Goal: Information Seeking & Learning: Find specific page/section

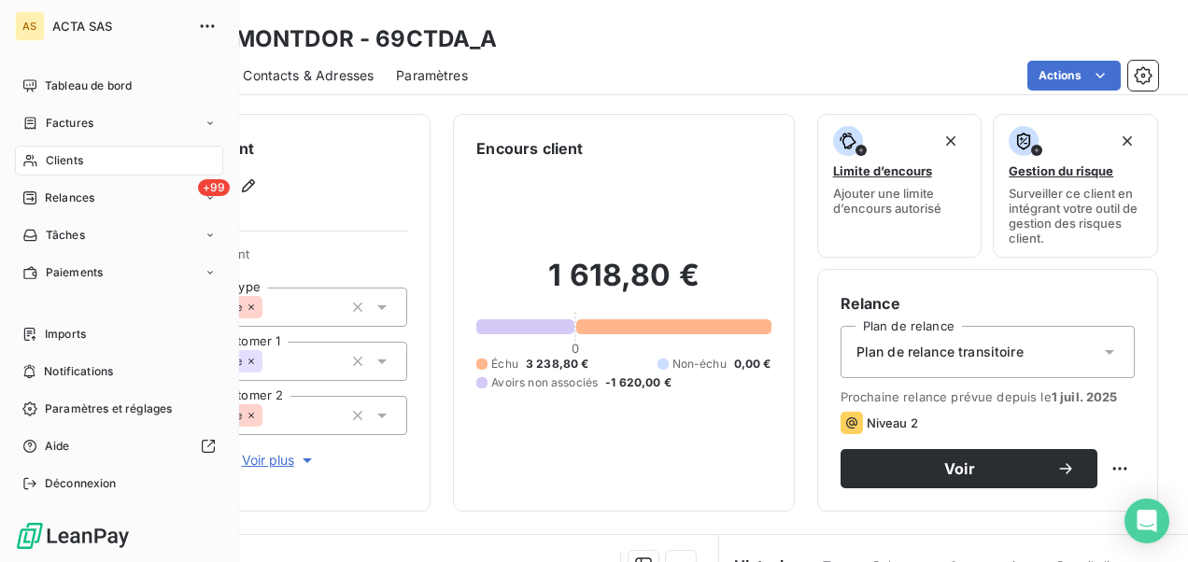
click at [94, 158] on div "Clients" at bounding box center [119, 161] width 208 height 30
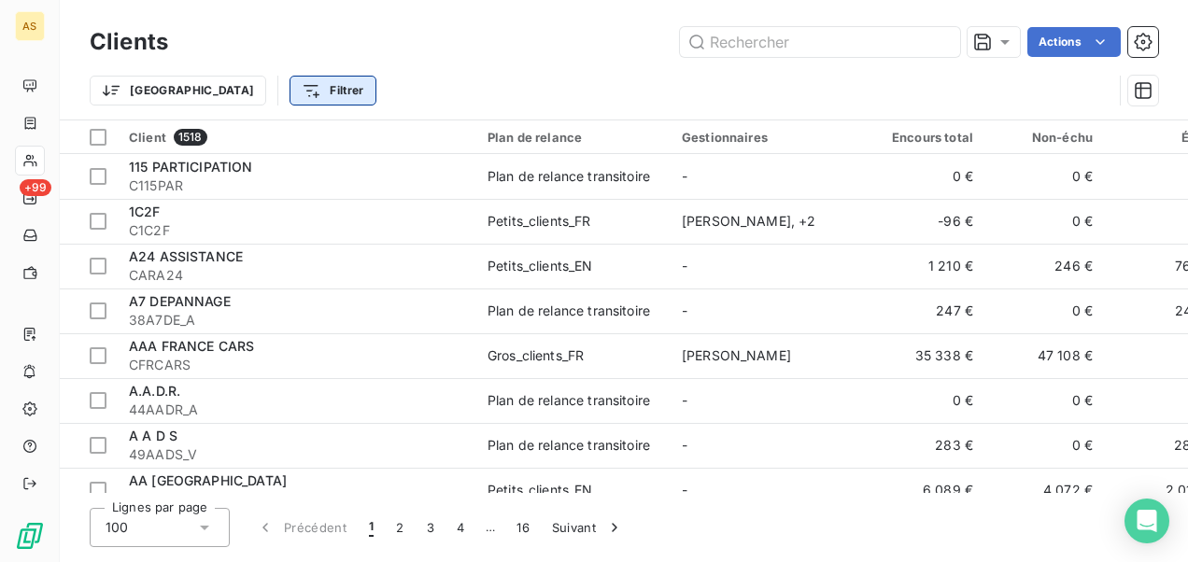
click at [247, 93] on html "AS +99 Clients Actions Trier Filtrer Client 1518 Plan de relance Gestionnaires …" at bounding box center [594, 281] width 1188 height 562
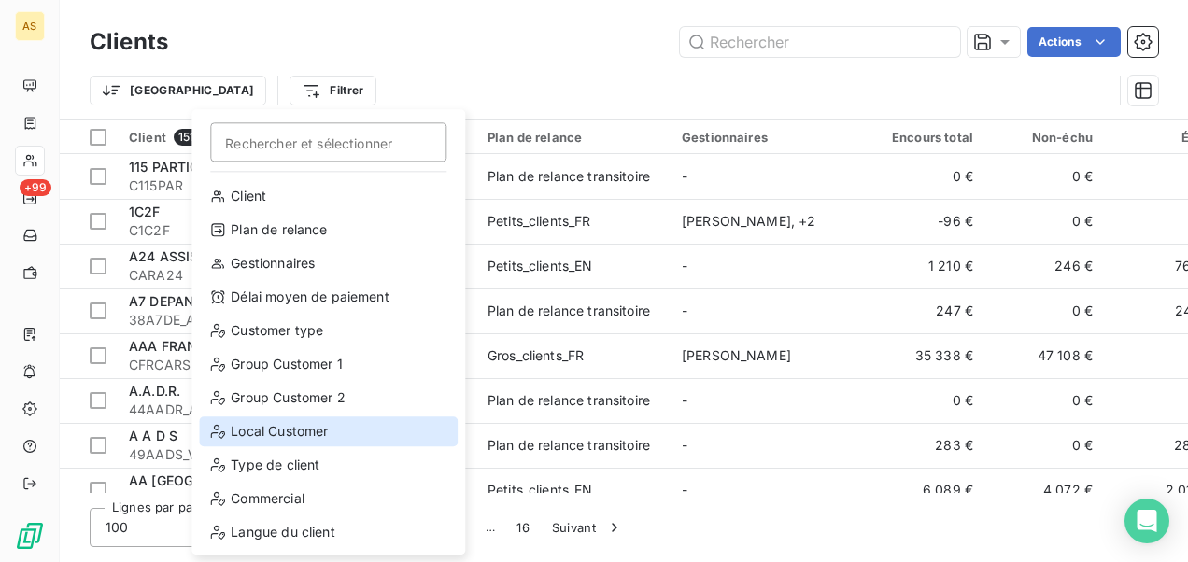
click at [269, 431] on div "Local Customer" at bounding box center [328, 431] width 259 height 30
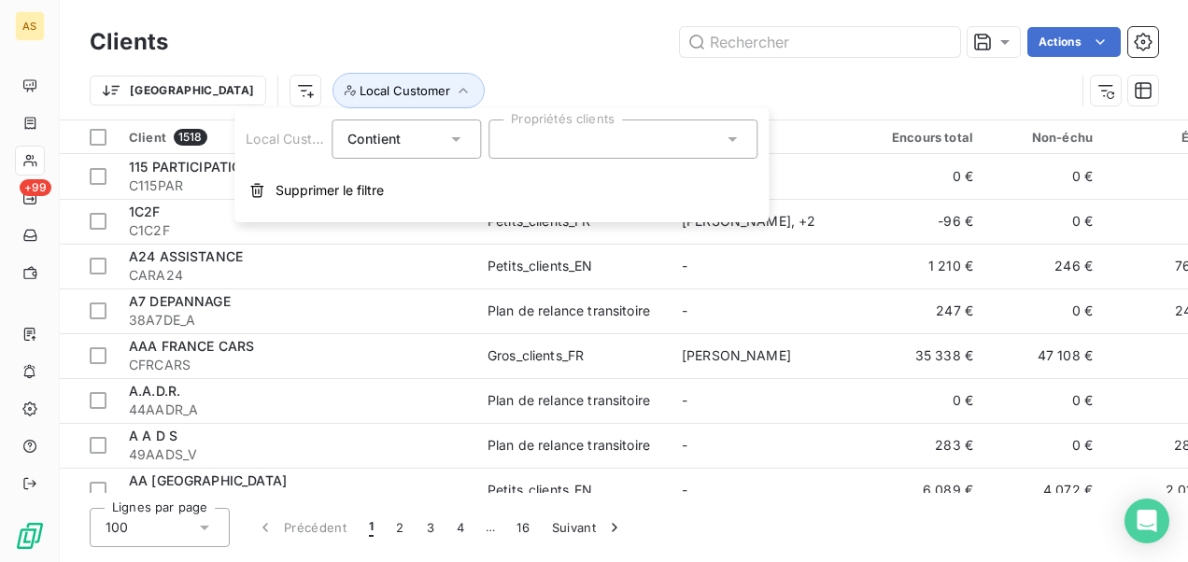
click at [740, 131] on icon at bounding box center [732, 139] width 19 height 19
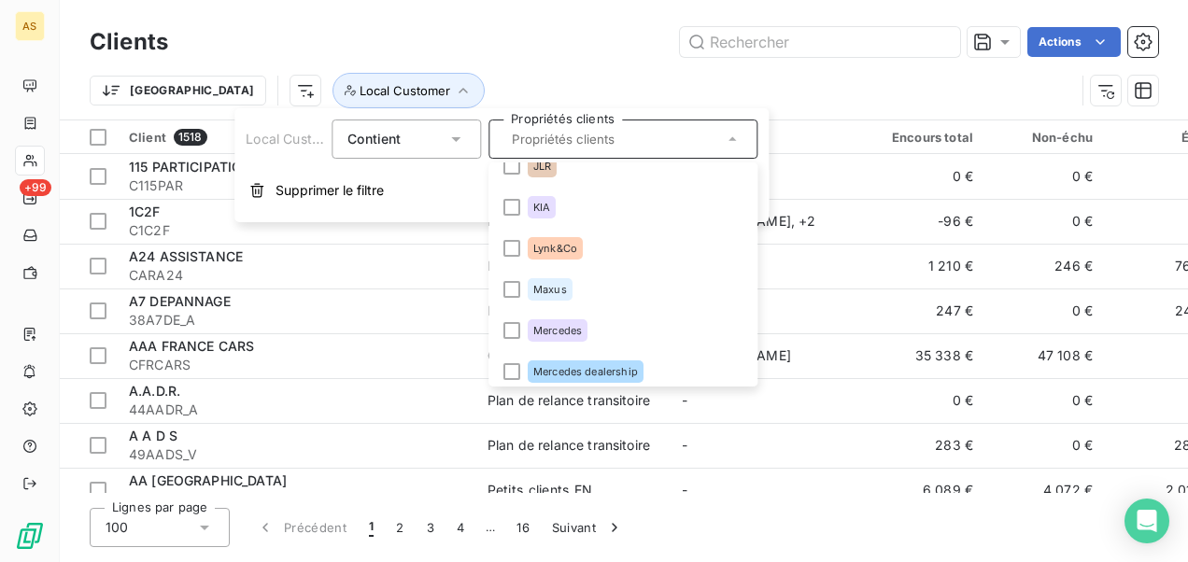
scroll to position [1961, 0]
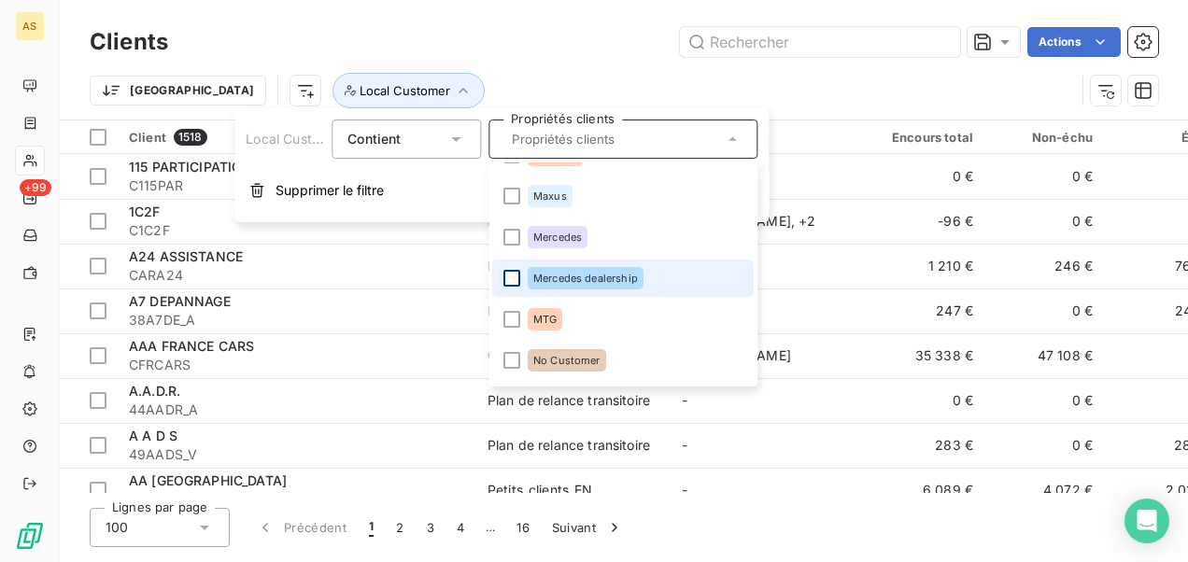
click at [519, 272] on div at bounding box center [511, 278] width 17 height 17
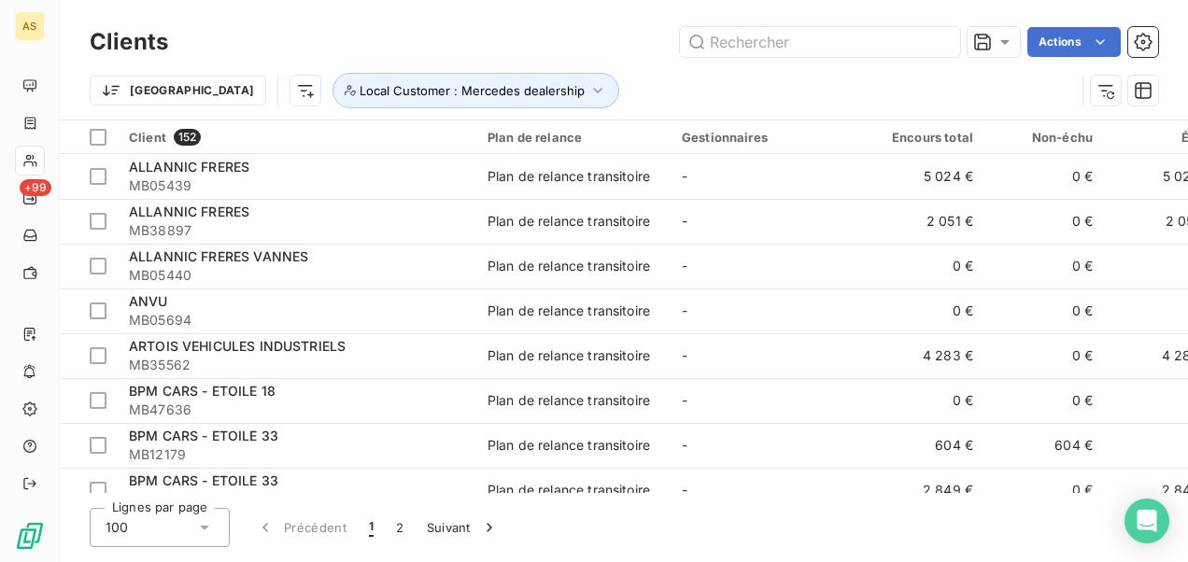
click at [546, 52] on div "Actions" at bounding box center [673, 42] width 967 height 30
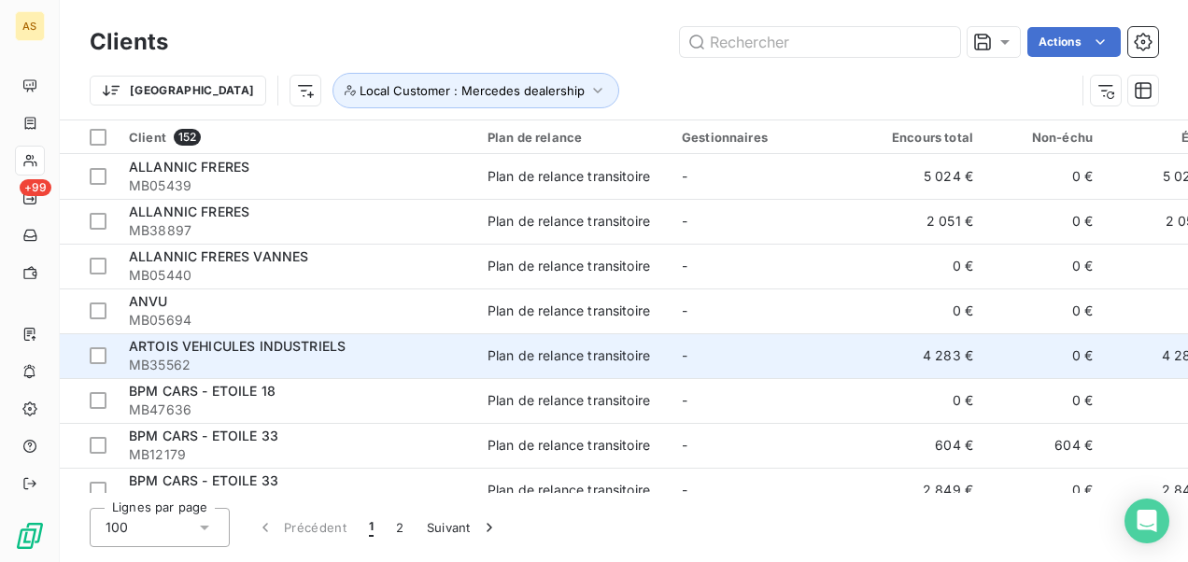
click at [402, 351] on div "ARTOIS VEHICULES INDUSTRIELS" at bounding box center [297, 346] width 336 height 19
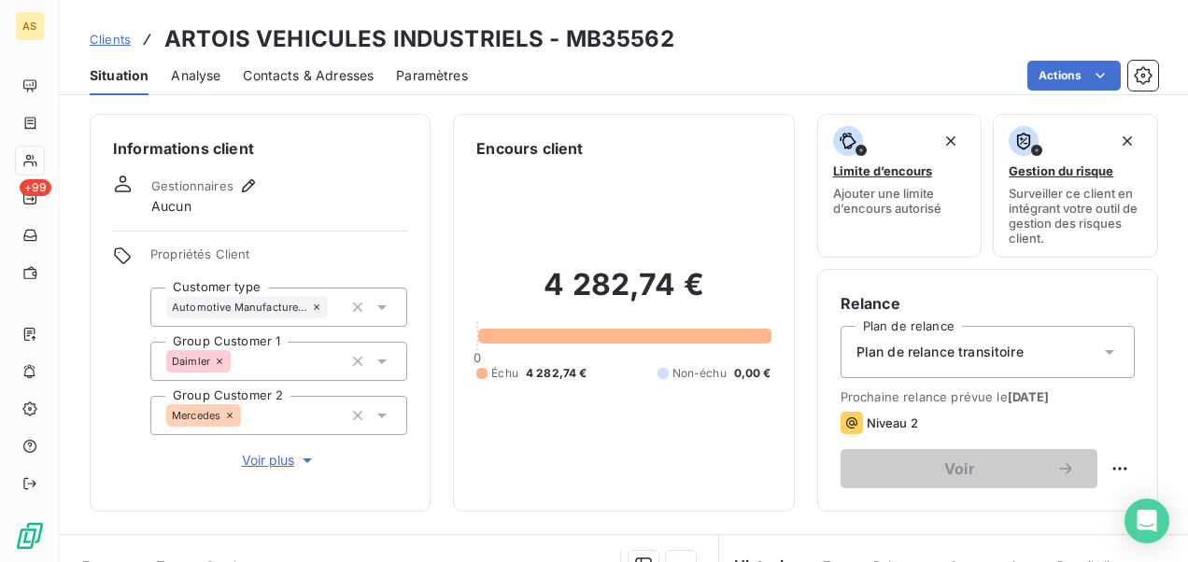
click at [317, 76] on span "Contacts & Adresses" at bounding box center [308, 75] width 131 height 19
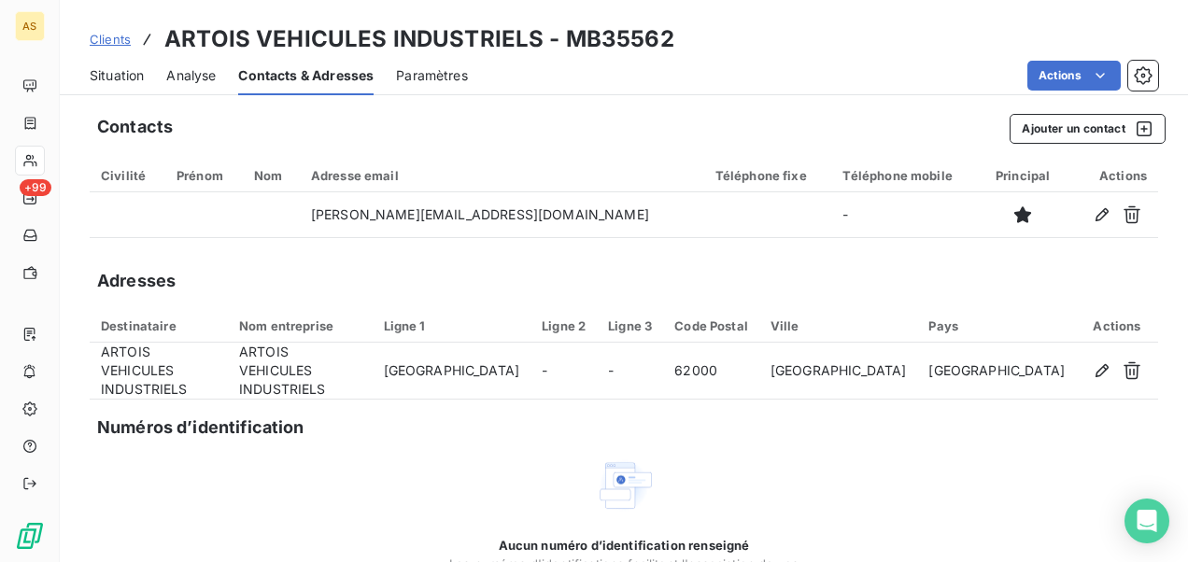
click at [109, 24] on div "Clients ARTOIS VEHICULES INDUSTRIELS - MB35562" at bounding box center [382, 39] width 585 height 34
click at [109, 33] on span "Clients" at bounding box center [110, 39] width 41 height 15
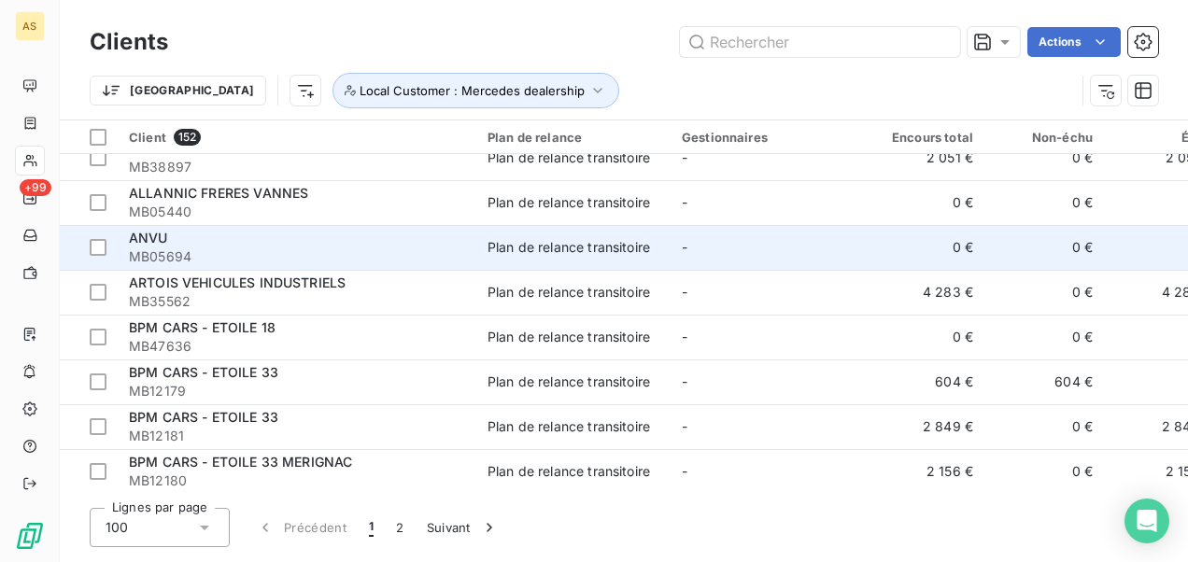
scroll to position [93, 0]
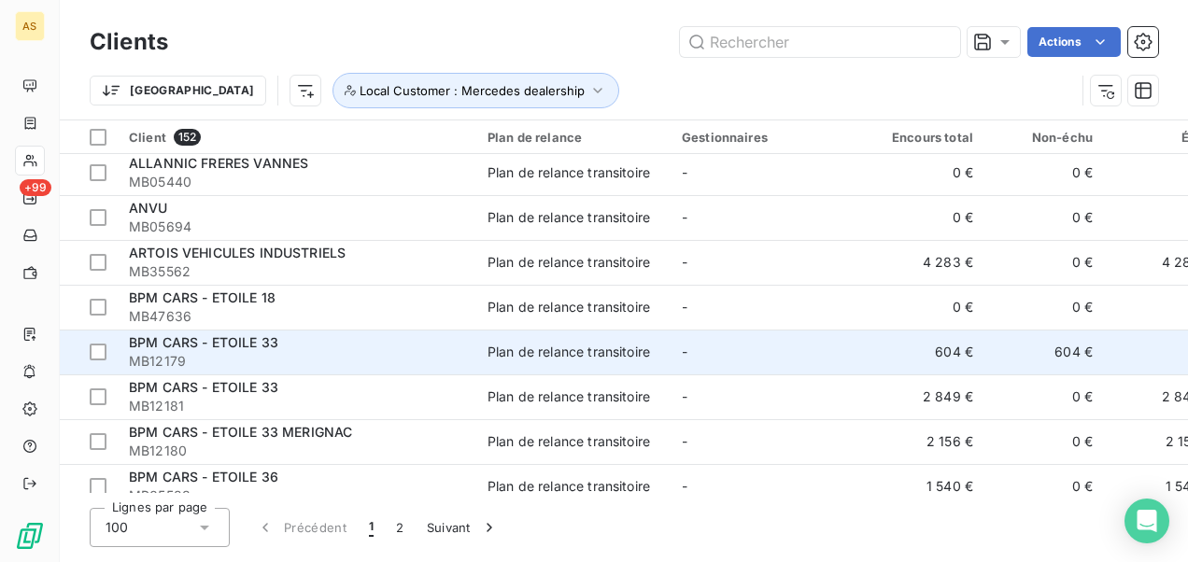
click at [343, 357] on span "MB12179" at bounding box center [297, 361] width 336 height 19
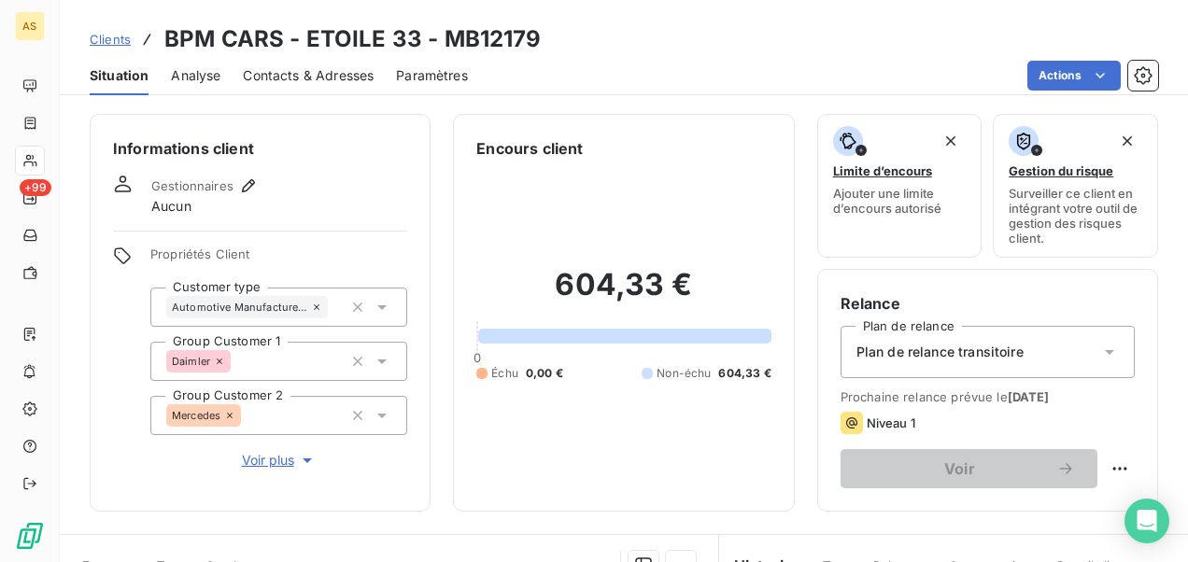
click at [284, 73] on span "Contacts & Adresses" at bounding box center [308, 75] width 131 height 19
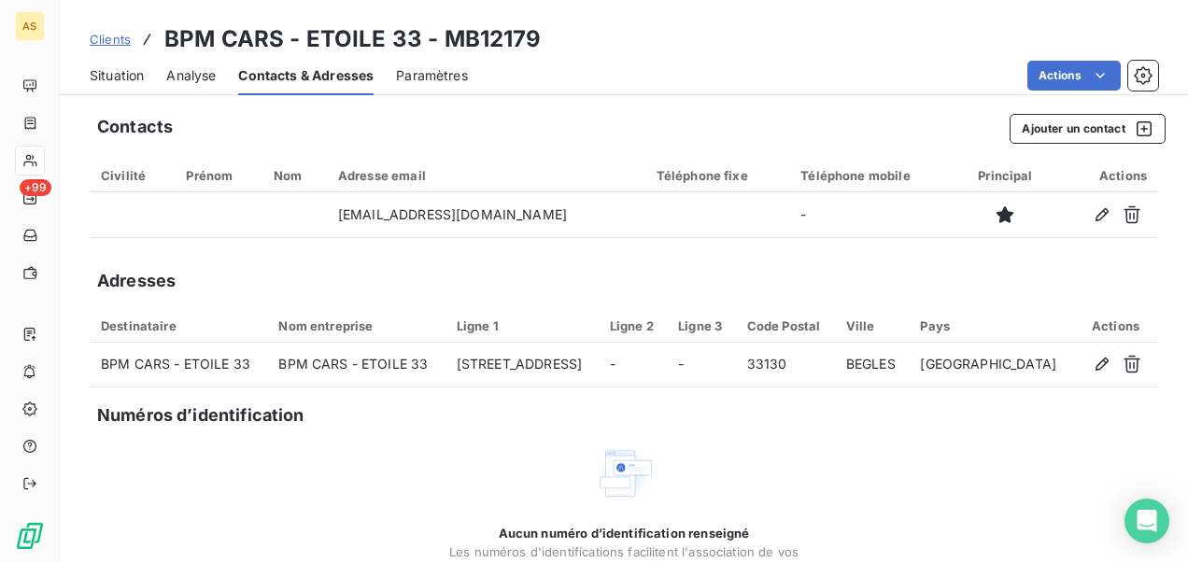
click at [110, 41] on span "Clients" at bounding box center [110, 39] width 41 height 15
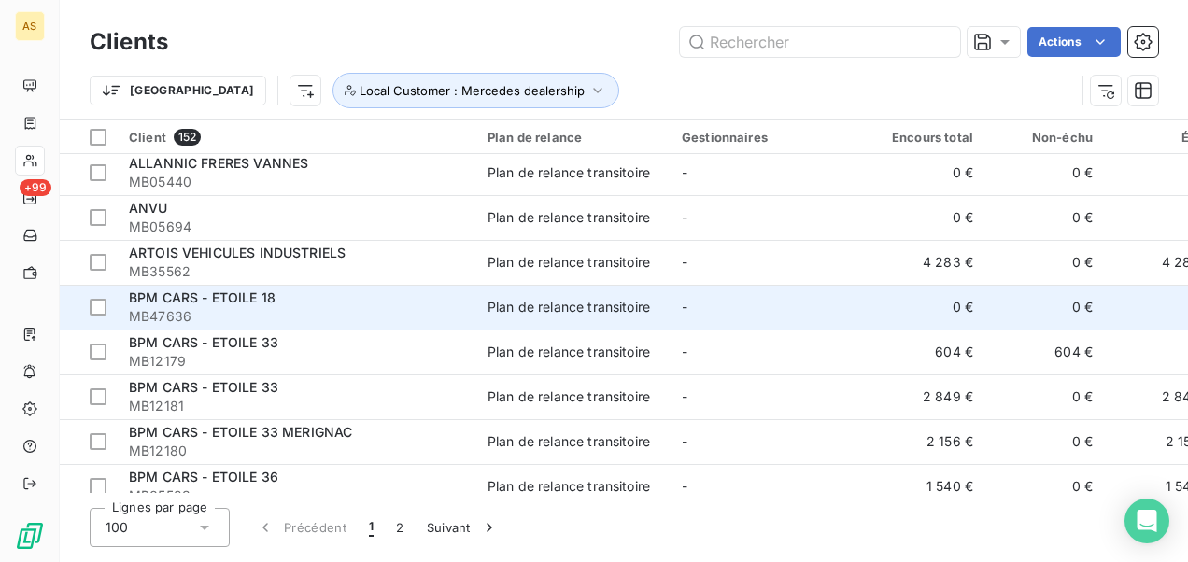
scroll to position [187, 0]
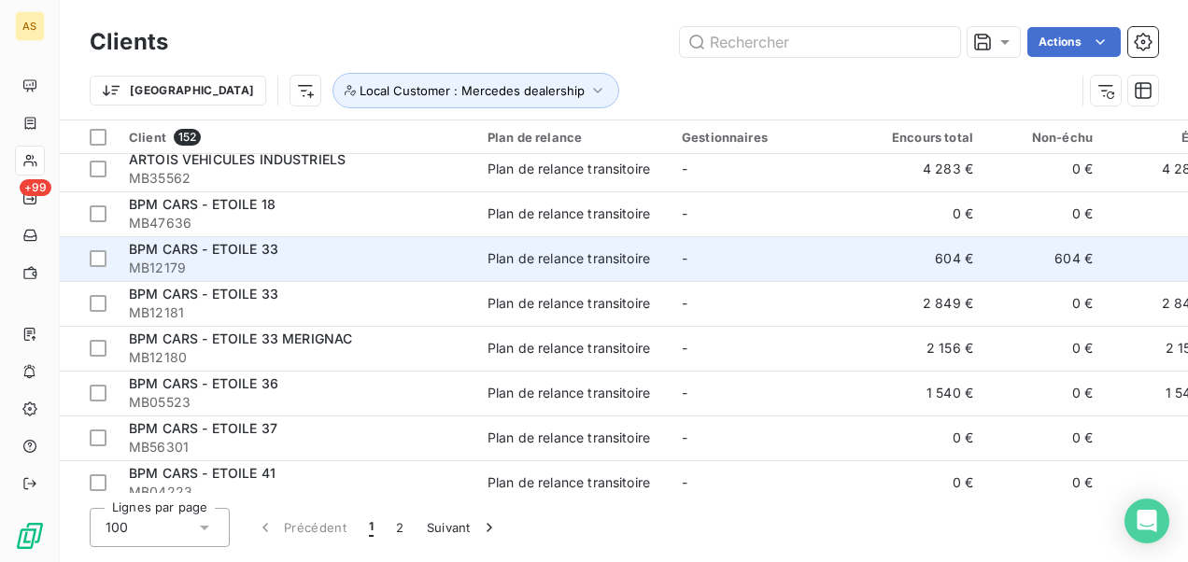
click at [292, 262] on span "MB12179" at bounding box center [297, 268] width 336 height 19
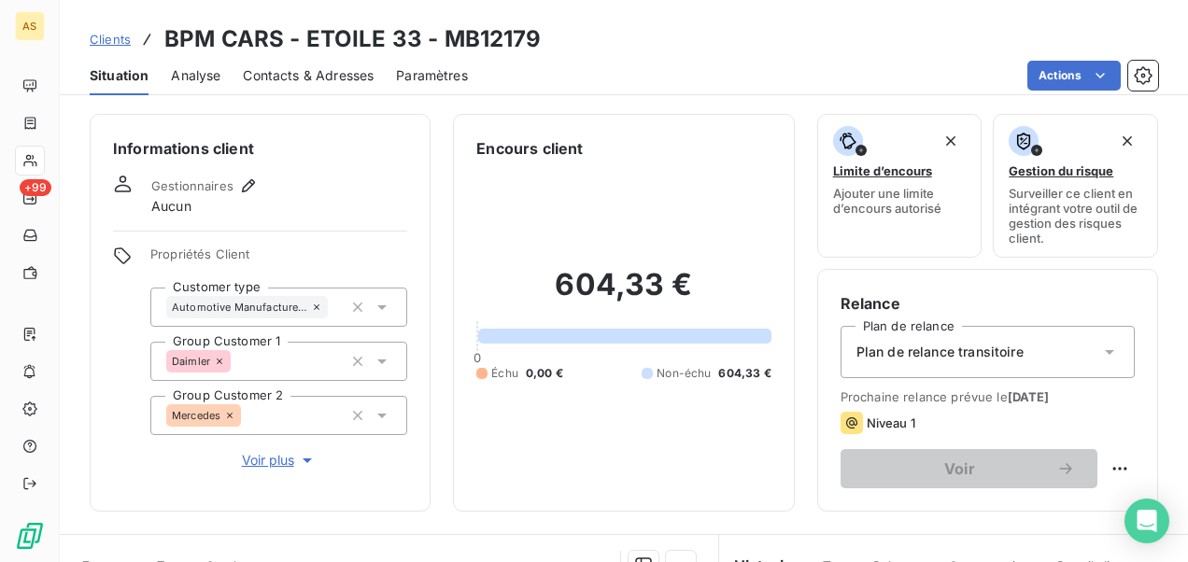
click at [282, 84] on span "Contacts & Adresses" at bounding box center [308, 75] width 131 height 19
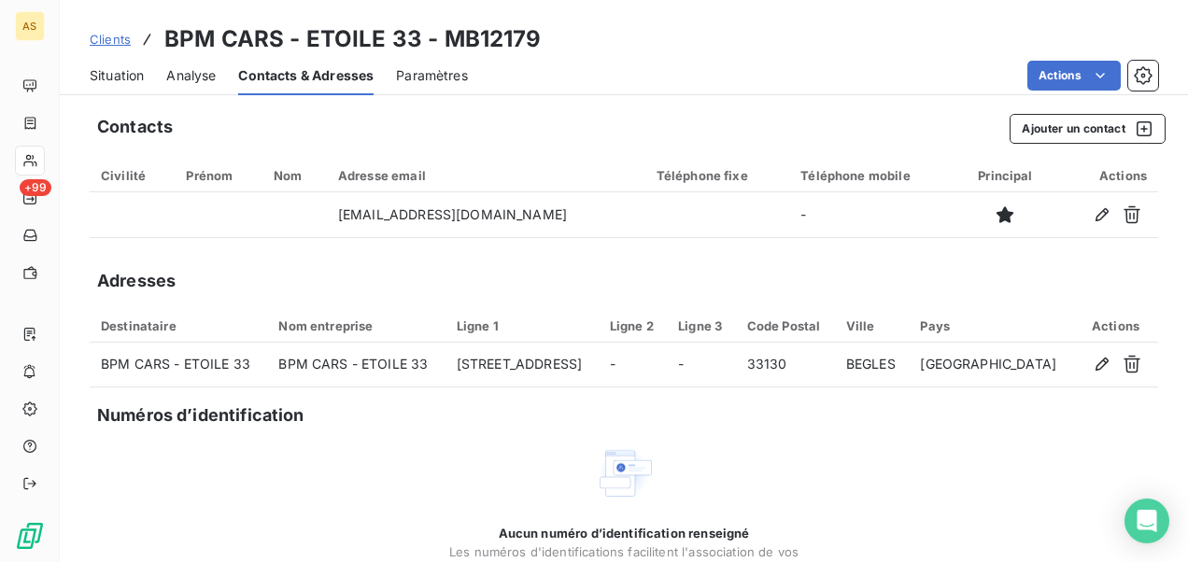
click at [120, 73] on span "Situation" at bounding box center [117, 75] width 54 height 19
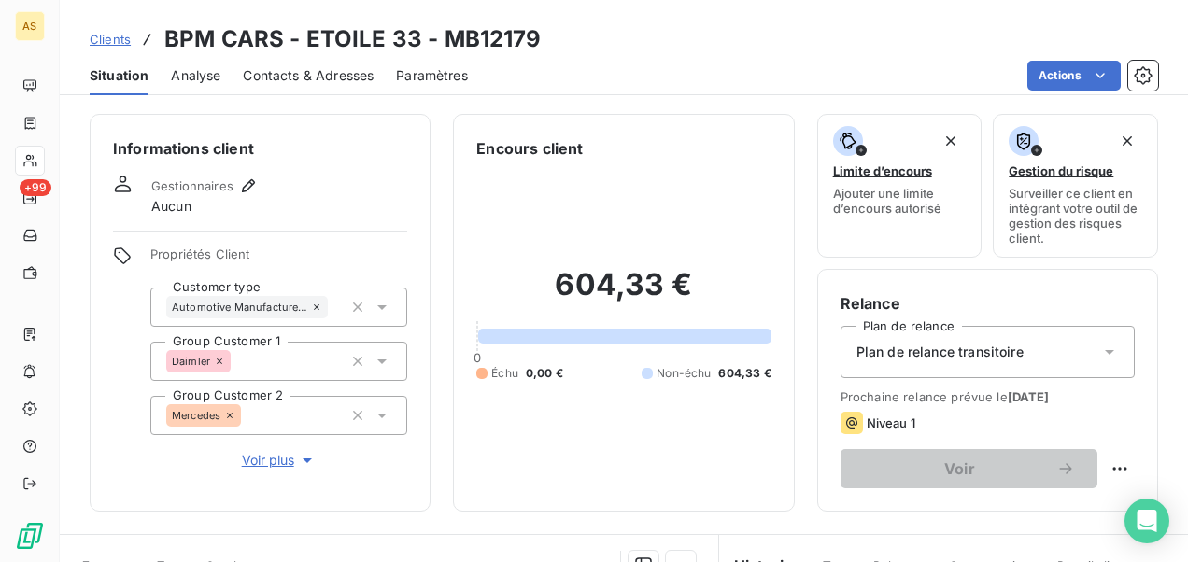
click at [92, 33] on span "Clients" at bounding box center [110, 39] width 41 height 15
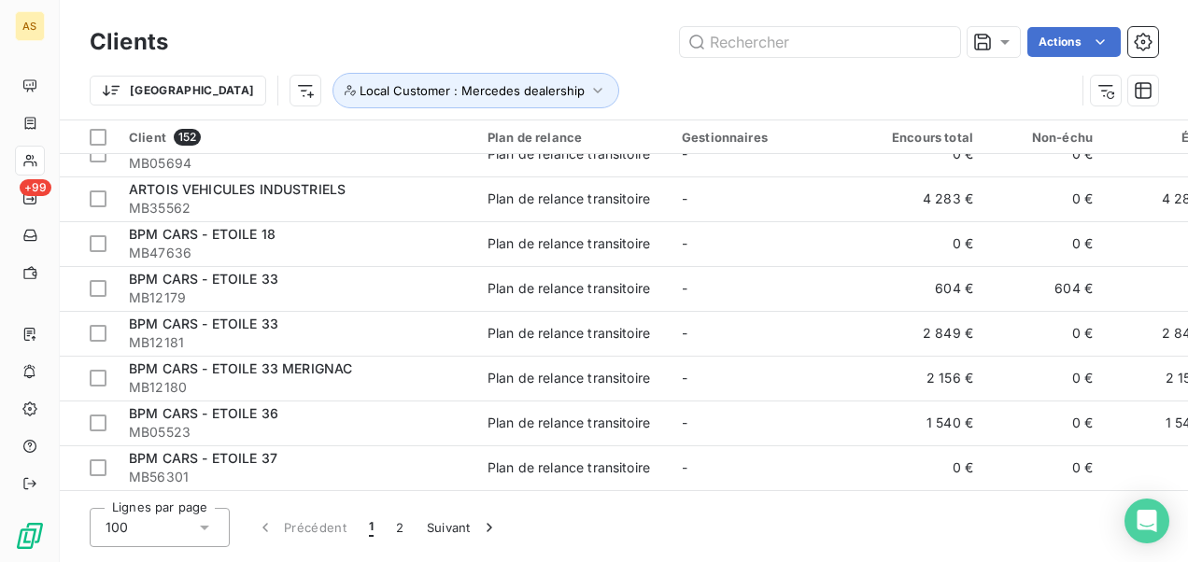
scroll to position [187, 0]
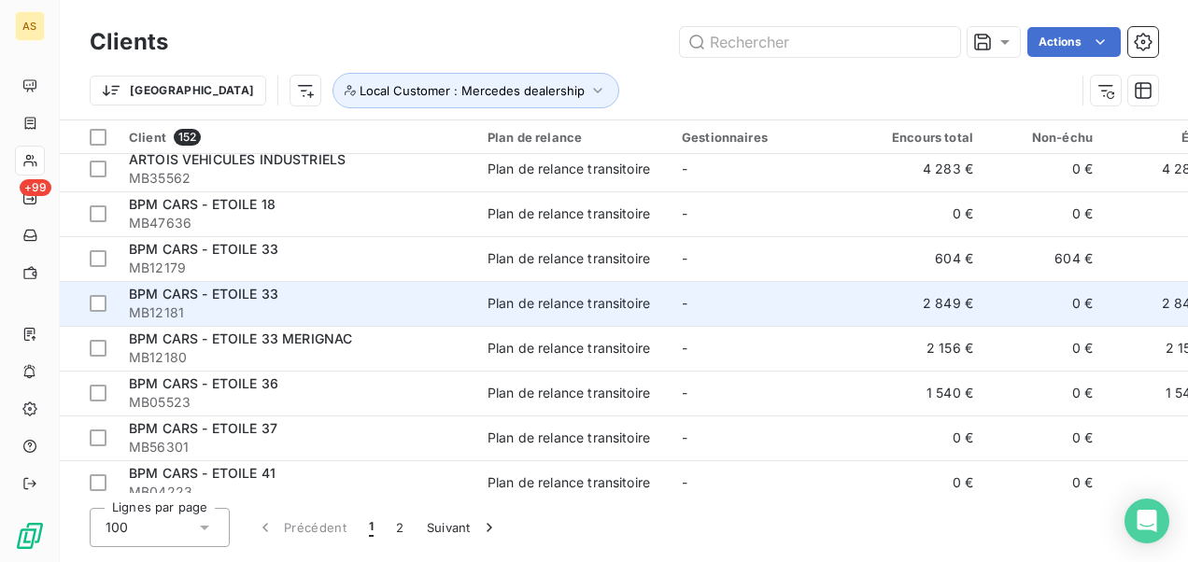
click at [405, 297] on div "BPM CARS - ETOILE 33" at bounding box center [297, 294] width 336 height 19
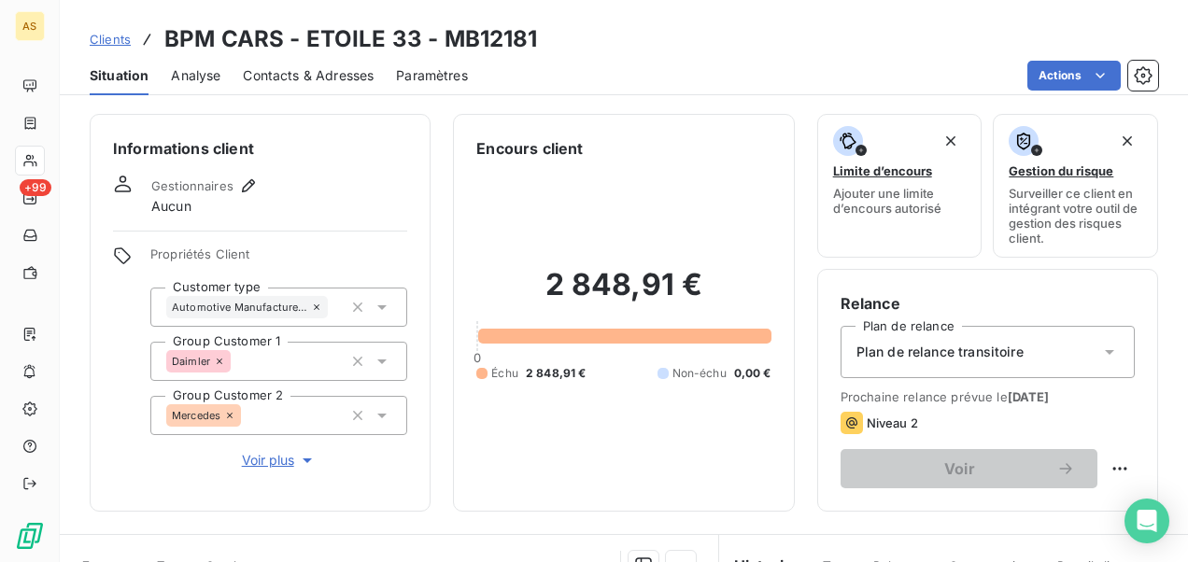
click at [299, 73] on span "Contacts & Adresses" at bounding box center [308, 75] width 131 height 19
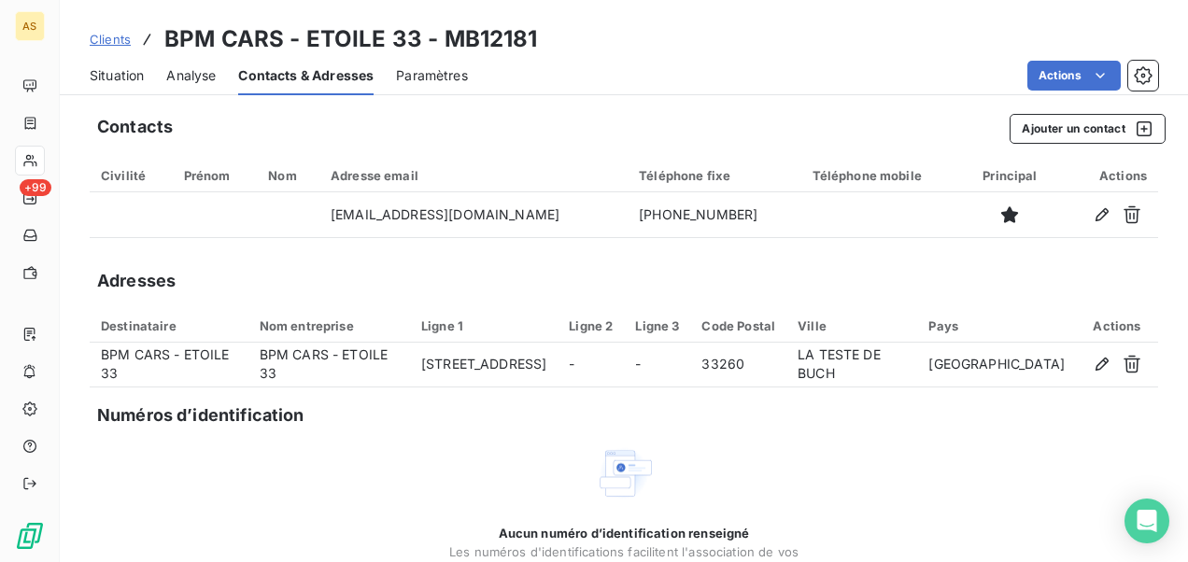
click at [115, 44] on span "Clients" at bounding box center [110, 39] width 41 height 15
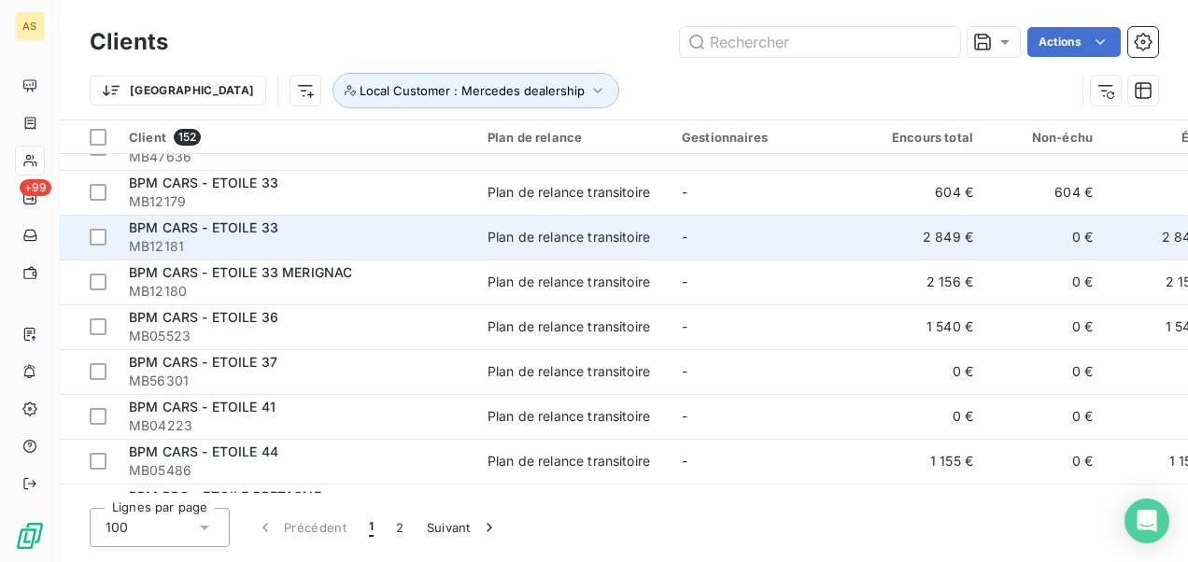
scroll to position [280, 0]
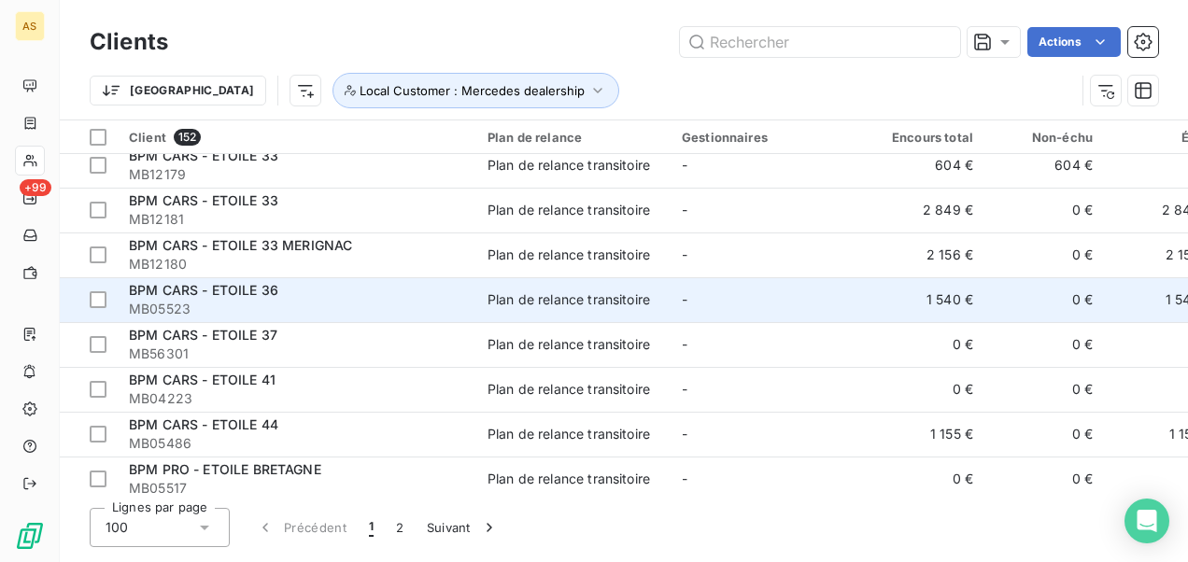
click at [377, 305] on span "MB05523" at bounding box center [297, 309] width 336 height 19
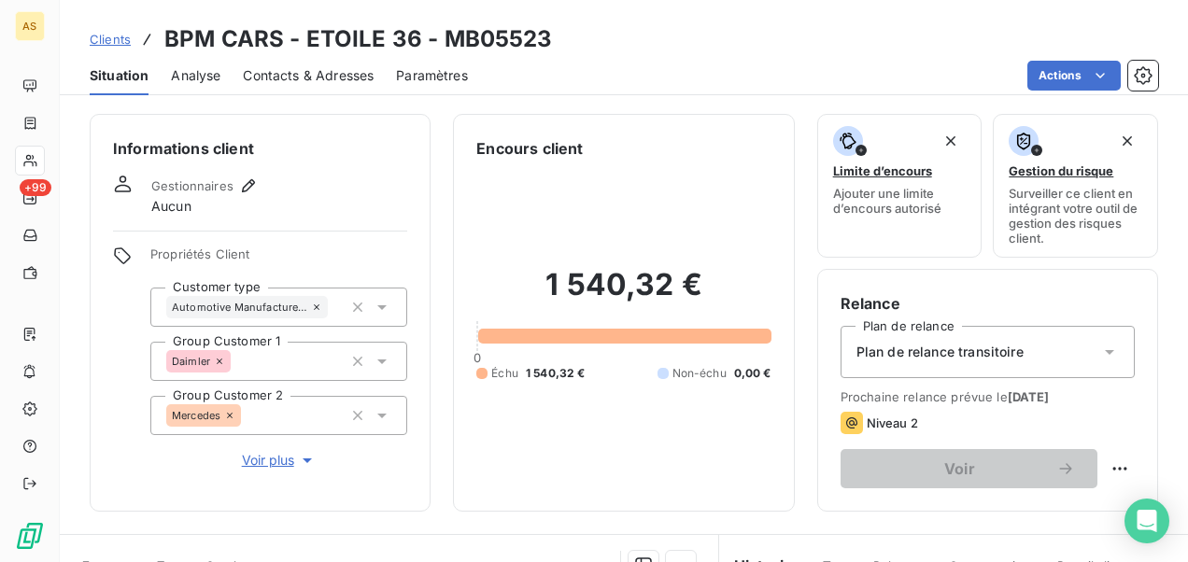
click at [318, 69] on span "Contacts & Adresses" at bounding box center [308, 75] width 131 height 19
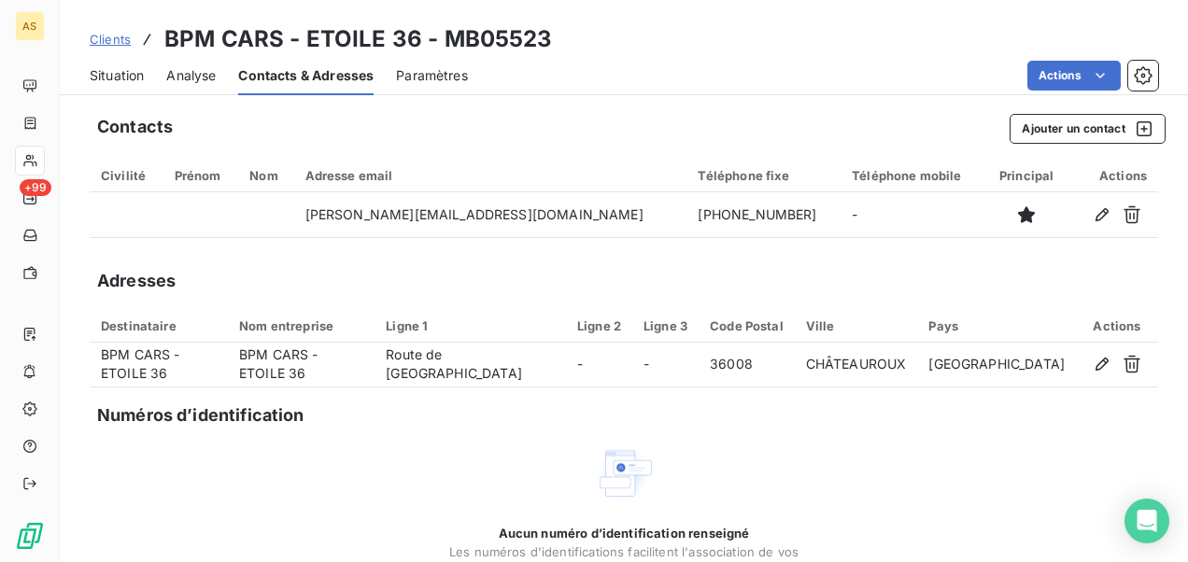
click at [112, 44] on span "Clients" at bounding box center [110, 39] width 41 height 15
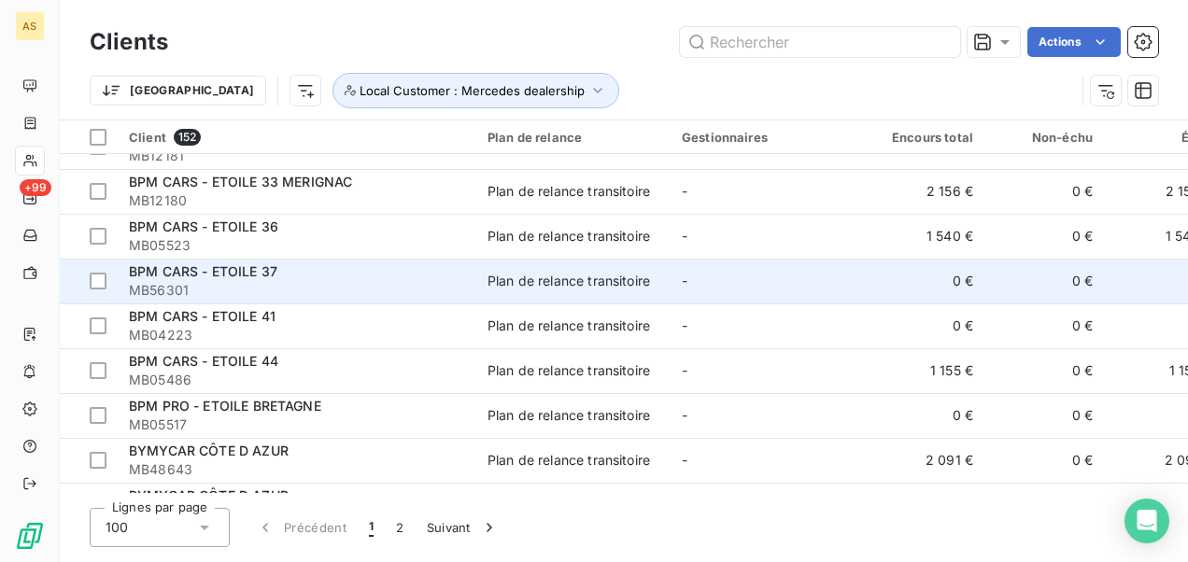
scroll to position [374, 0]
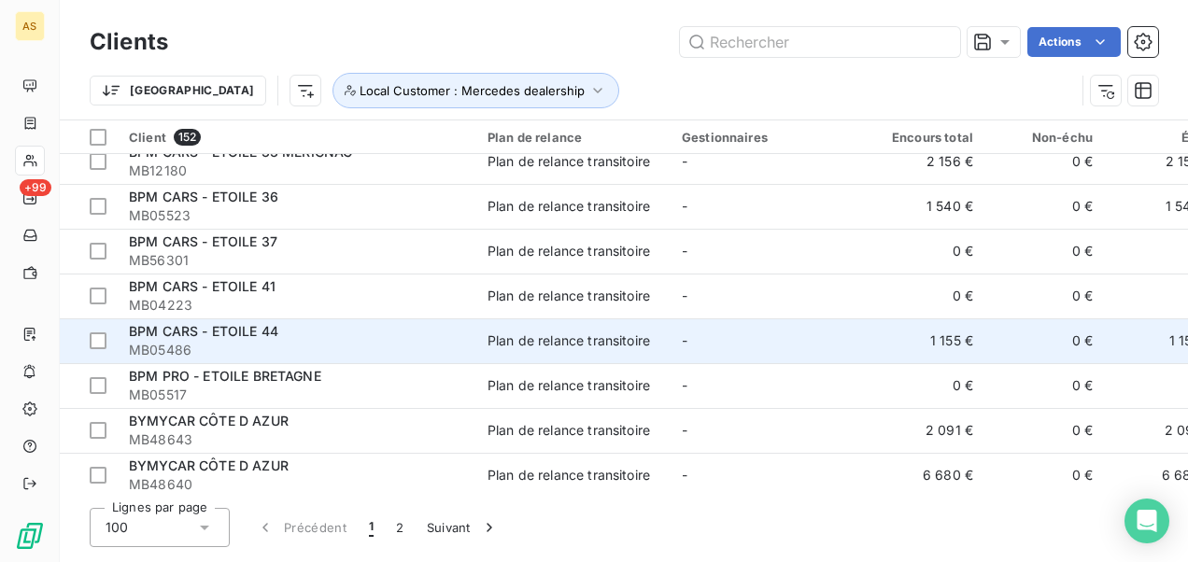
click at [282, 342] on span "MB05486" at bounding box center [297, 350] width 336 height 19
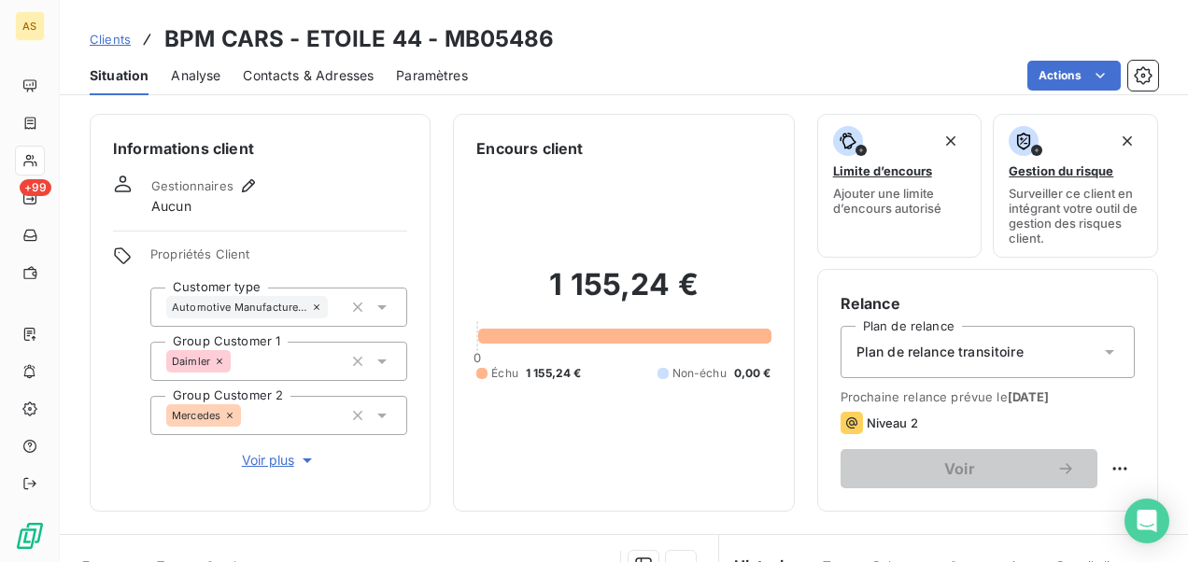
click at [319, 74] on span "Contacts & Adresses" at bounding box center [308, 75] width 131 height 19
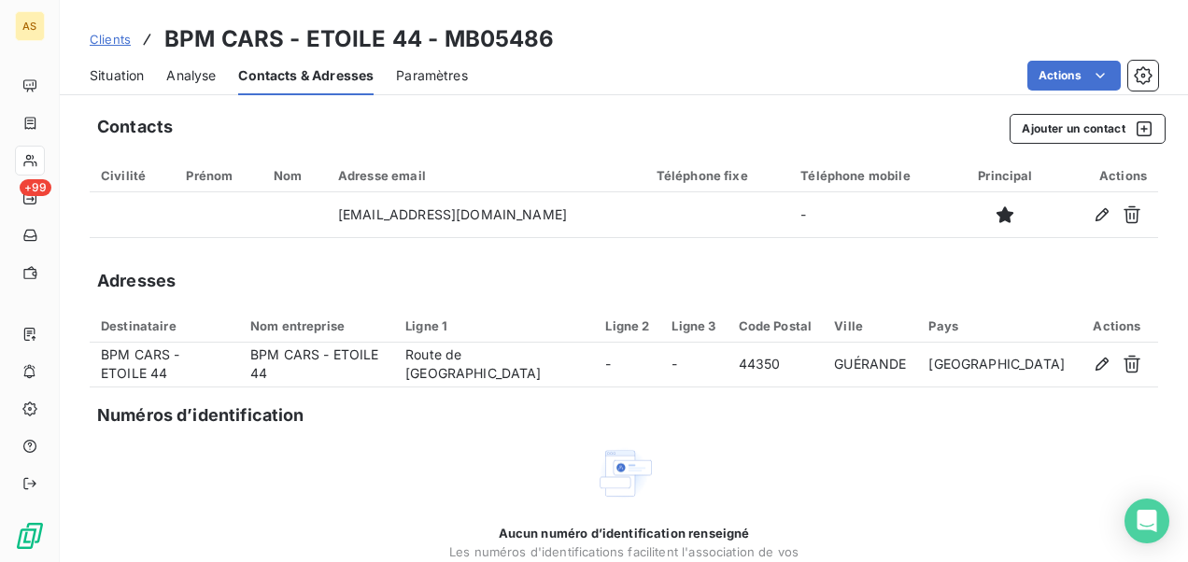
click at [120, 34] on span "Clients" at bounding box center [110, 39] width 41 height 15
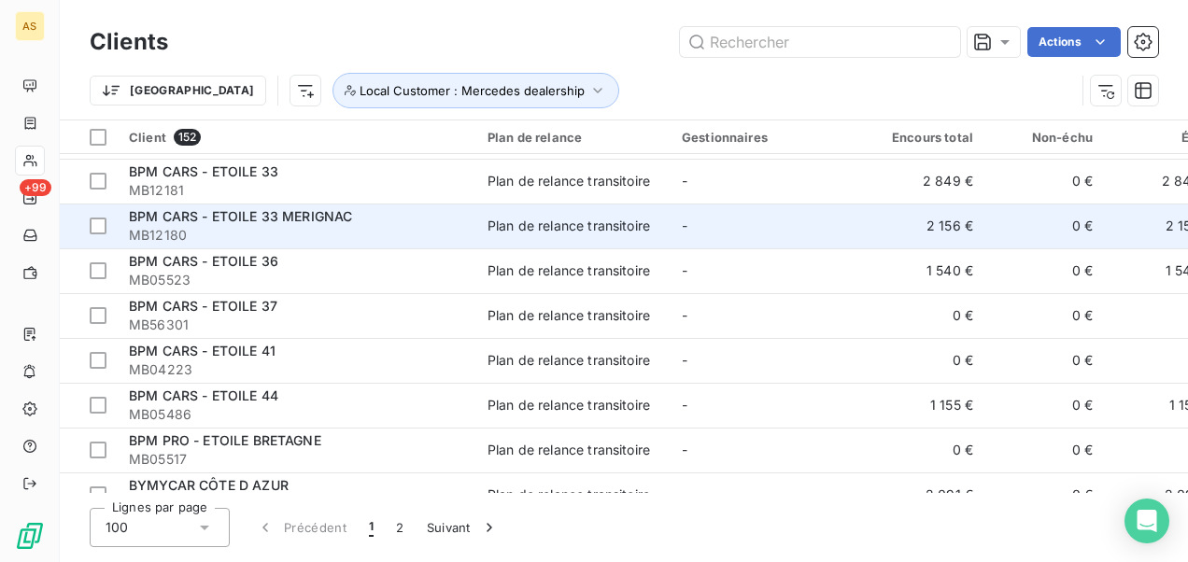
scroll to position [280, 0]
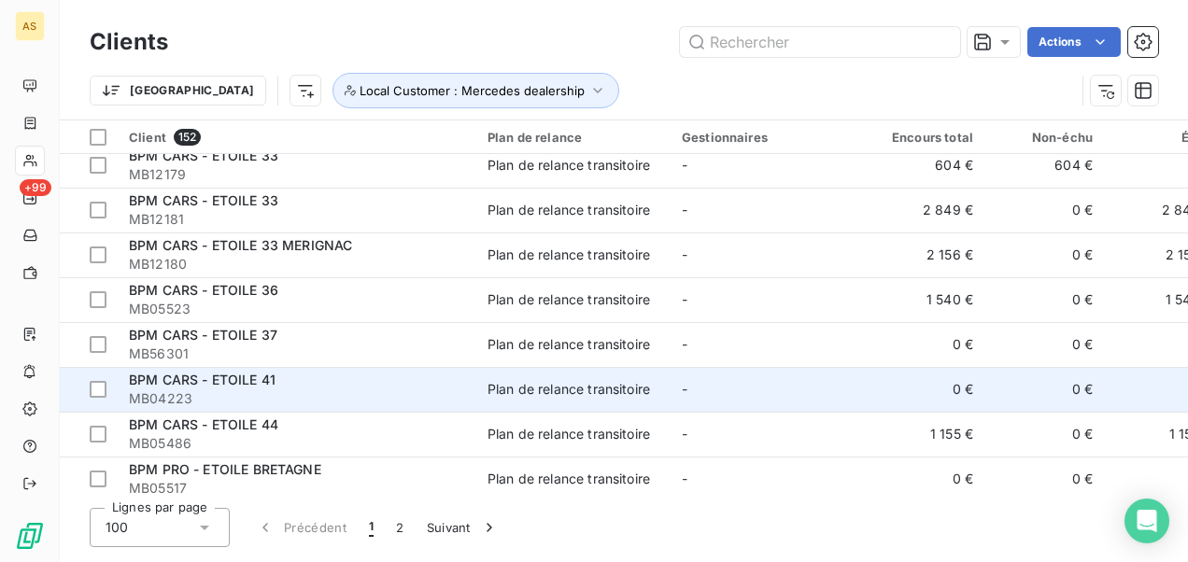
click at [316, 396] on span "MB04223" at bounding box center [297, 398] width 336 height 19
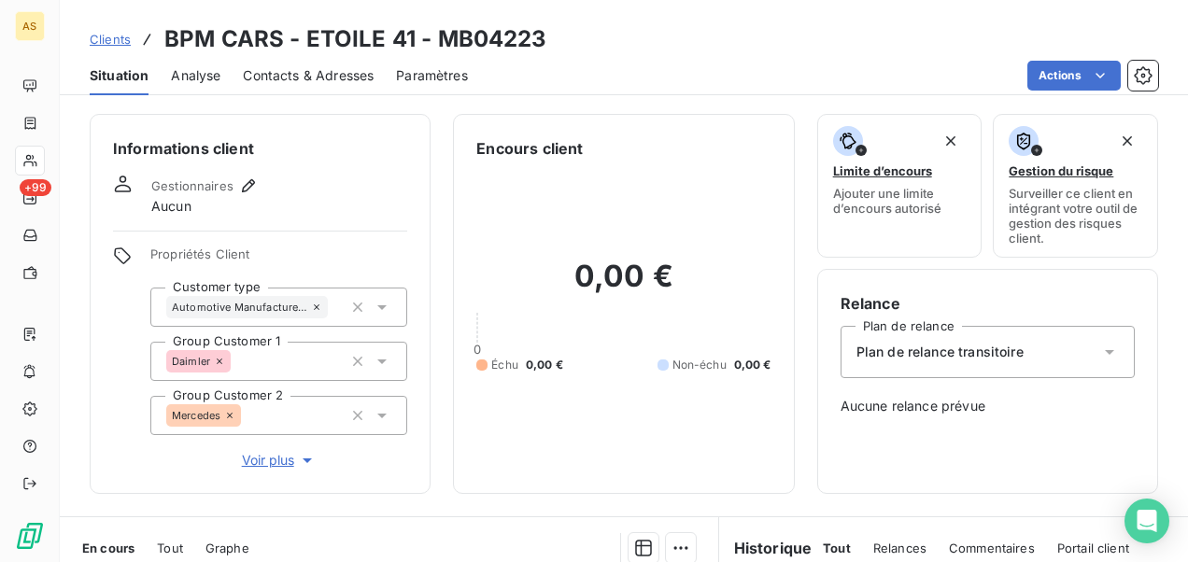
scroll to position [93, 0]
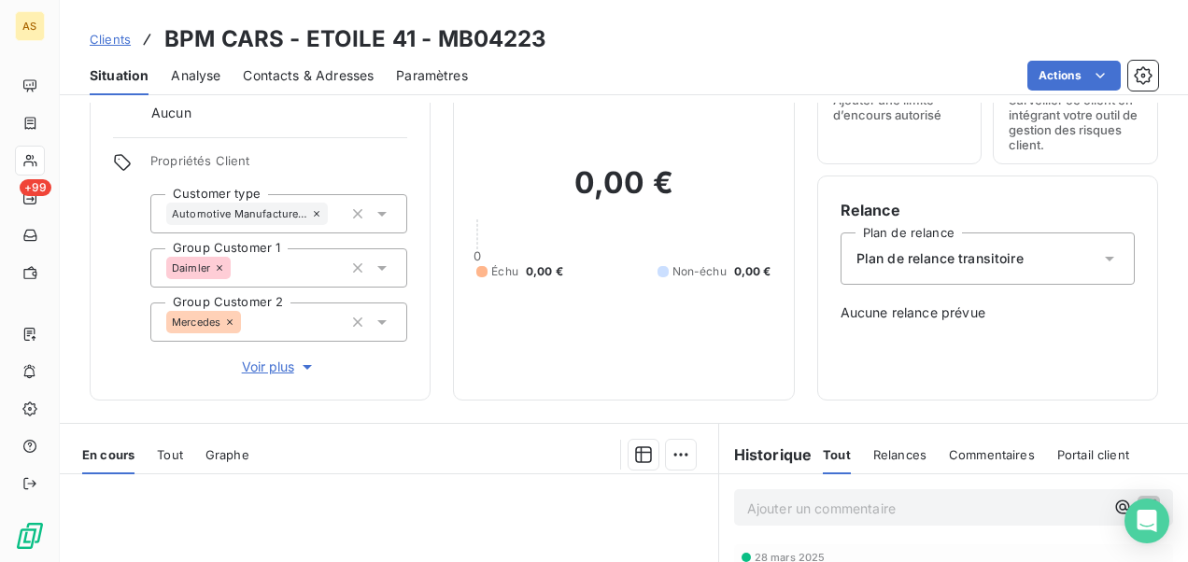
click at [98, 32] on span "Clients" at bounding box center [110, 39] width 41 height 15
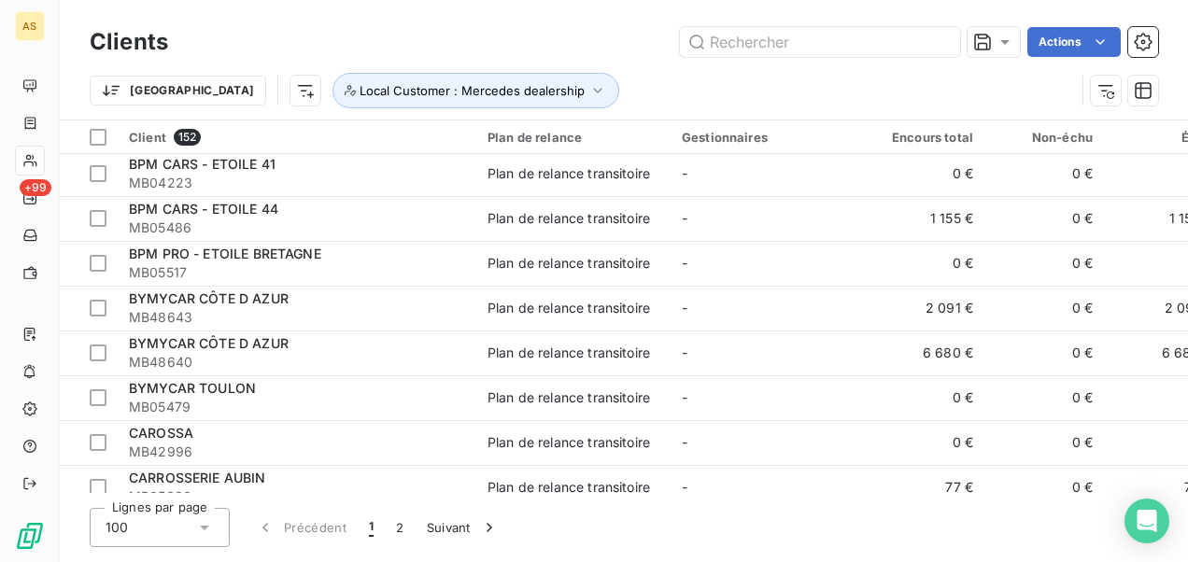
scroll to position [467, 0]
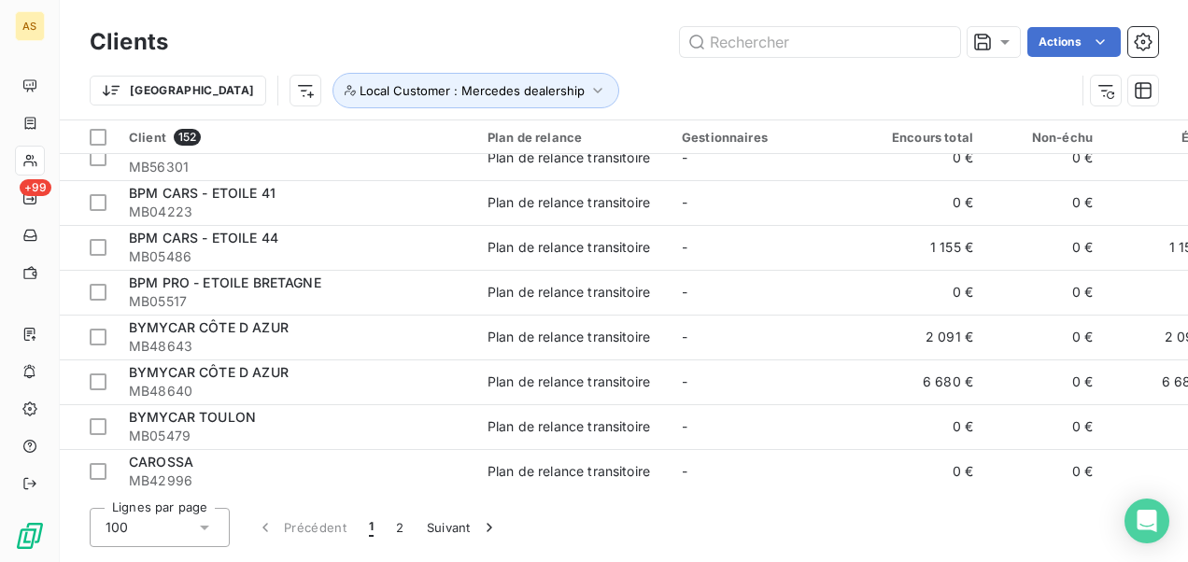
click at [564, 83] on div "Trier Local Customer : Mercedes dealership" at bounding box center [582, 90] width 985 height 35
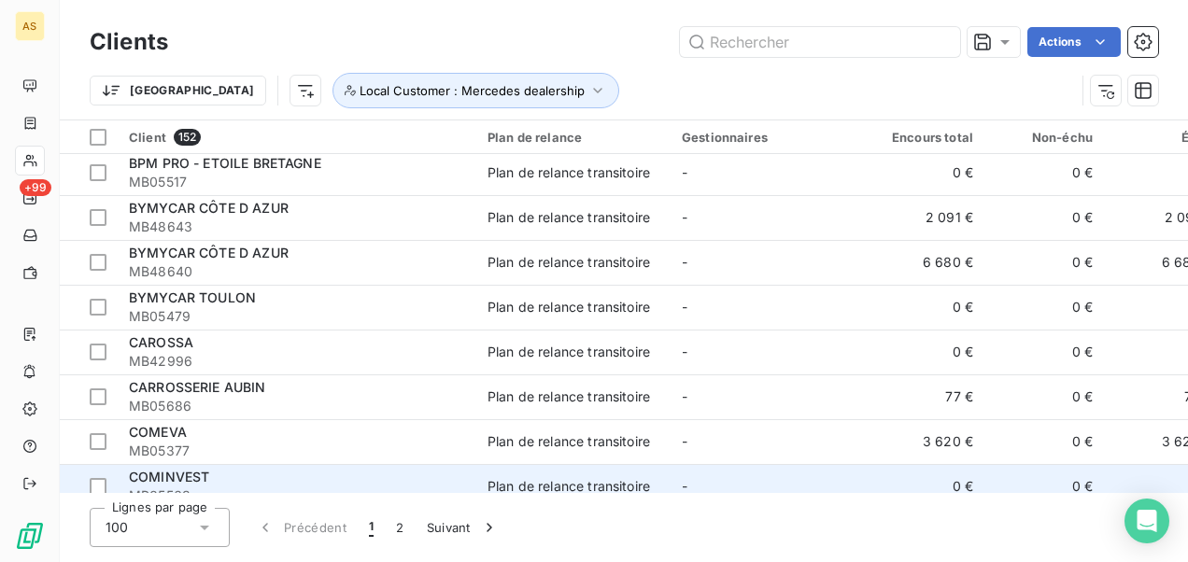
scroll to position [560, 0]
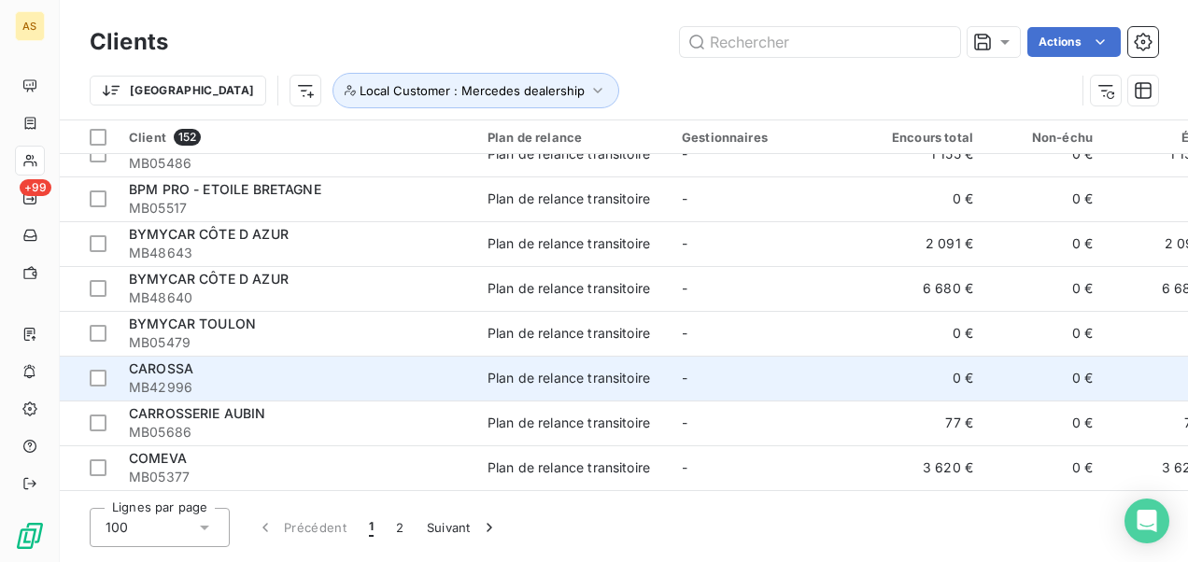
click at [306, 374] on div "CAROSSA" at bounding box center [297, 369] width 336 height 19
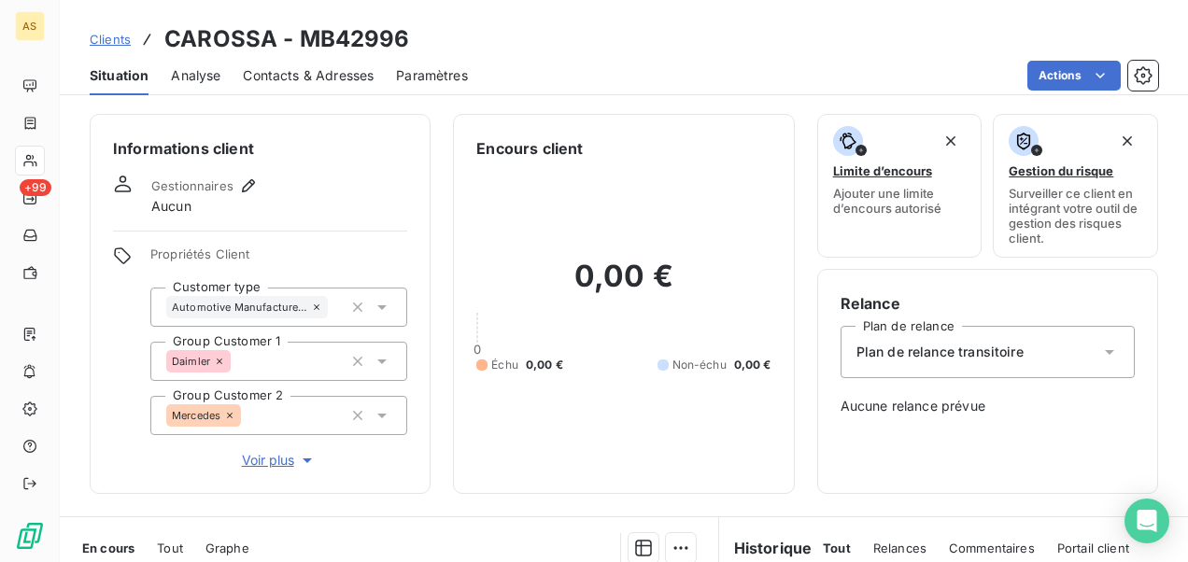
click at [119, 35] on span "Clients" at bounding box center [110, 39] width 41 height 15
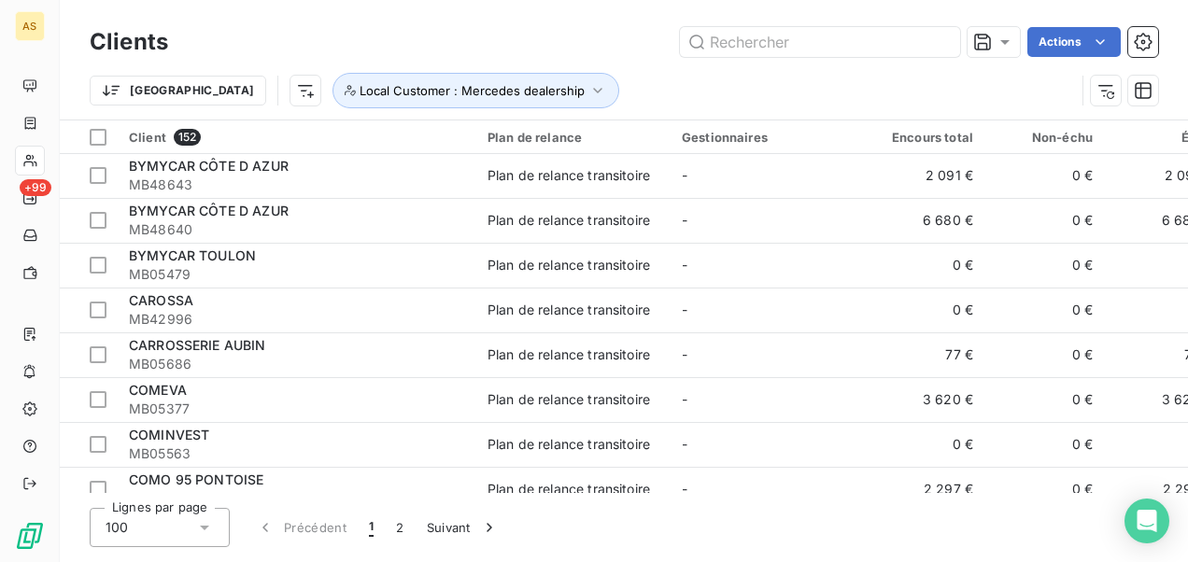
scroll to position [654, 0]
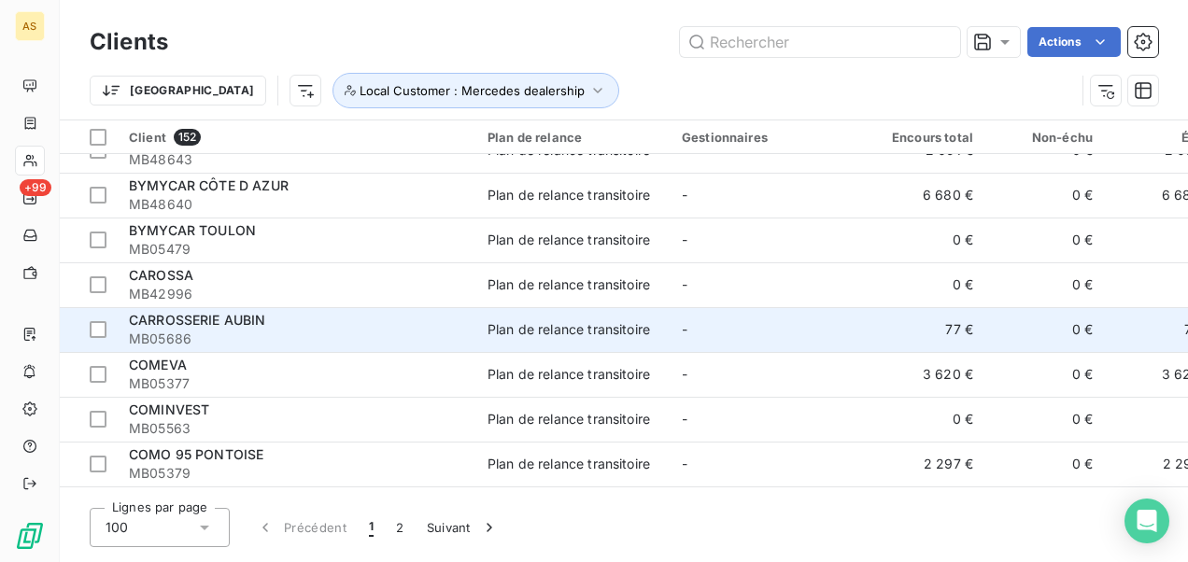
click at [265, 332] on span "MB05686" at bounding box center [297, 339] width 336 height 19
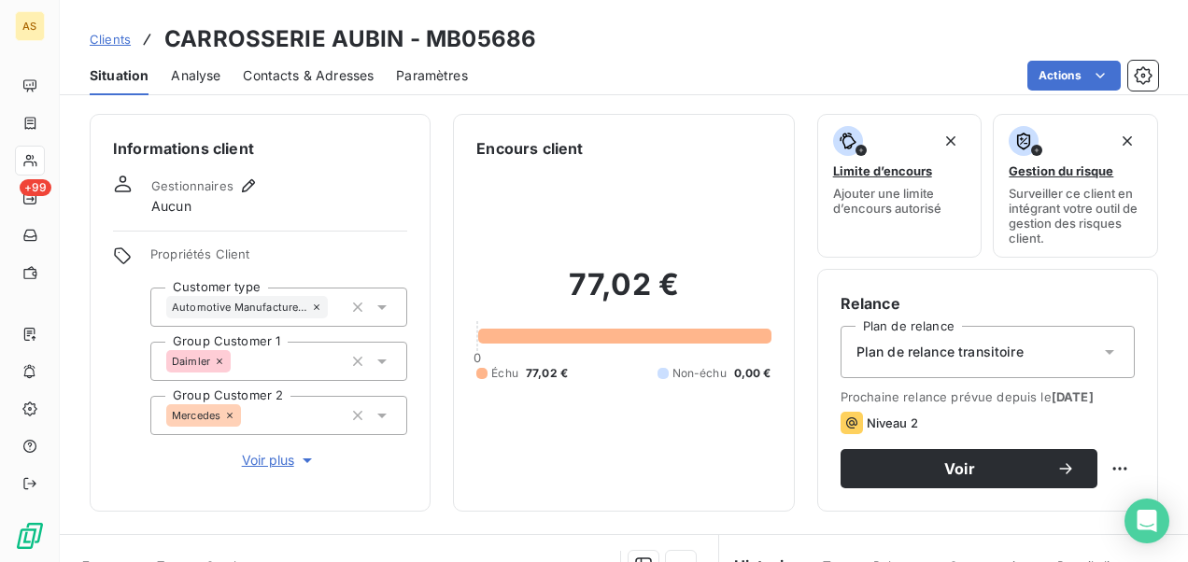
click at [288, 72] on span "Contacts & Adresses" at bounding box center [308, 75] width 131 height 19
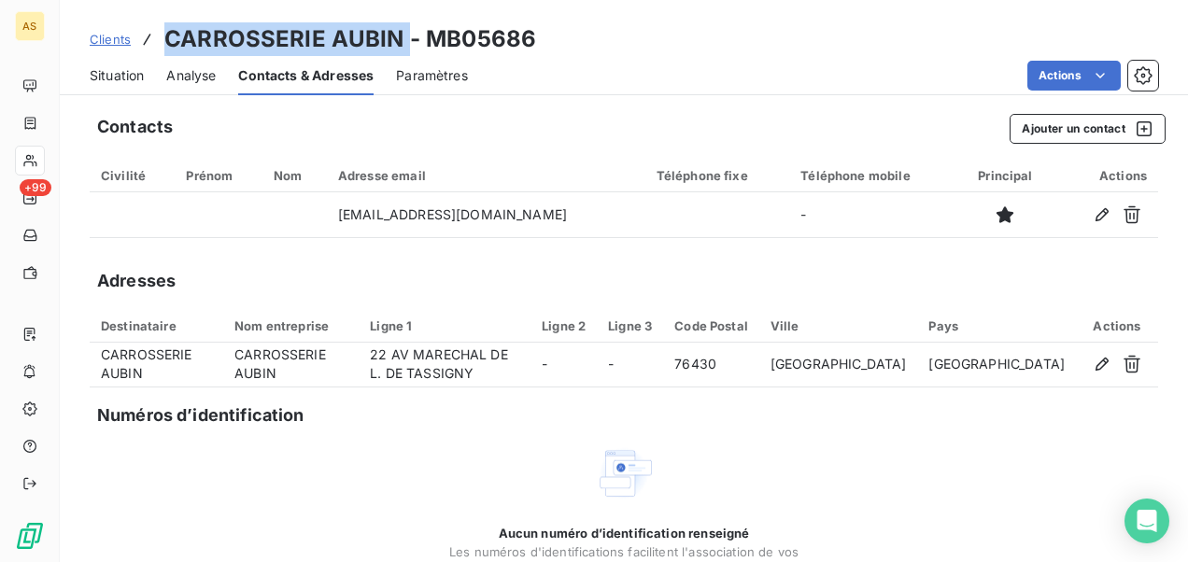
drag, startPoint x: 402, startPoint y: 34, endPoint x: 157, endPoint y: 37, distance: 244.7
click at [157, 37] on div "Clients CARROSSERIE AUBIN - MB05686" at bounding box center [313, 39] width 446 height 34
copy h3 "CARROSSERIE AUBIN"
click at [101, 34] on span "Clients" at bounding box center [110, 39] width 41 height 15
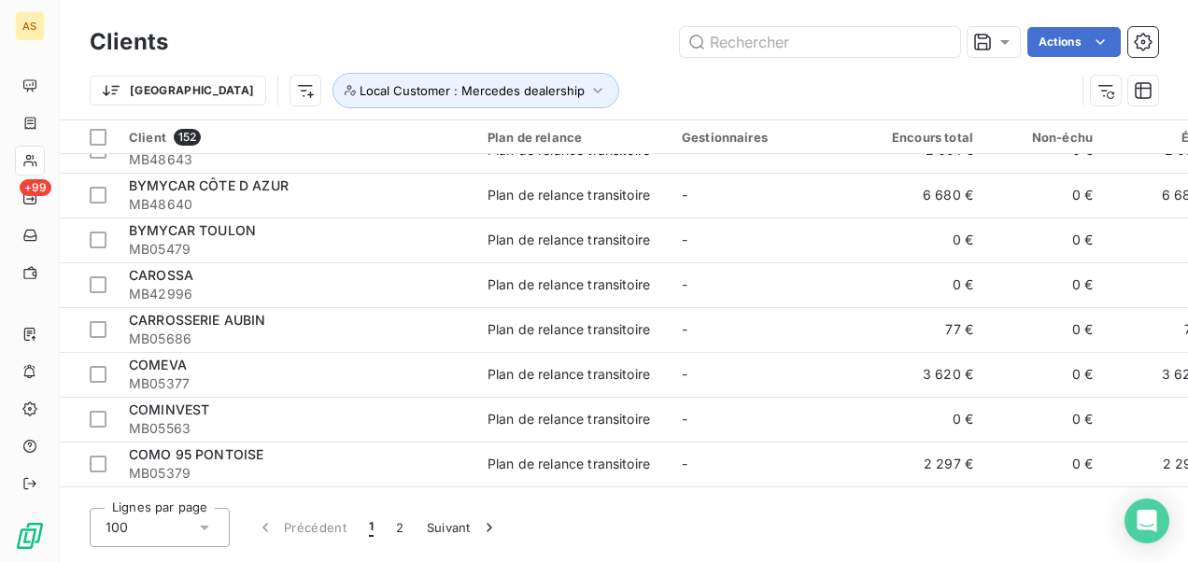
scroll to position [747, 0]
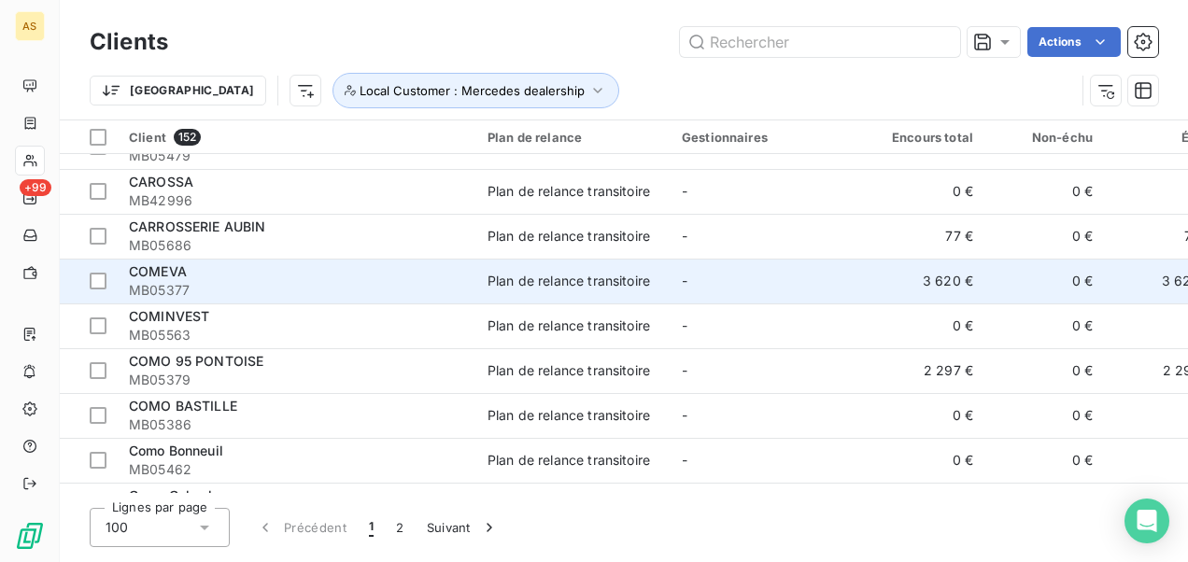
click at [252, 274] on div "COMEVA" at bounding box center [297, 271] width 336 height 19
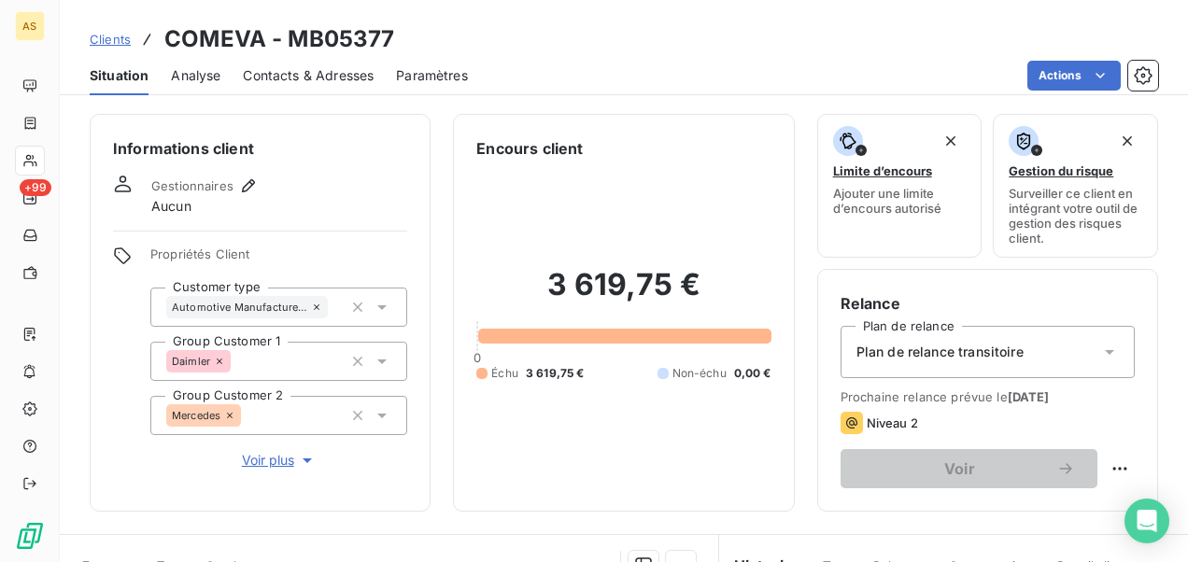
click at [252, 274] on div "Propriétés Client Customer type Automotive Manufacturers Group Customer 1 Daiml…" at bounding box center [278, 359] width 257 height 224
click at [304, 71] on span "Contacts & Adresses" at bounding box center [308, 75] width 131 height 19
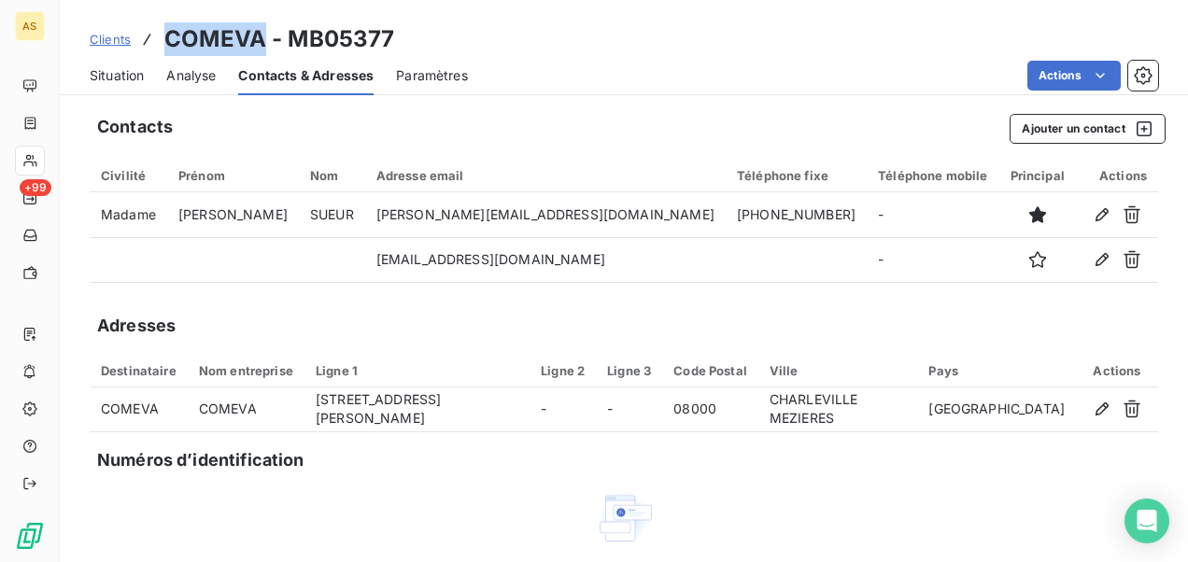
drag, startPoint x: 263, startPoint y: 36, endPoint x: 169, endPoint y: 26, distance: 94.9
click at [169, 26] on h3 "COMEVA - MB05377" at bounding box center [279, 39] width 230 height 34
drag, startPoint x: 169, startPoint y: 26, endPoint x: 180, endPoint y: 35, distance: 14.6
copy h3 "COMEVA"
click at [91, 34] on span "Clients" at bounding box center [110, 39] width 41 height 15
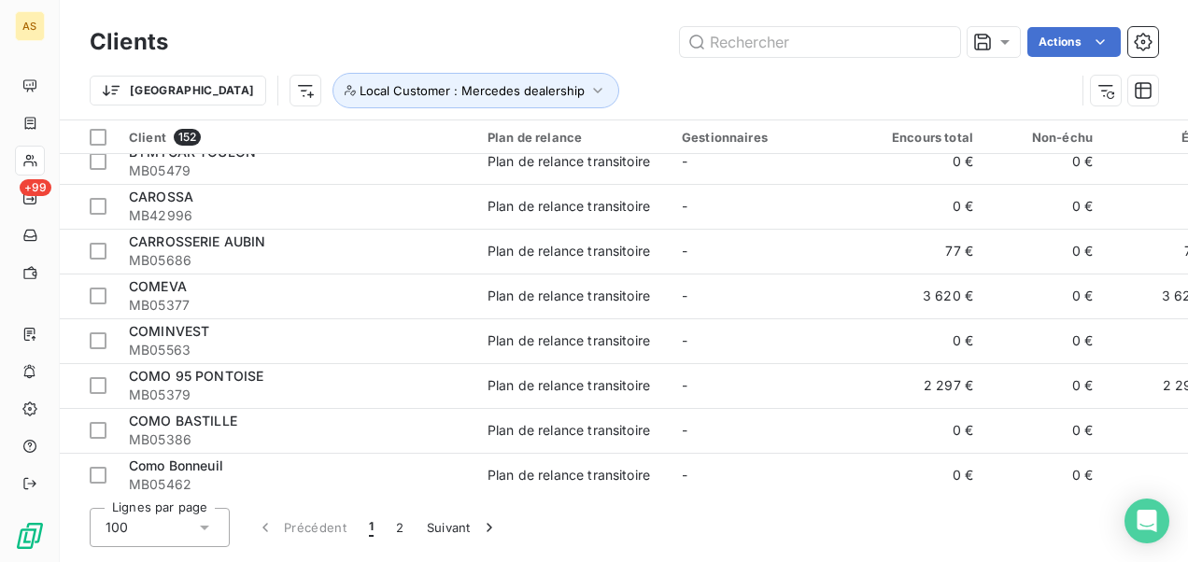
scroll to position [840, 0]
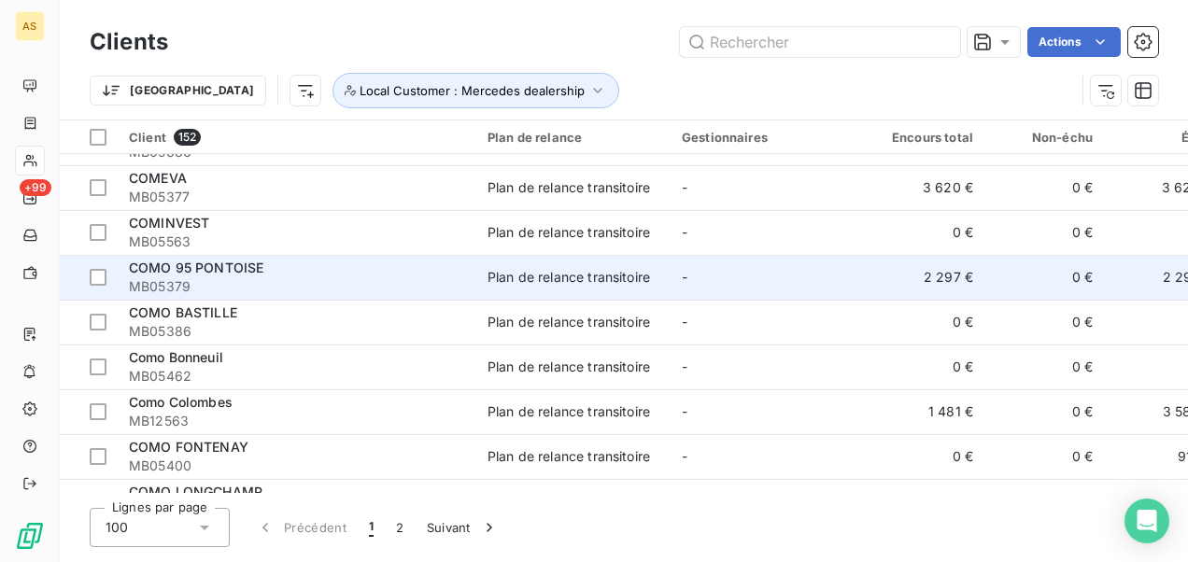
click at [275, 279] on span "MB05379" at bounding box center [297, 286] width 336 height 19
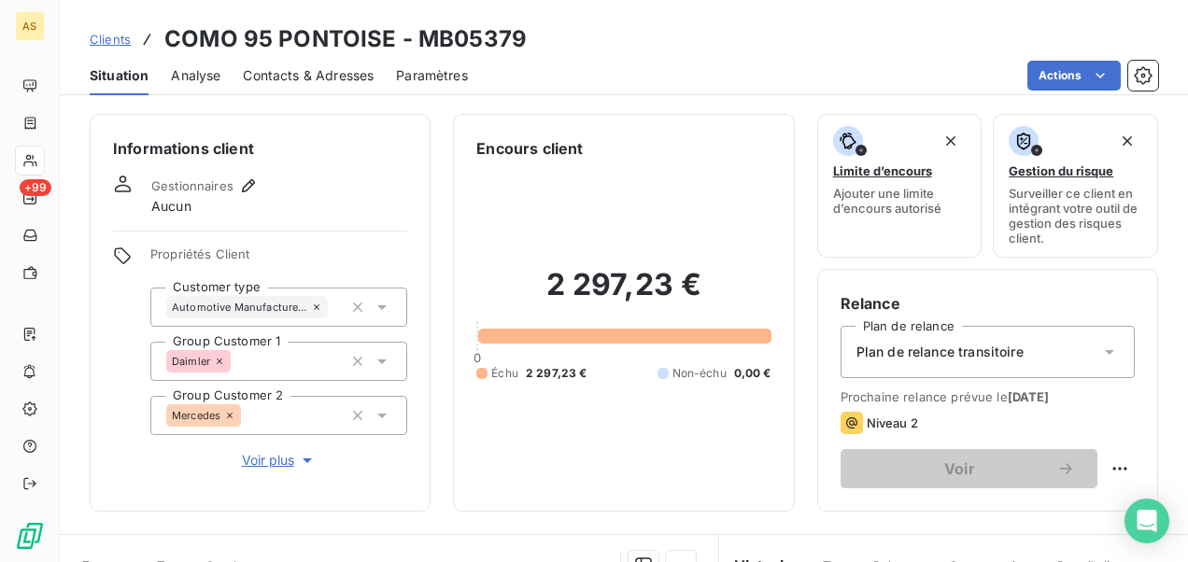
click at [304, 66] on span "Contacts & Adresses" at bounding box center [308, 75] width 131 height 19
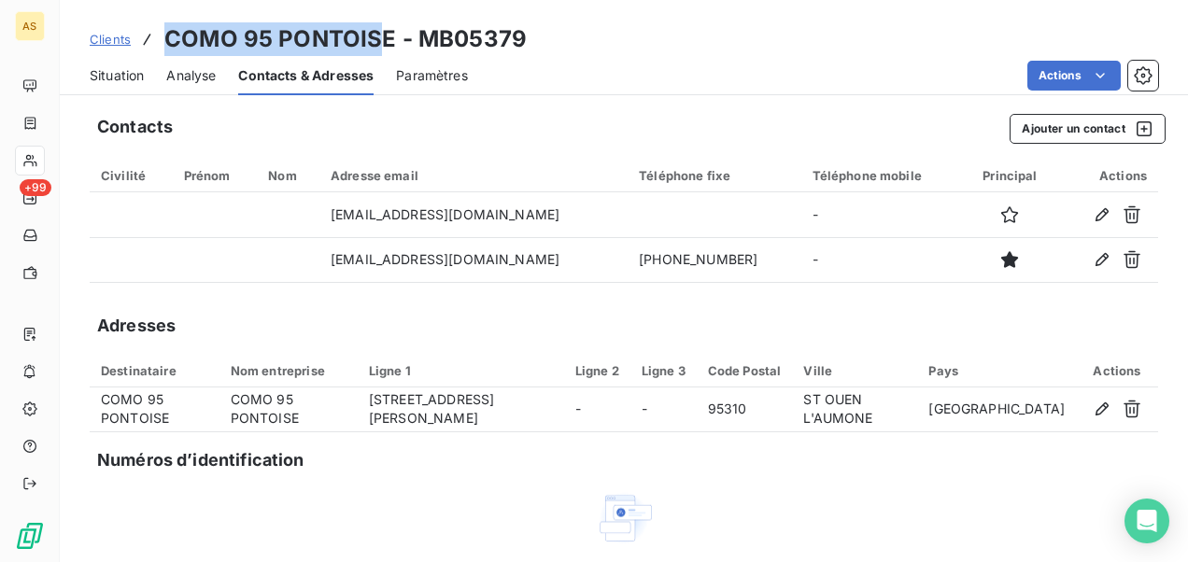
drag, startPoint x: 384, startPoint y: 37, endPoint x: 159, endPoint y: 20, distance: 225.7
click at [159, 20] on div "Clients COMO 95 PONTOISE - MB05379 Situation Analyse Contacts & Adresses Paramè…" at bounding box center [624, 47] width 1128 height 95
drag, startPoint x: 159, startPoint y: 20, endPoint x: 227, endPoint y: 32, distance: 69.2
copy h3 "COMO 95 PONTOIS"
click at [90, 36] on span "Clients" at bounding box center [110, 39] width 41 height 15
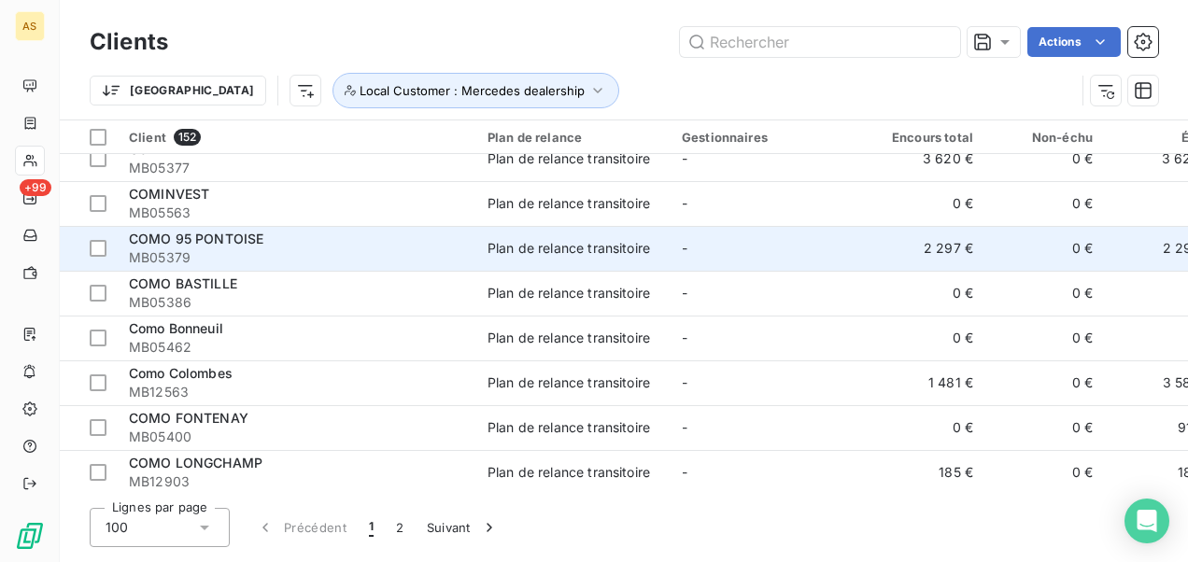
scroll to position [840, 0]
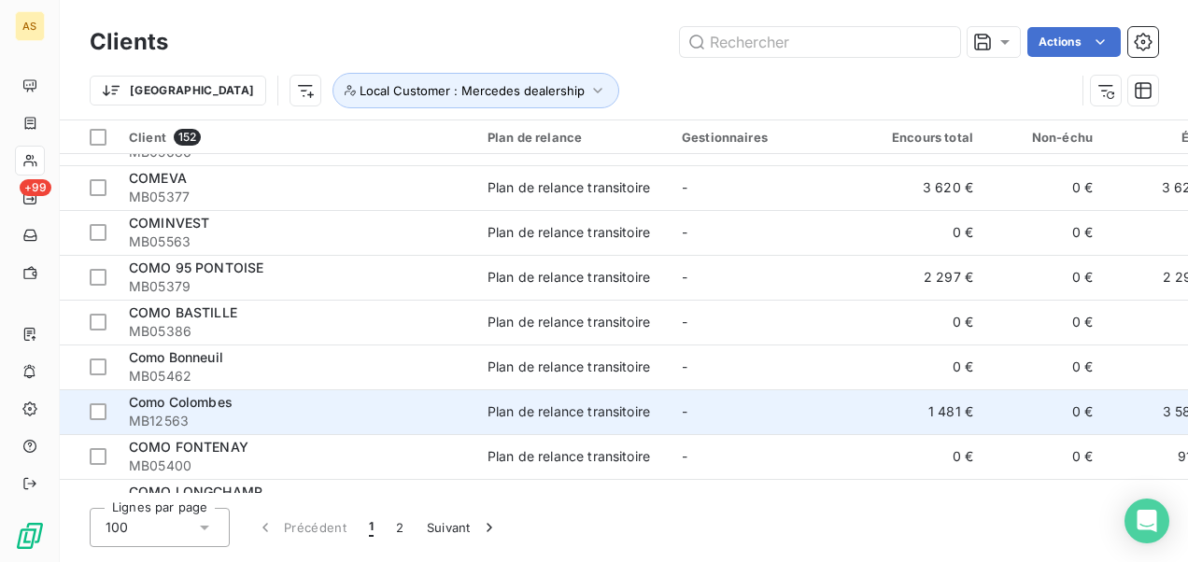
click at [193, 409] on div "Como Colombes" at bounding box center [297, 402] width 336 height 19
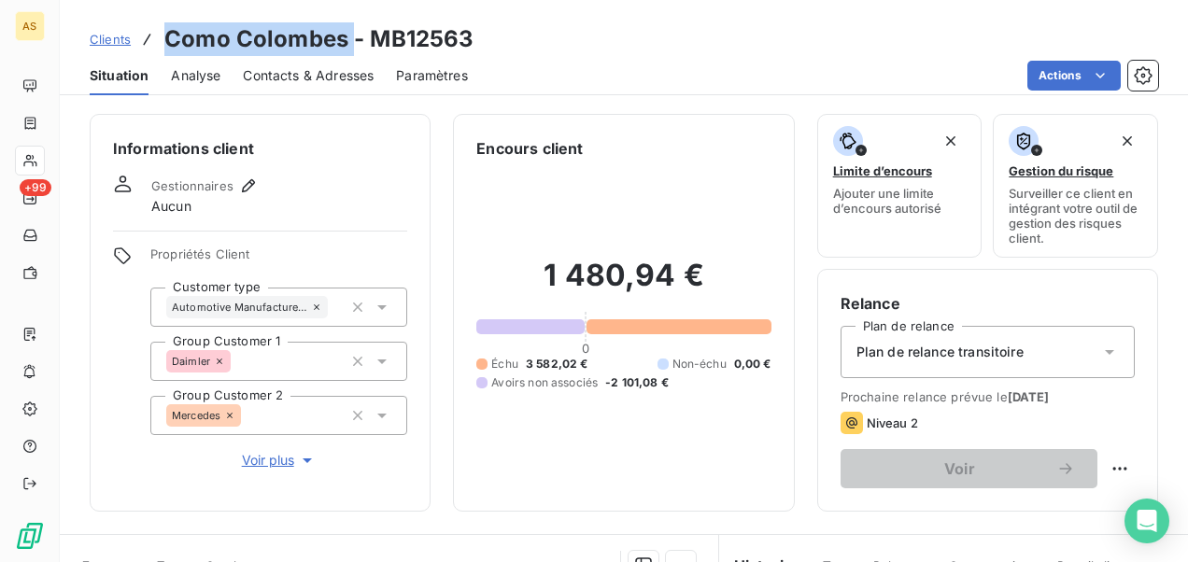
drag, startPoint x: 349, startPoint y: 30, endPoint x: 168, endPoint y: 24, distance: 181.2
click at [168, 24] on h3 "Como Colombes - MB12563" at bounding box center [318, 39] width 309 height 34
copy h3 "Como Colombes"
click at [122, 38] on span "Clients" at bounding box center [110, 39] width 41 height 15
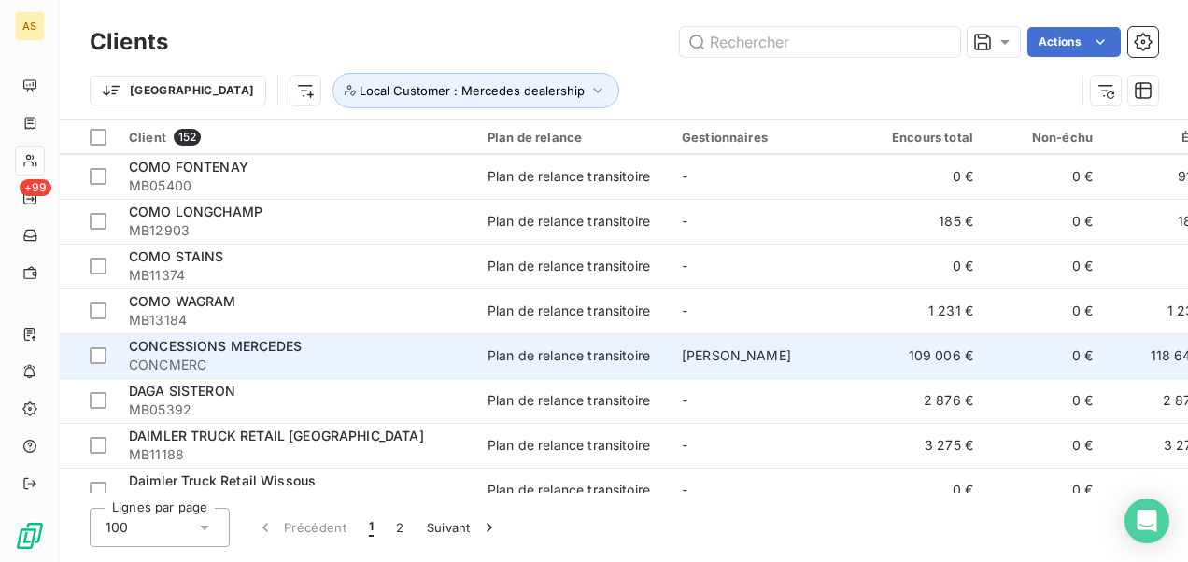
scroll to position [1027, 0]
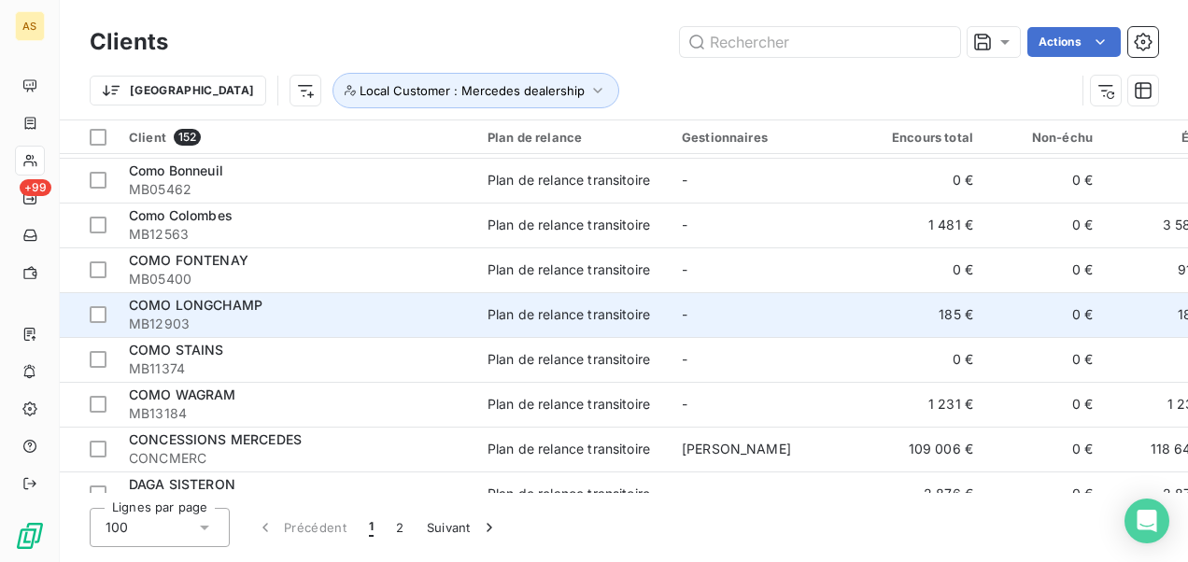
click at [379, 317] on span "MB12903" at bounding box center [297, 324] width 336 height 19
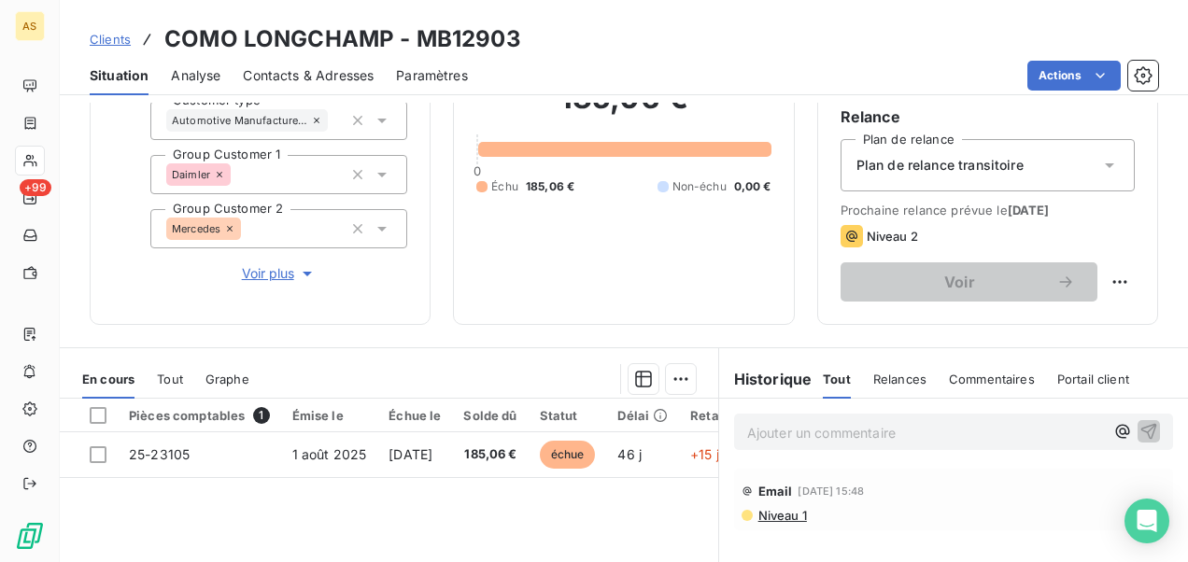
scroll to position [93, 0]
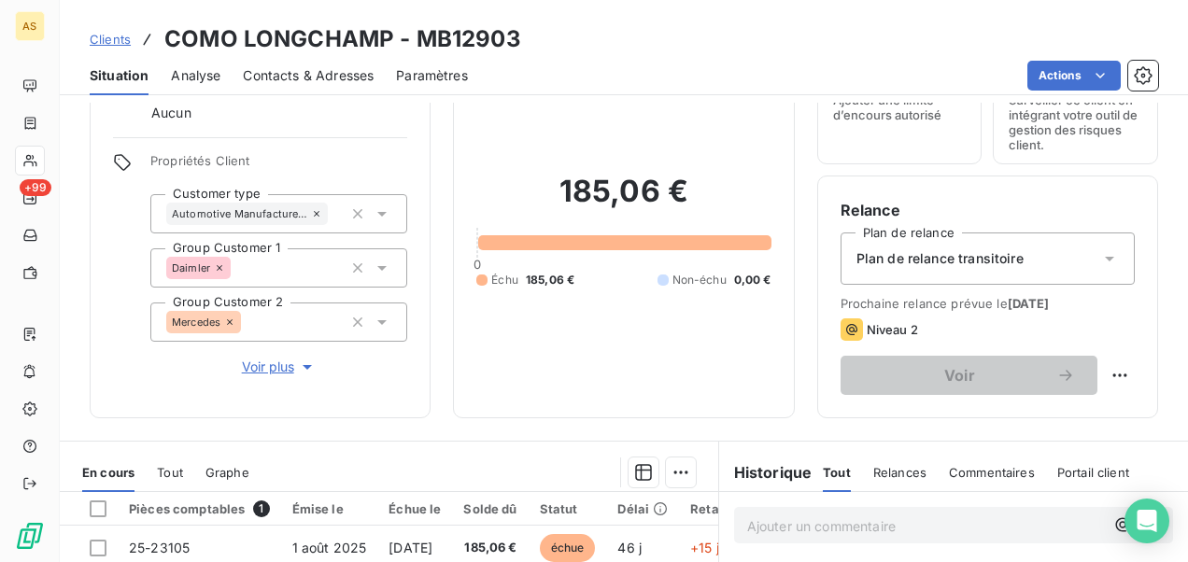
click at [106, 38] on span "Clients" at bounding box center [110, 39] width 41 height 15
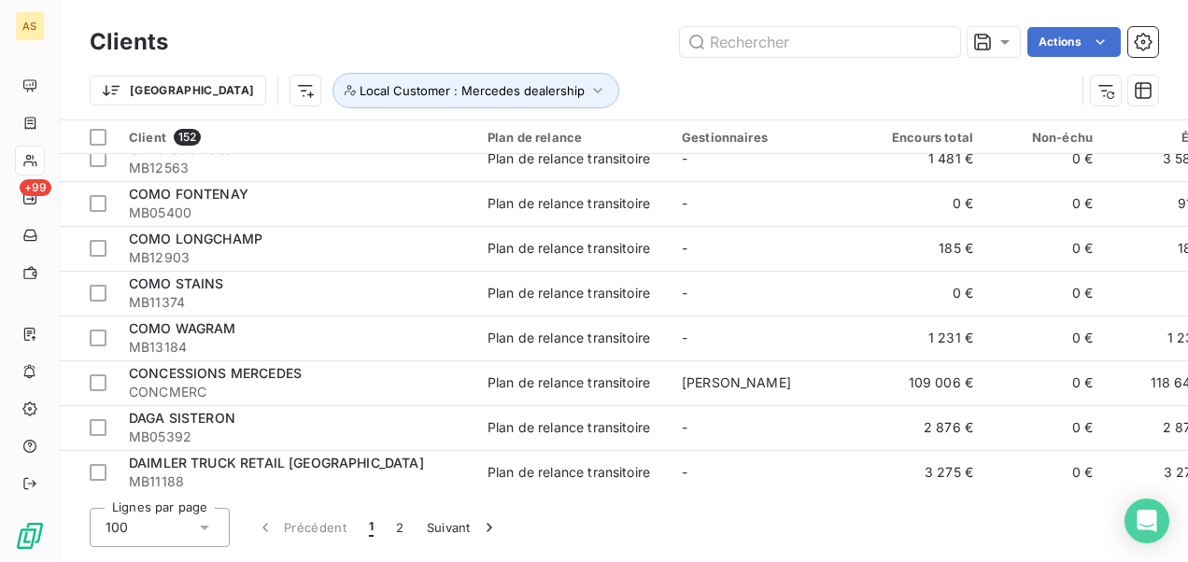
scroll to position [1121, 0]
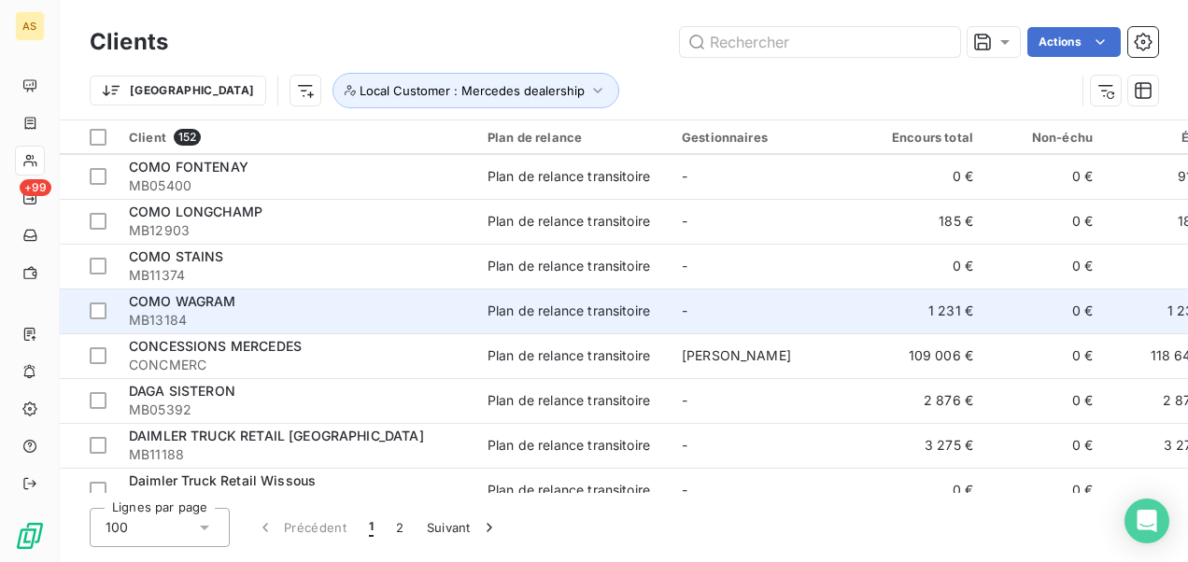
click at [303, 319] on span "MB13184" at bounding box center [297, 320] width 336 height 19
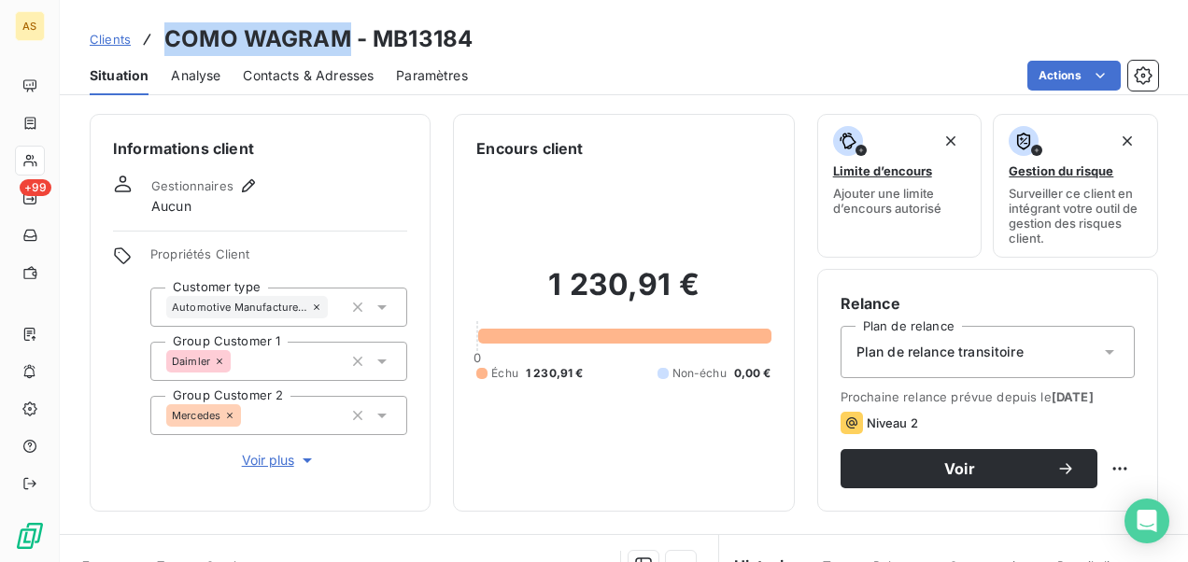
drag, startPoint x: 347, startPoint y: 39, endPoint x: 163, endPoint y: 37, distance: 184.0
click at [164, 37] on h3 "COMO WAGRAM - MB13184" at bounding box center [318, 39] width 308 height 34
copy h3 "COMO WAGRAM"
click at [112, 32] on span "Clients" at bounding box center [110, 39] width 41 height 15
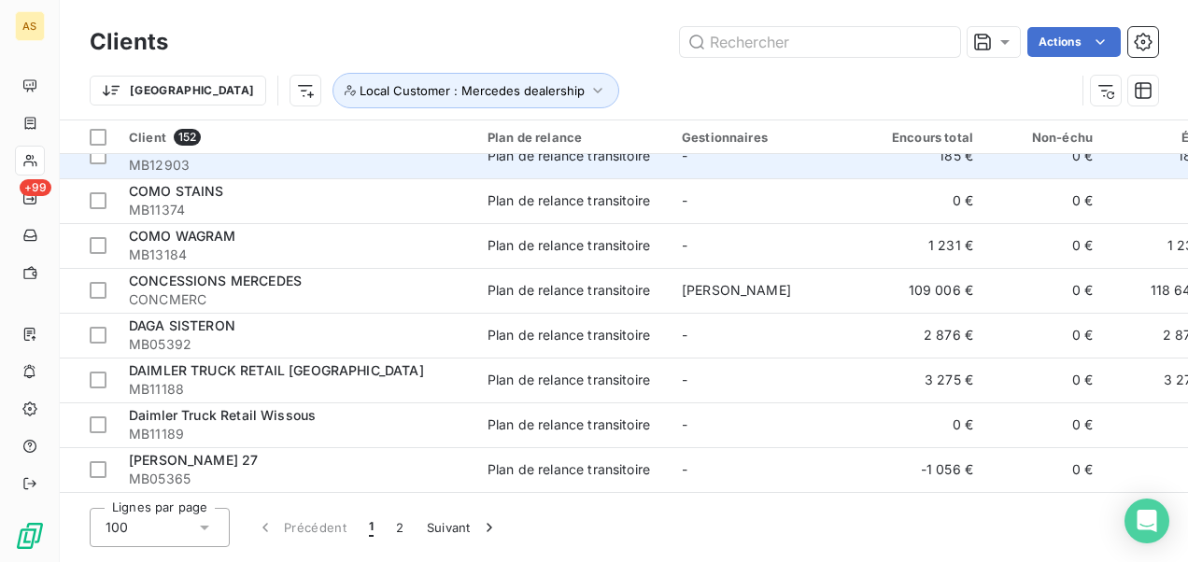
scroll to position [1214, 0]
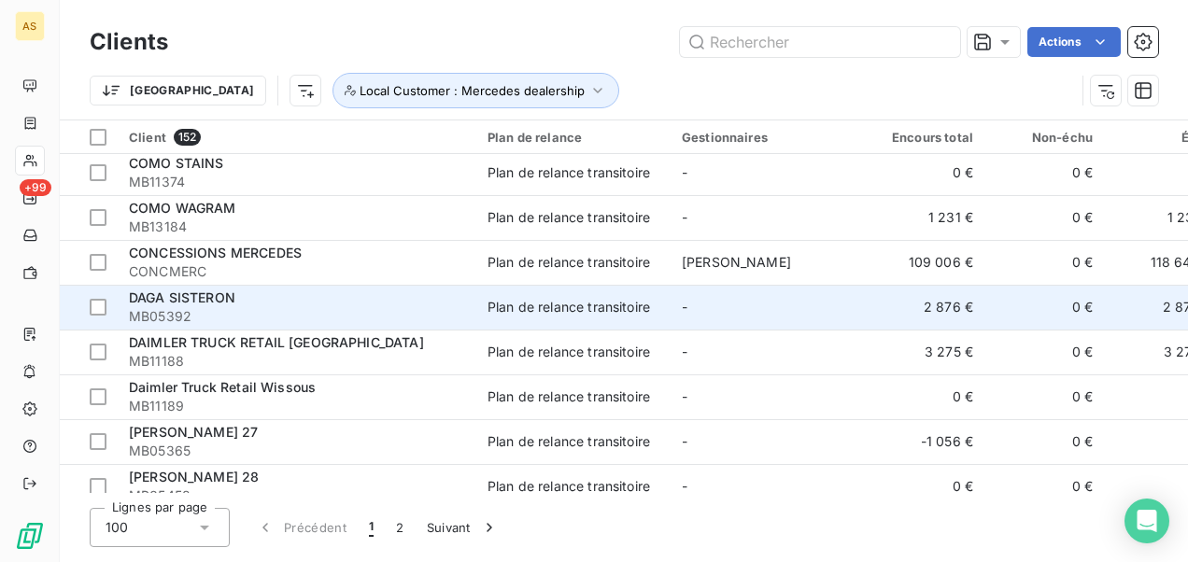
click at [374, 304] on div "DAGA SISTERON" at bounding box center [297, 298] width 336 height 19
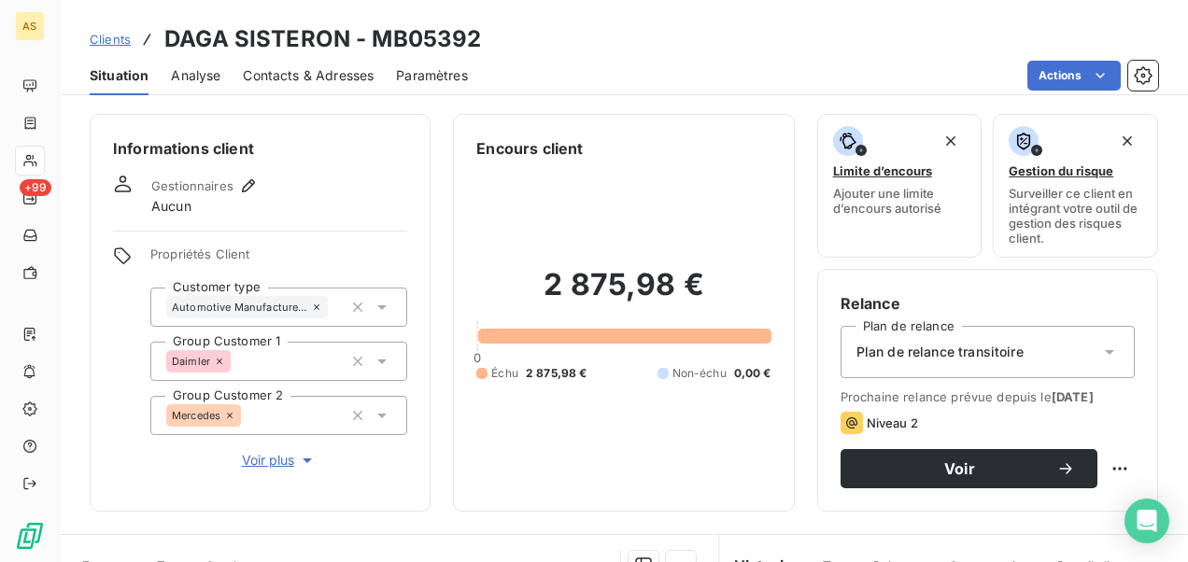
click at [323, 74] on span "Contacts & Adresses" at bounding box center [308, 75] width 131 height 19
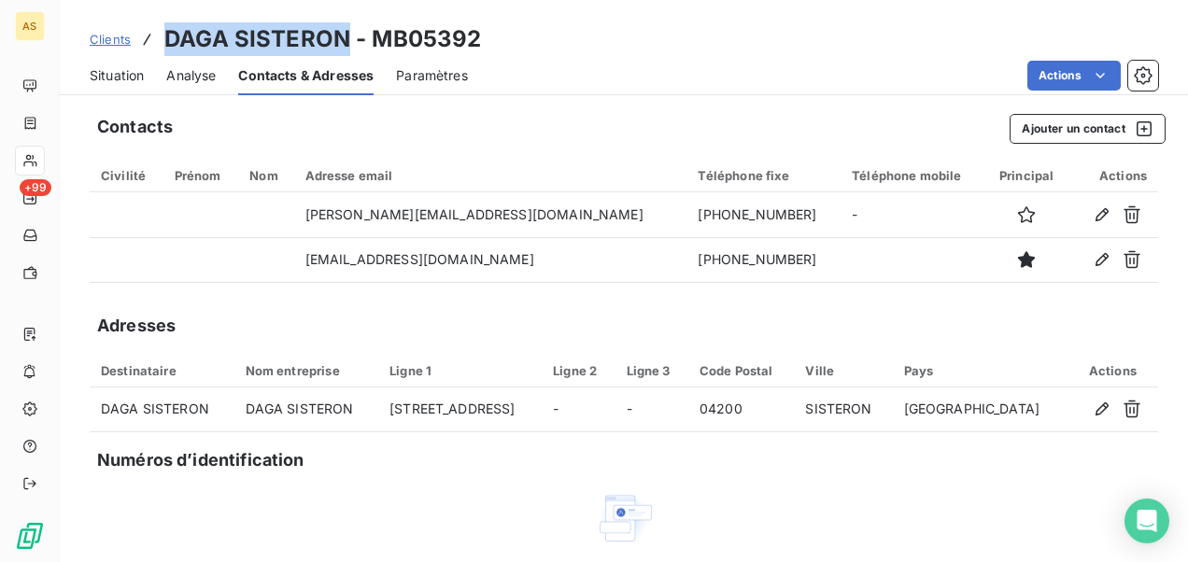
drag, startPoint x: 346, startPoint y: 37, endPoint x: 160, endPoint y: 36, distance: 186.8
click at [160, 36] on div "Clients DAGA SISTERON - MB05392" at bounding box center [286, 39] width 392 height 34
copy h3 "DAGA SISTERON"
click at [110, 40] on span "Clients" at bounding box center [110, 39] width 41 height 15
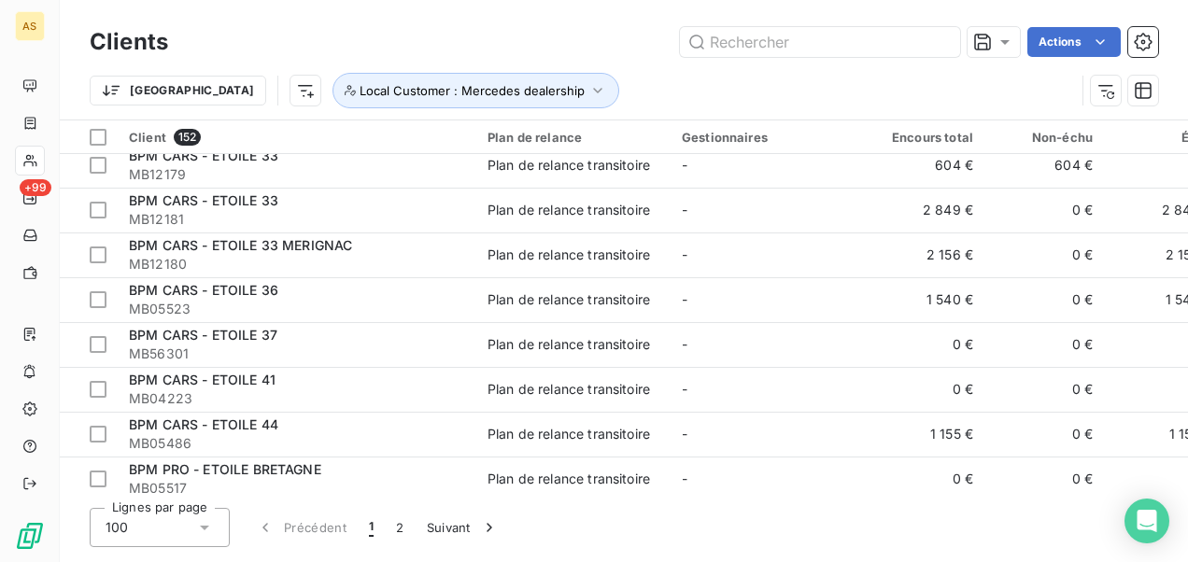
scroll to position [374, 0]
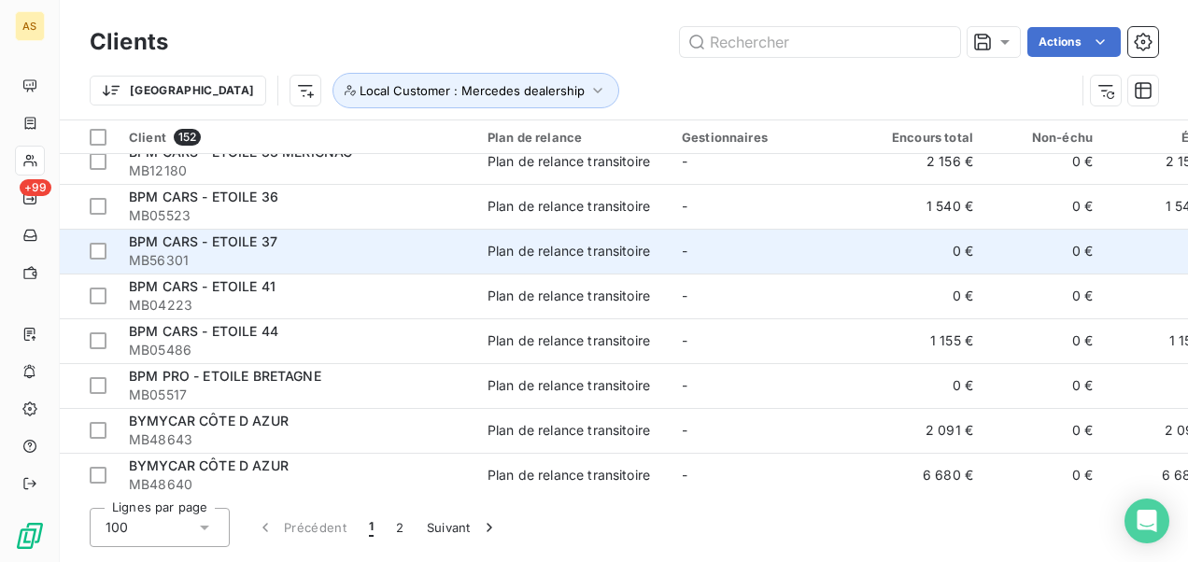
click at [366, 261] on span "MB56301" at bounding box center [297, 260] width 336 height 19
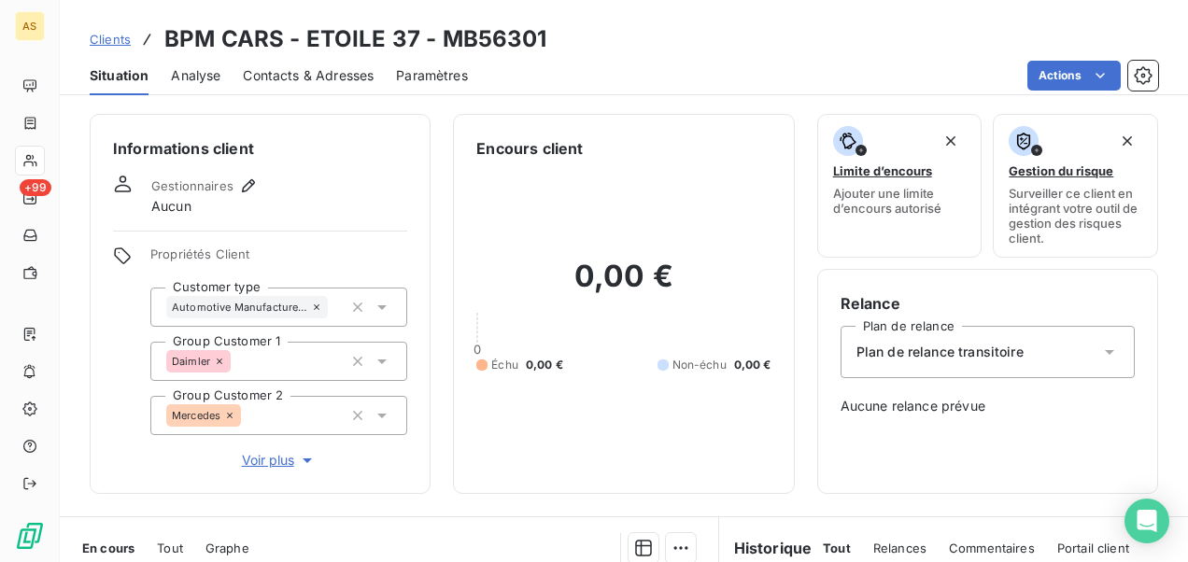
click at [112, 46] on span "Clients" at bounding box center [110, 39] width 41 height 15
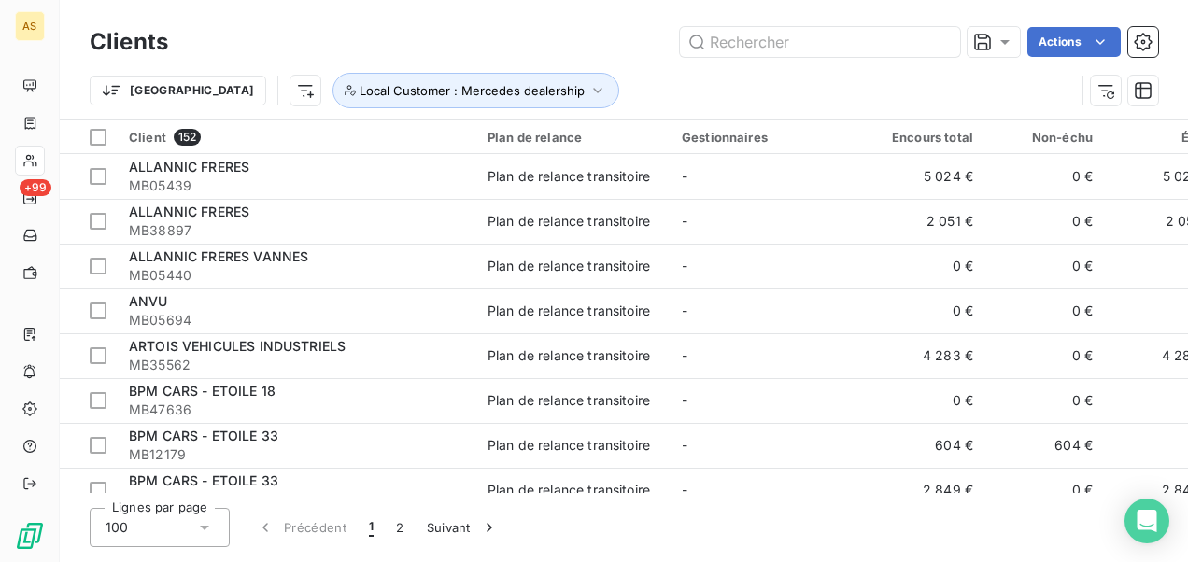
click at [112, 38] on h3 "Clients" at bounding box center [129, 42] width 78 height 34
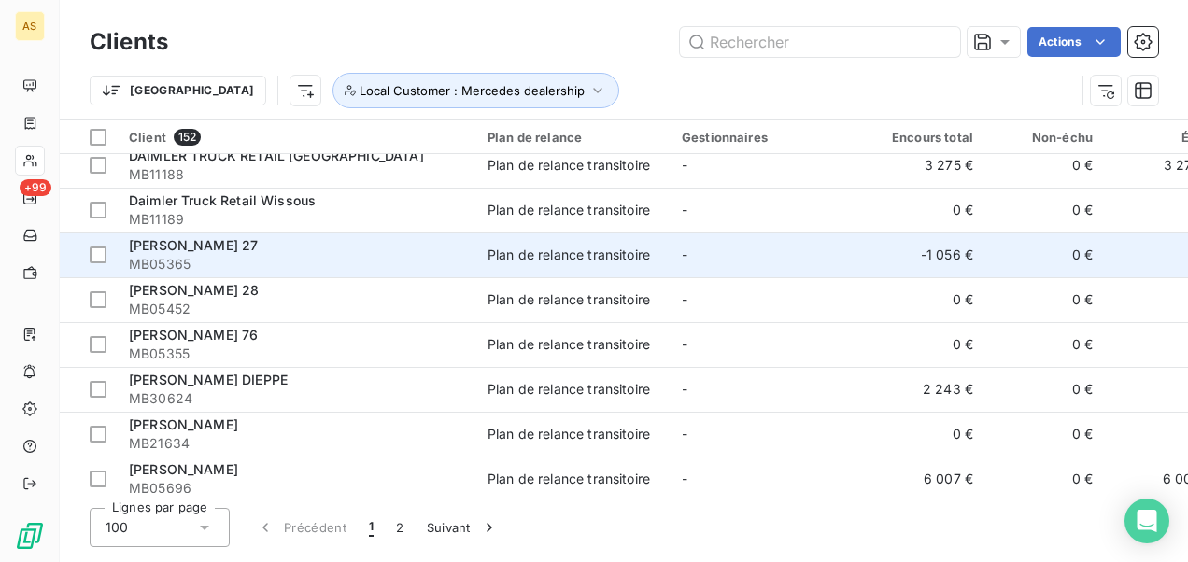
scroll to position [1494, 0]
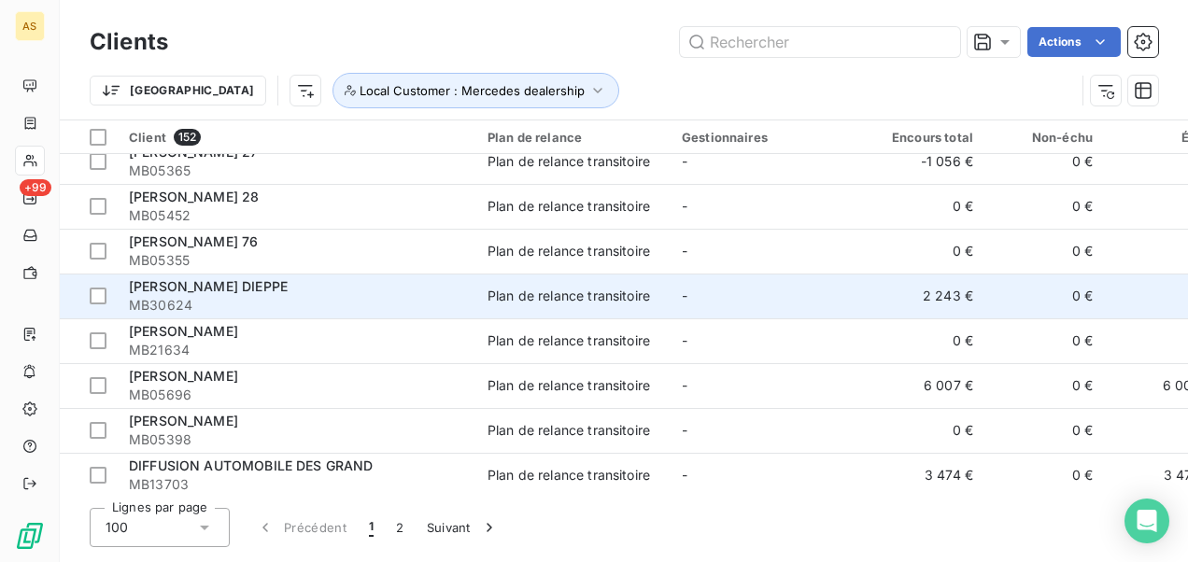
click at [336, 303] on span "MB30624" at bounding box center [297, 305] width 336 height 19
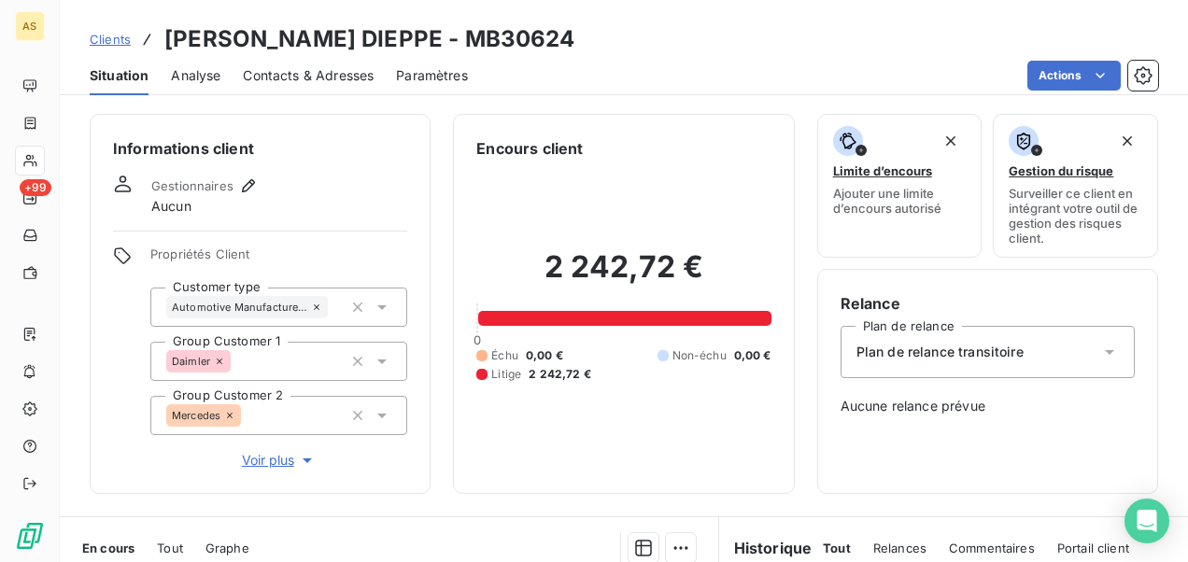
click at [103, 33] on span "Clients" at bounding box center [110, 39] width 41 height 15
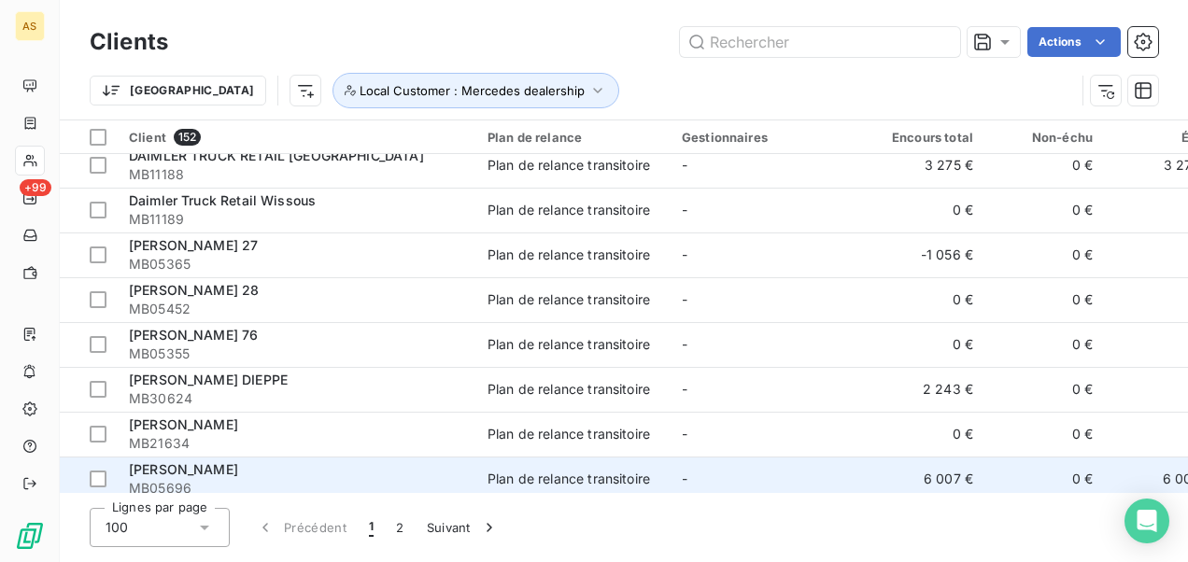
scroll to position [1494, 0]
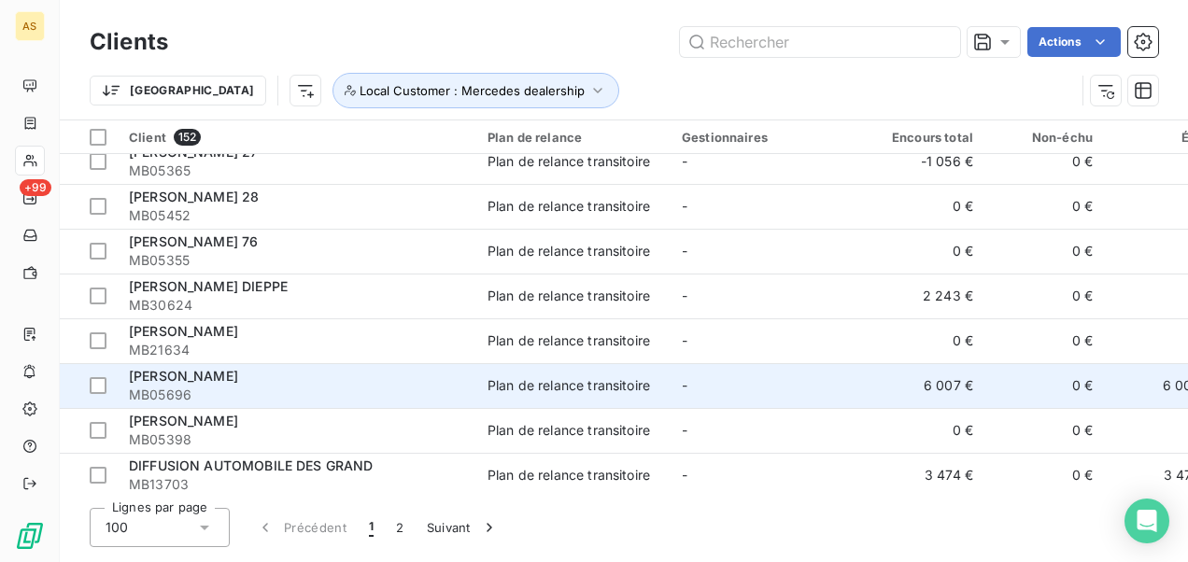
click at [434, 377] on div "[PERSON_NAME]" at bounding box center [297, 376] width 336 height 19
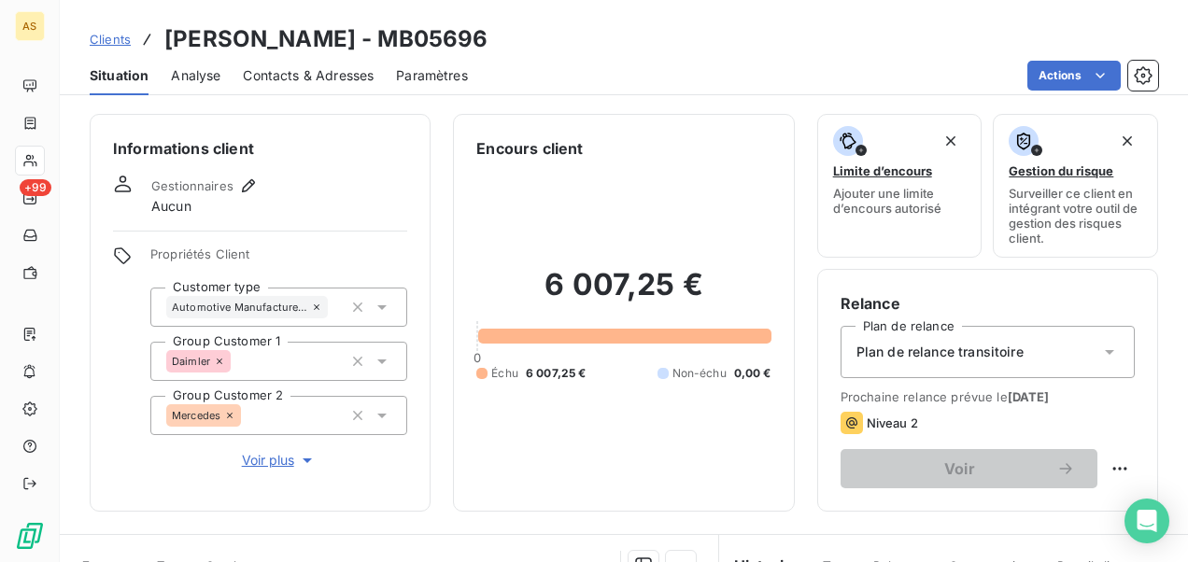
click at [270, 74] on span "Contacts & Adresses" at bounding box center [308, 75] width 131 height 19
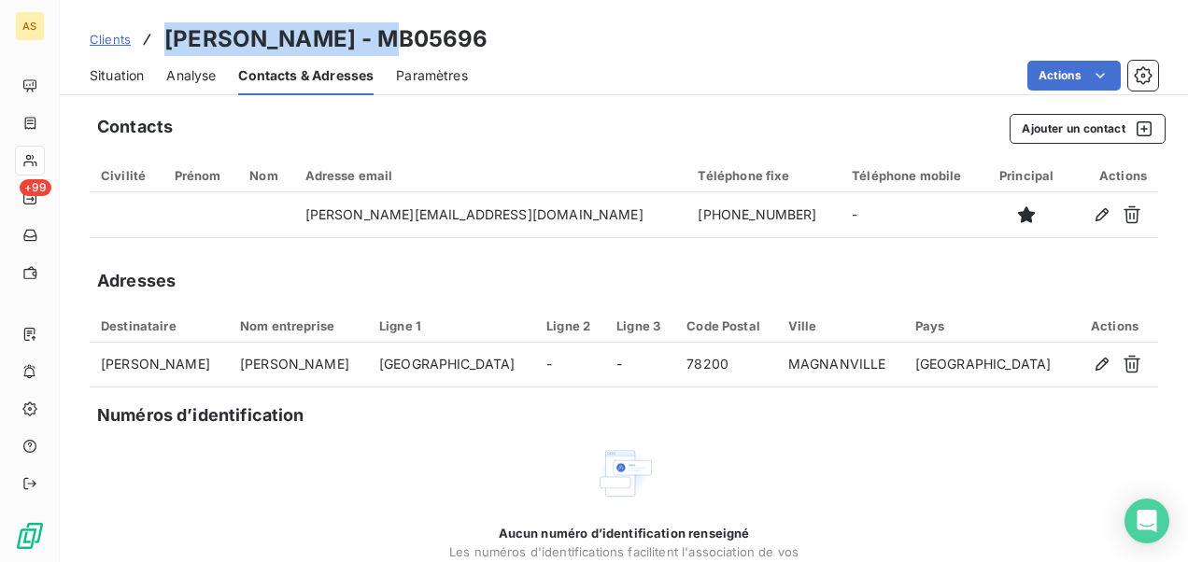
drag, startPoint x: 401, startPoint y: 41, endPoint x: 161, endPoint y: 35, distance: 240.0
click at [161, 35] on div "Clients [PERSON_NAME] - MB05696" at bounding box center [289, 39] width 399 height 34
copy h3 "[PERSON_NAME] -"
click at [114, 35] on span "Clients" at bounding box center [110, 39] width 41 height 15
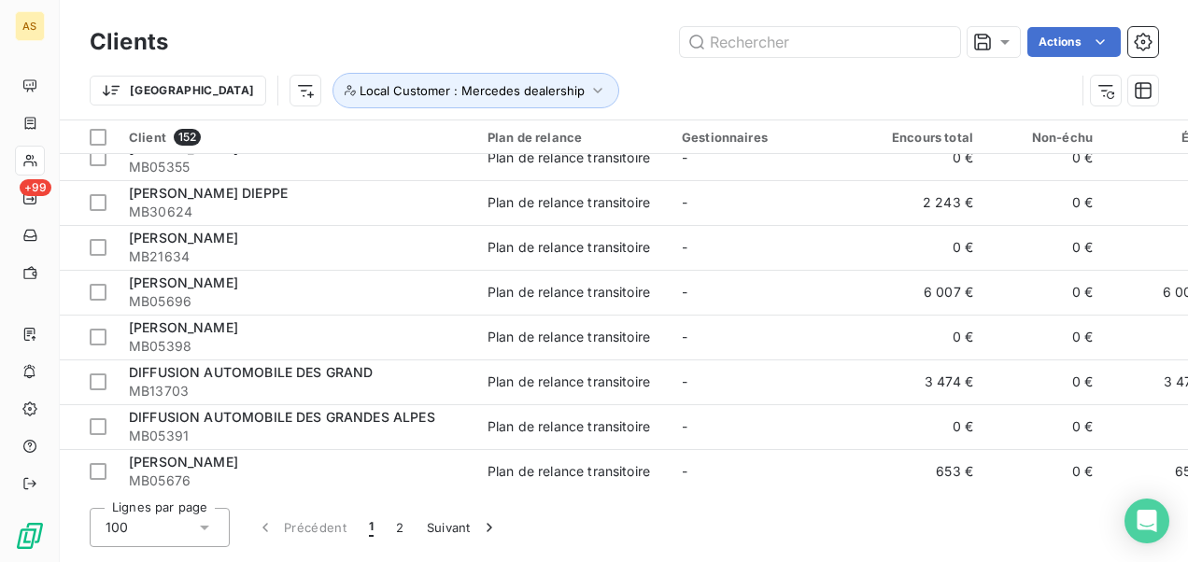
scroll to position [1681, 0]
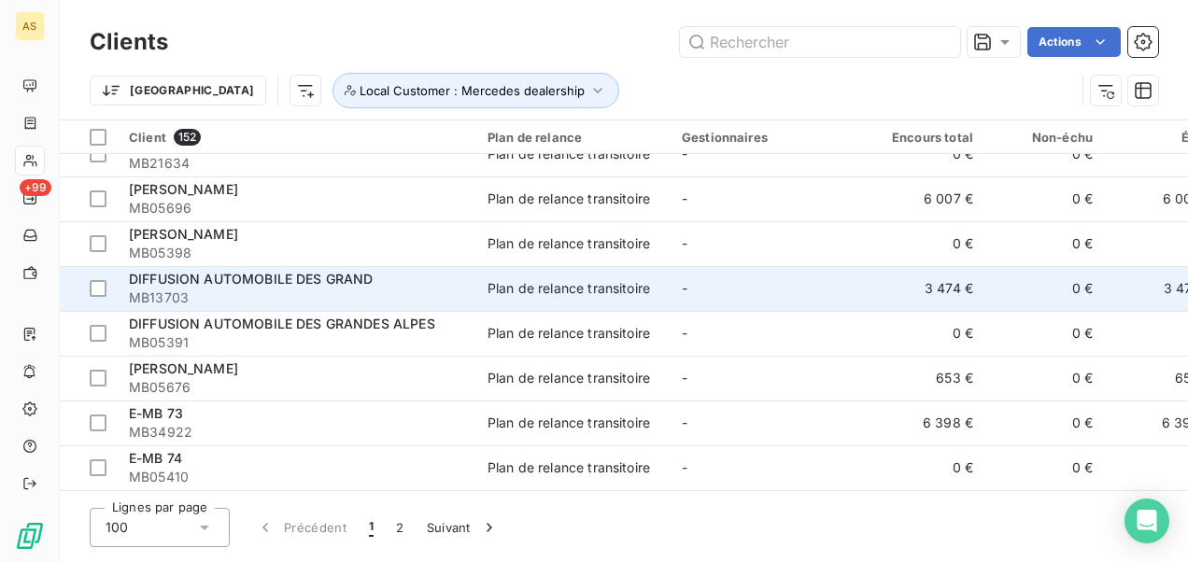
click at [282, 280] on span "DIFFUSION AUTOMOBILE DES GRAND" at bounding box center [251, 279] width 245 height 16
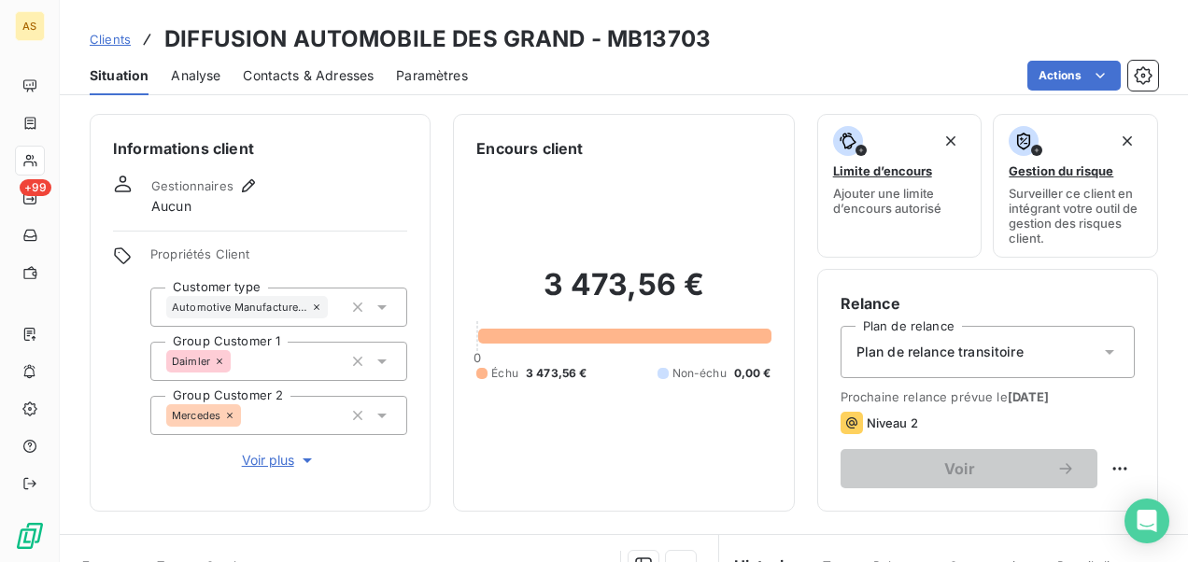
click at [304, 86] on div "Contacts & Adresses" at bounding box center [308, 75] width 131 height 39
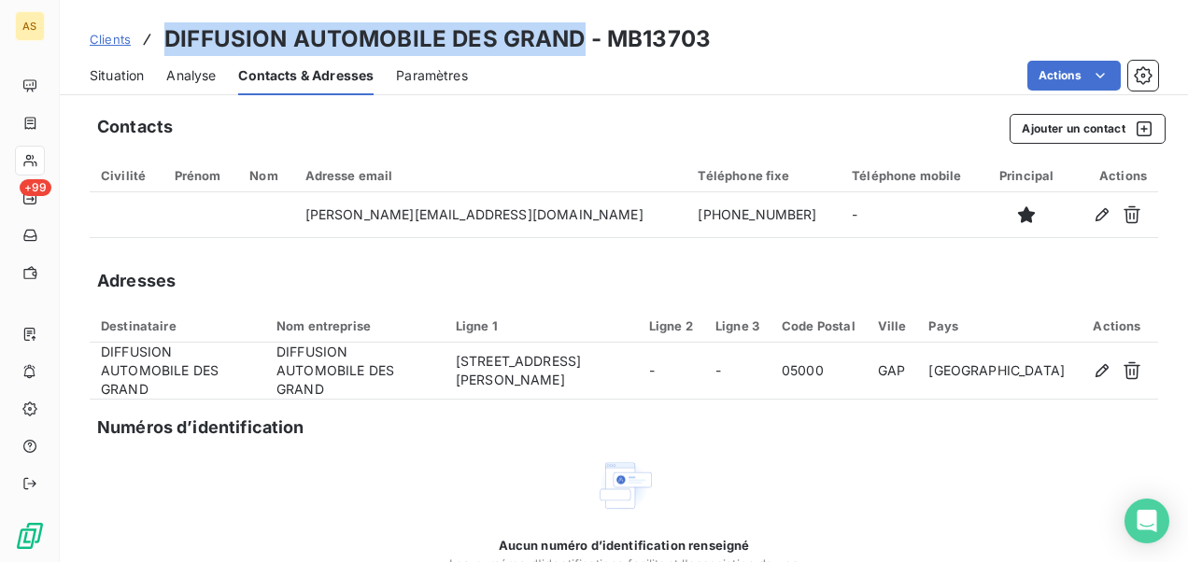
drag, startPoint x: 579, startPoint y: 27, endPoint x: 168, endPoint y: -7, distance: 412.3
click at [168, 0] on html "AS +99 Clients DIFFUSION AUTOMOBILE DES GRAND - MB13703 Situation Analyse Conta…" at bounding box center [594, 281] width 1188 height 562
click at [127, 37] on span "Clients" at bounding box center [110, 39] width 41 height 15
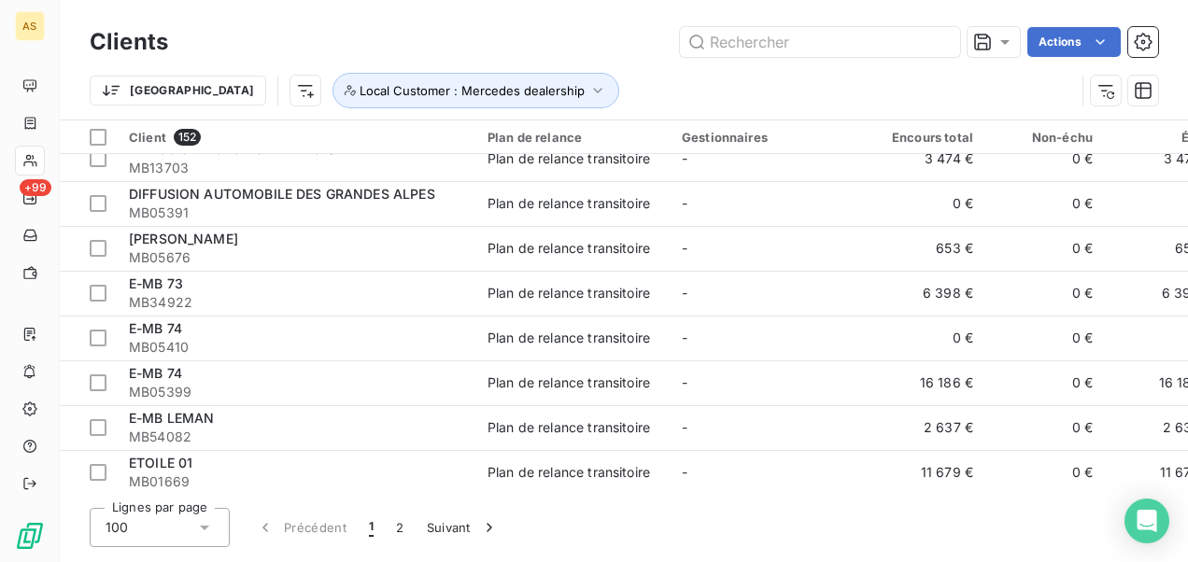
scroll to position [1774, 0]
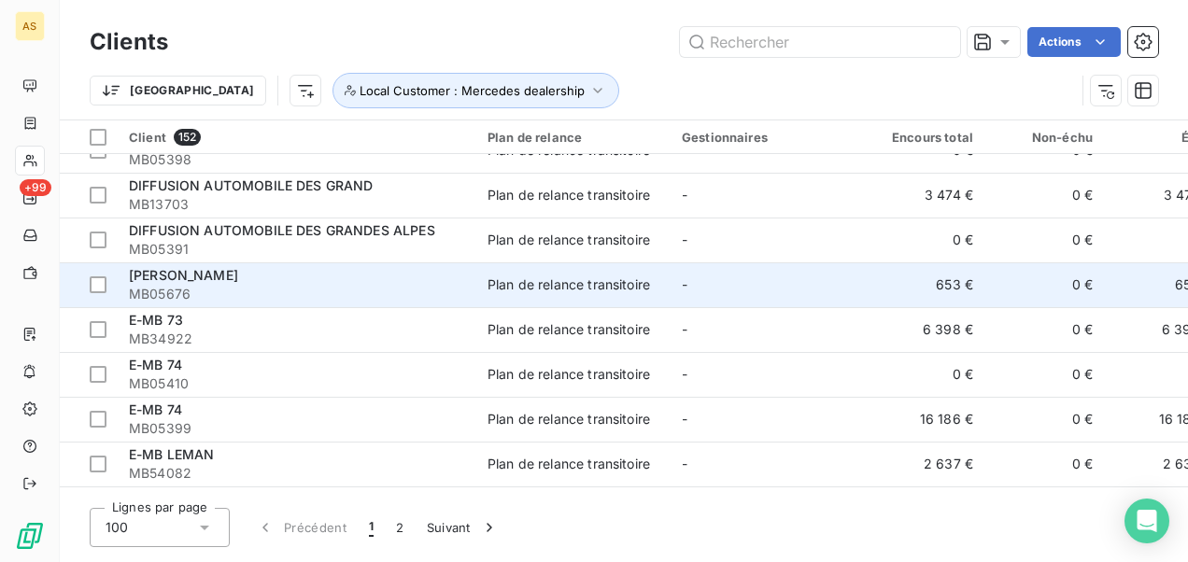
click at [323, 280] on div "[PERSON_NAME]" at bounding box center [297, 275] width 336 height 19
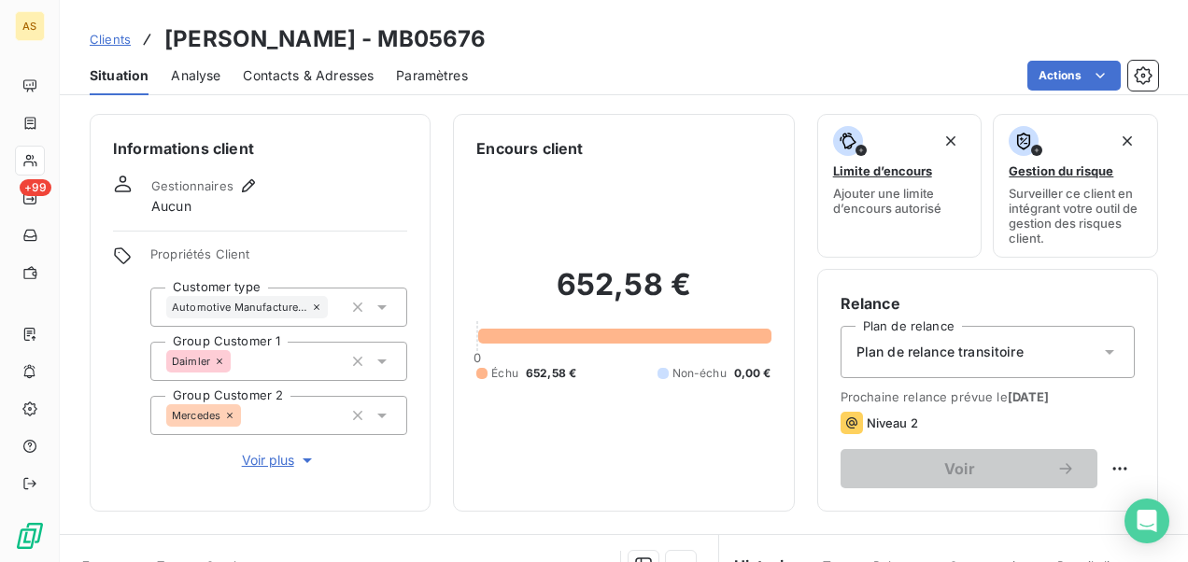
click at [310, 81] on span "Contacts & Adresses" at bounding box center [308, 75] width 131 height 19
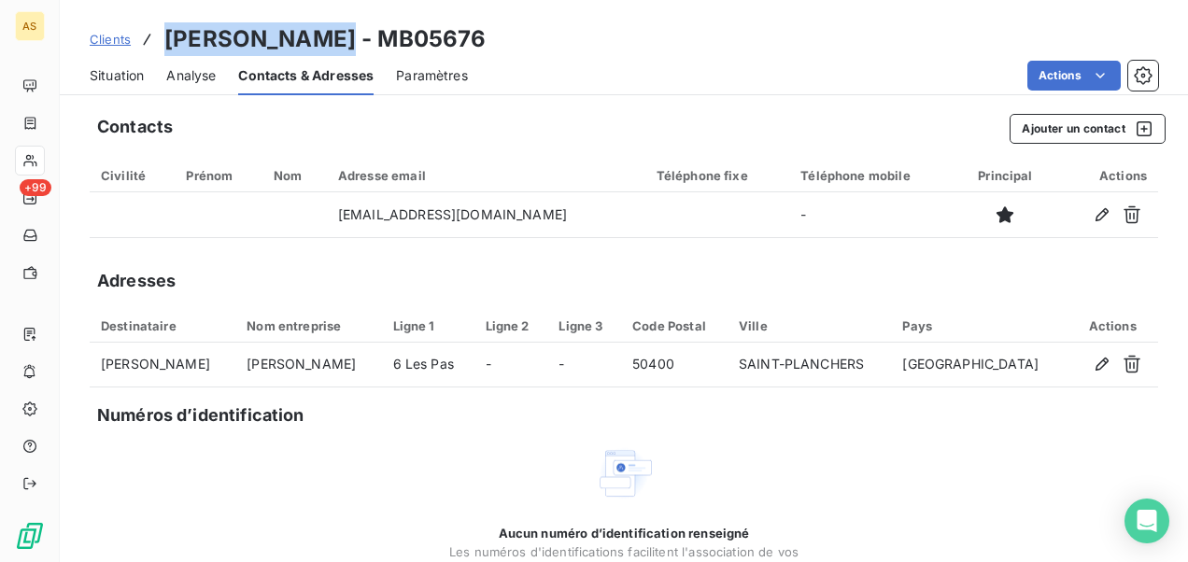
drag, startPoint x: 359, startPoint y: 30, endPoint x: 162, endPoint y: 24, distance: 197.1
click at [162, 24] on div "Clients [PERSON_NAME] - MB05676" at bounding box center [288, 39] width 397 height 34
drag, startPoint x: 162, startPoint y: 24, endPoint x: 170, endPoint y: 29, distance: 9.6
copy h3 "[PERSON_NAME]"
click at [101, 69] on span "Situation" at bounding box center [117, 75] width 54 height 19
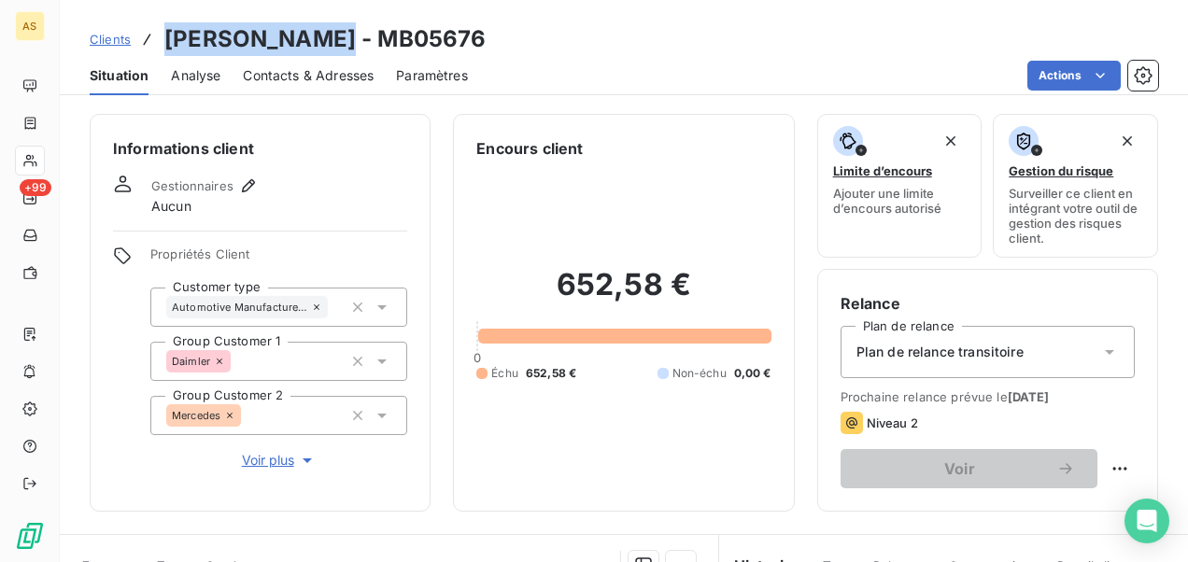
click at [321, 64] on div "Contacts & Adresses" at bounding box center [308, 75] width 131 height 39
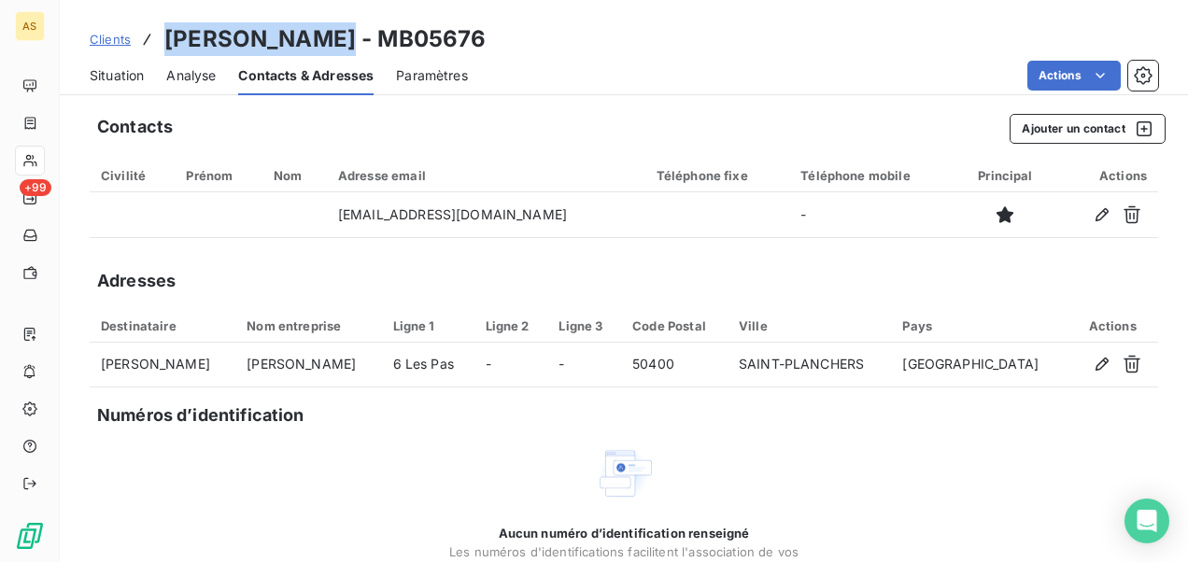
click at [143, 82] on span "Situation" at bounding box center [117, 75] width 54 height 19
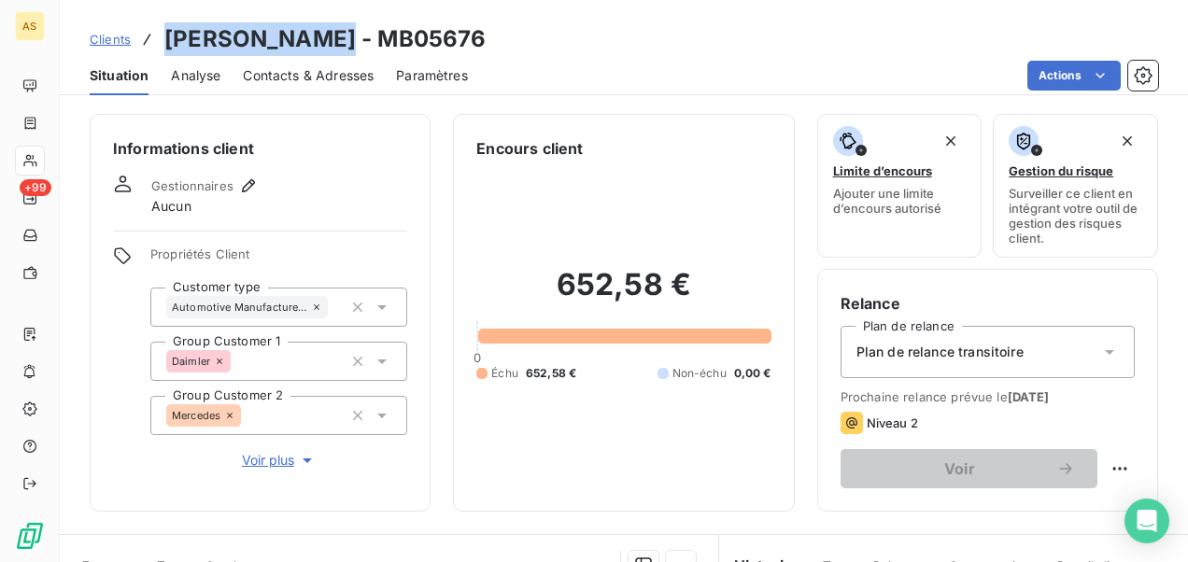
click at [114, 39] on span "Clients" at bounding box center [110, 39] width 41 height 15
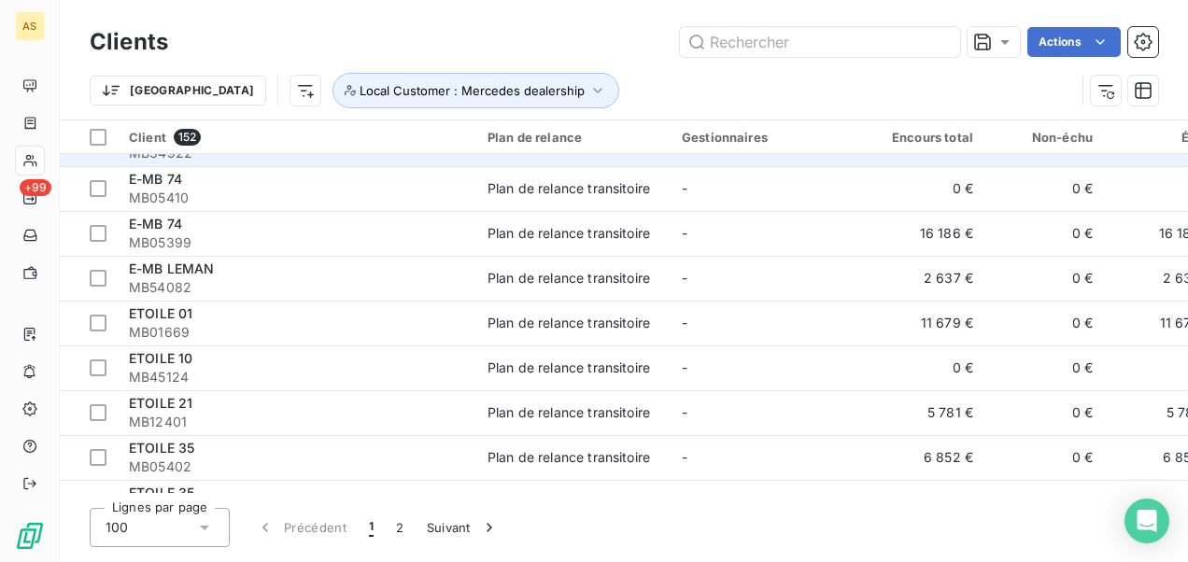
scroll to position [1961, 0]
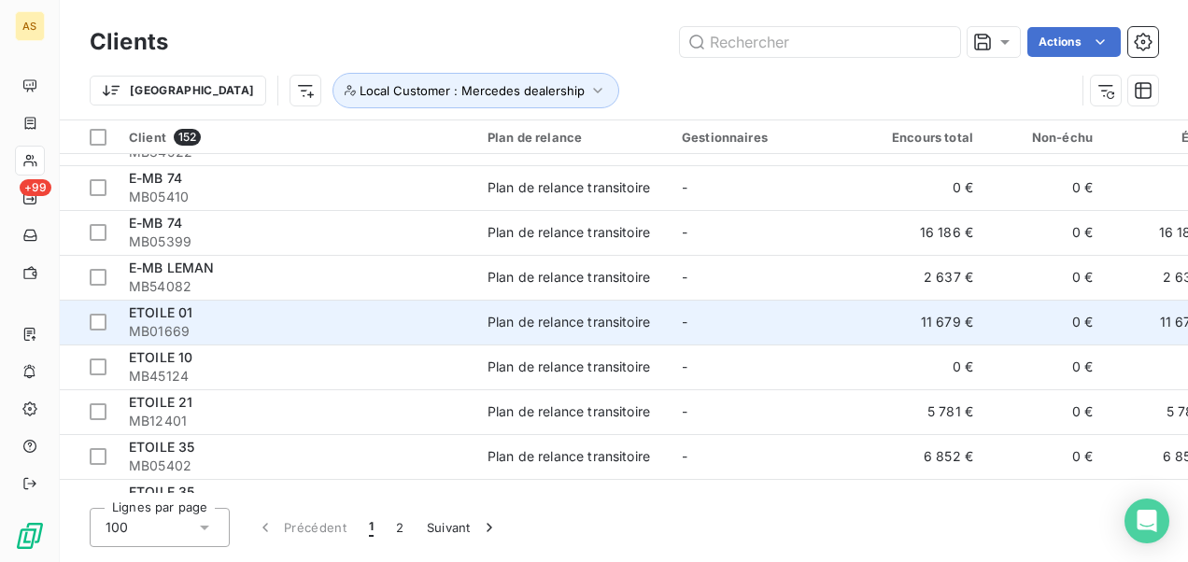
click at [420, 312] on div "ETOILE 01" at bounding box center [297, 312] width 336 height 19
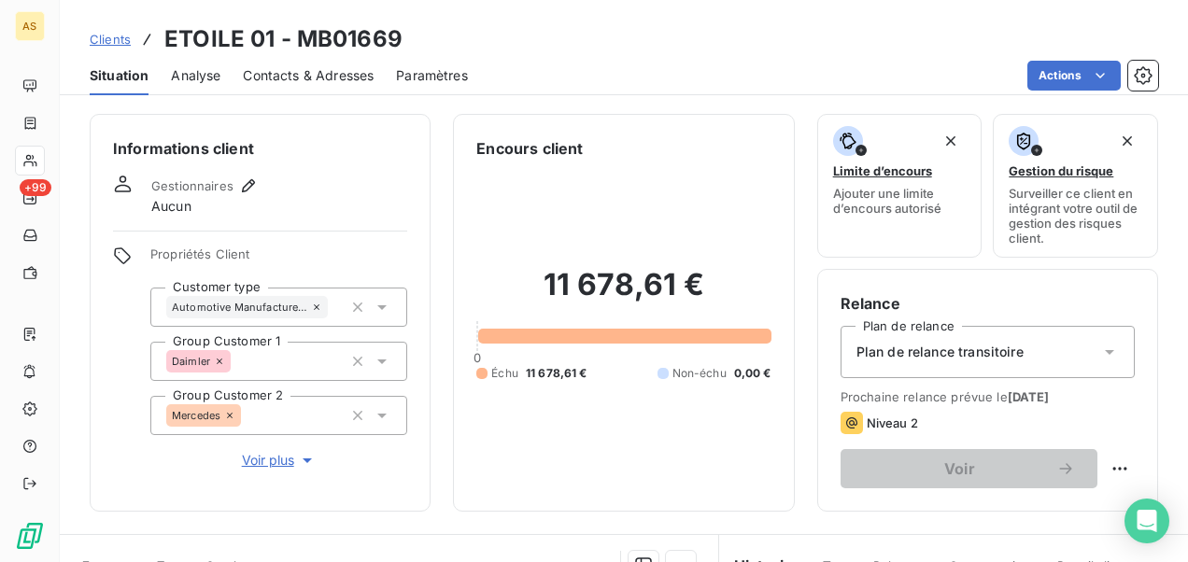
click at [334, 73] on span "Contacts & Adresses" at bounding box center [308, 75] width 131 height 19
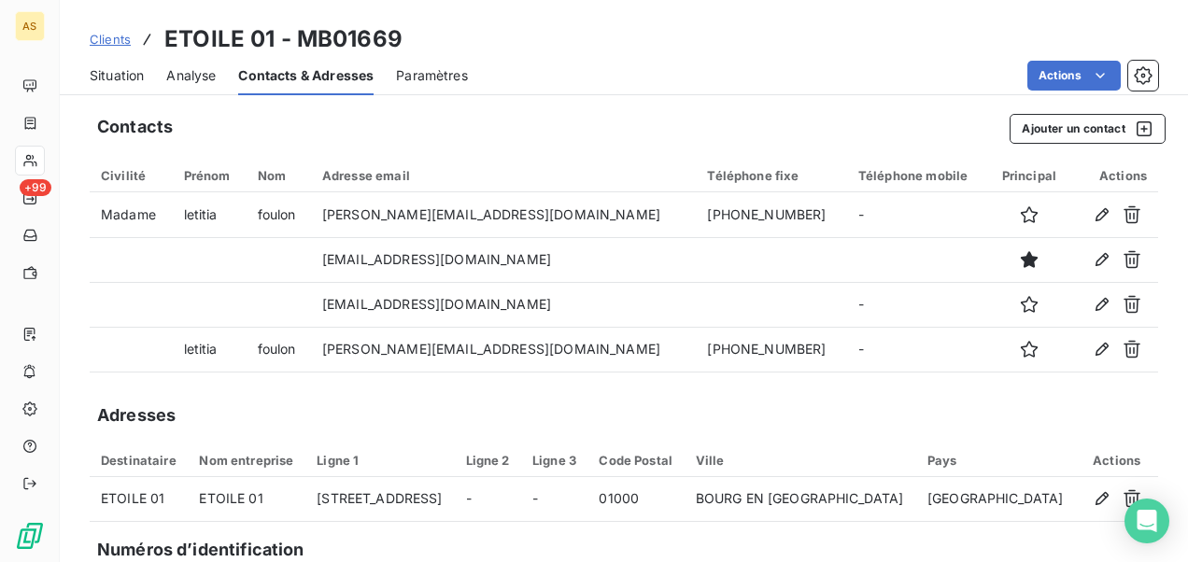
click at [110, 35] on span "Clients" at bounding box center [110, 39] width 41 height 15
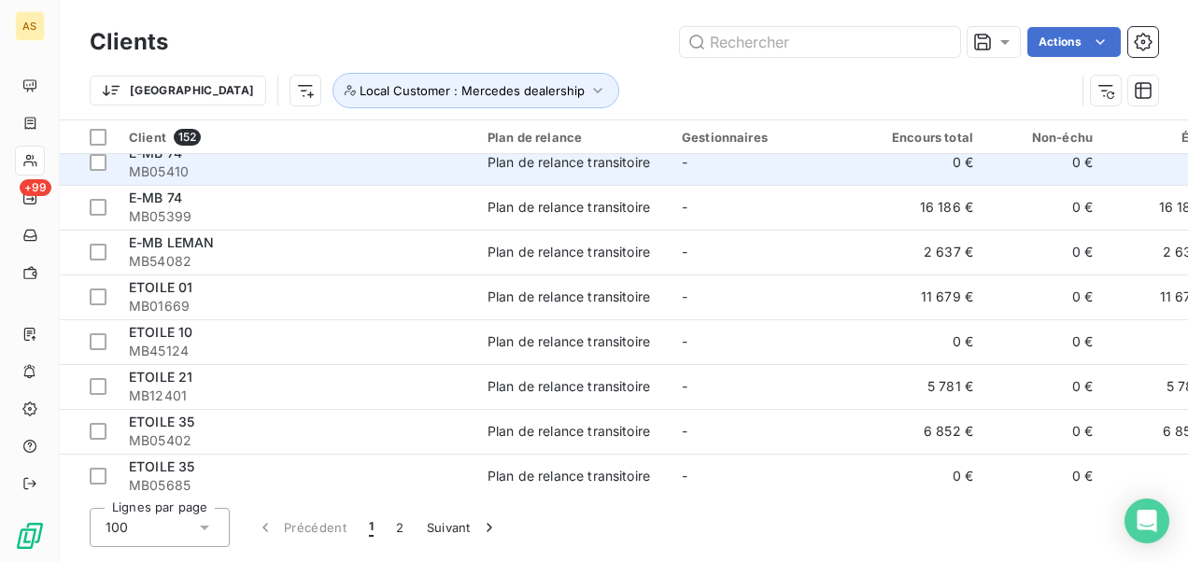
scroll to position [2054, 0]
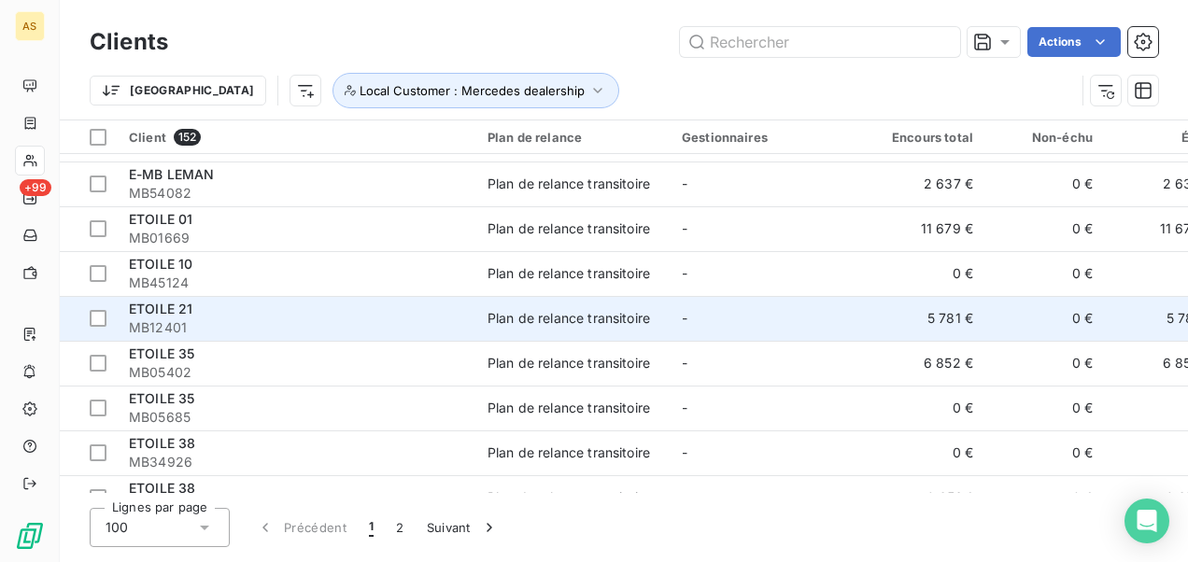
click at [330, 309] on div "ETOILE 21" at bounding box center [297, 309] width 336 height 19
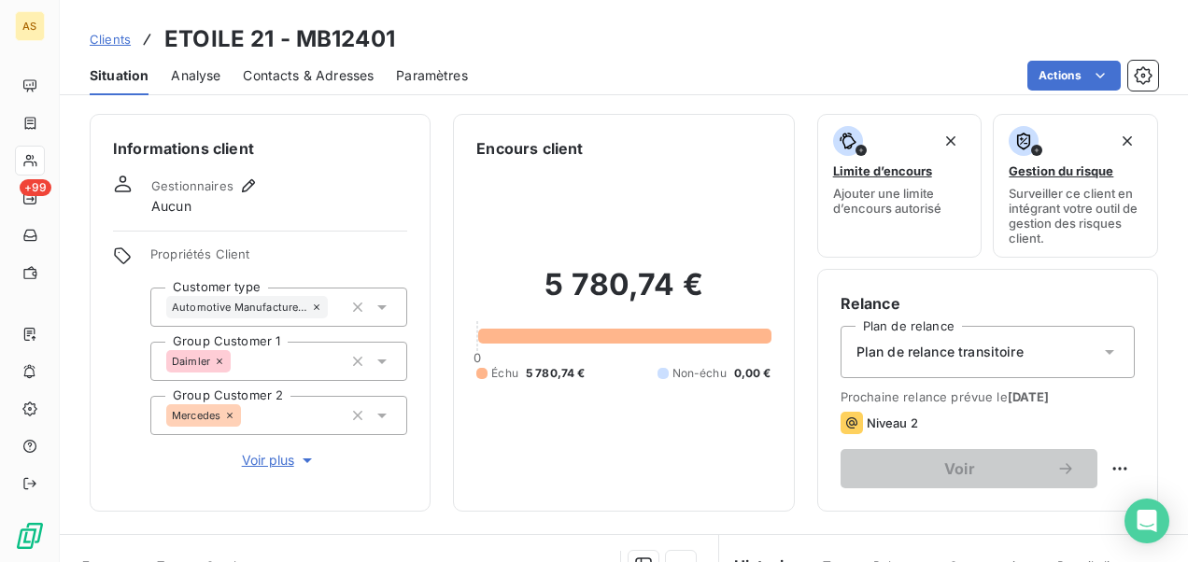
click at [335, 71] on span "Contacts & Adresses" at bounding box center [308, 75] width 131 height 19
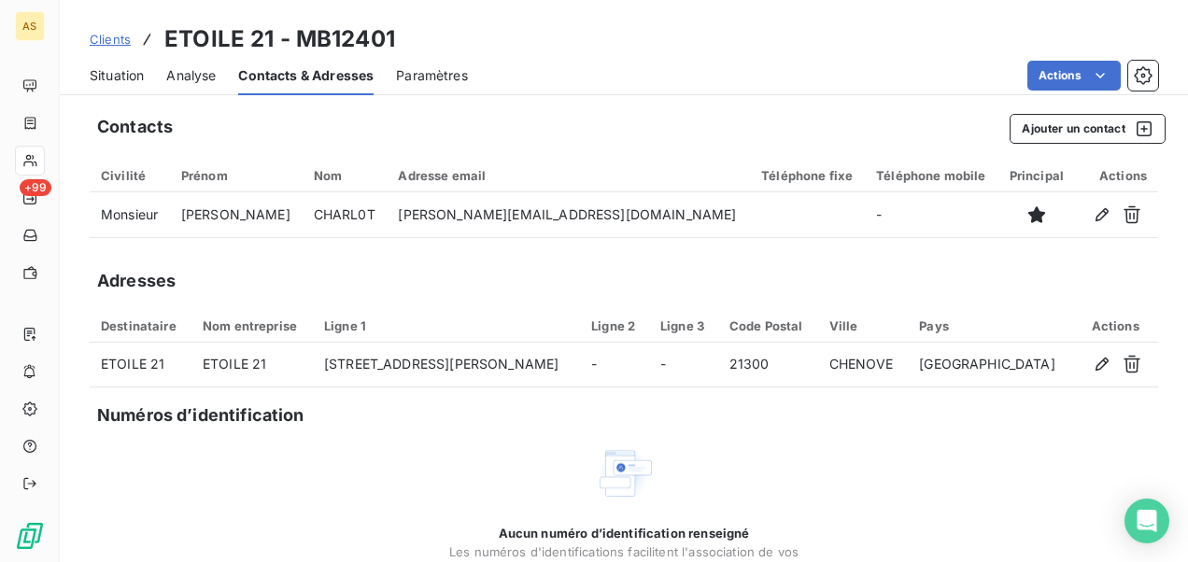
click at [103, 37] on span "Clients" at bounding box center [110, 39] width 41 height 15
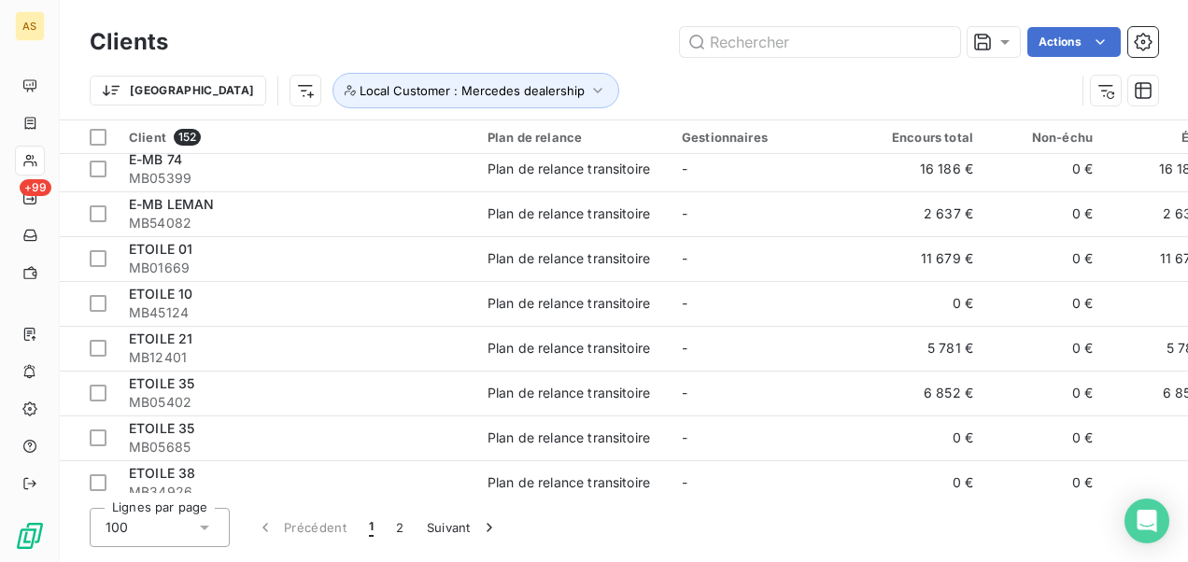
scroll to position [2054, 0]
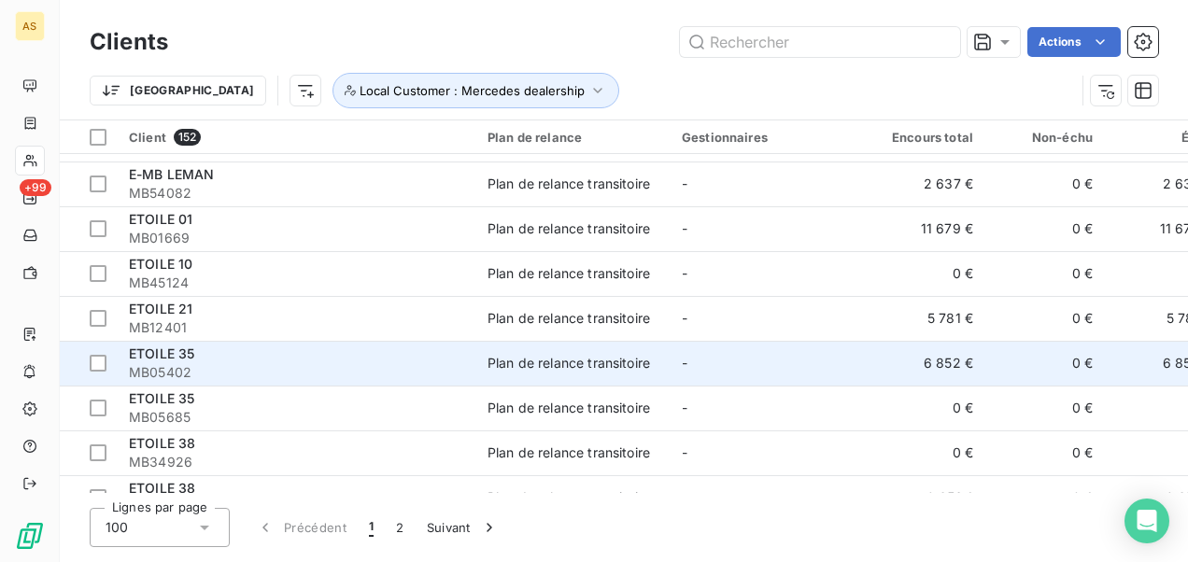
click at [268, 359] on div "ETOILE 35" at bounding box center [297, 354] width 336 height 19
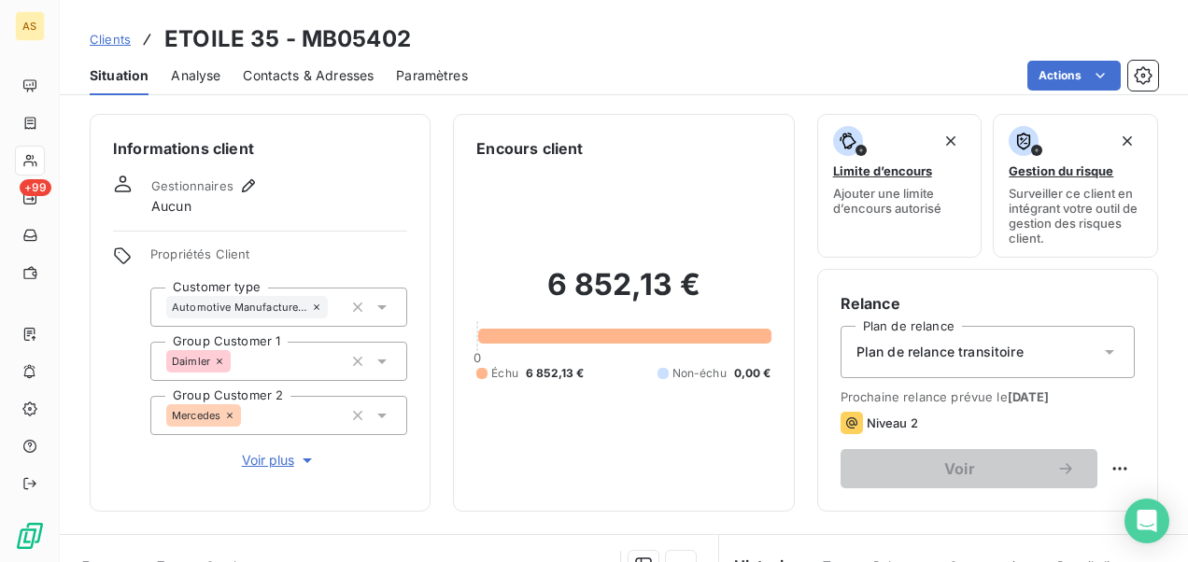
click at [311, 73] on span "Contacts & Adresses" at bounding box center [308, 75] width 131 height 19
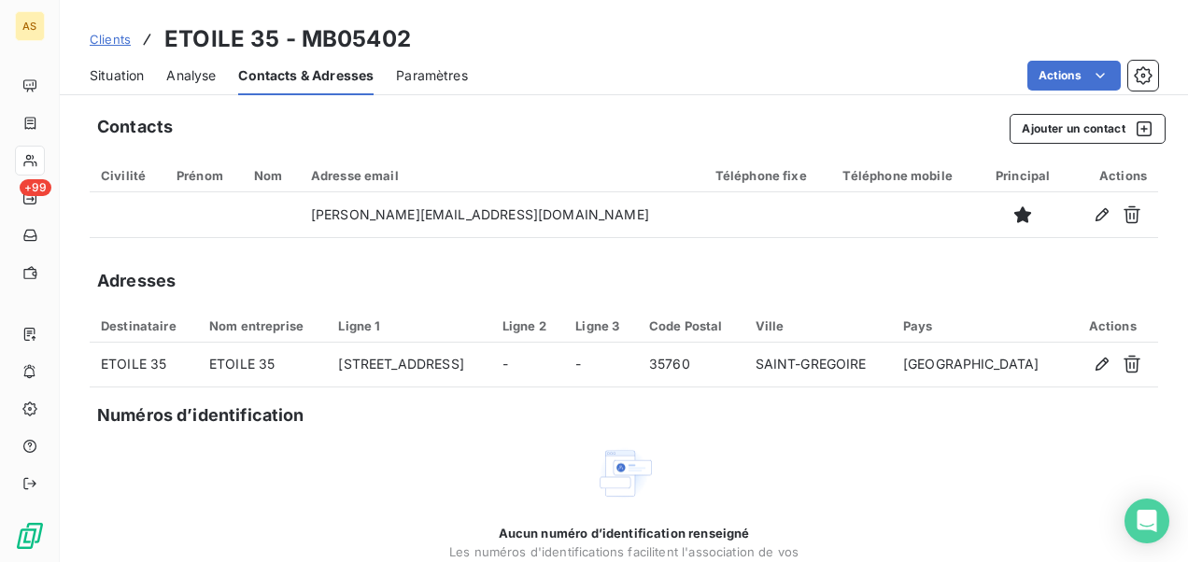
click at [101, 40] on span "Clients" at bounding box center [110, 39] width 41 height 15
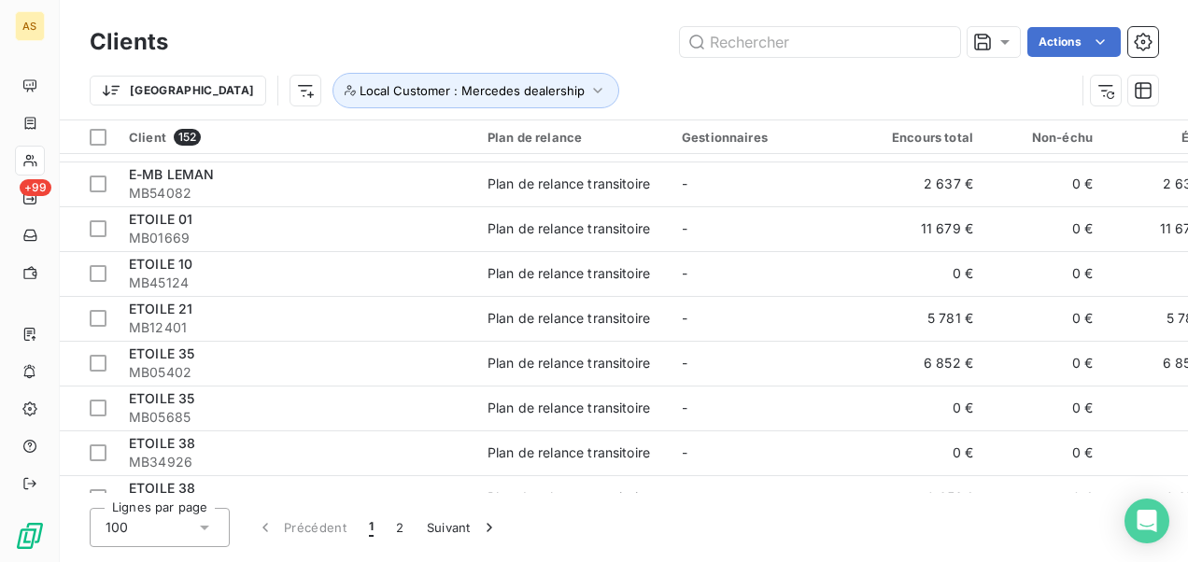
scroll to position [2148, 0]
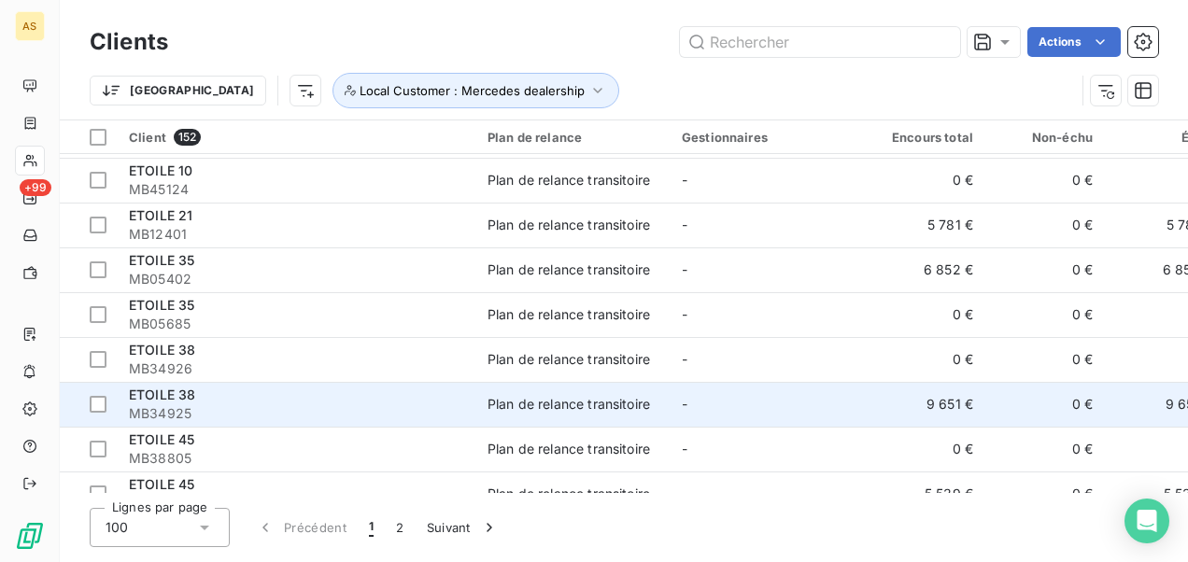
click at [177, 402] on div "ETOILE 38" at bounding box center [297, 395] width 336 height 19
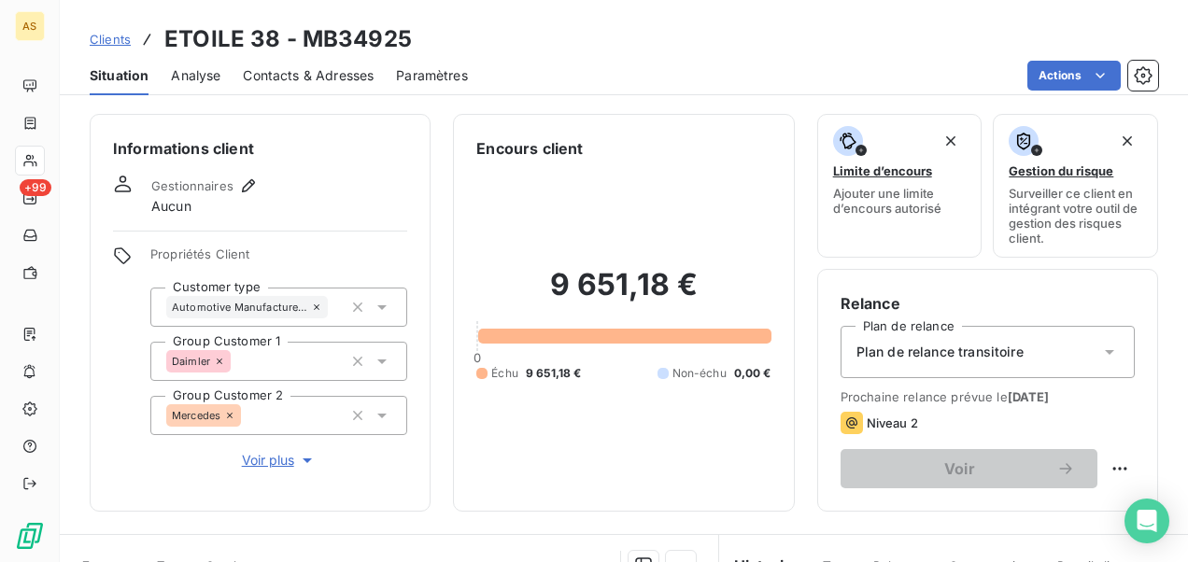
click at [276, 84] on span "Contacts & Adresses" at bounding box center [308, 75] width 131 height 19
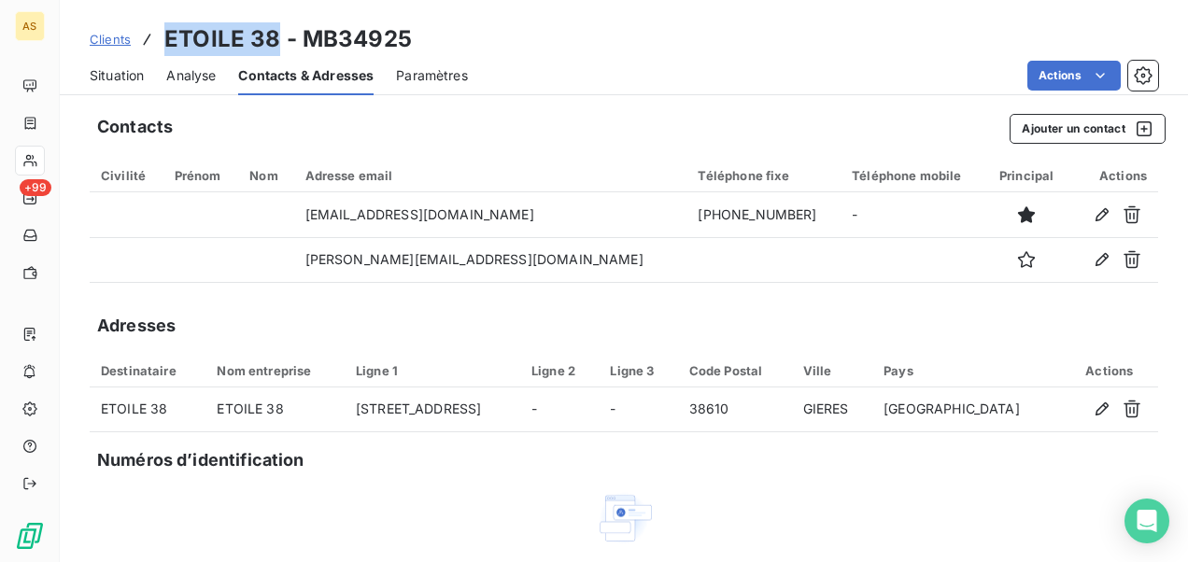
drag, startPoint x: 276, startPoint y: 37, endPoint x: 163, endPoint y: 34, distance: 113.0
click at [164, 34] on h3 "ETOILE 38 - MB34925" at bounding box center [287, 39] width 247 height 34
copy h3 "ETOILE 38"
click at [99, 27] on div "Clients ETOILE 38 - MB34925" at bounding box center [251, 39] width 322 height 34
click at [103, 38] on span "Clients" at bounding box center [110, 39] width 41 height 15
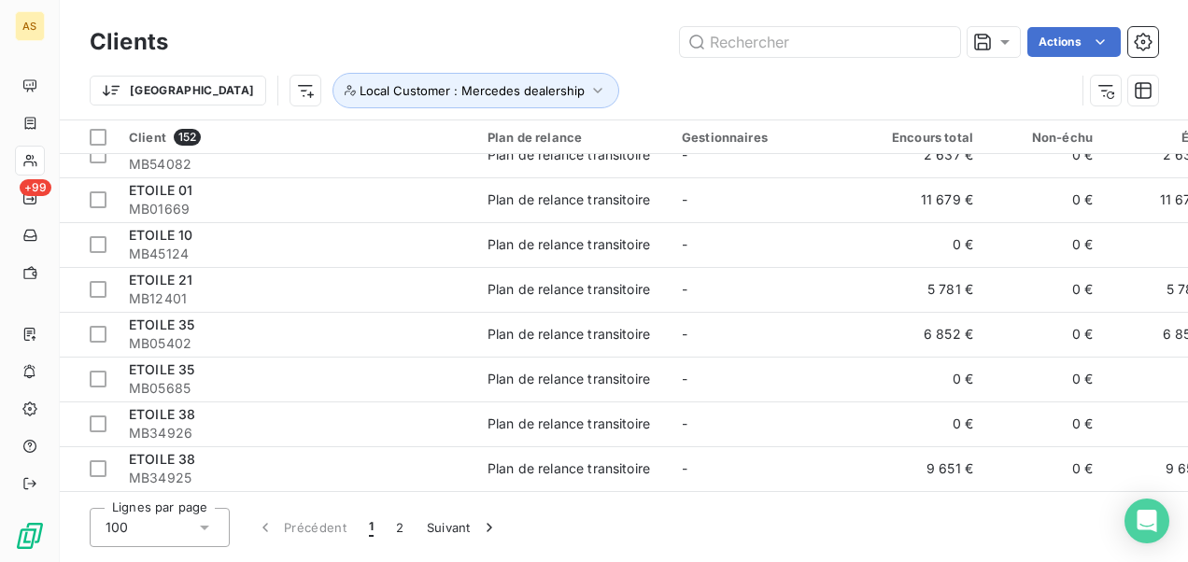
scroll to position [2241, 0]
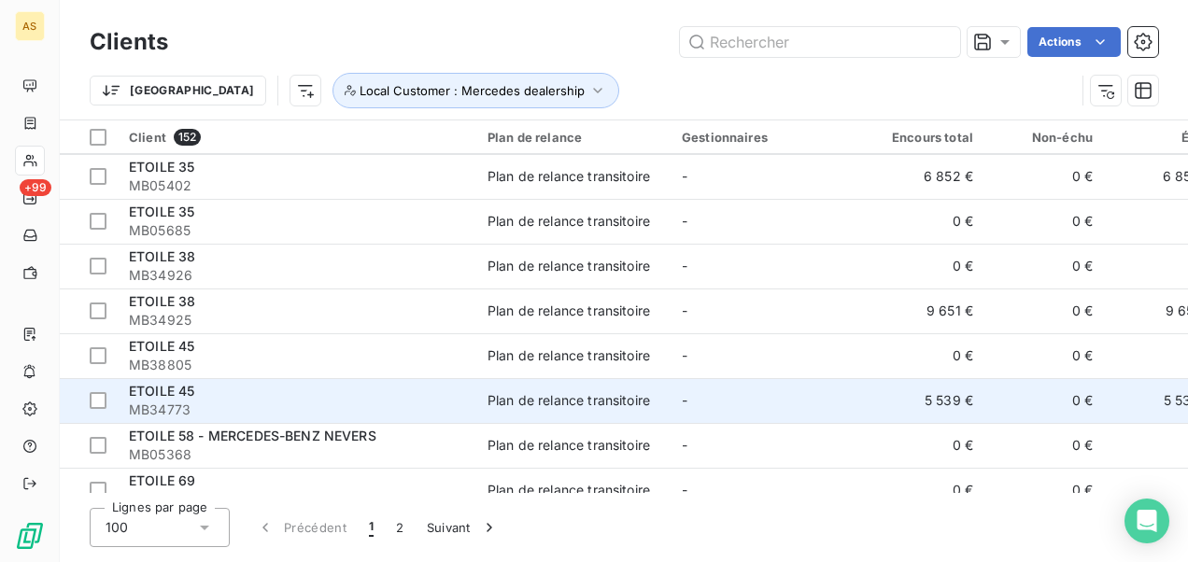
click at [305, 397] on div "ETOILE 45" at bounding box center [297, 391] width 336 height 19
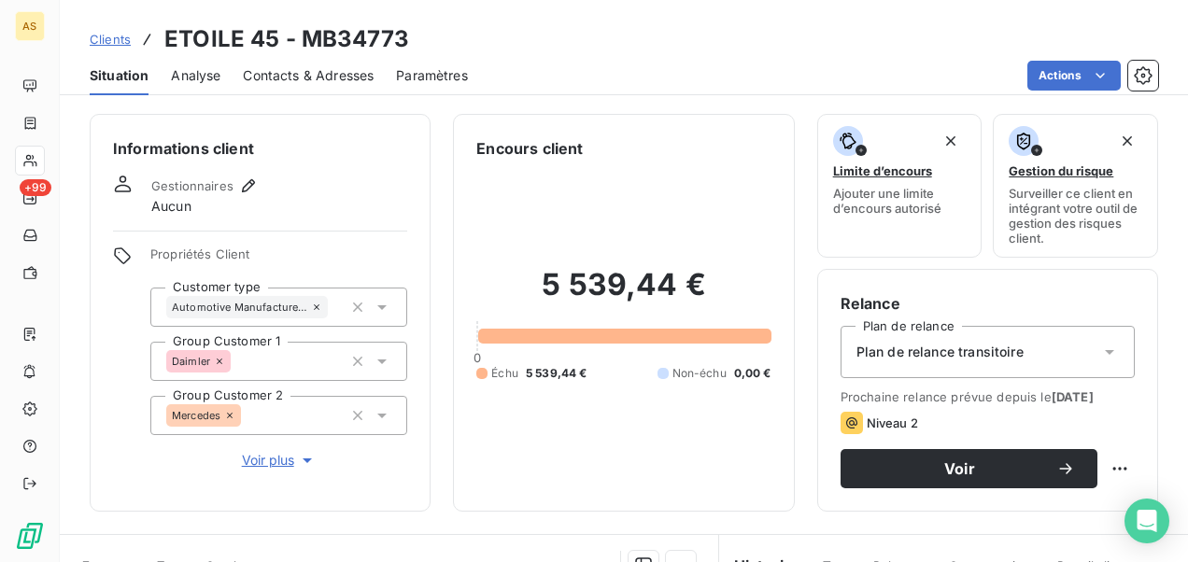
click at [314, 66] on span "Contacts & Adresses" at bounding box center [308, 75] width 131 height 19
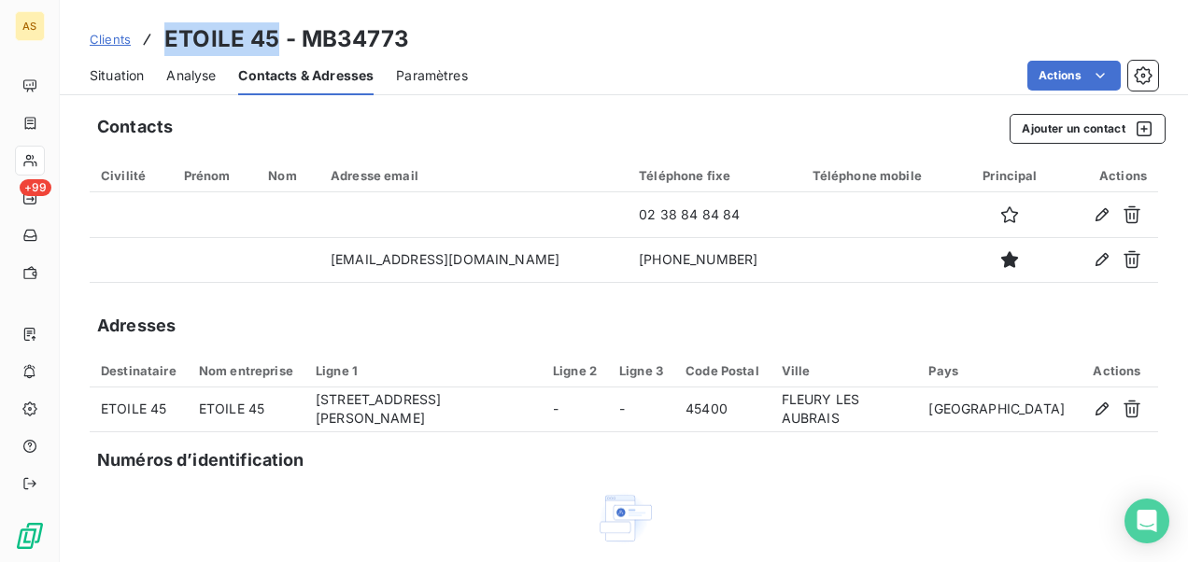
drag, startPoint x: 275, startPoint y: 41, endPoint x: 160, endPoint y: 30, distance: 115.4
click at [160, 30] on div "Clients ETOILE 45 - MB34773" at bounding box center [249, 39] width 319 height 34
drag, startPoint x: 160, startPoint y: 30, endPoint x: 171, endPoint y: 34, distance: 11.8
copy h3 "ETOILE 45"
click at [115, 33] on span "Clients" at bounding box center [110, 39] width 41 height 15
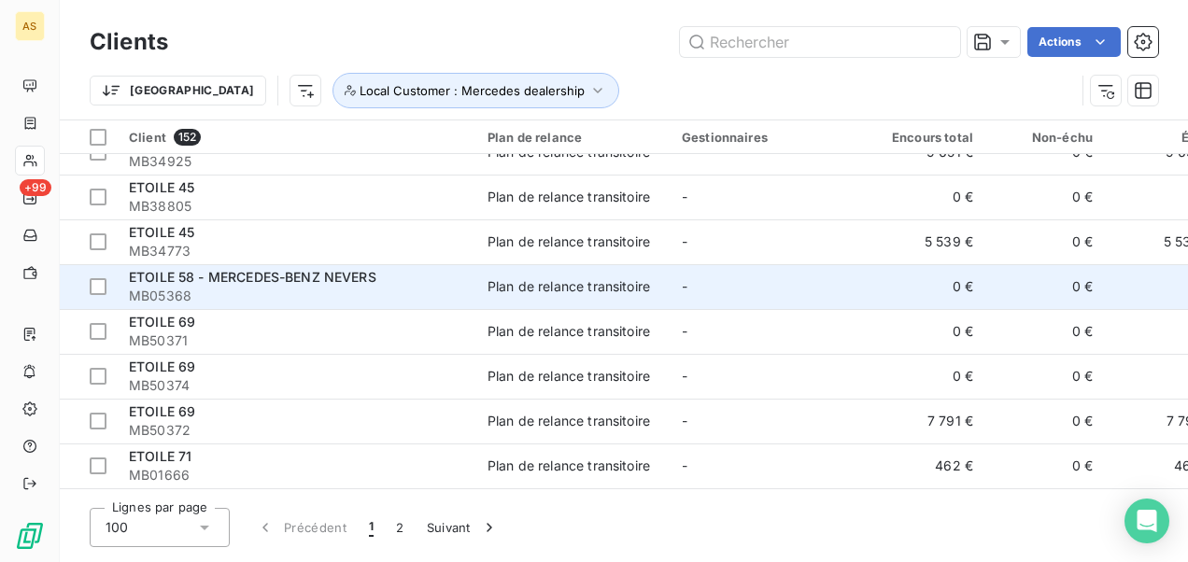
scroll to position [2428, 0]
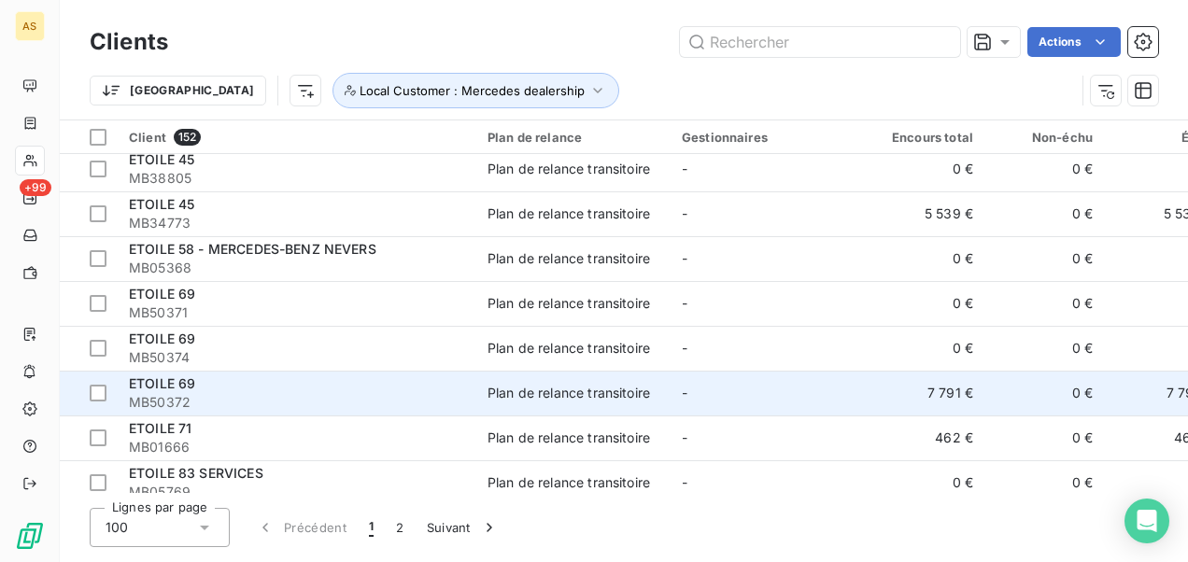
click at [165, 388] on span "ETOILE 69" at bounding box center [162, 383] width 66 height 16
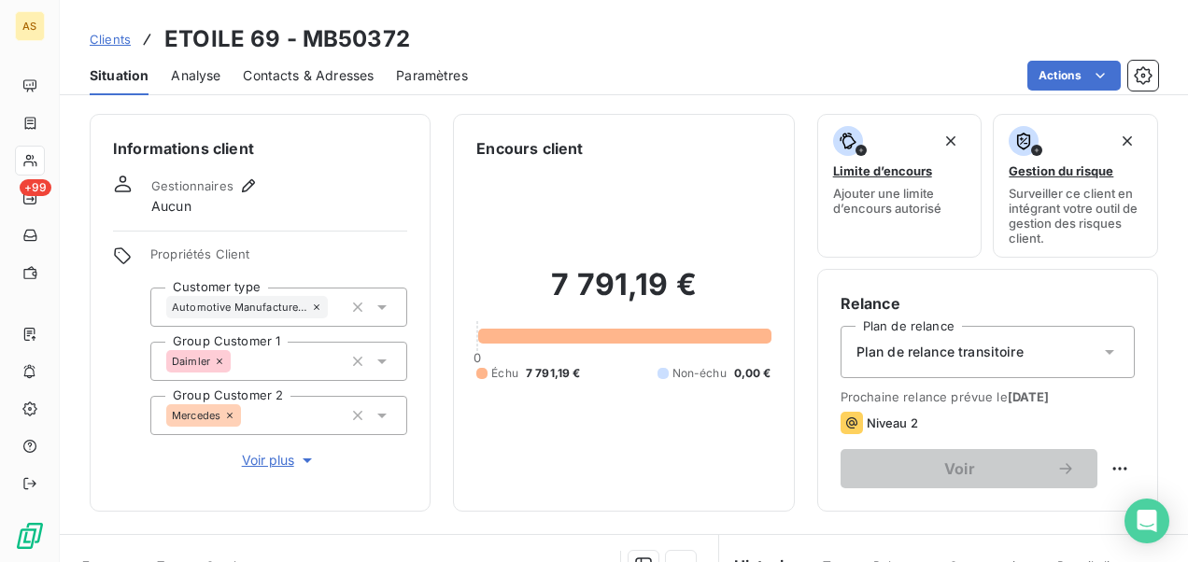
click at [306, 77] on span "Contacts & Adresses" at bounding box center [308, 75] width 131 height 19
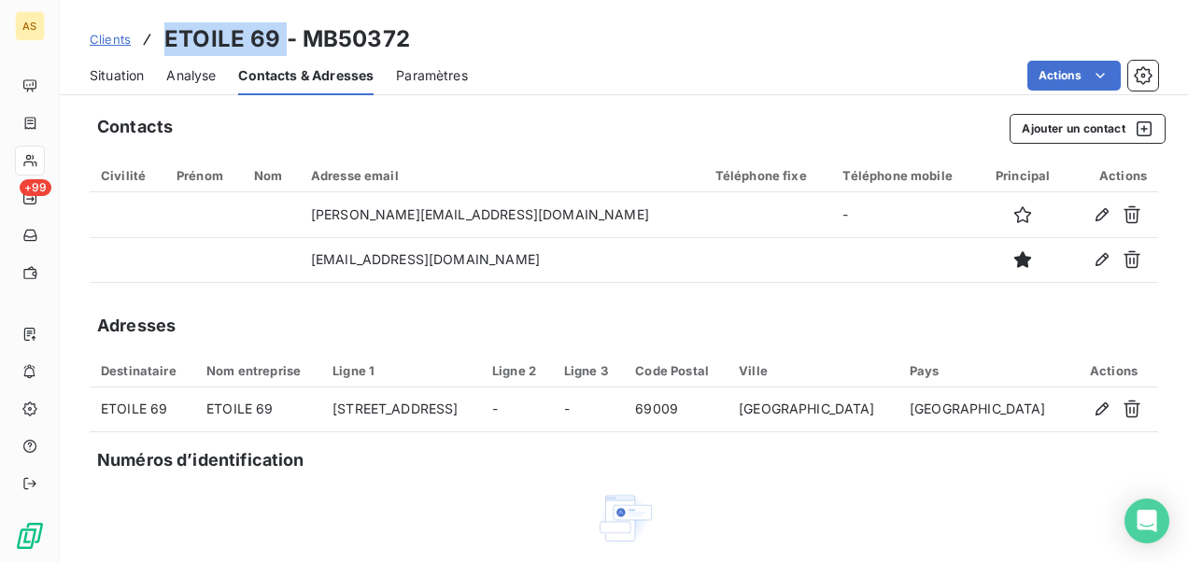
drag, startPoint x: 287, startPoint y: 35, endPoint x: 166, endPoint y: 35, distance: 120.5
click at [166, 35] on h3 "ETOILE 69 - MB50372" at bounding box center [287, 39] width 246 height 34
click at [121, 41] on span "Clients" at bounding box center [110, 39] width 41 height 15
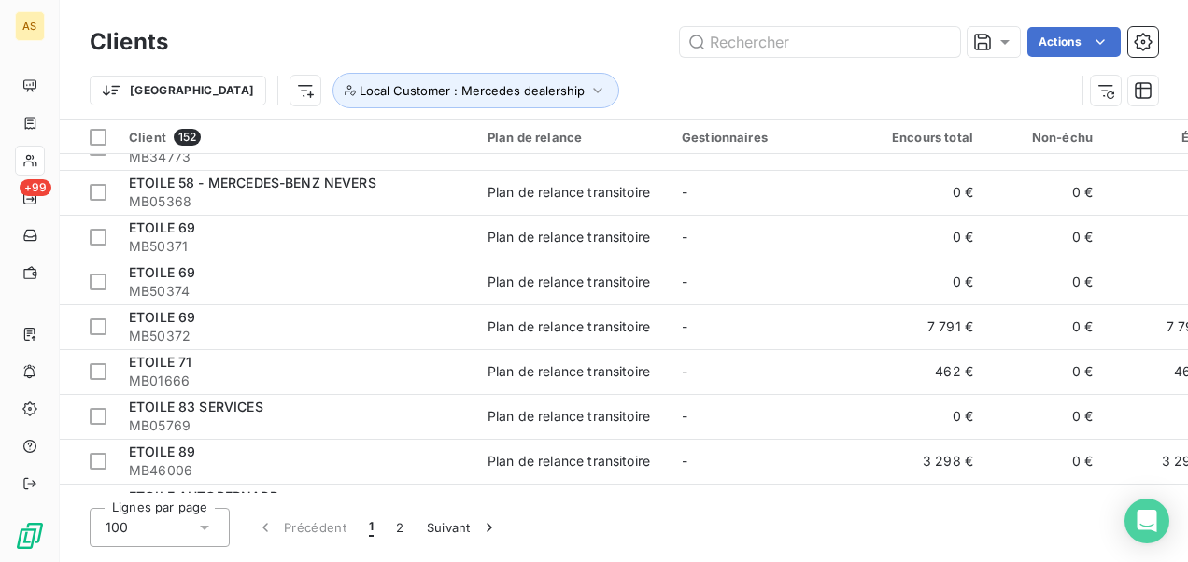
scroll to position [2521, 0]
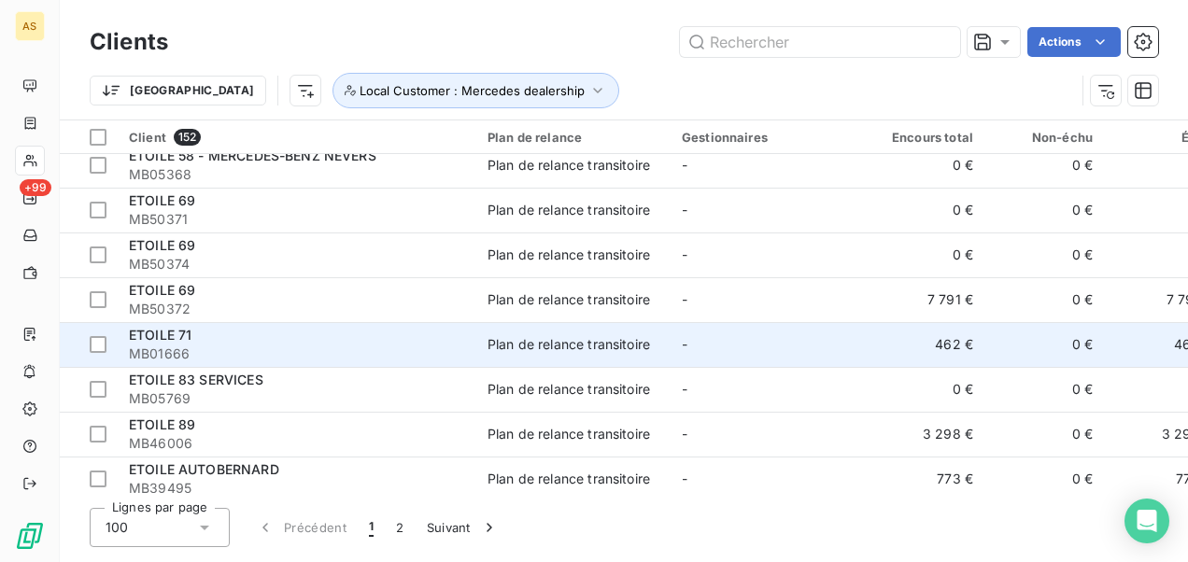
click at [536, 345] on div "Plan de relance transitoire" at bounding box center [568, 344] width 162 height 19
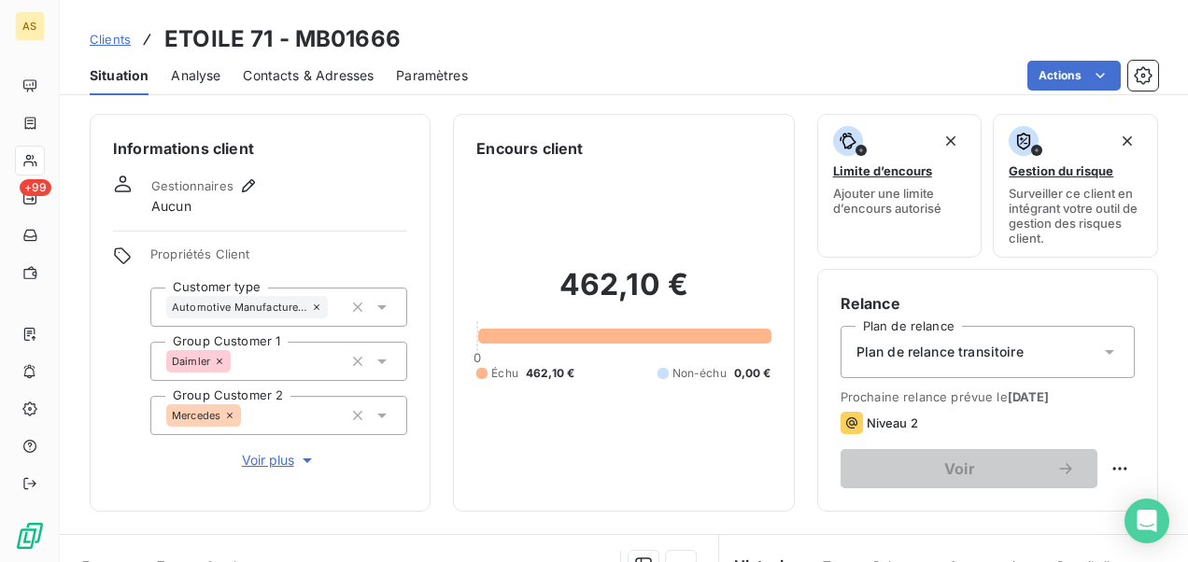
click at [349, 78] on span "Contacts & Adresses" at bounding box center [308, 75] width 131 height 19
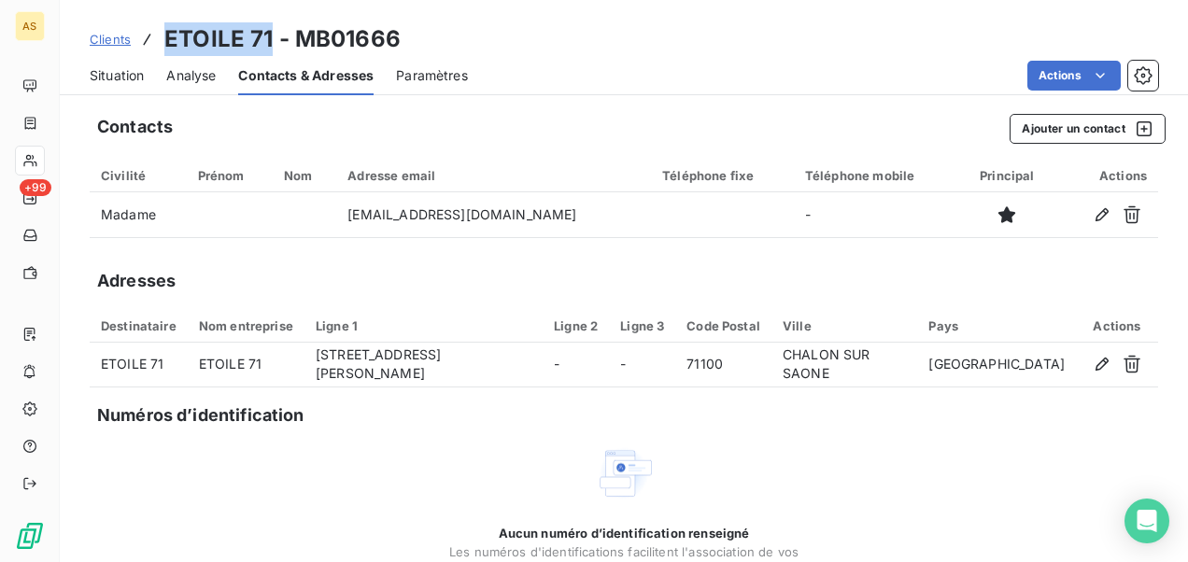
drag, startPoint x: 270, startPoint y: 38, endPoint x: 166, endPoint y: 44, distance: 103.8
click at [166, 44] on h3 "ETOILE 71 - MB01666" at bounding box center [282, 39] width 236 height 34
click at [114, 40] on span "Clients" at bounding box center [110, 39] width 41 height 15
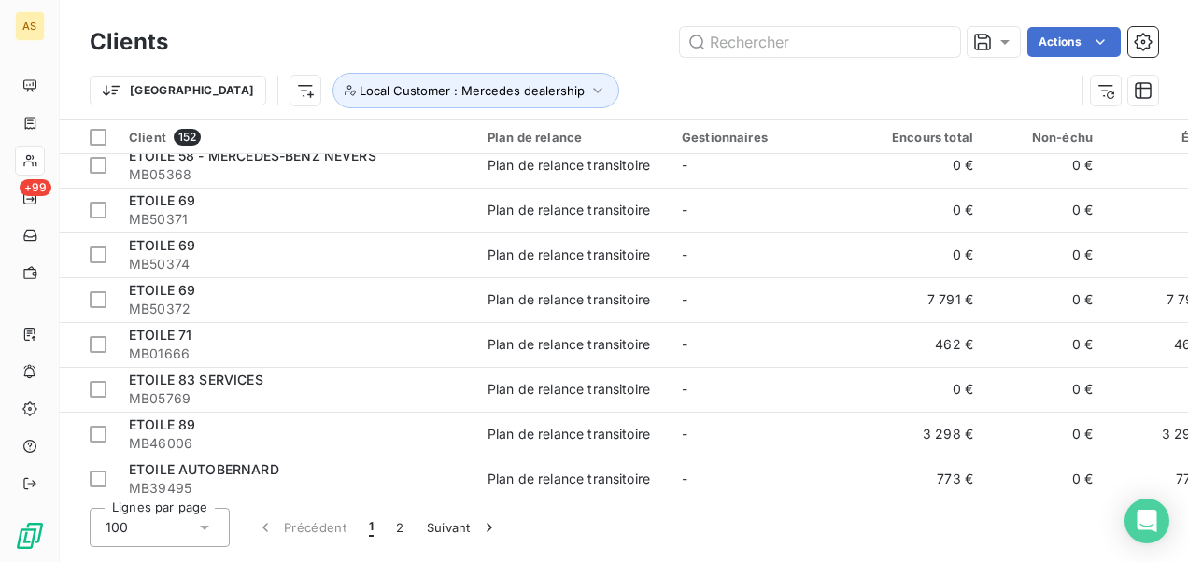
scroll to position [2615, 0]
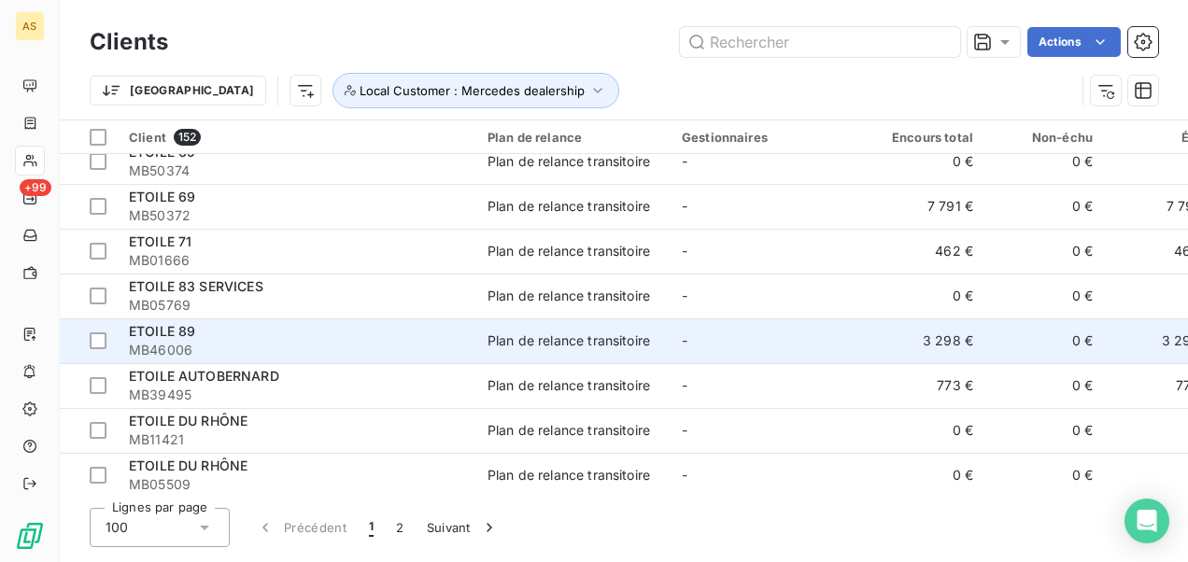
click at [338, 332] on div "ETOILE 89" at bounding box center [297, 331] width 336 height 19
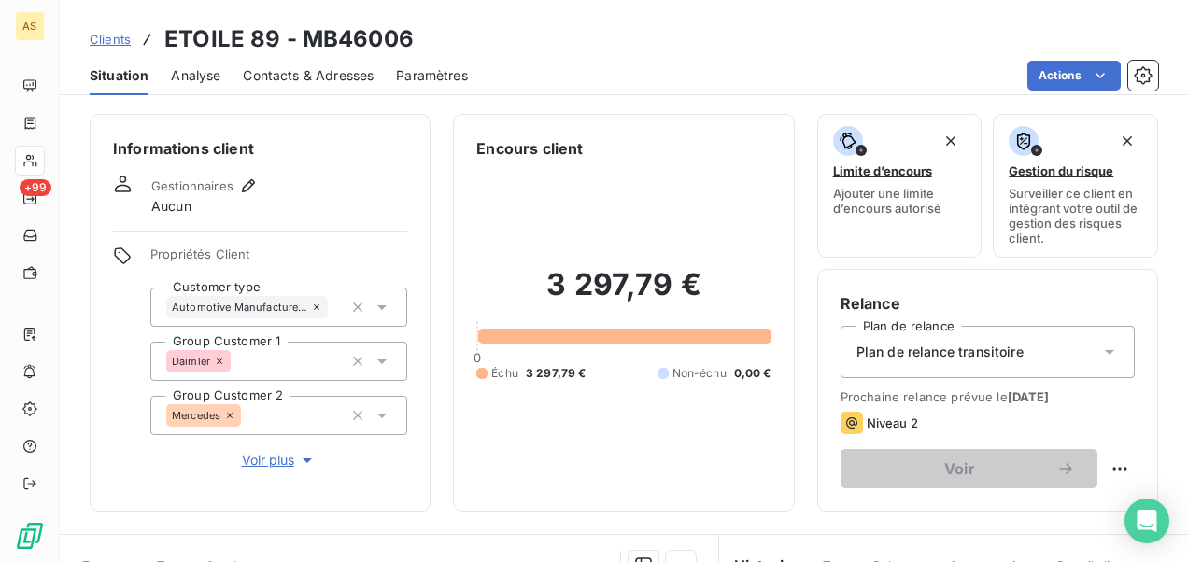
click at [340, 75] on span "Contacts & Adresses" at bounding box center [308, 75] width 131 height 19
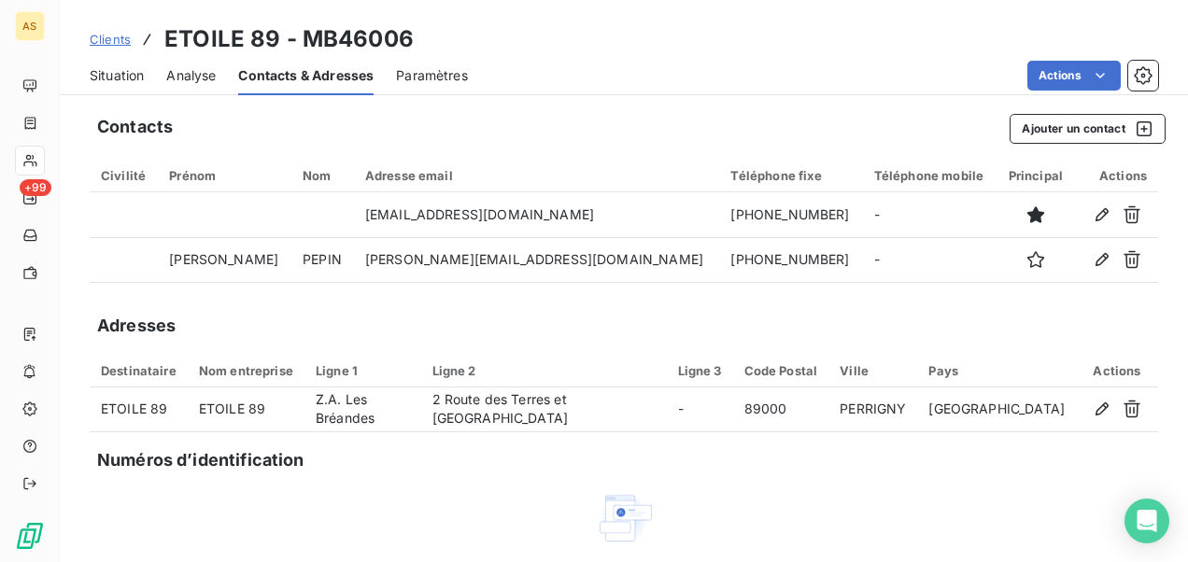
click at [122, 42] on span "Clients" at bounding box center [110, 39] width 41 height 15
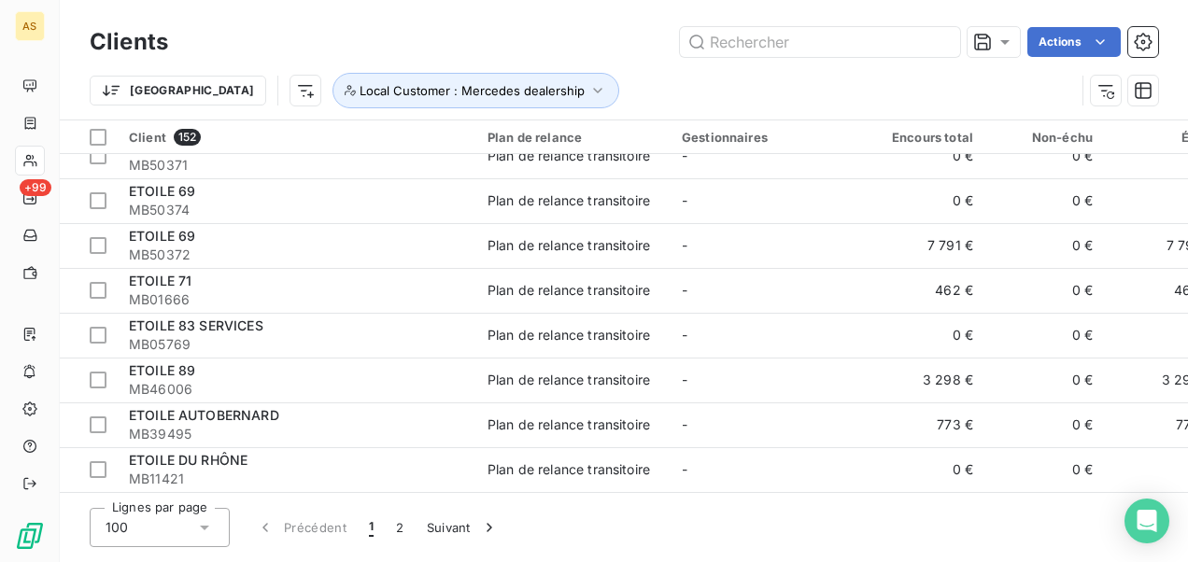
scroll to position [2615, 0]
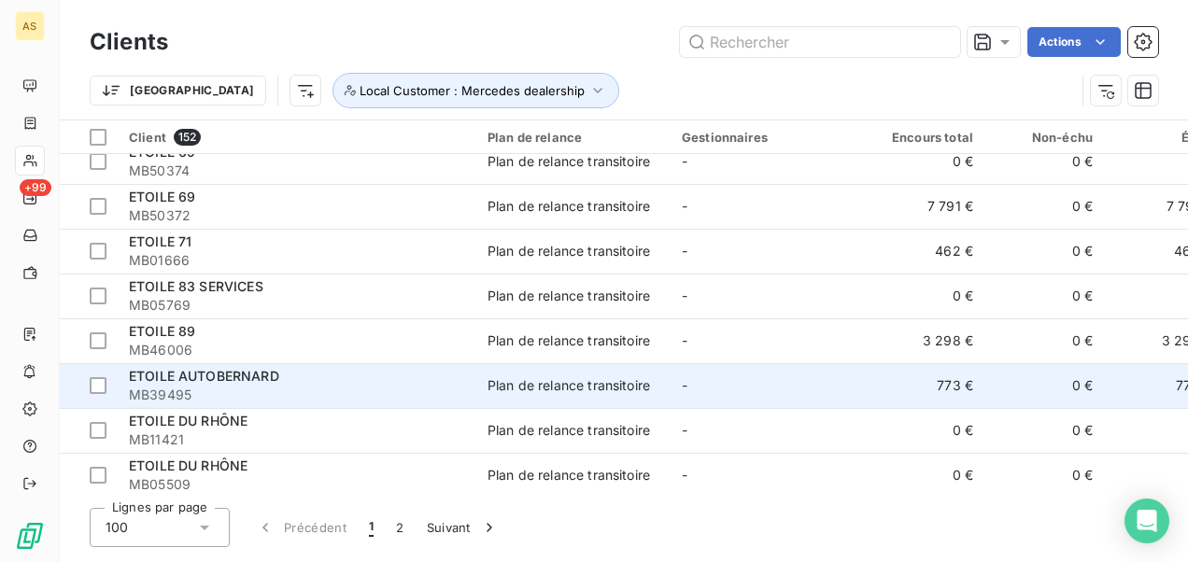
click at [313, 381] on div "ETOILE AUTOBERNARD" at bounding box center [297, 376] width 336 height 19
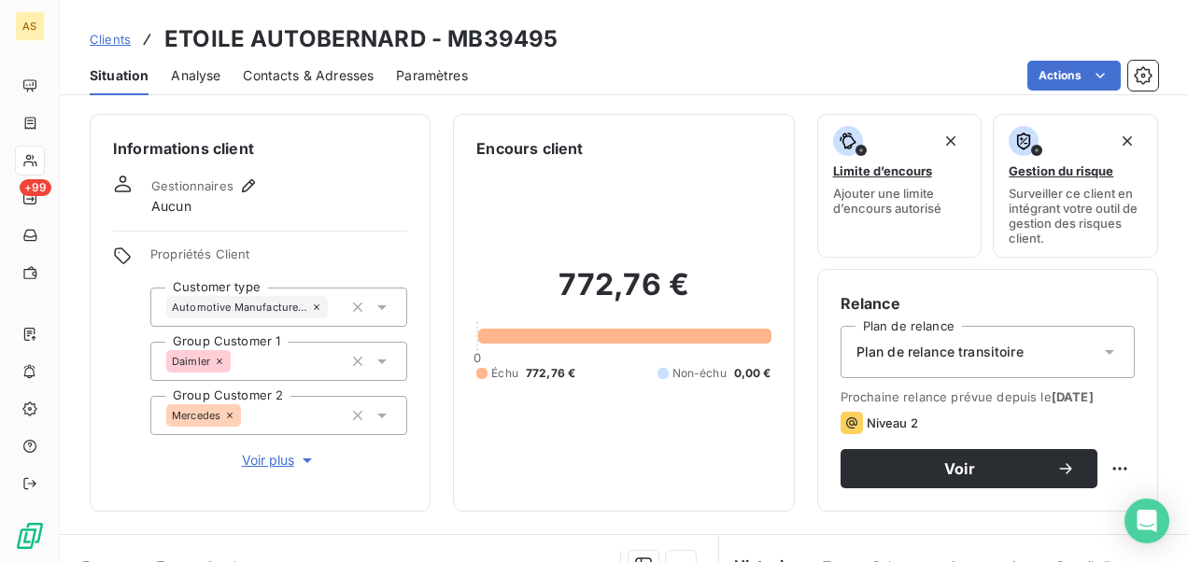
click at [320, 78] on span "Contacts & Adresses" at bounding box center [308, 75] width 131 height 19
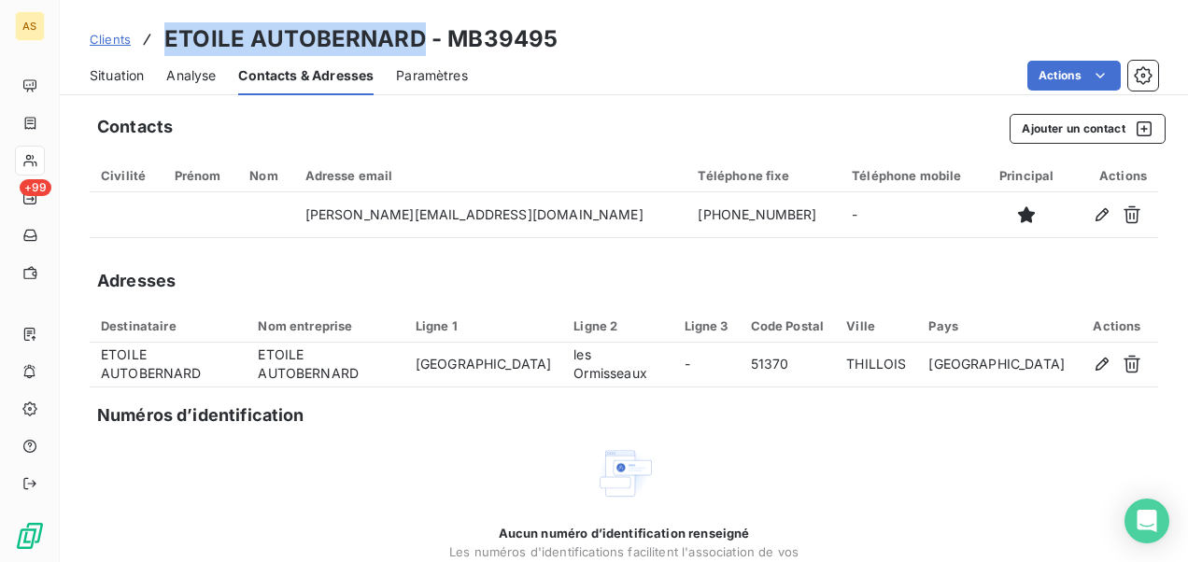
drag, startPoint x: 422, startPoint y: 44, endPoint x: 162, endPoint y: 32, distance: 259.9
click at [164, 32] on h3 "ETOILE AUTOBERNARD - MB39495" at bounding box center [360, 39] width 393 height 34
click at [97, 37] on span "Clients" at bounding box center [110, 39] width 41 height 15
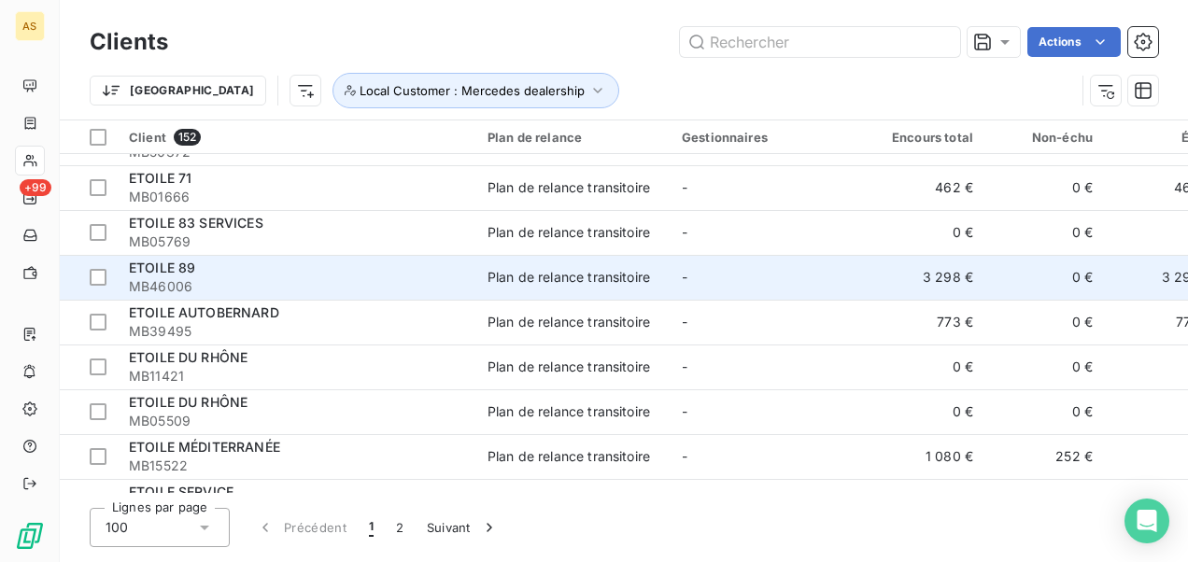
scroll to position [2708, 0]
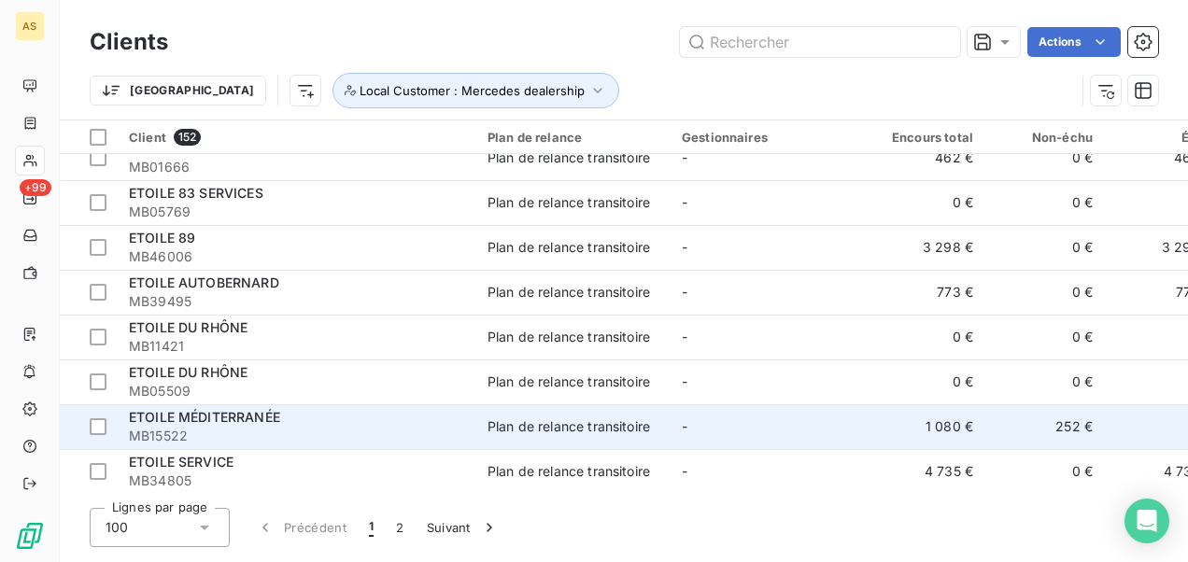
click at [209, 435] on span "MB15522" at bounding box center [297, 436] width 336 height 19
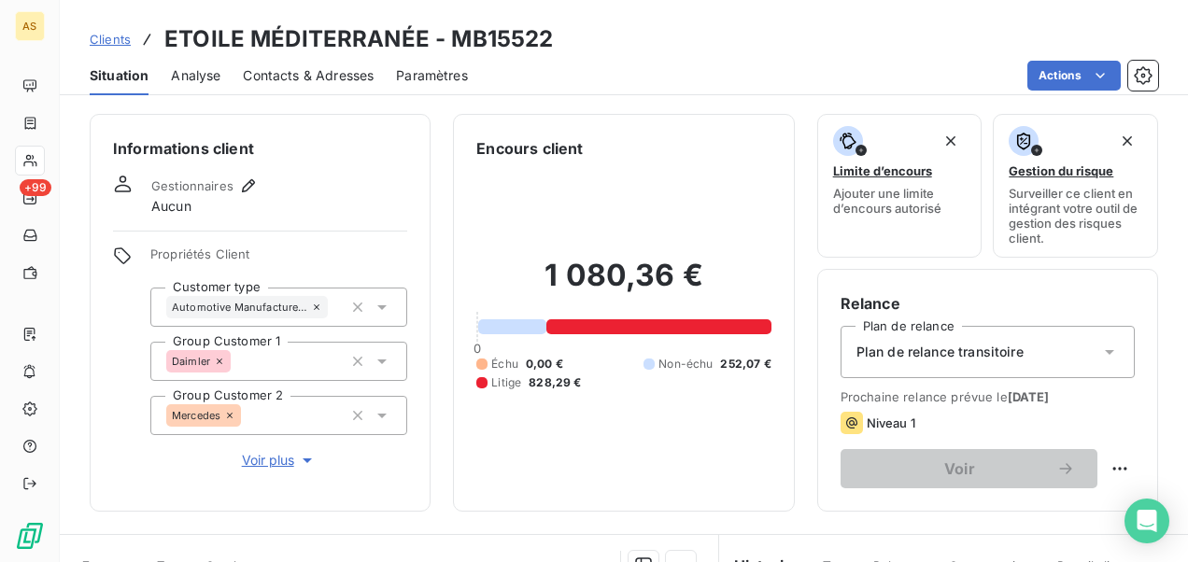
click at [267, 71] on span "Contacts & Adresses" at bounding box center [308, 75] width 131 height 19
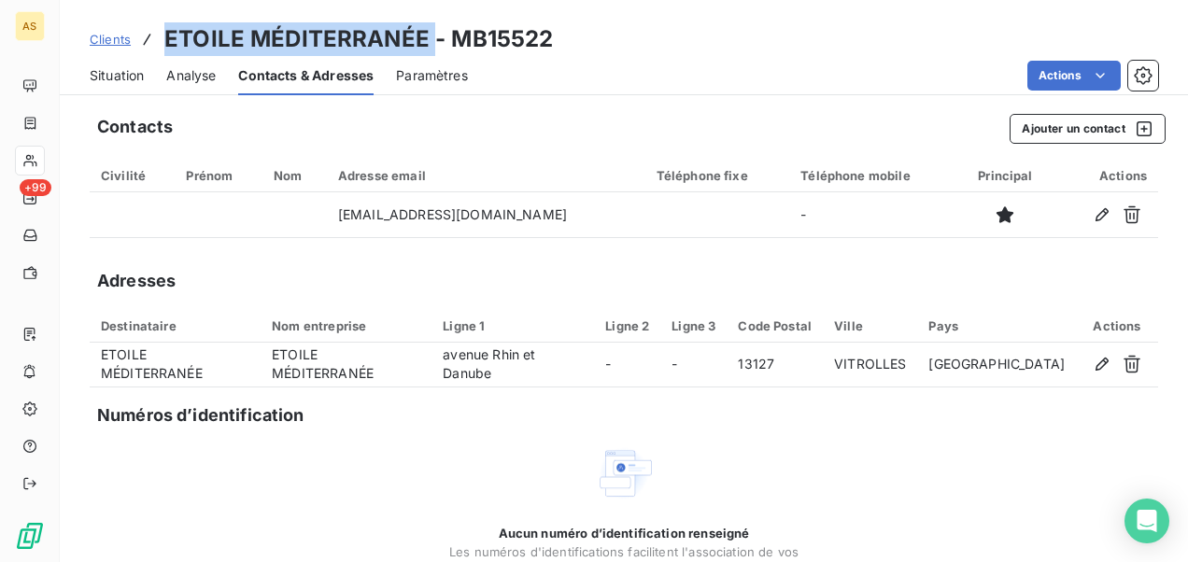
drag, startPoint x: 429, startPoint y: 44, endPoint x: 136, endPoint y: 34, distance: 292.5
click at [136, 34] on div "Clients ETOILE MÉDITERRANÉE - MB15522" at bounding box center [321, 39] width 463 height 34
click at [124, 37] on span "Clients" at bounding box center [110, 39] width 41 height 15
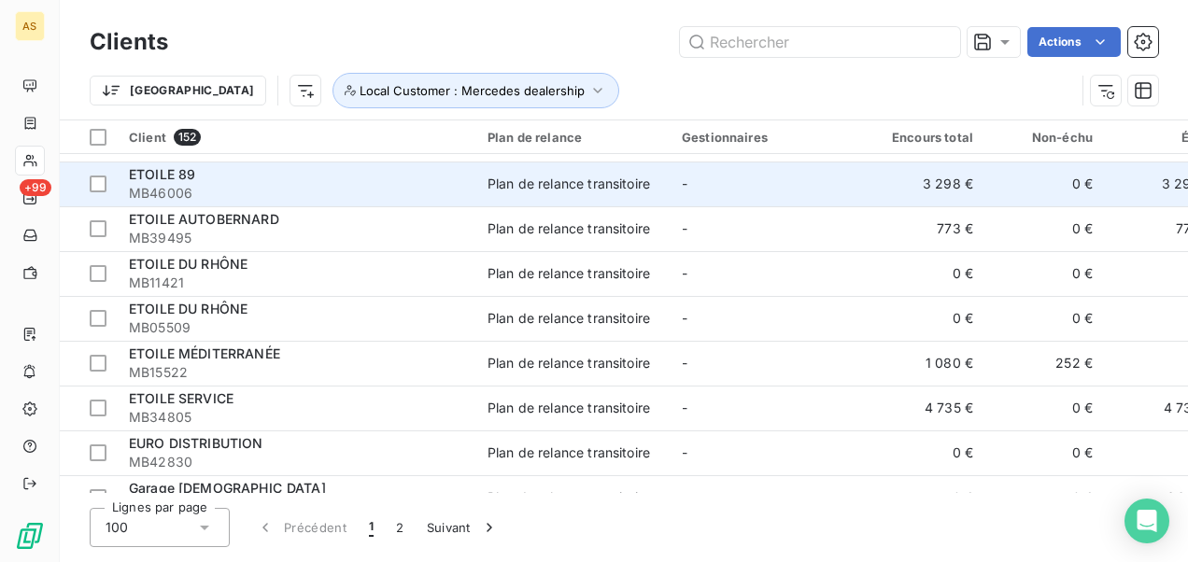
scroll to position [2801, 0]
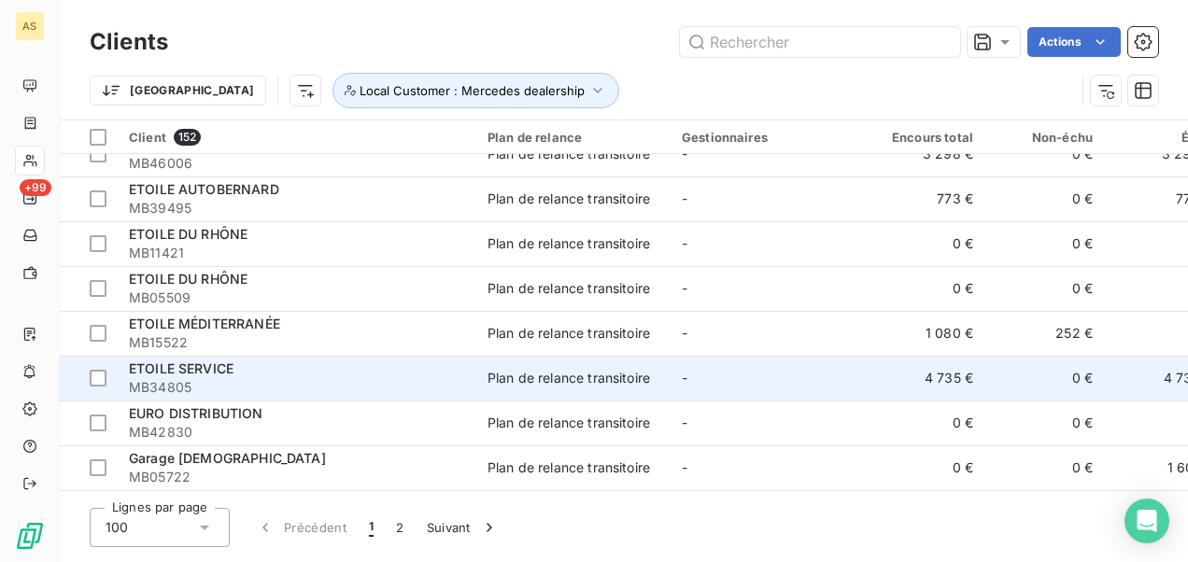
click at [447, 367] on div "ETOILE SERVICE" at bounding box center [297, 369] width 336 height 19
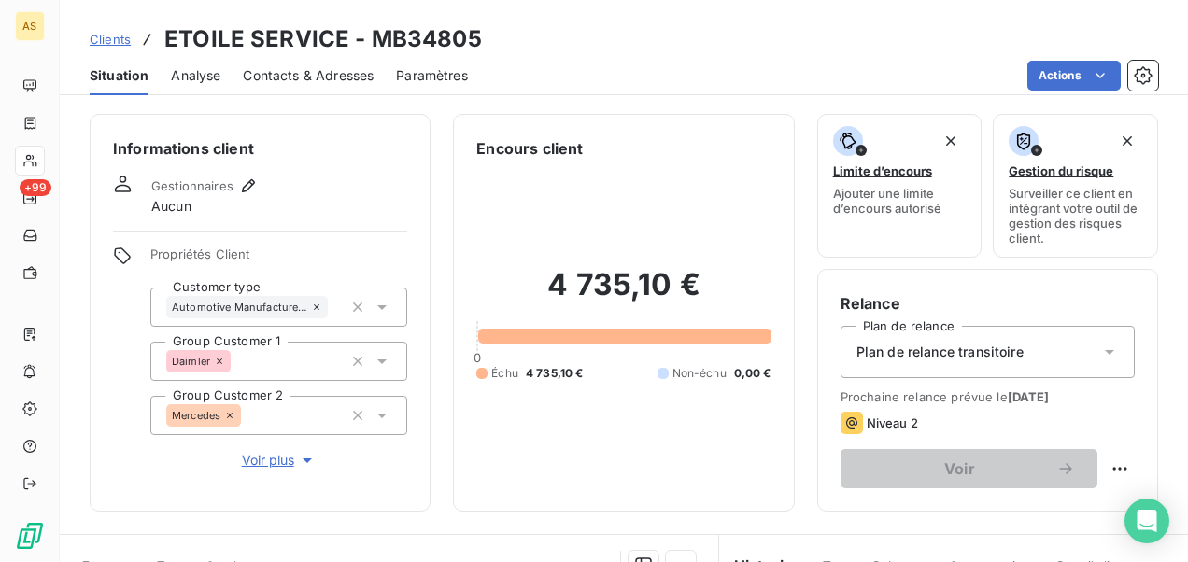
click at [317, 77] on span "Contacts & Adresses" at bounding box center [308, 75] width 131 height 19
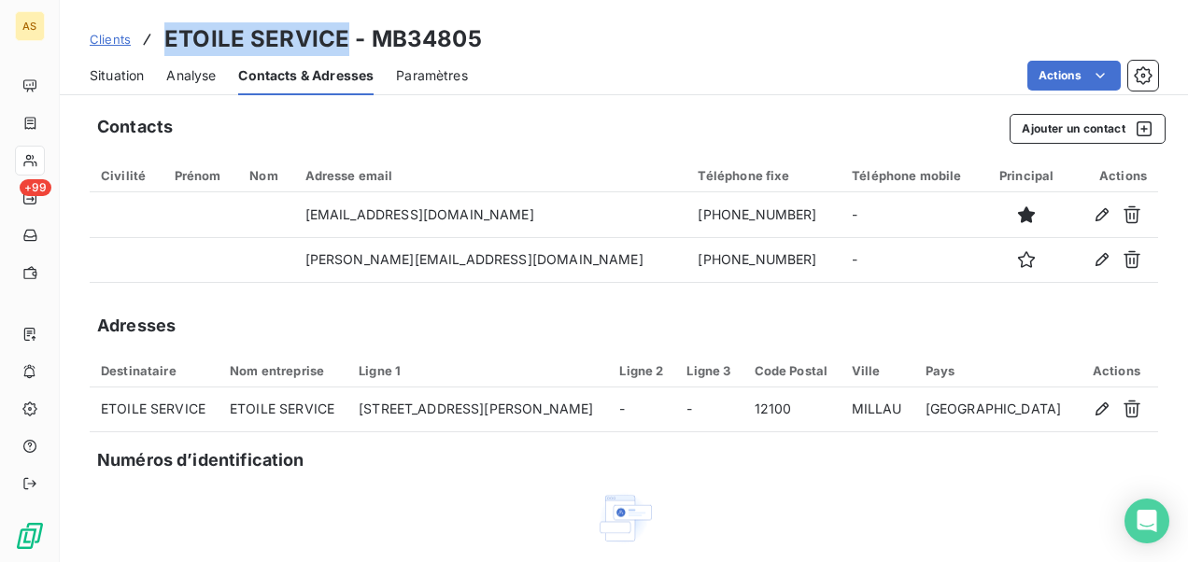
drag, startPoint x: 345, startPoint y: 35, endPoint x: 162, endPoint y: 21, distance: 184.6
click at [162, 21] on div "Clients ETOILE SERVICE - MB34805 Situation Analyse Contacts & Adresses Paramètr…" at bounding box center [624, 47] width 1128 height 95
click at [127, 39] on span "Clients" at bounding box center [110, 39] width 41 height 15
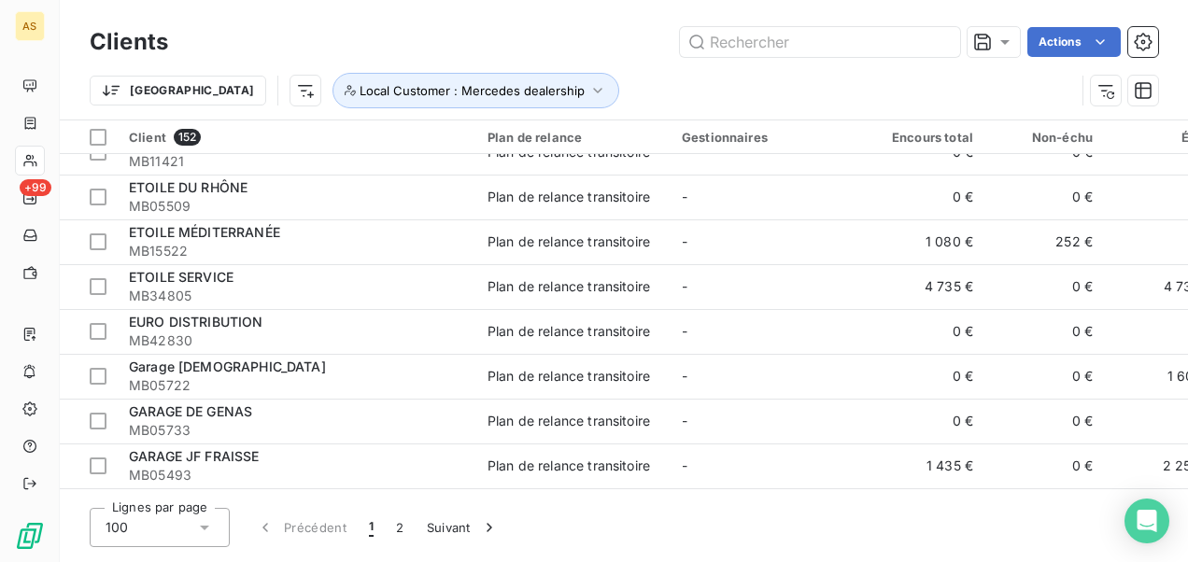
scroll to position [2895, 0]
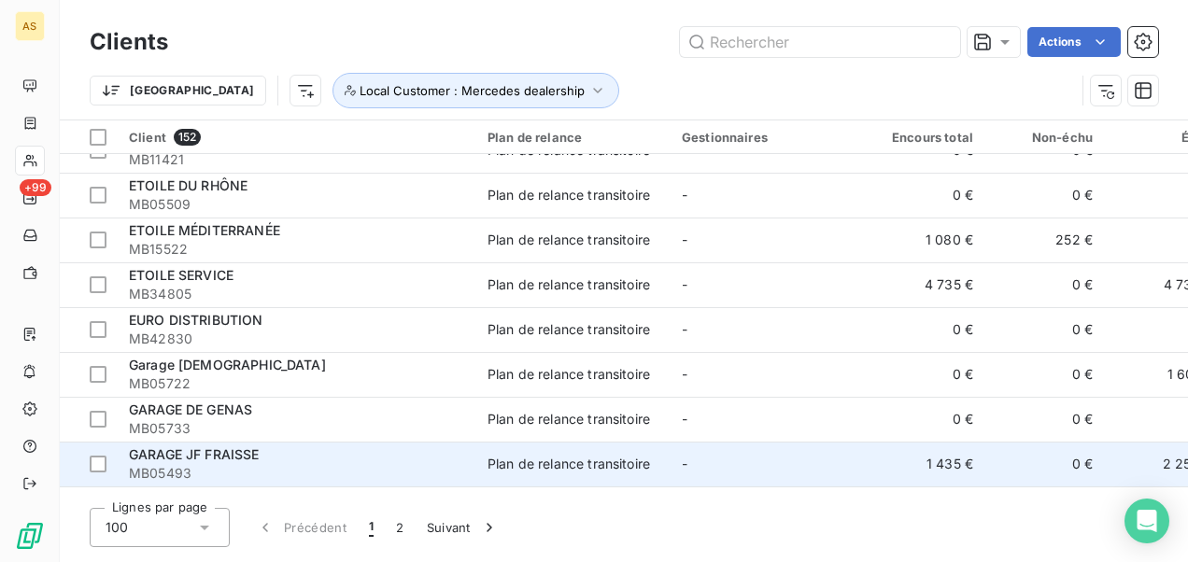
click at [197, 464] on span "MB05493" at bounding box center [297, 473] width 336 height 19
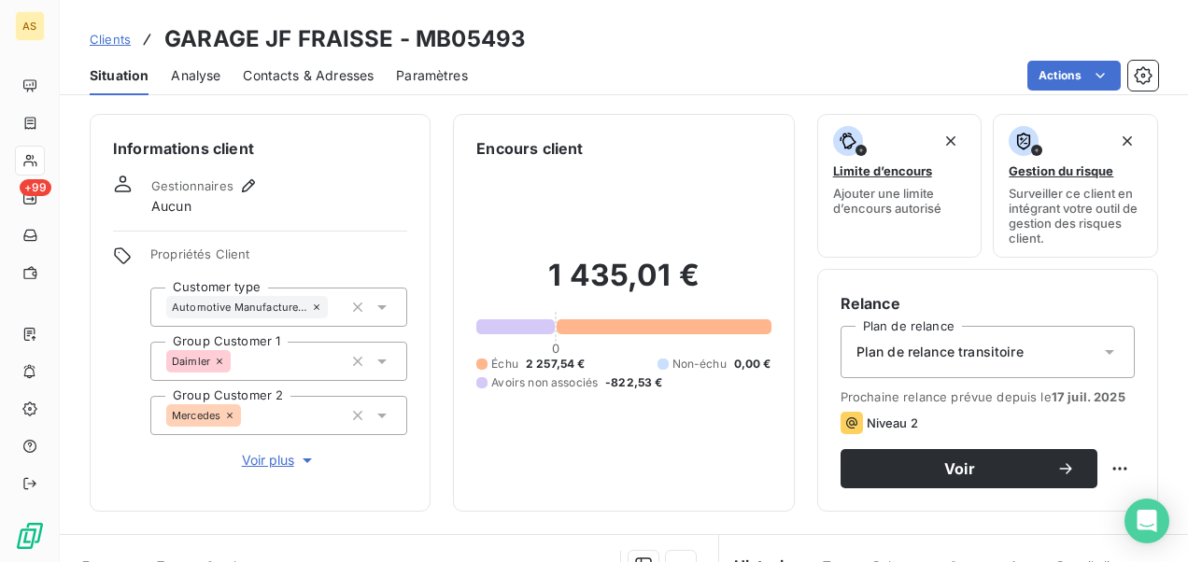
click at [329, 74] on span "Contacts & Adresses" at bounding box center [308, 75] width 131 height 19
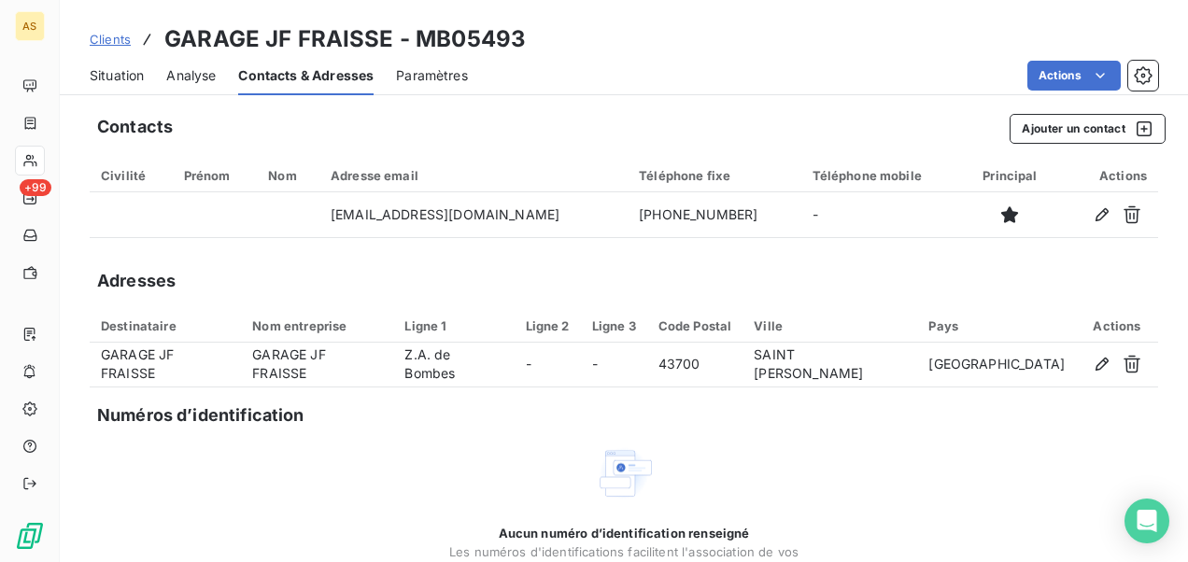
click at [136, 76] on span "Situation" at bounding box center [117, 75] width 54 height 19
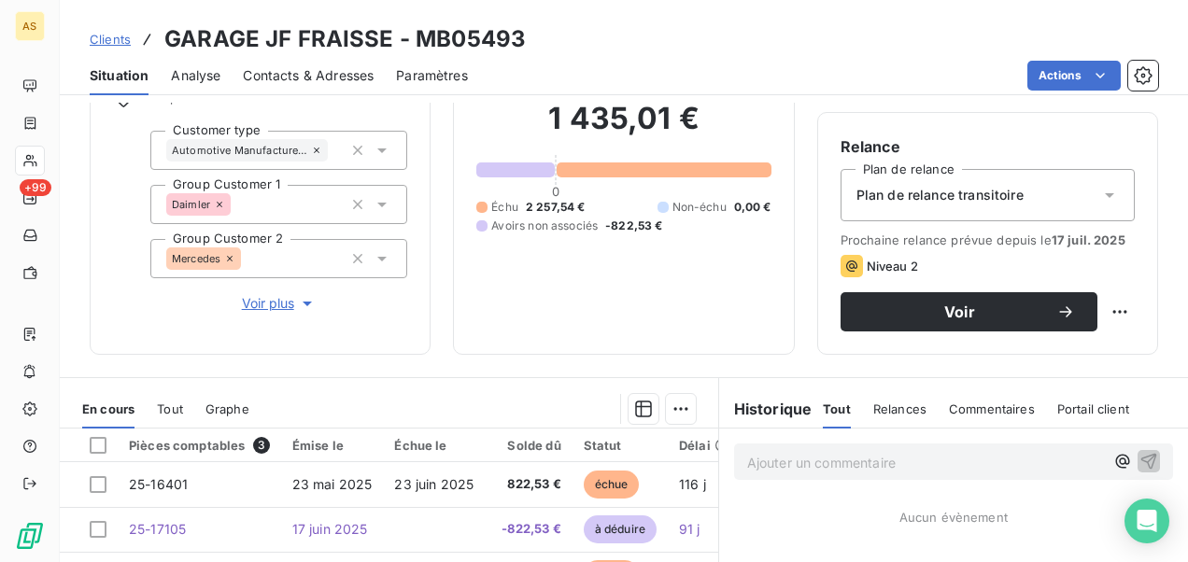
scroll to position [63, 0]
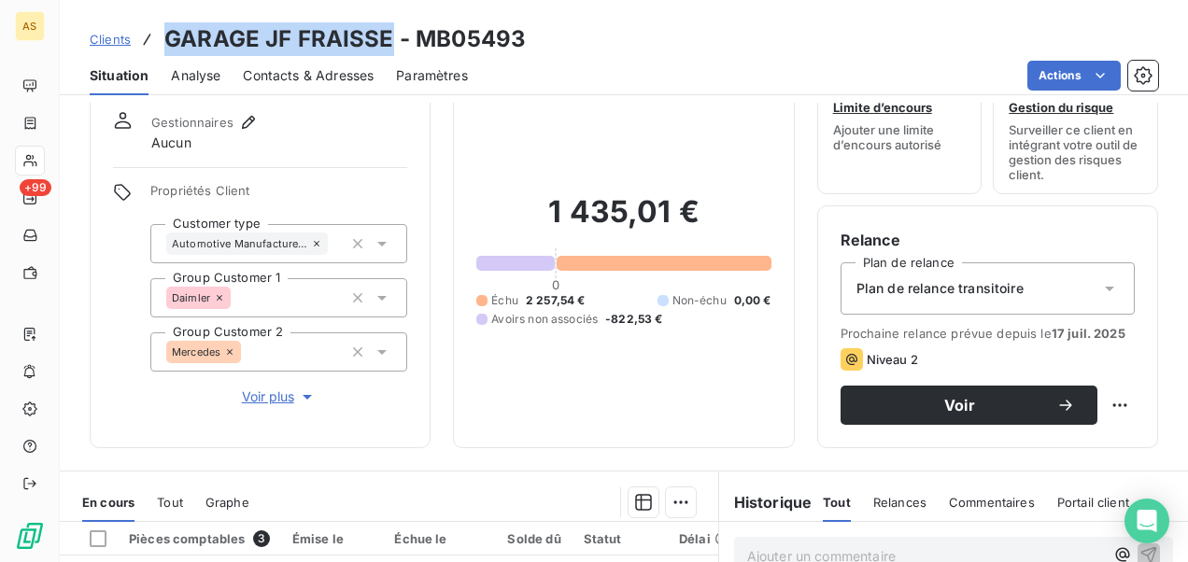
drag, startPoint x: 391, startPoint y: 37, endPoint x: 164, endPoint y: 35, distance: 226.9
click at [164, 35] on h3 "GARAGE JF FRAISSE - MB05493" at bounding box center [344, 39] width 361 height 34
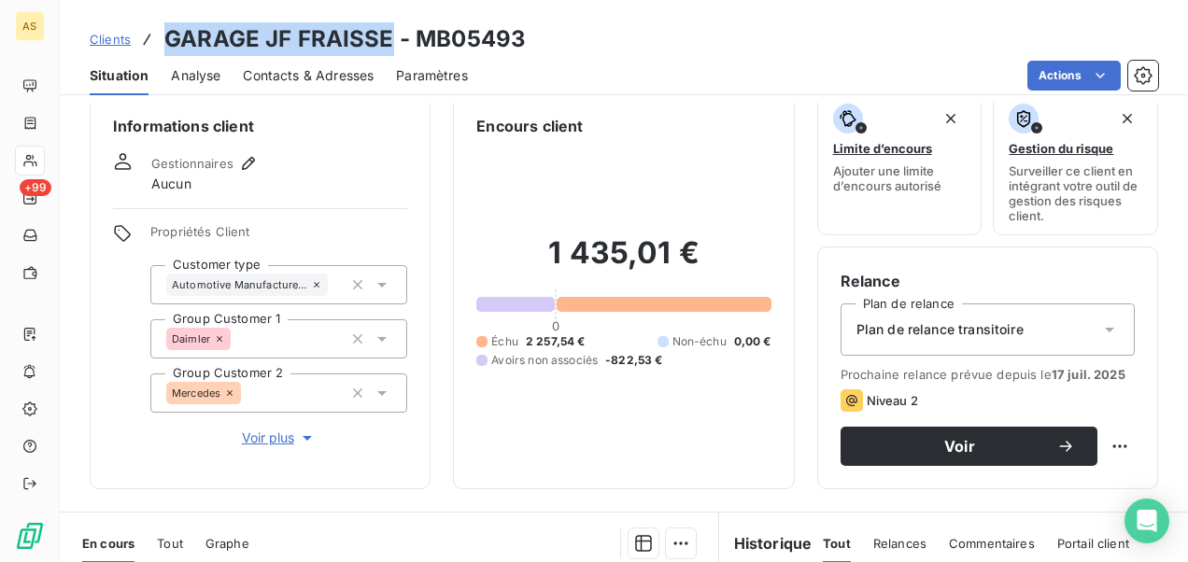
scroll to position [0, 0]
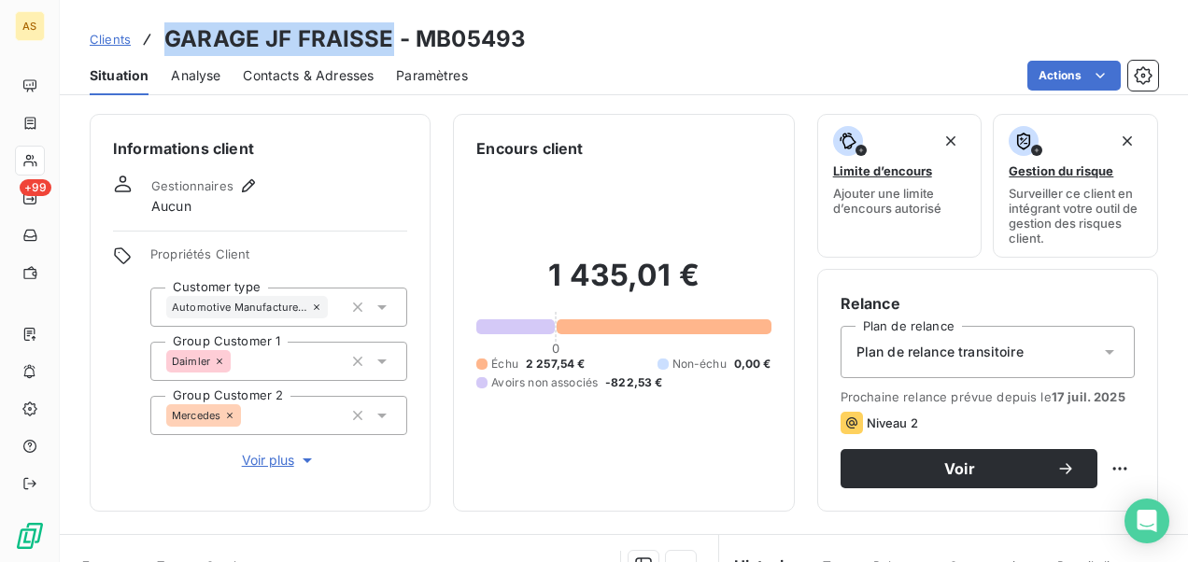
click at [121, 38] on span "Clients" at bounding box center [110, 39] width 41 height 15
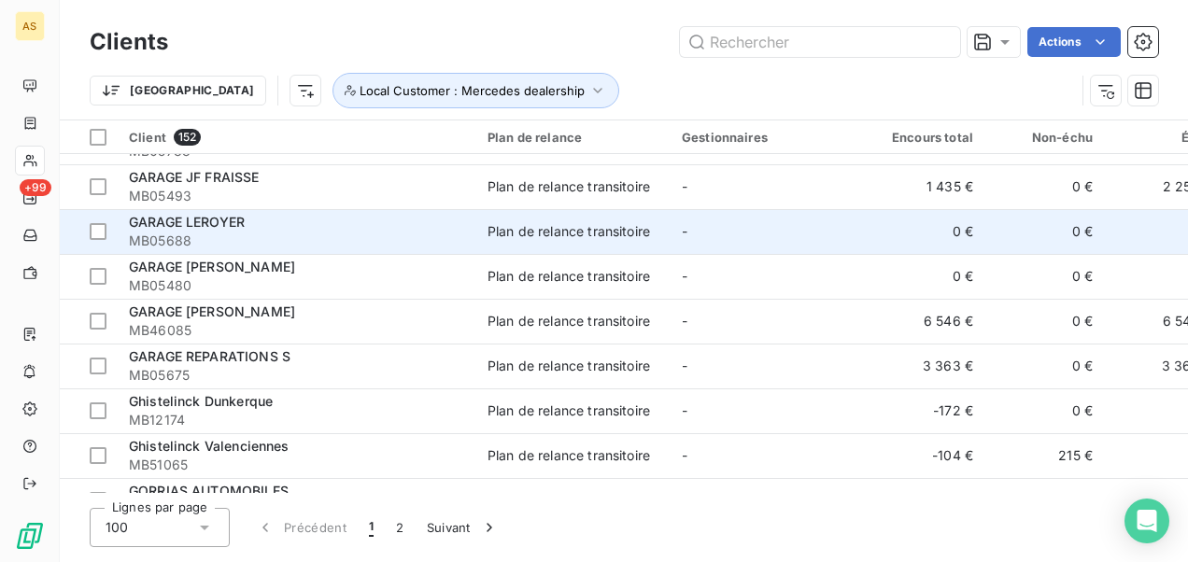
scroll to position [3175, 0]
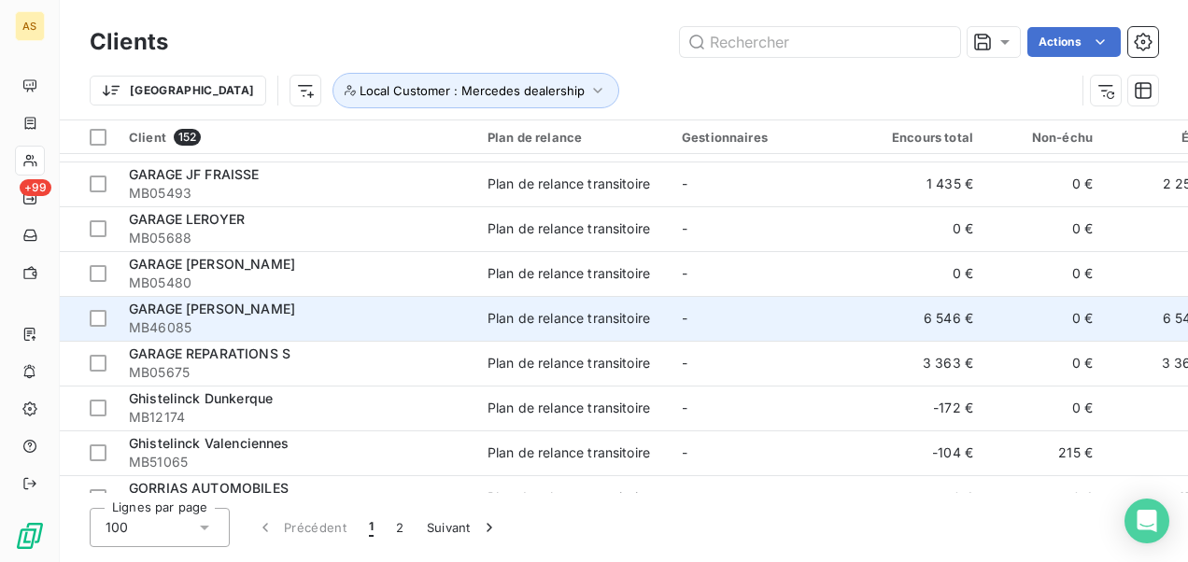
click at [221, 323] on span "MB46085" at bounding box center [297, 327] width 336 height 19
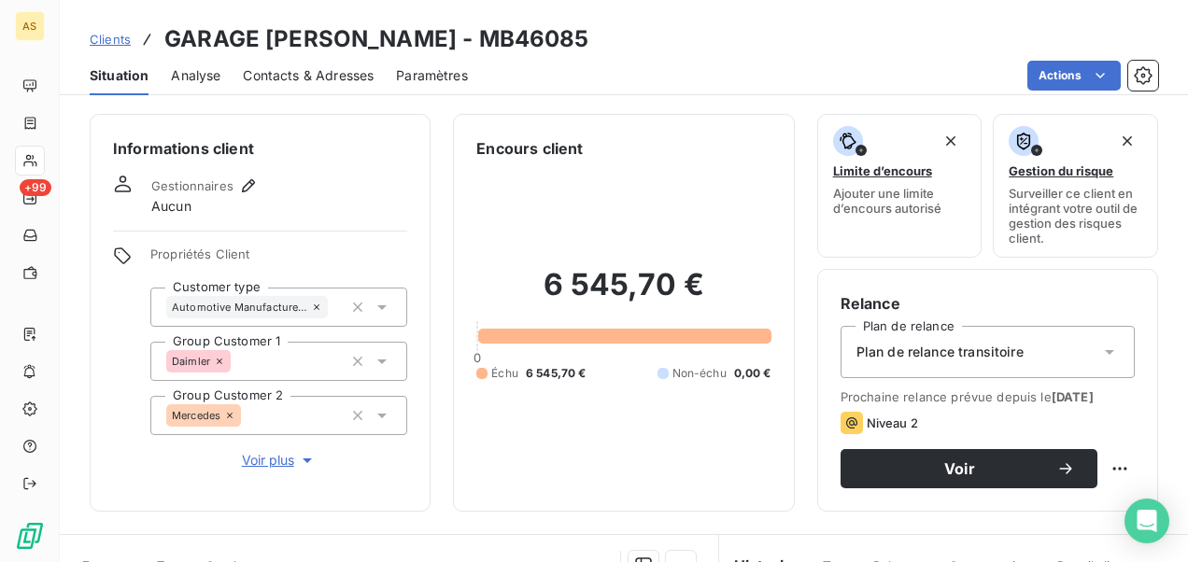
click at [317, 80] on span "Contacts & Adresses" at bounding box center [308, 75] width 131 height 19
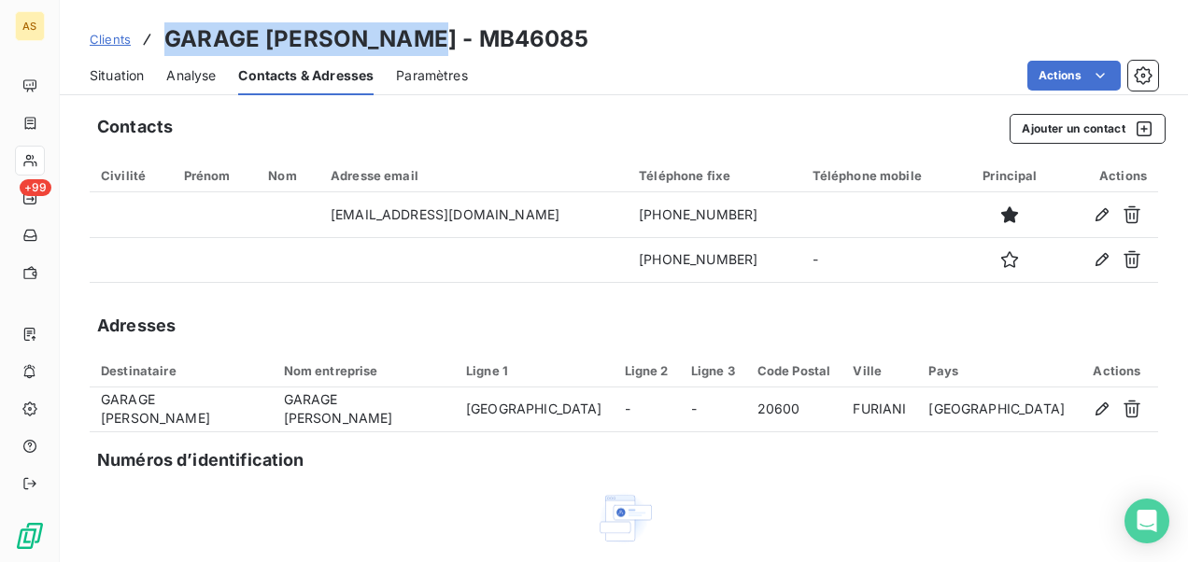
drag, startPoint x: 422, startPoint y: 37, endPoint x: 168, endPoint y: 26, distance: 254.2
click at [168, 26] on h3 "GARAGE [PERSON_NAME] - MB46085" at bounding box center [376, 39] width 425 height 34
click at [114, 41] on span "Clients" at bounding box center [110, 39] width 41 height 15
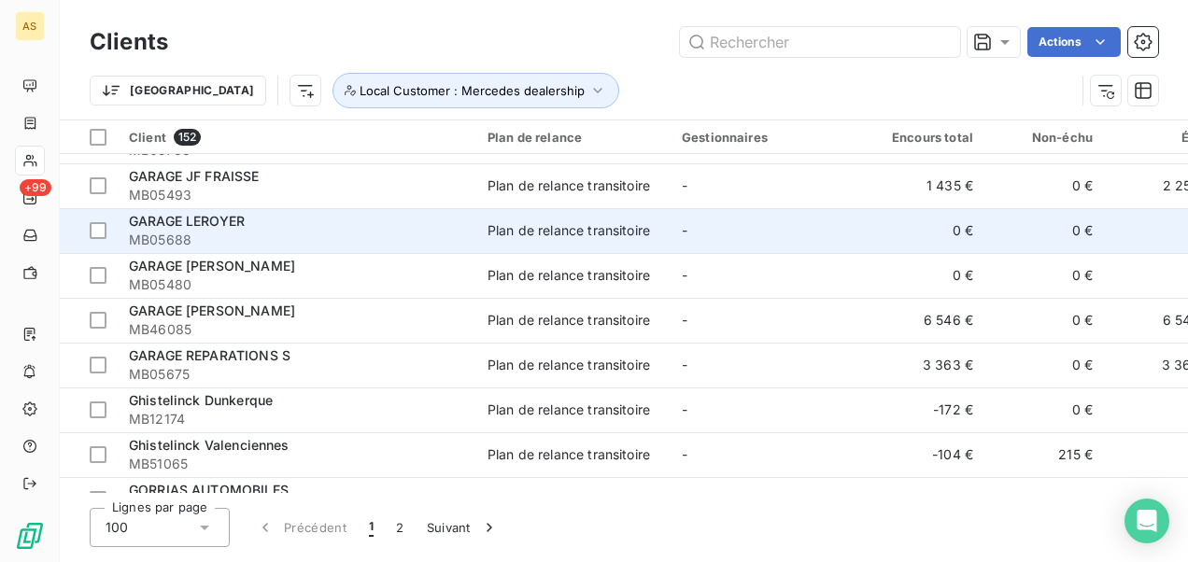
scroll to position [3175, 0]
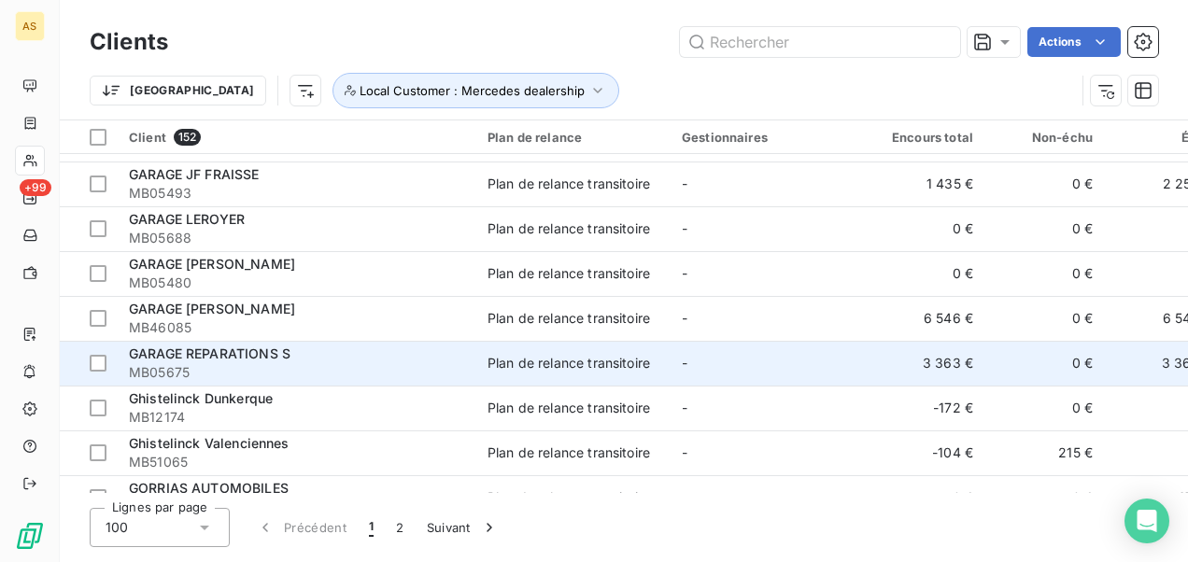
click at [400, 356] on div "GARAGE REPARATIONS S" at bounding box center [297, 354] width 336 height 19
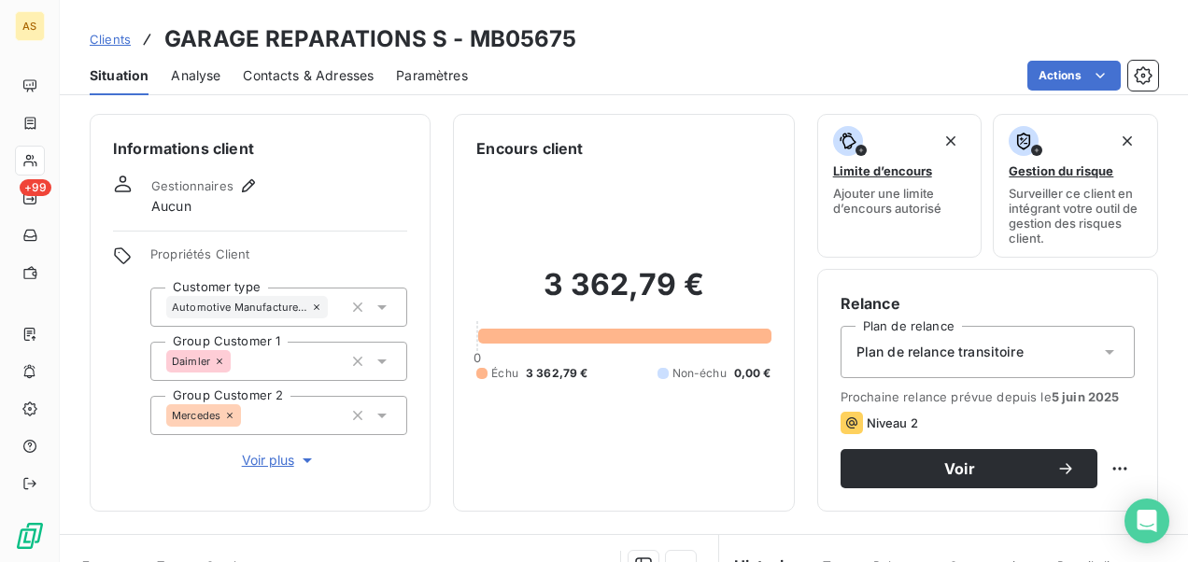
click at [335, 77] on span "Contacts & Adresses" at bounding box center [308, 75] width 131 height 19
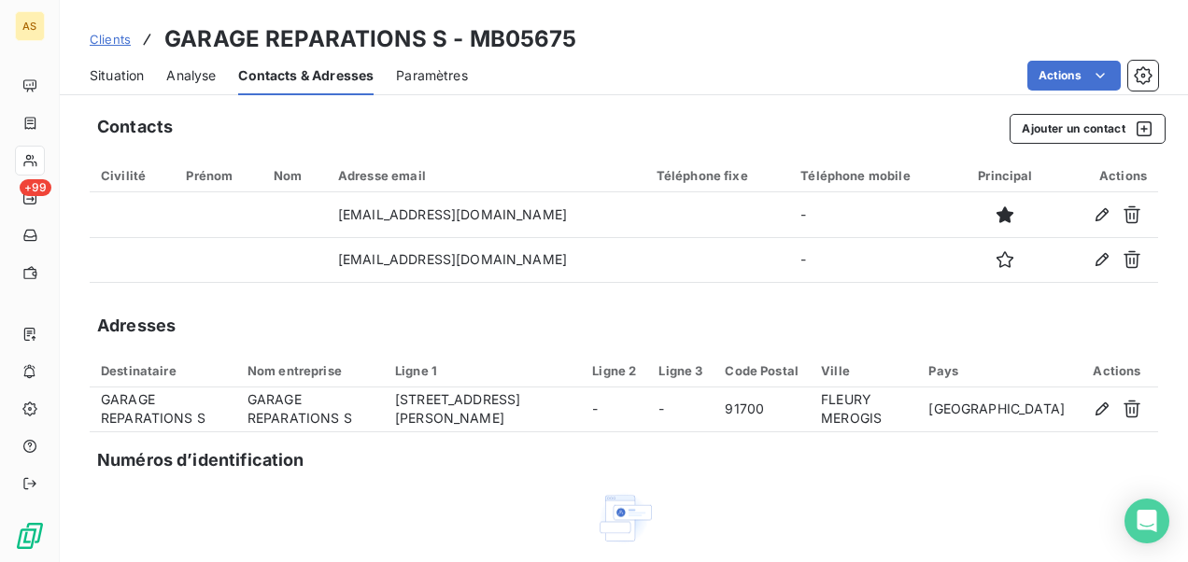
click at [118, 77] on span "Situation" at bounding box center [117, 75] width 54 height 19
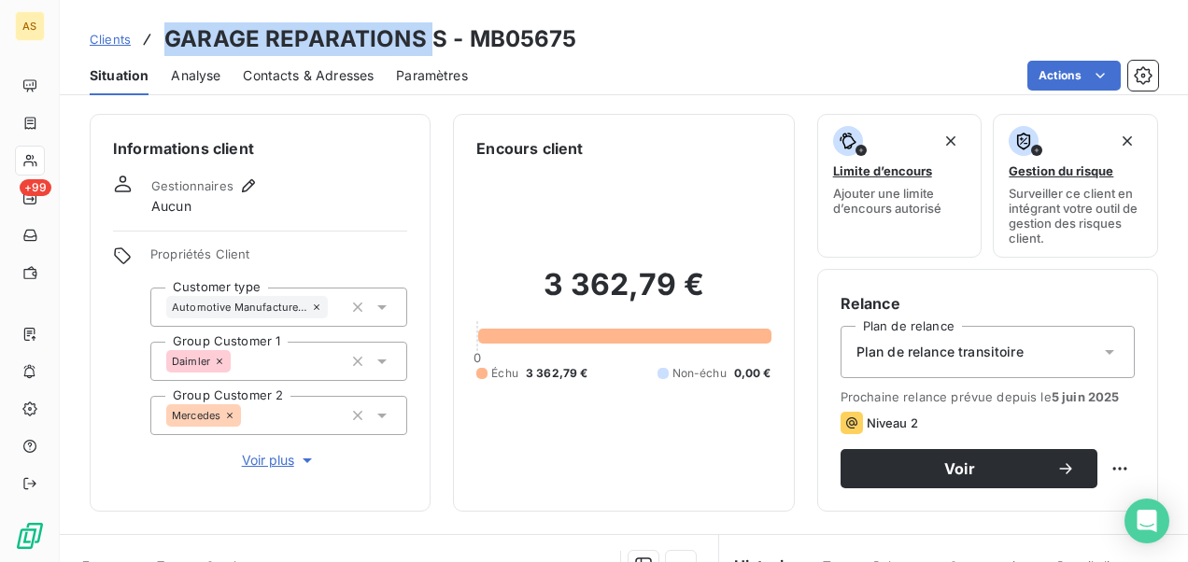
drag, startPoint x: 428, startPoint y: 37, endPoint x: 162, endPoint y: 26, distance: 266.4
click at [162, 26] on div "Clients GARAGE REPARATIONS S - MB05675" at bounding box center [333, 39] width 487 height 34
click at [119, 32] on span "Clients" at bounding box center [110, 39] width 41 height 15
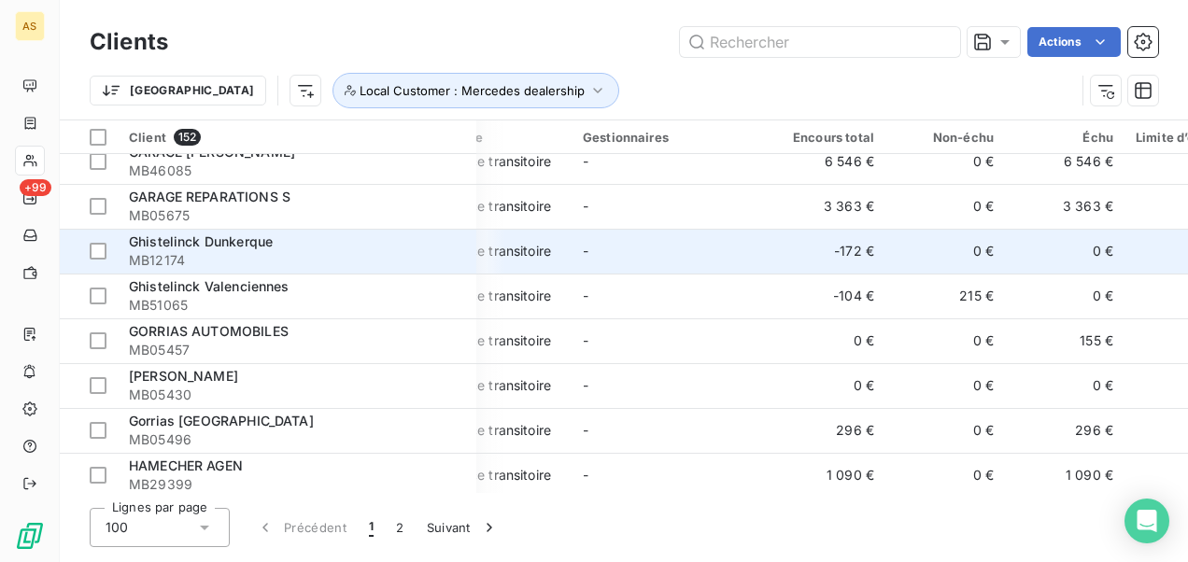
scroll to position [3362, 99]
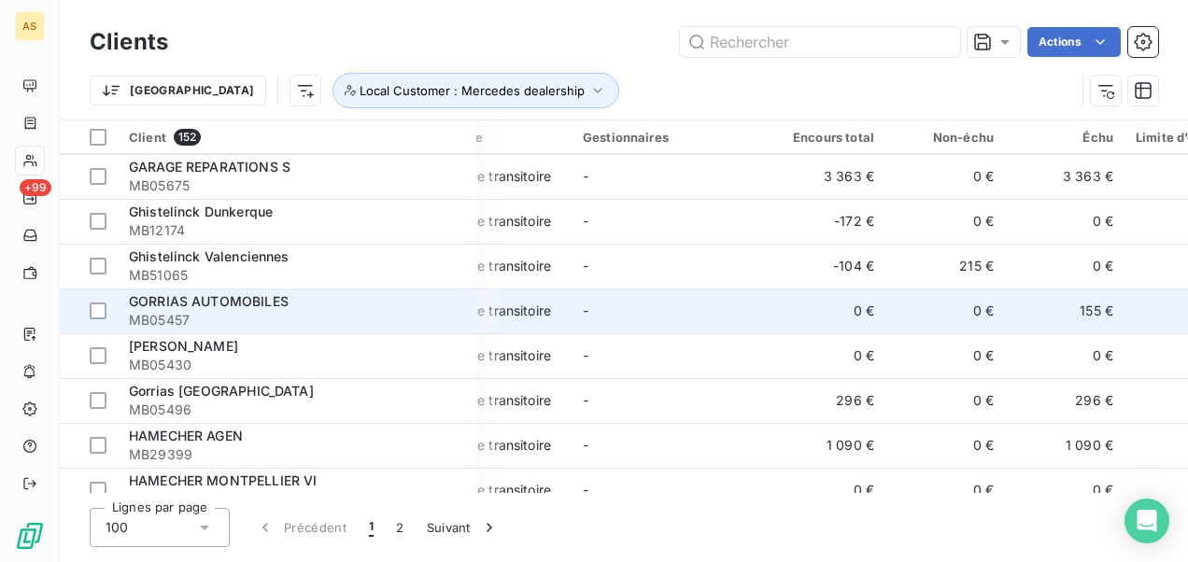
click at [341, 302] on div "GORRIAS AUTOMOBILES" at bounding box center [297, 301] width 336 height 19
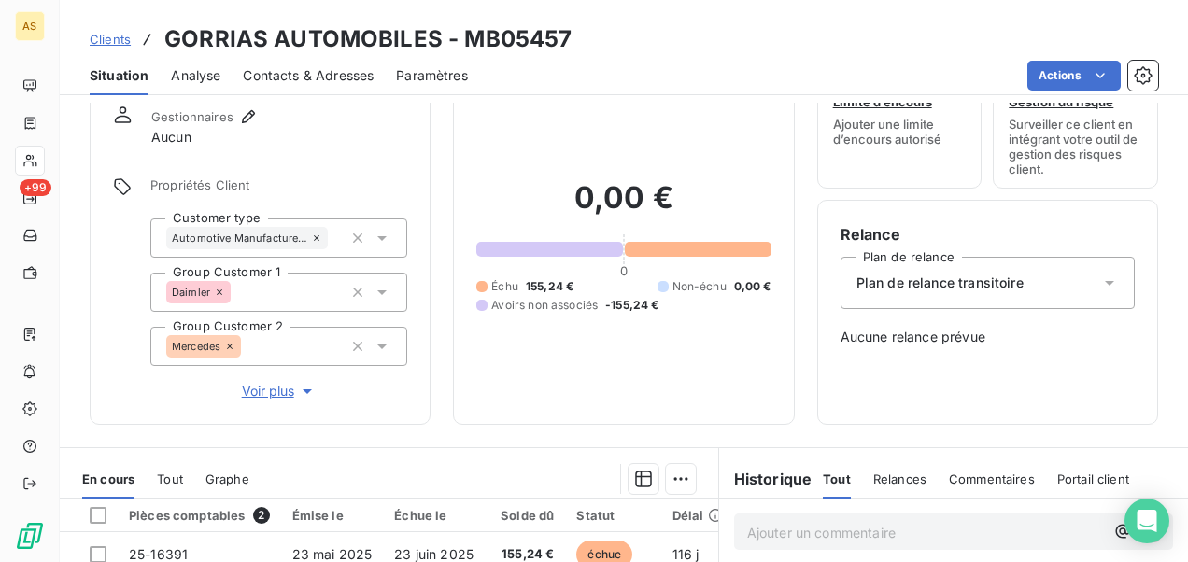
scroll to position [47, 0]
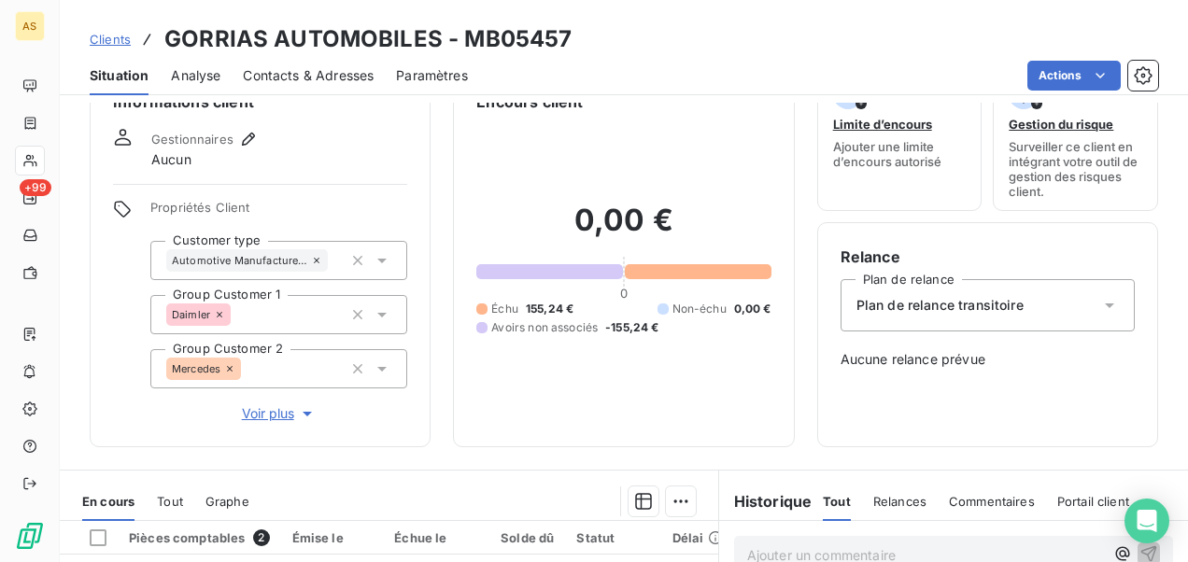
click at [103, 38] on span "Clients" at bounding box center [110, 39] width 41 height 15
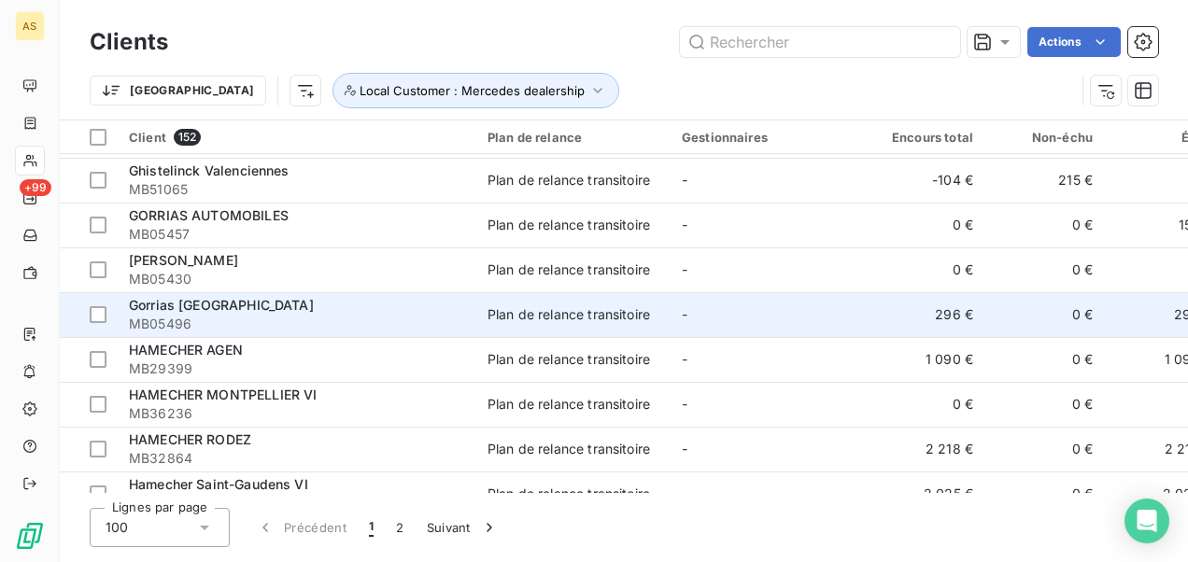
scroll to position [3455, 0]
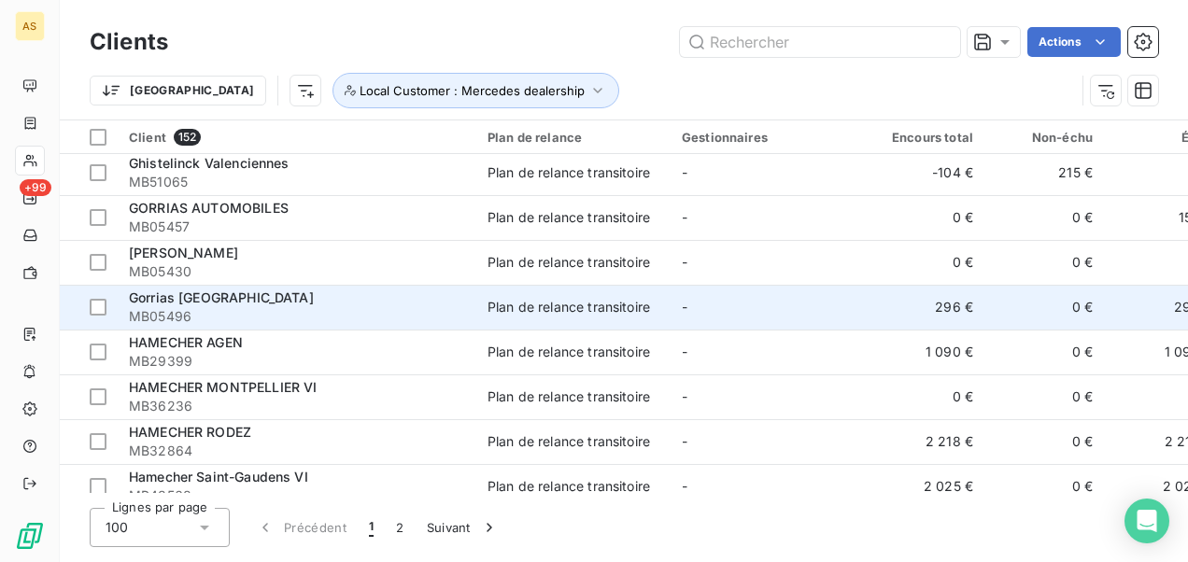
click at [228, 314] on span "MB05496" at bounding box center [297, 316] width 336 height 19
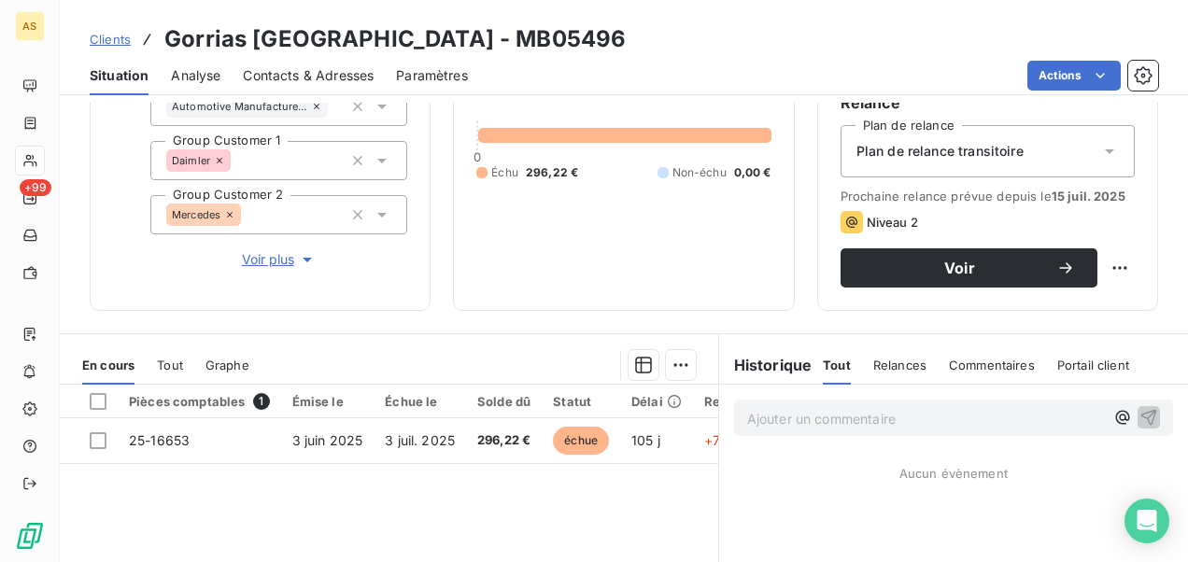
scroll to position [63, 0]
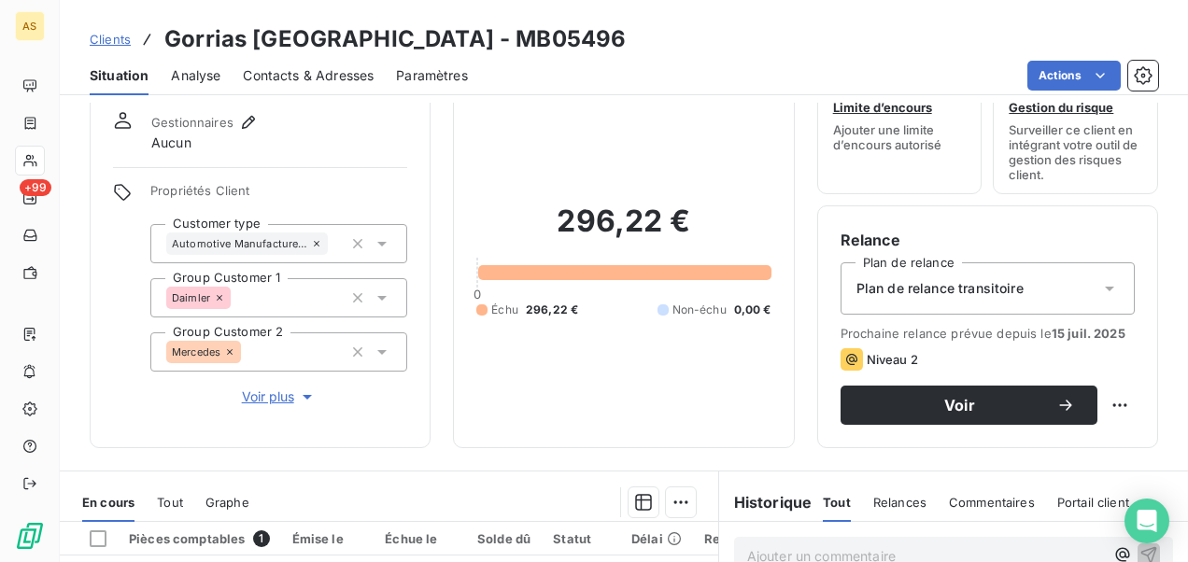
click at [319, 75] on span "Contacts & Adresses" at bounding box center [308, 75] width 131 height 19
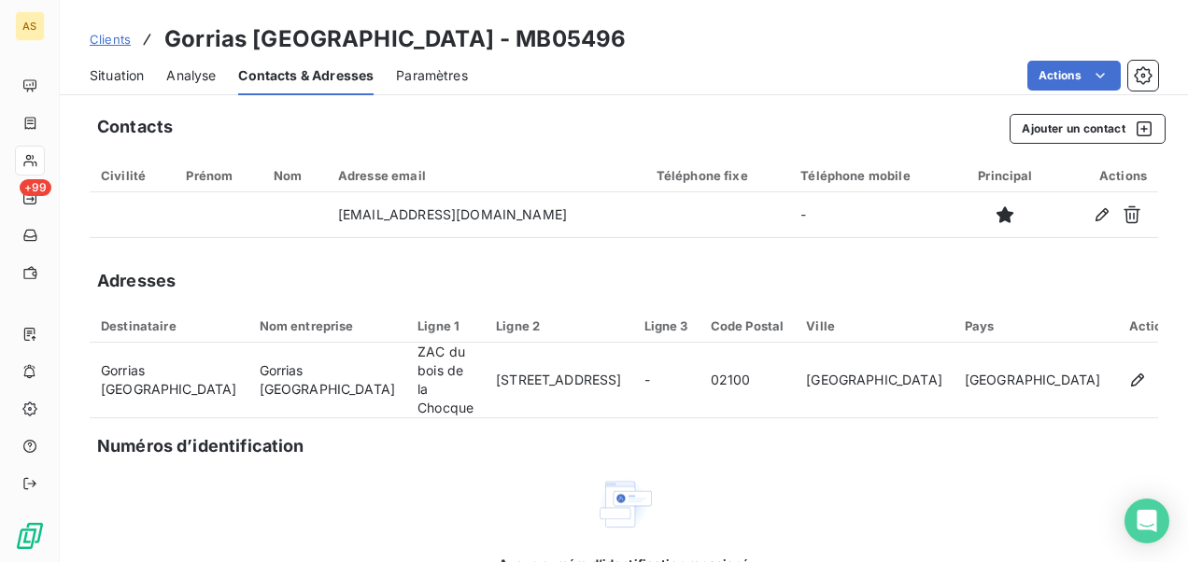
click at [108, 77] on span "Situation" at bounding box center [117, 75] width 54 height 19
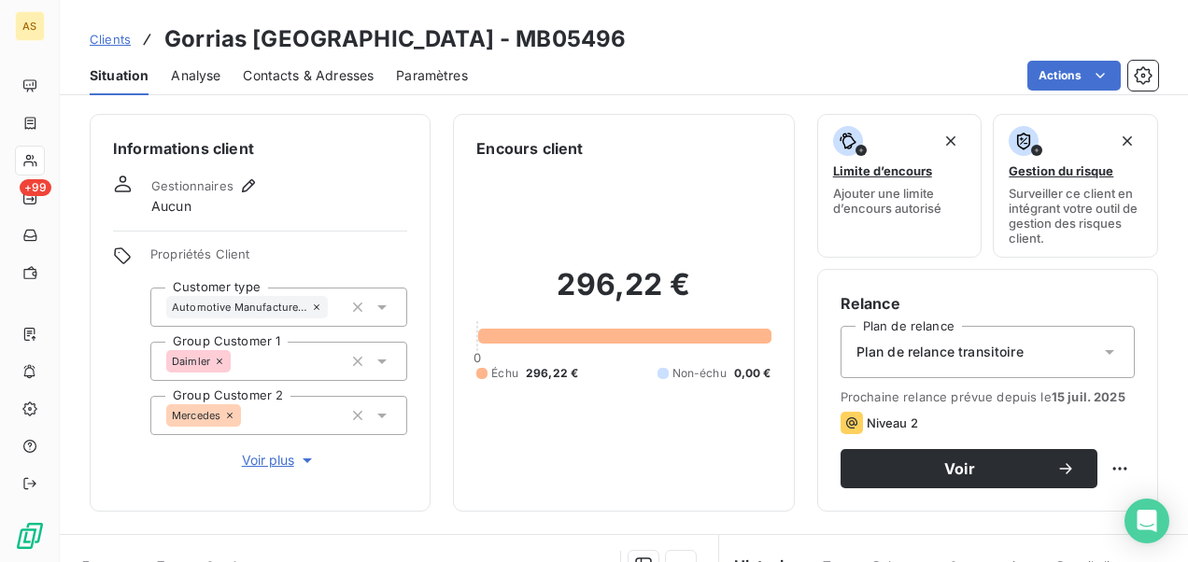
click at [116, 39] on span "Clients" at bounding box center [110, 39] width 41 height 15
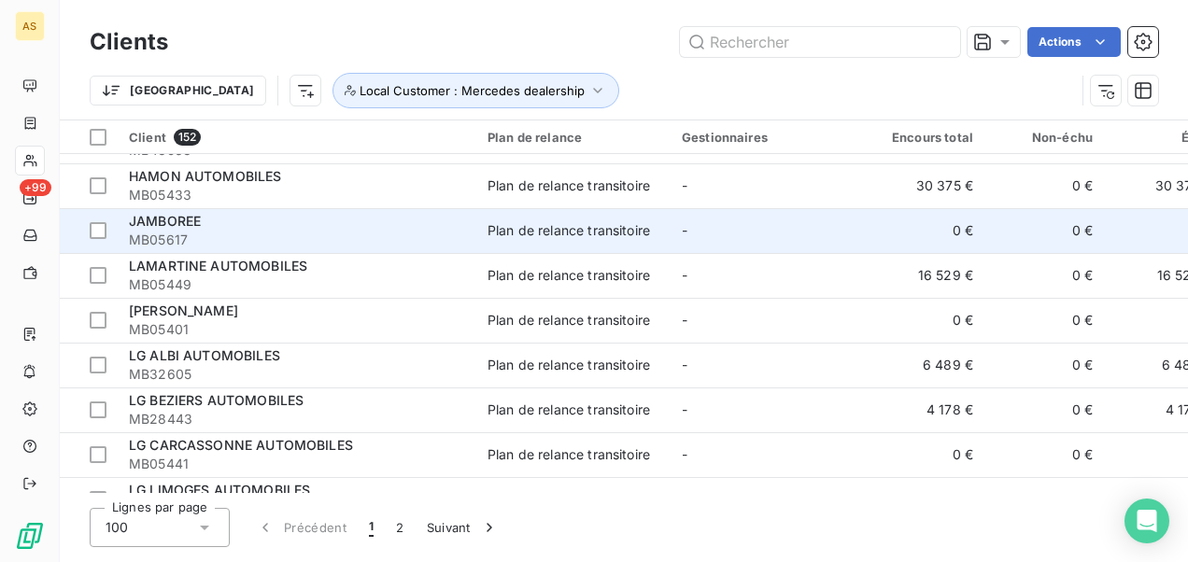
scroll to position [3777, 0]
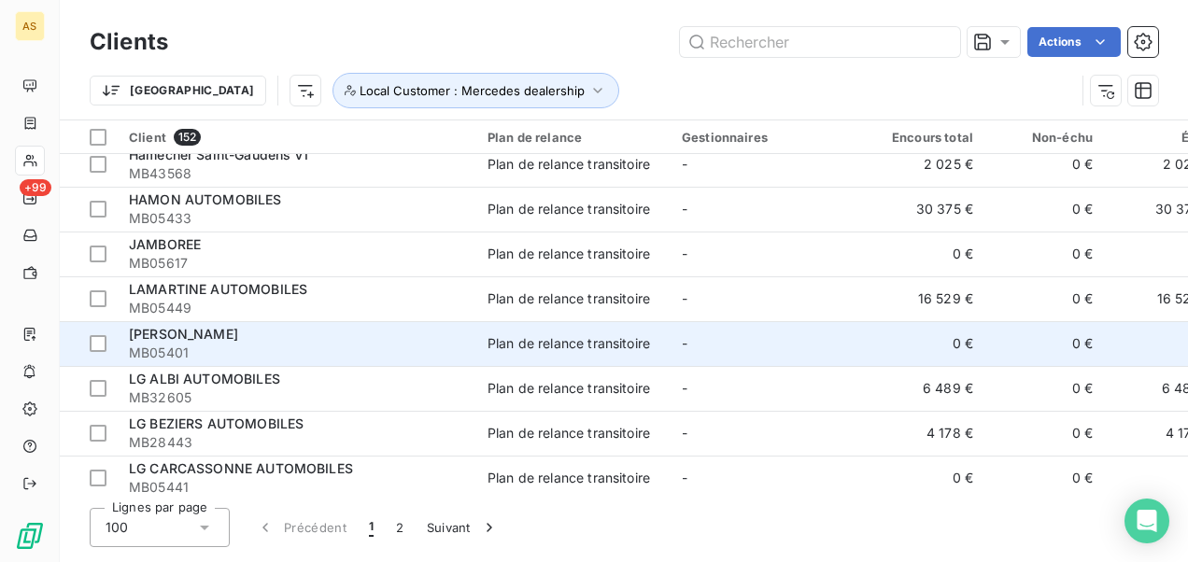
click at [165, 338] on span "[PERSON_NAME]" at bounding box center [183, 334] width 109 height 16
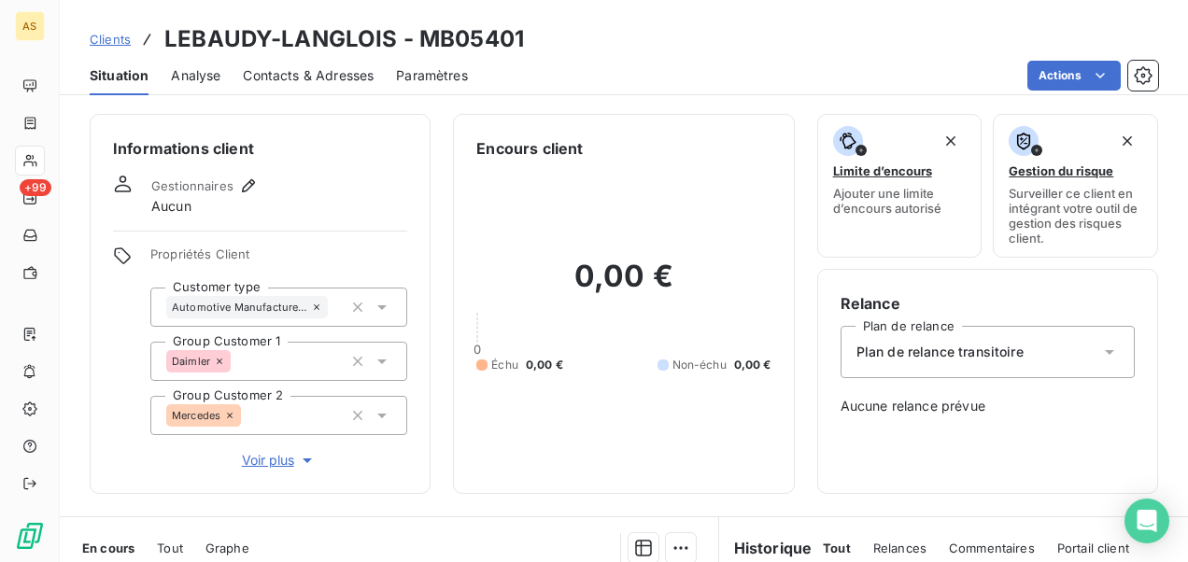
click at [108, 37] on span "Clients" at bounding box center [110, 39] width 41 height 15
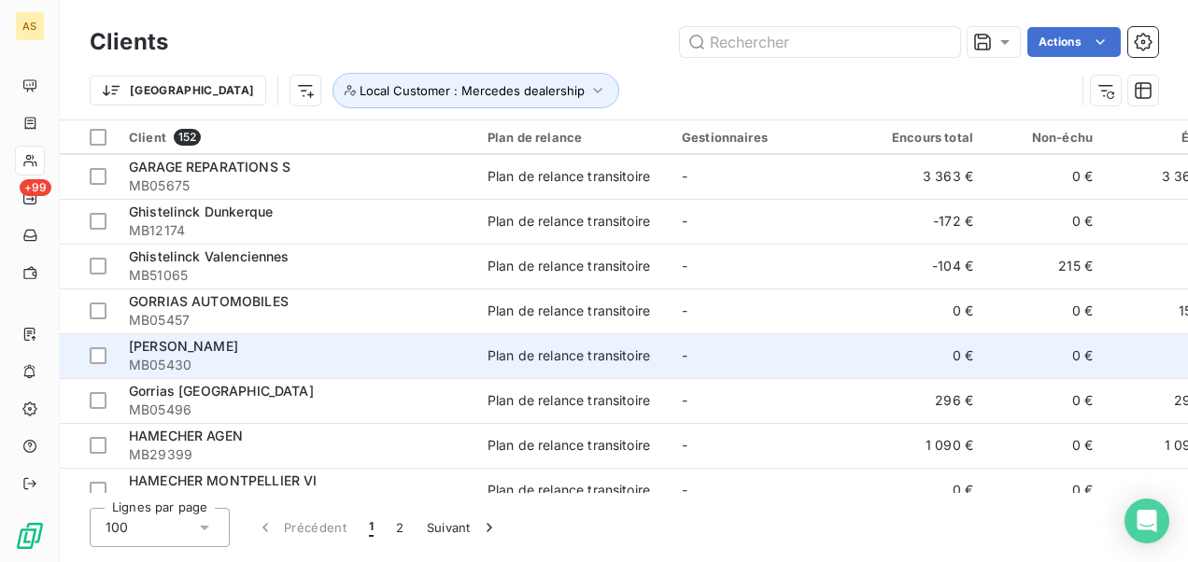
scroll to position [3455, 0]
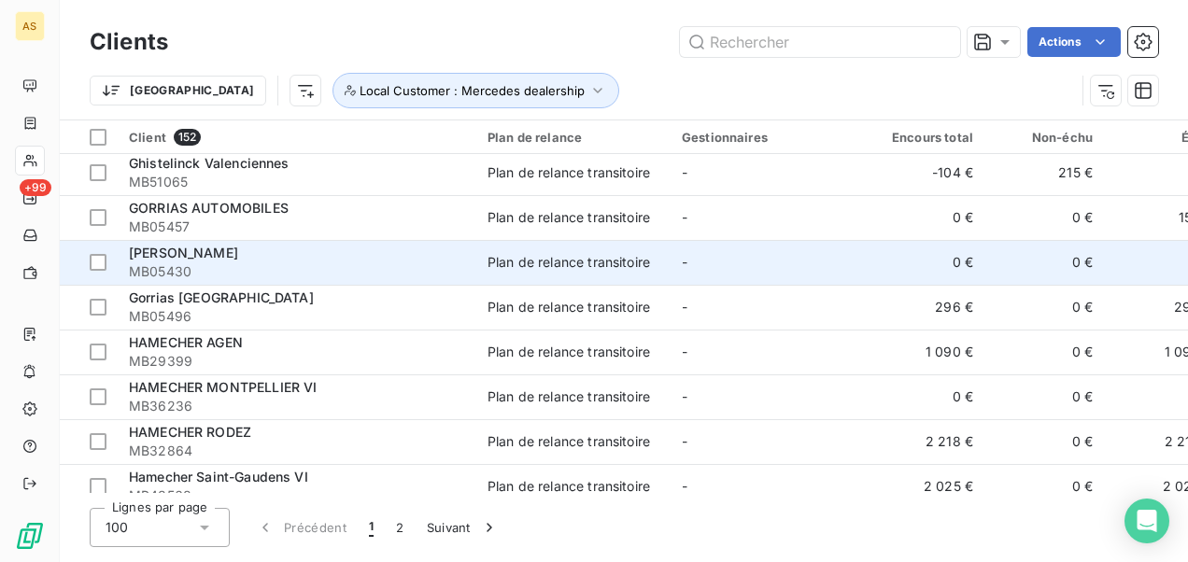
click at [345, 347] on div "HAMECHER AGEN" at bounding box center [297, 342] width 336 height 19
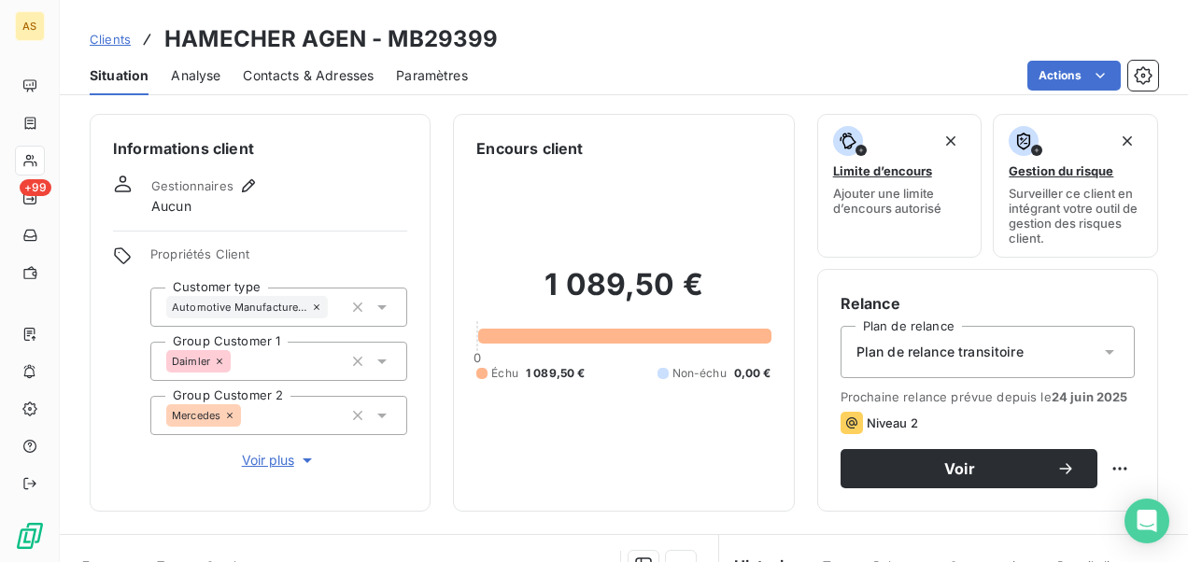
click at [278, 82] on span "Contacts & Adresses" at bounding box center [308, 75] width 131 height 19
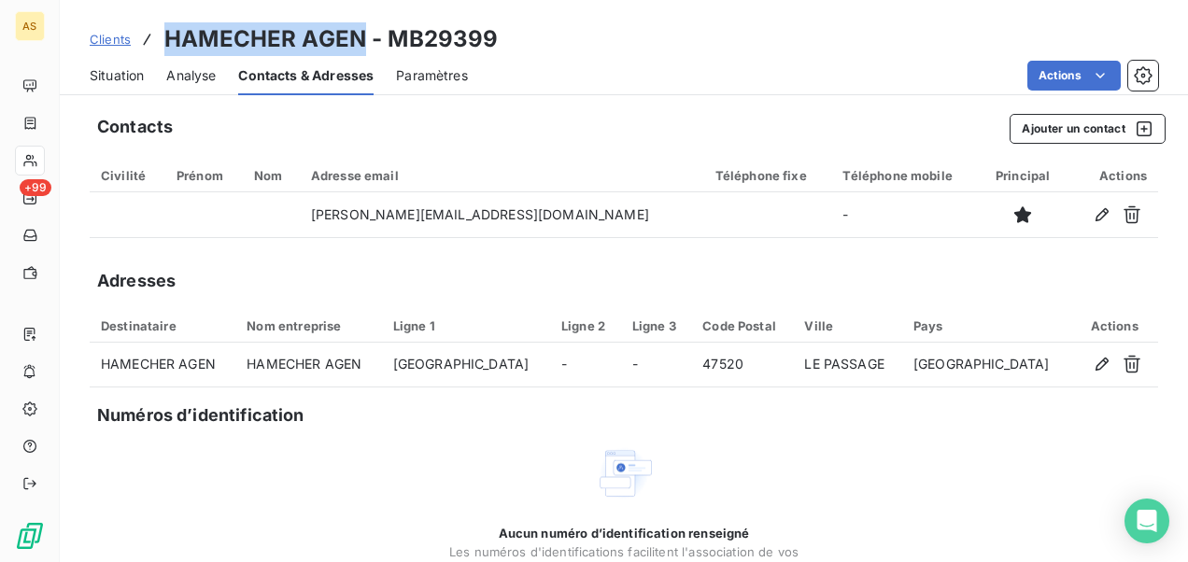
drag, startPoint x: 364, startPoint y: 34, endPoint x: 170, endPoint y: 17, distance: 195.0
click at [170, 17] on div "Clients HAMECHER AGEN - MB29399 Situation Analyse Contacts & Adresses Paramètre…" at bounding box center [624, 47] width 1128 height 95
click at [108, 39] on span "Clients" at bounding box center [110, 39] width 41 height 15
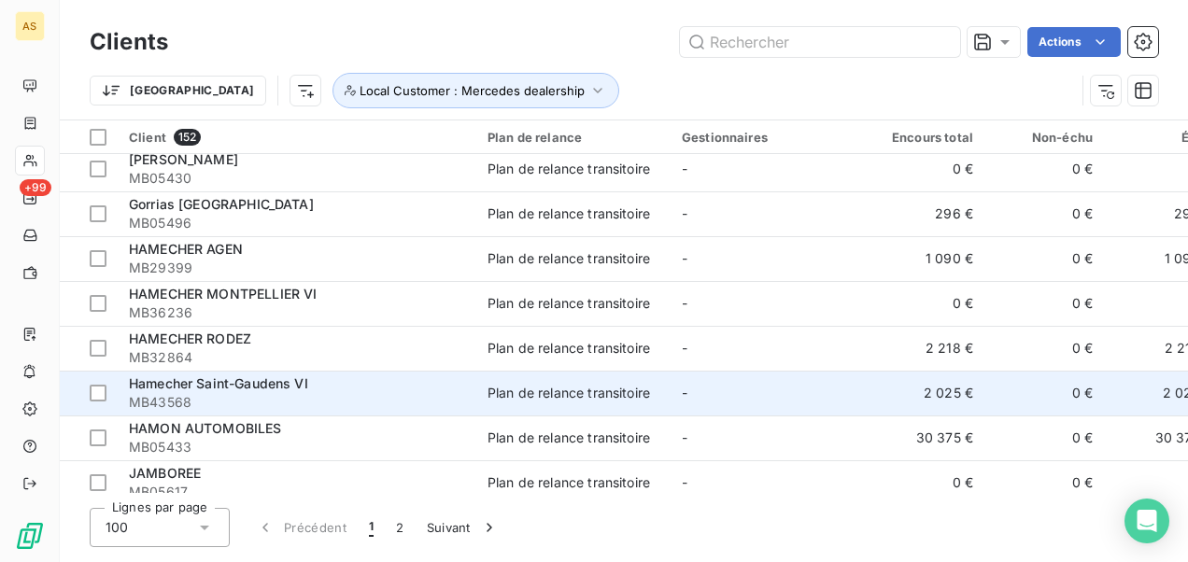
scroll to position [3642, 0]
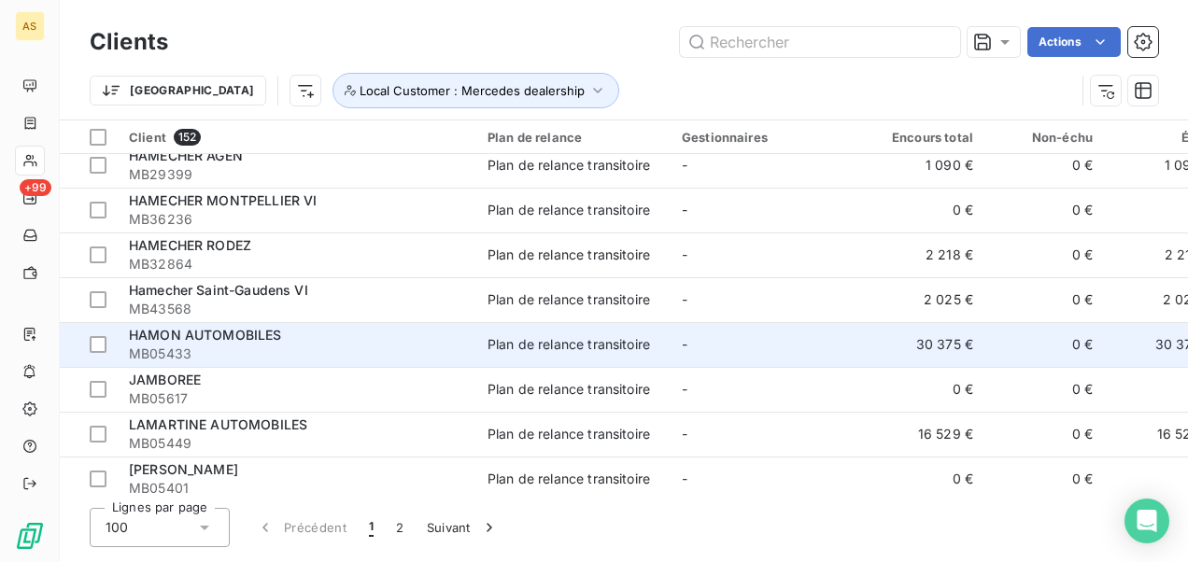
click at [344, 334] on div "HAMON AUTOMOBILES" at bounding box center [297, 335] width 336 height 19
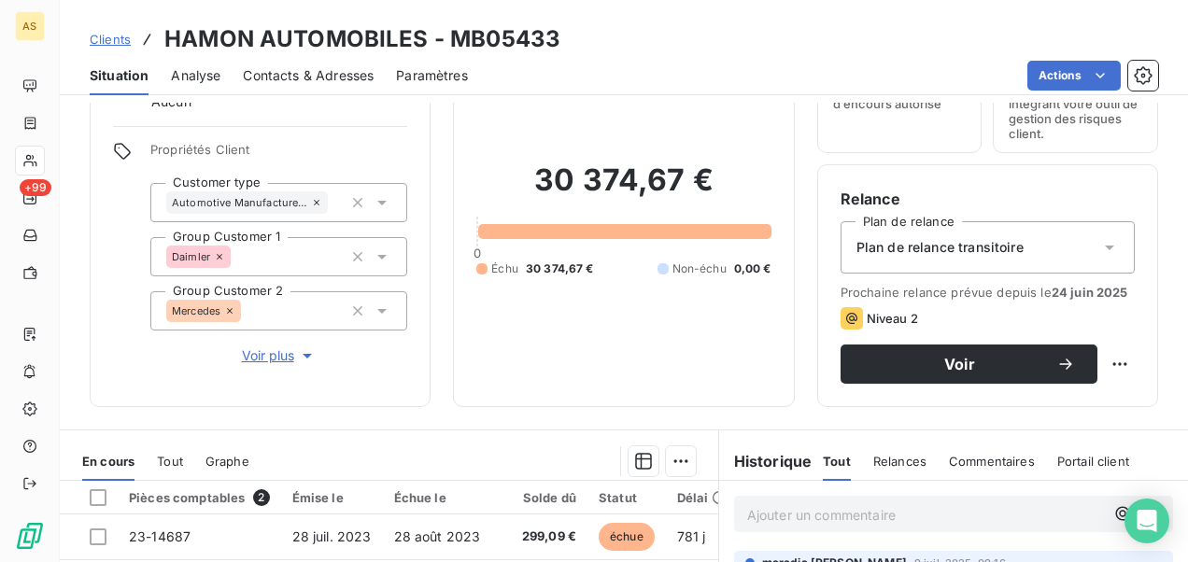
scroll to position [63, 0]
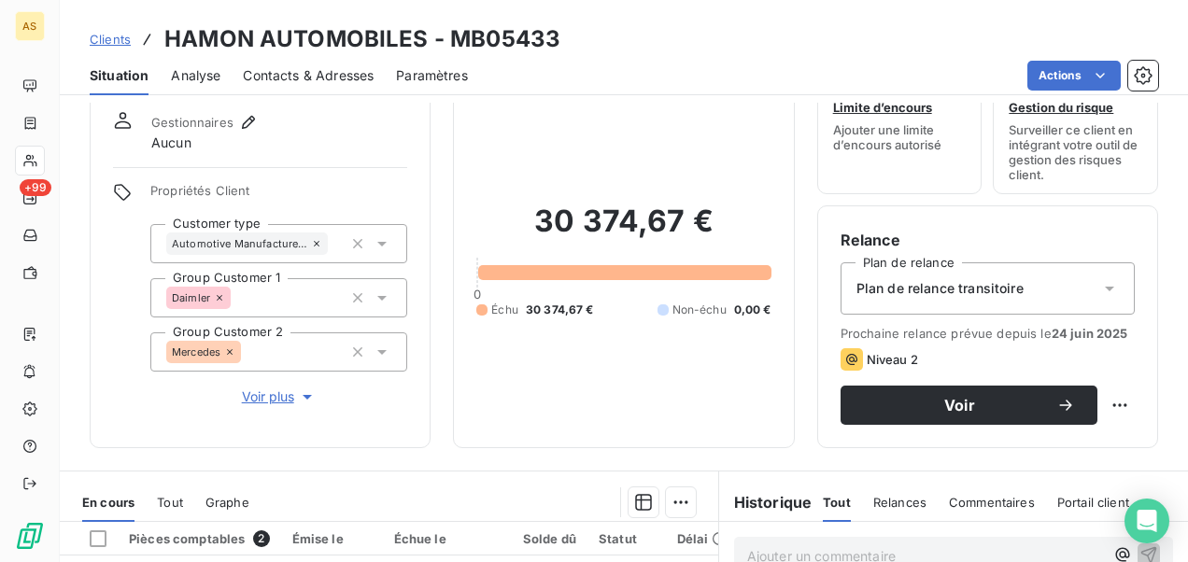
click at [291, 83] on span "Contacts & Adresses" at bounding box center [308, 75] width 131 height 19
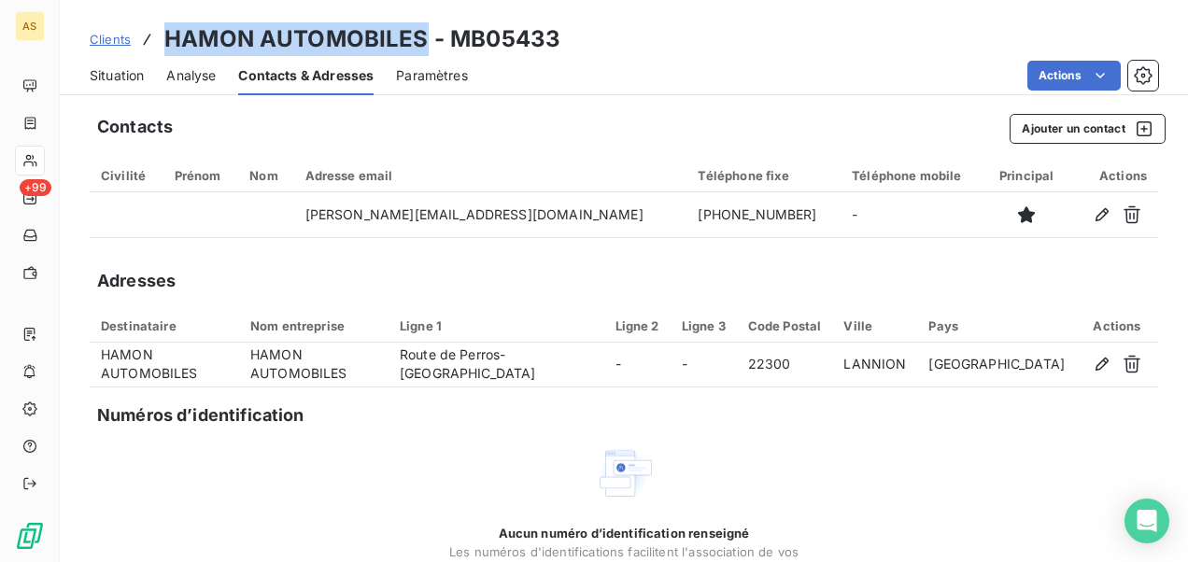
drag, startPoint x: 422, startPoint y: 35, endPoint x: 168, endPoint y: 21, distance: 254.4
click at [168, 21] on div "Clients HAMON AUTOMOBILES - MB05433 Situation Analyse Contacts & Adresses Param…" at bounding box center [624, 47] width 1128 height 95
click at [107, 36] on span "Clients" at bounding box center [110, 39] width 41 height 15
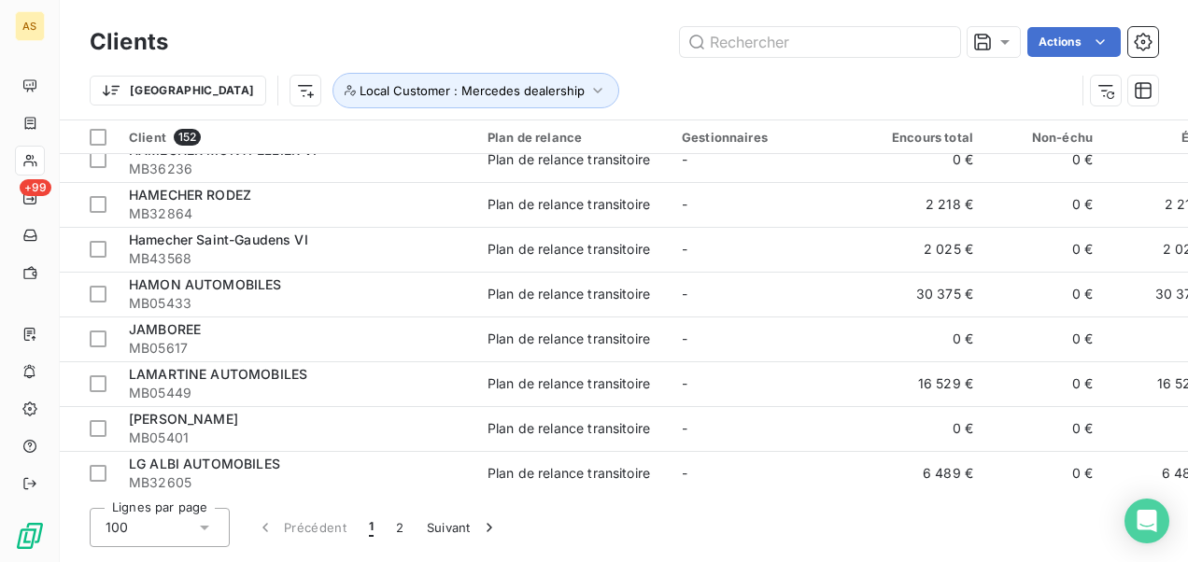
scroll to position [3735, 0]
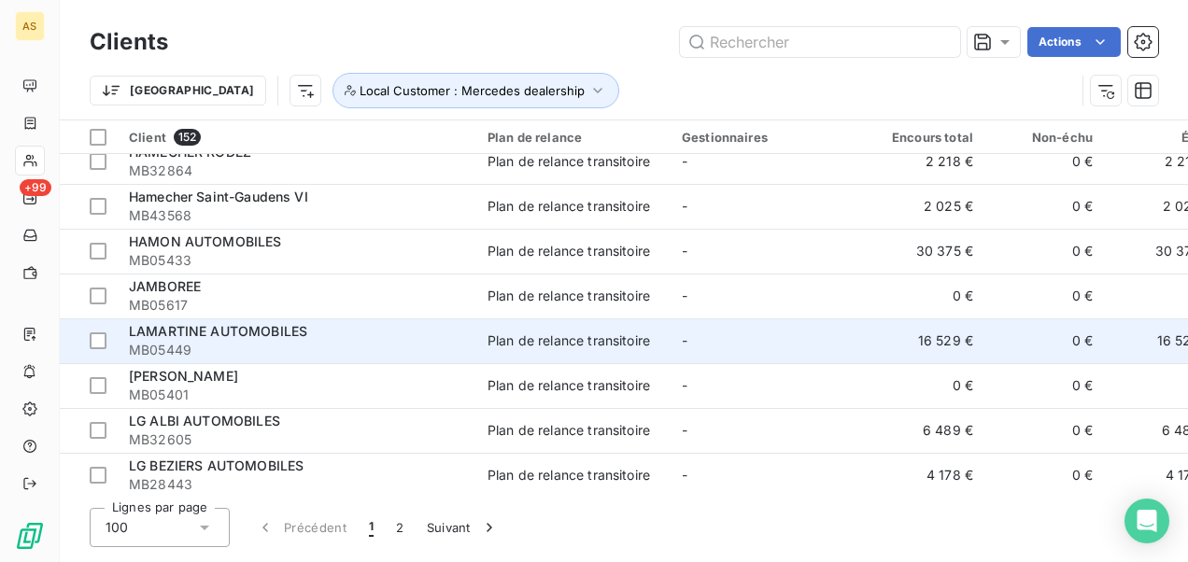
click at [405, 331] on div "LAMARTINE AUTOMOBILES" at bounding box center [297, 331] width 336 height 19
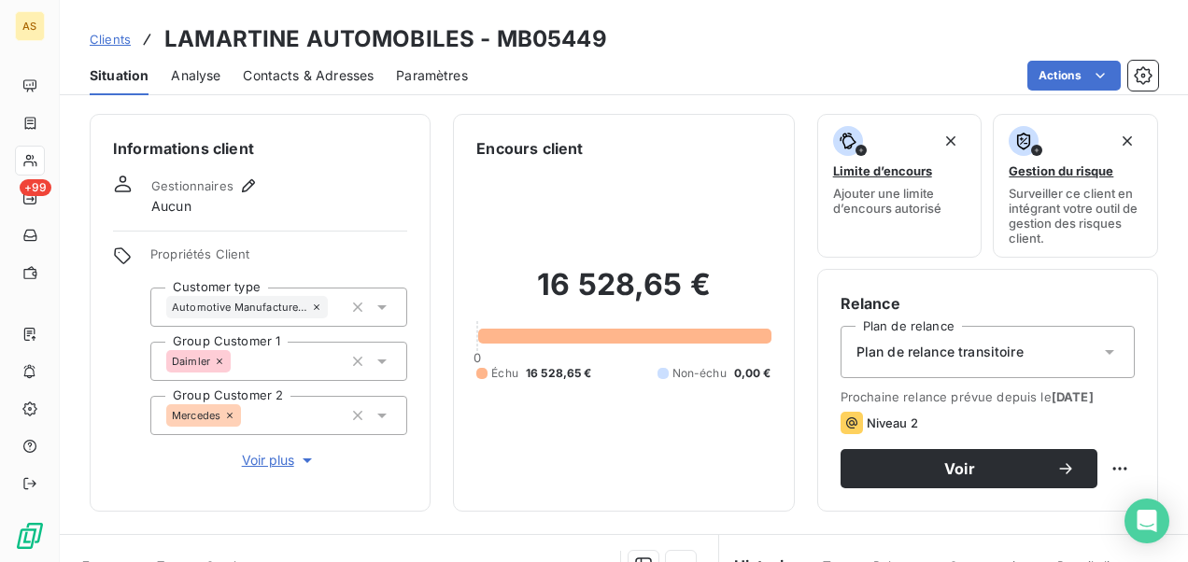
click at [303, 69] on span "Contacts & Adresses" at bounding box center [308, 75] width 131 height 19
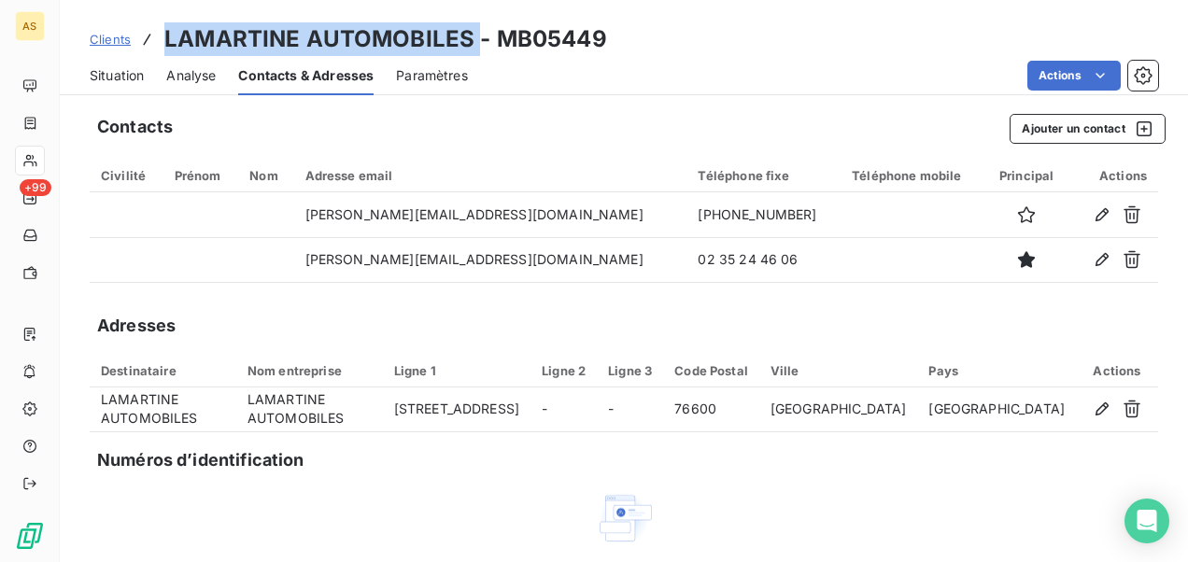
drag, startPoint x: 472, startPoint y: 35, endPoint x: 169, endPoint y: 6, distance: 304.9
click at [169, 6] on div "Clients LAMARTINE AUTOMOBILES - MB05449 Situation Analyse Contacts & Adresses P…" at bounding box center [624, 47] width 1128 height 95
click at [105, 32] on span "Clients" at bounding box center [110, 39] width 41 height 15
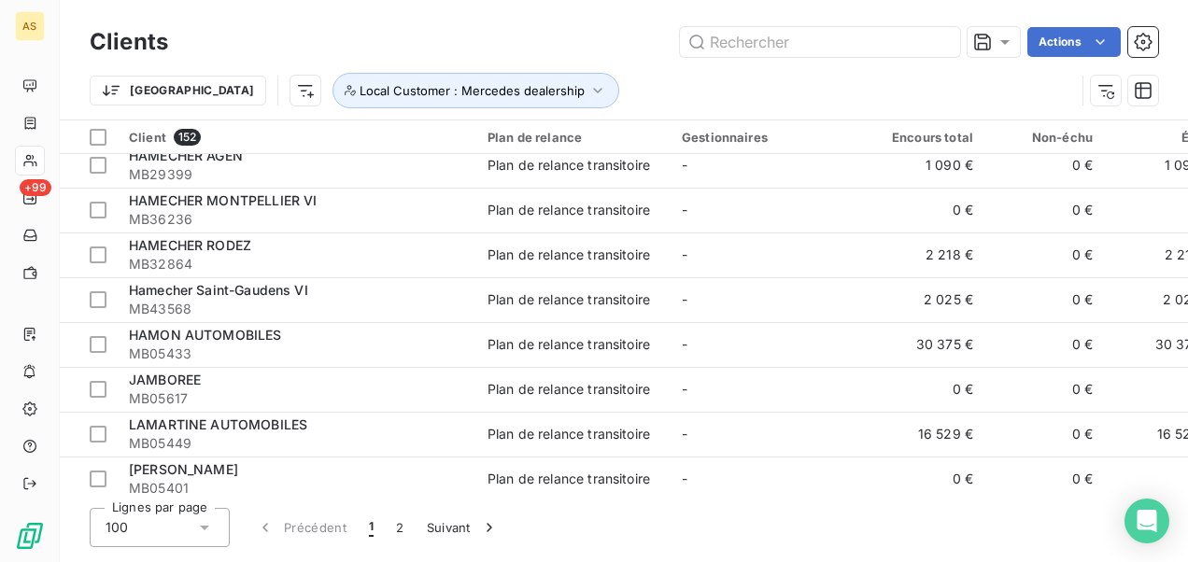
scroll to position [3735, 0]
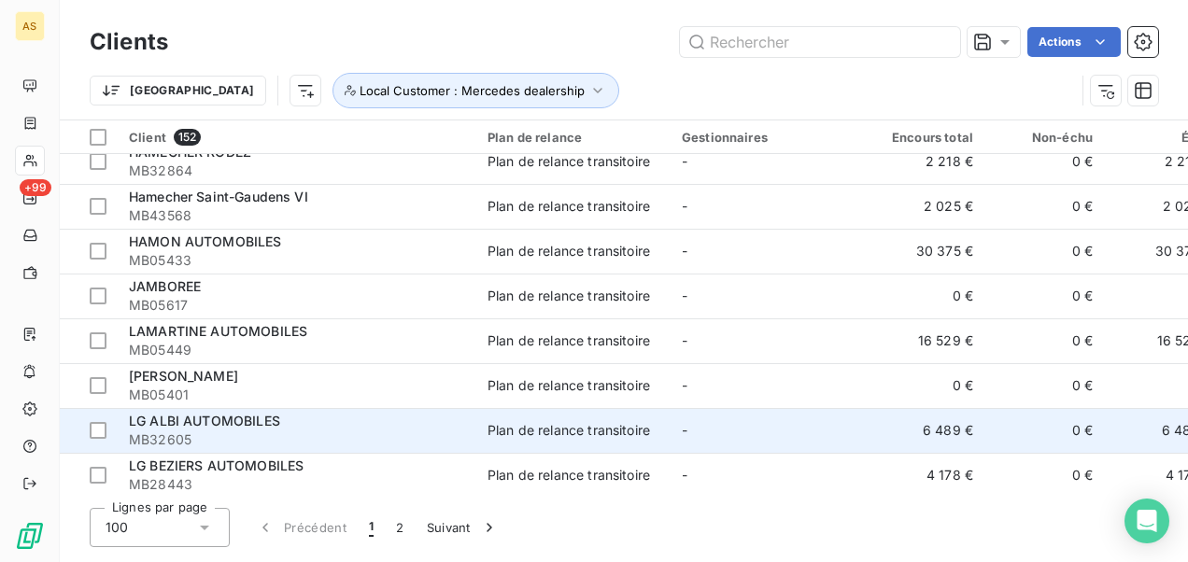
click at [246, 431] on span "MB32605" at bounding box center [297, 439] width 336 height 19
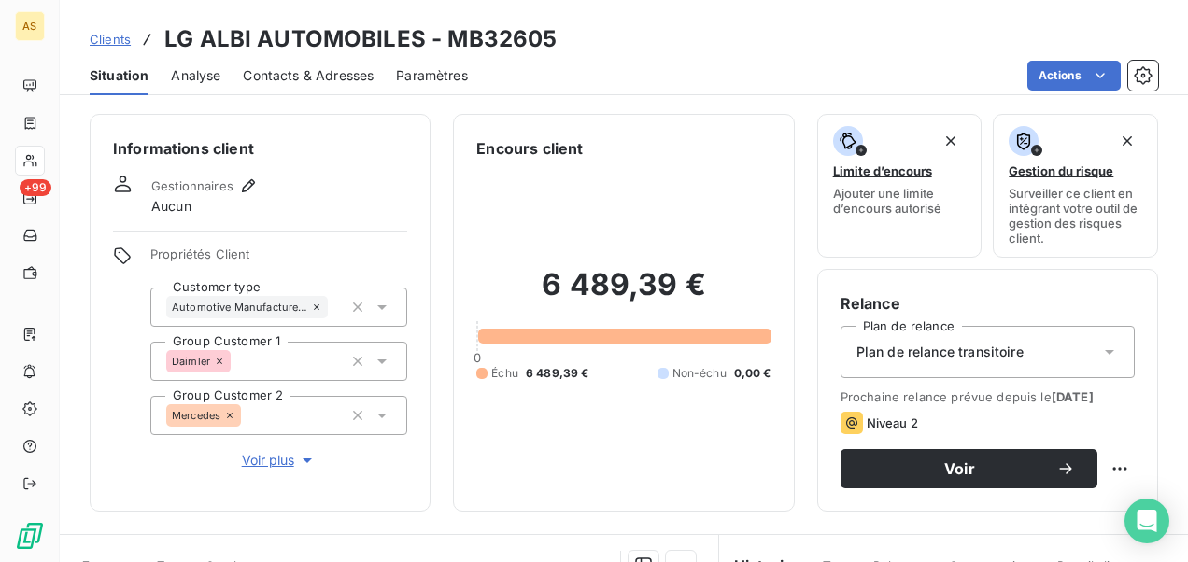
click at [309, 82] on span "Contacts & Adresses" at bounding box center [308, 75] width 131 height 19
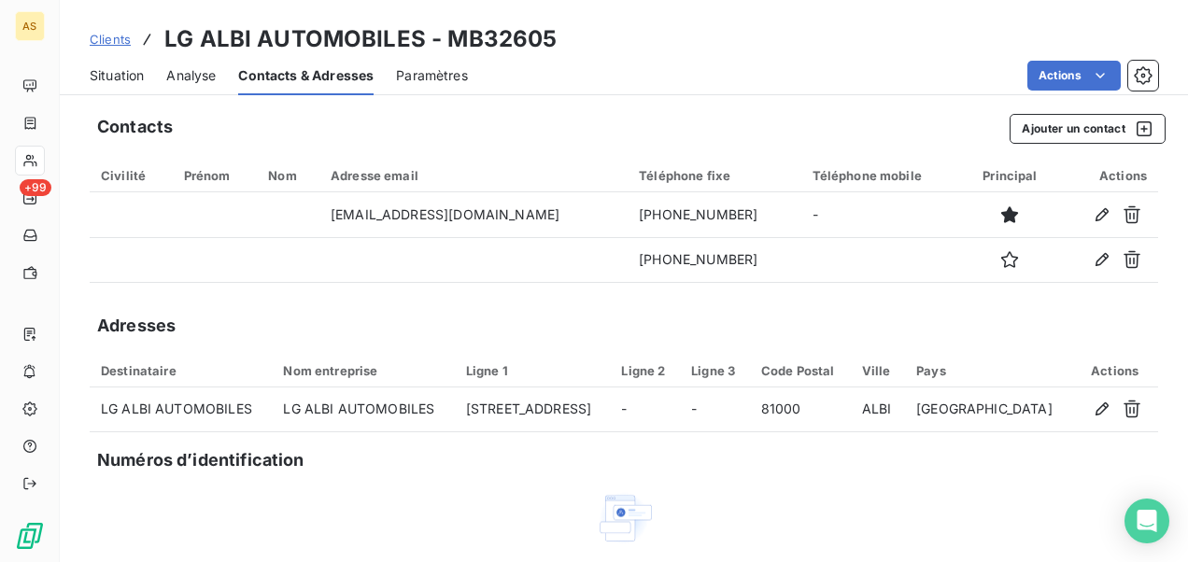
click at [123, 76] on span "Situation" at bounding box center [117, 75] width 54 height 19
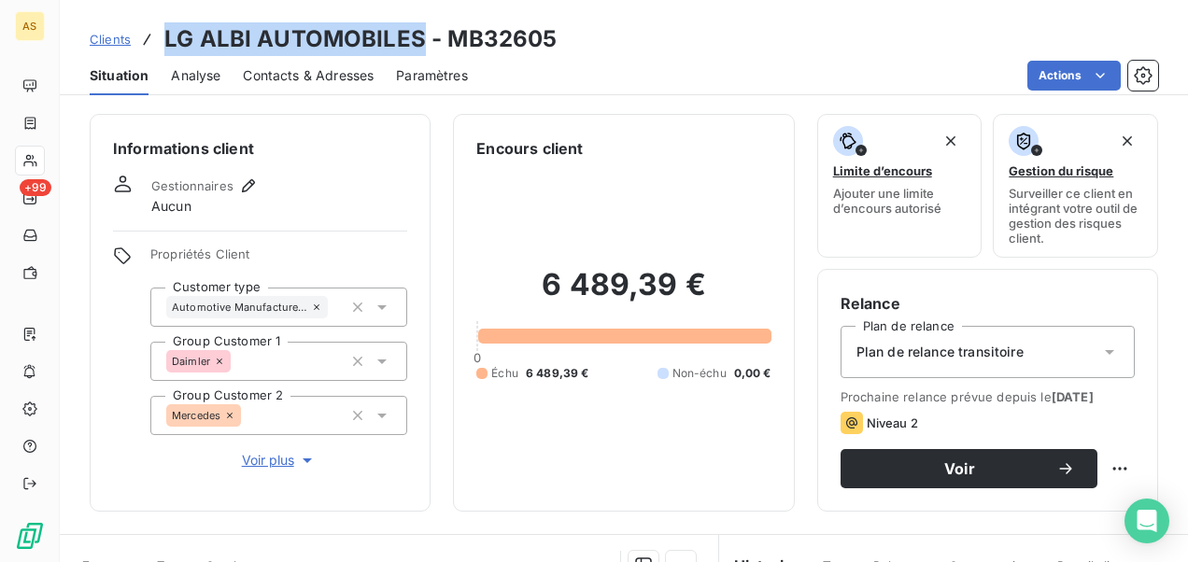
drag, startPoint x: 422, startPoint y: 36, endPoint x: 164, endPoint y: 21, distance: 258.2
click at [164, 21] on div "Clients LG ALBI AUTOMOBILES - MB32605 Situation Analyse Contacts & Adresses Par…" at bounding box center [624, 47] width 1128 height 95
click at [100, 42] on span "Clients" at bounding box center [110, 39] width 41 height 15
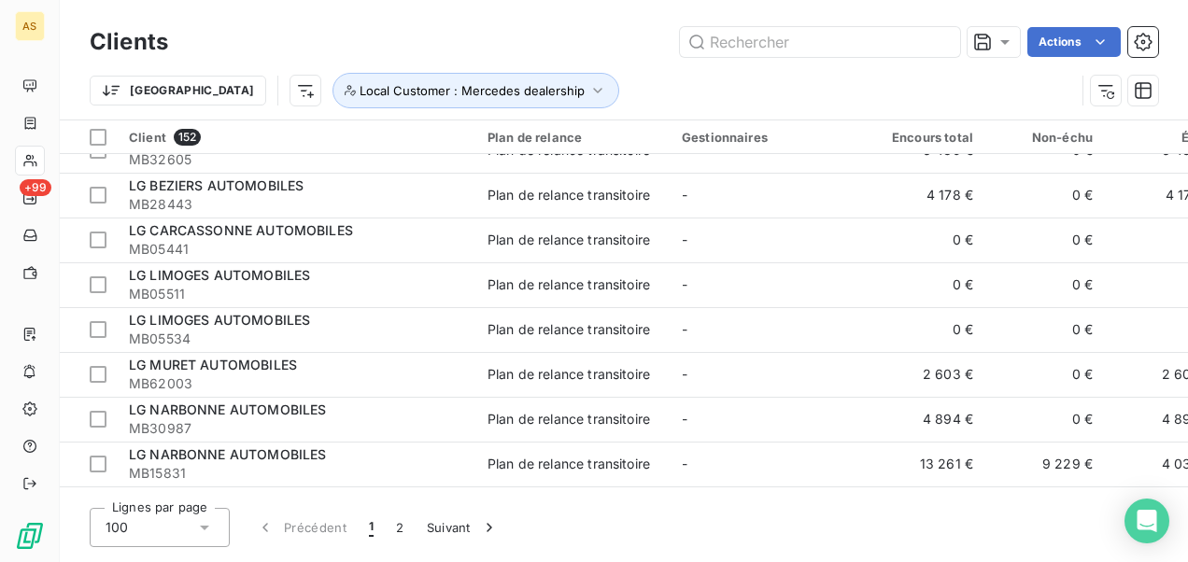
scroll to position [3922, 0]
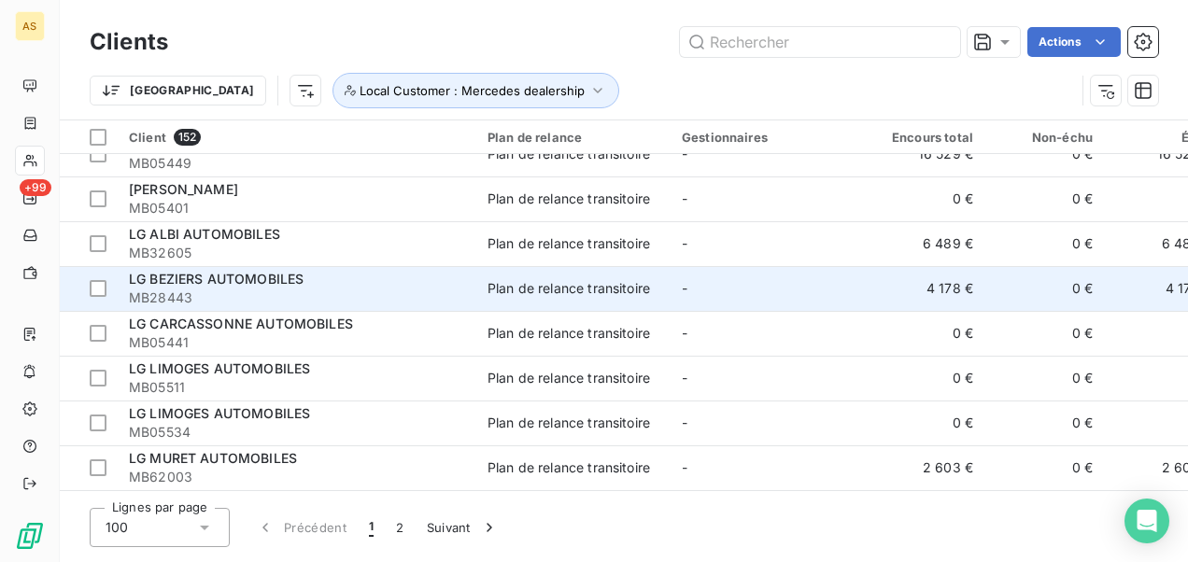
click at [508, 285] on div "Plan de relance transitoire" at bounding box center [568, 288] width 162 height 19
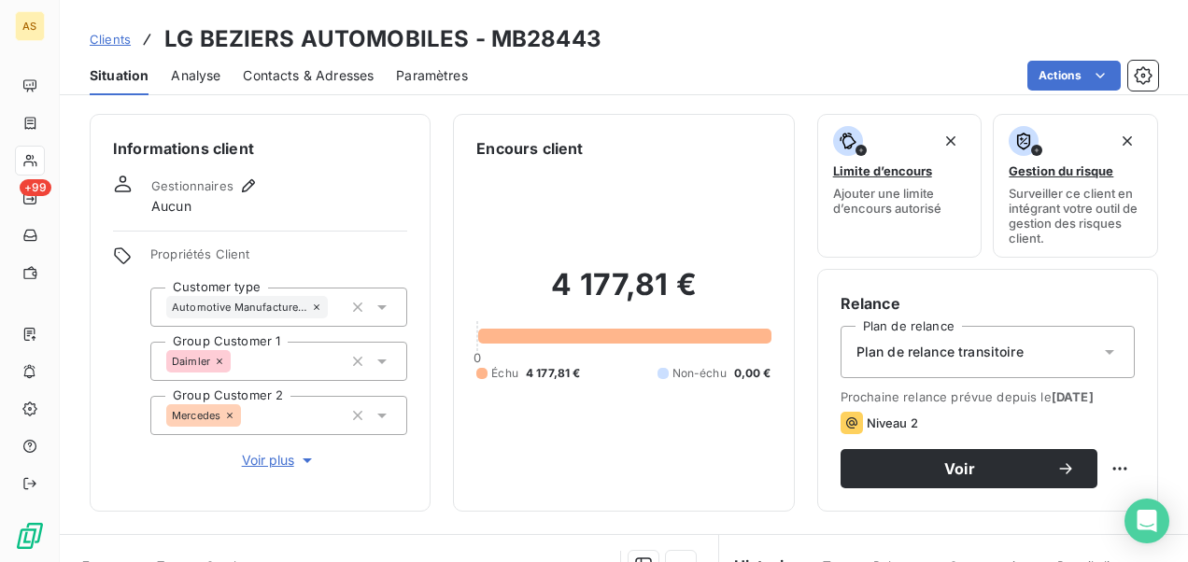
click at [345, 63] on div "Contacts & Adresses" at bounding box center [308, 75] width 131 height 39
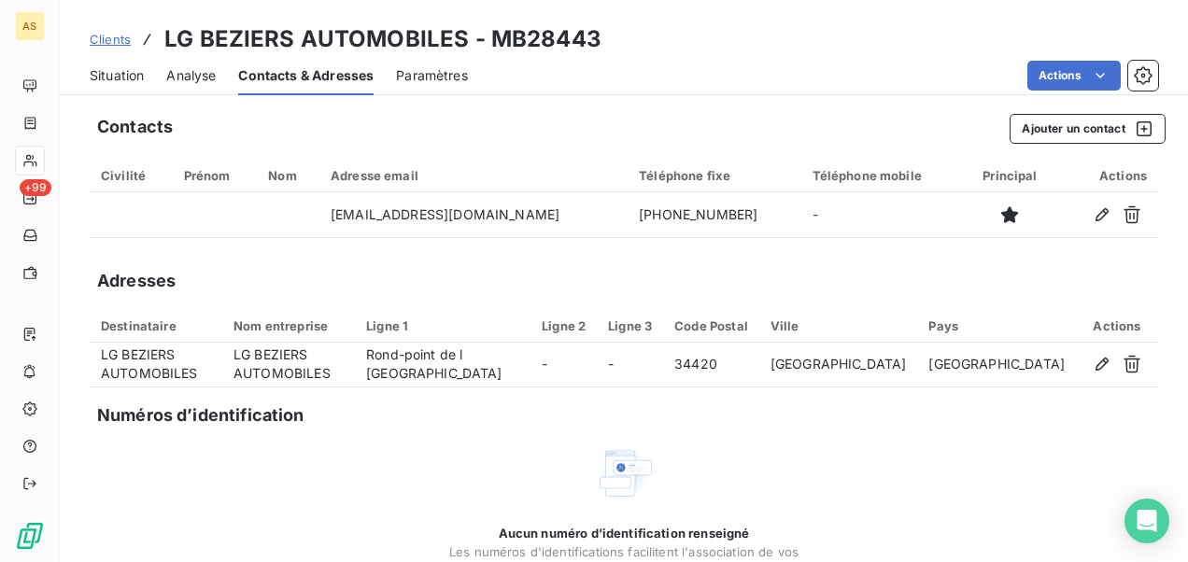
click at [130, 75] on span "Situation" at bounding box center [117, 75] width 54 height 19
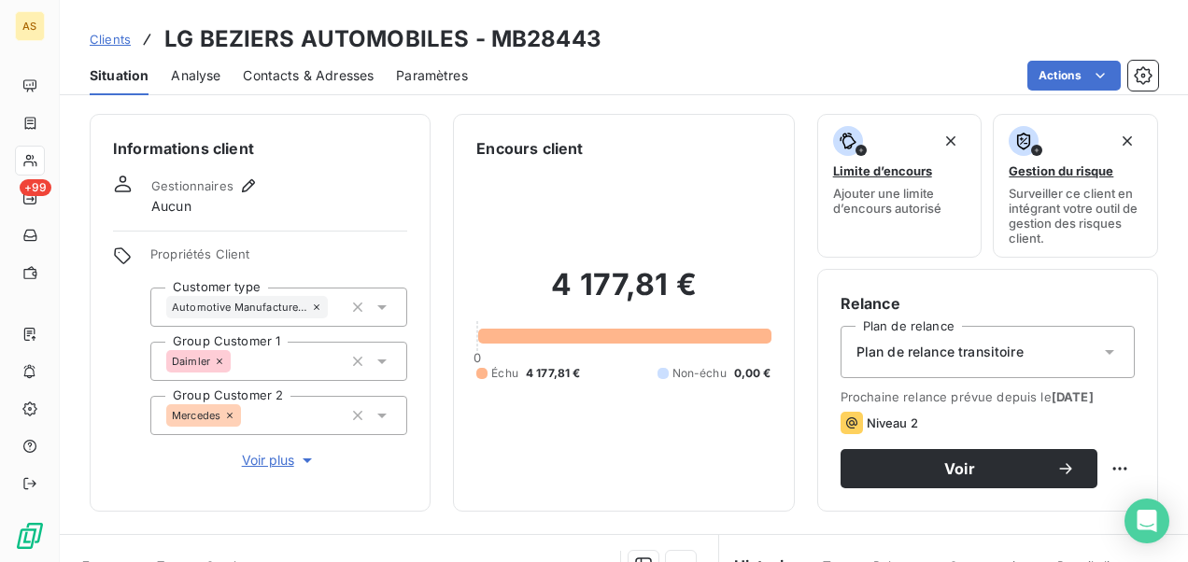
click at [105, 35] on span "Clients" at bounding box center [110, 39] width 41 height 15
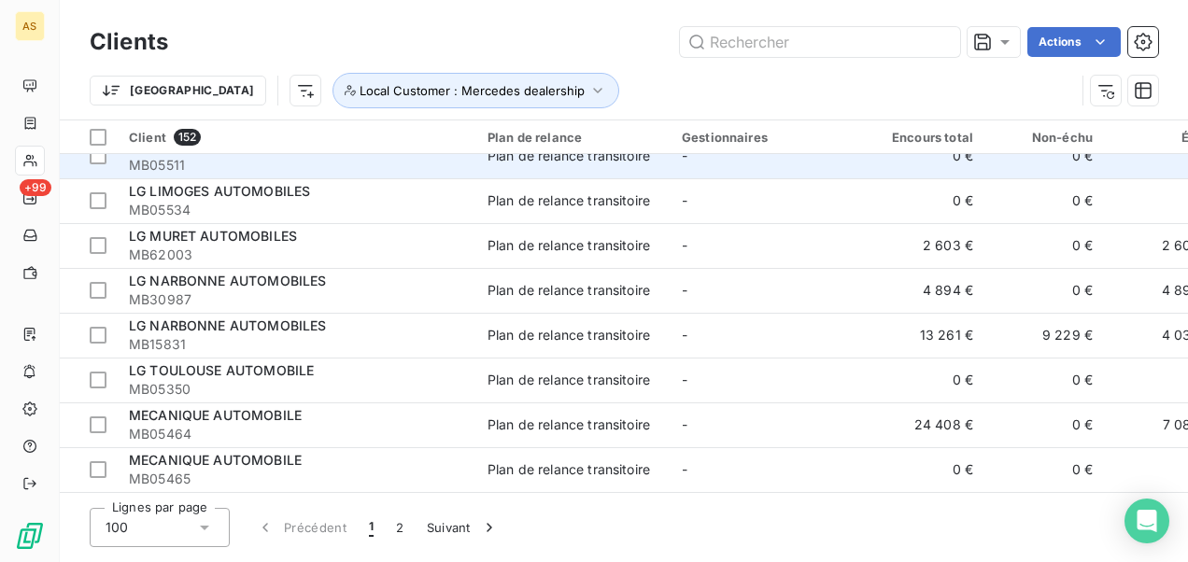
scroll to position [4151, 0]
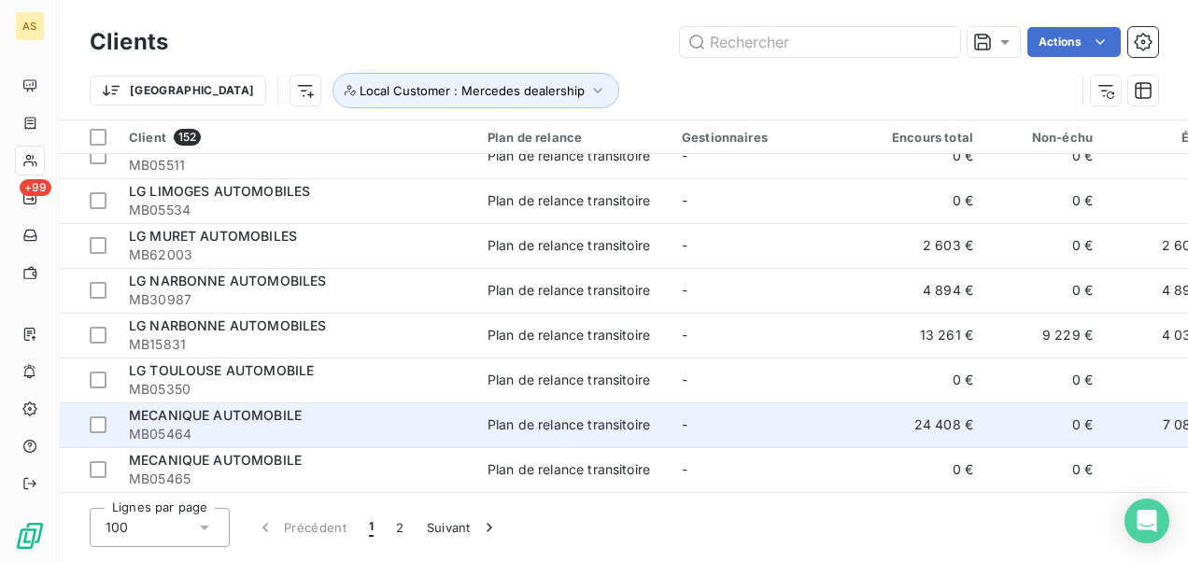
click at [286, 407] on span "MECANIQUE AUTOMOBILE" at bounding box center [215, 415] width 173 height 16
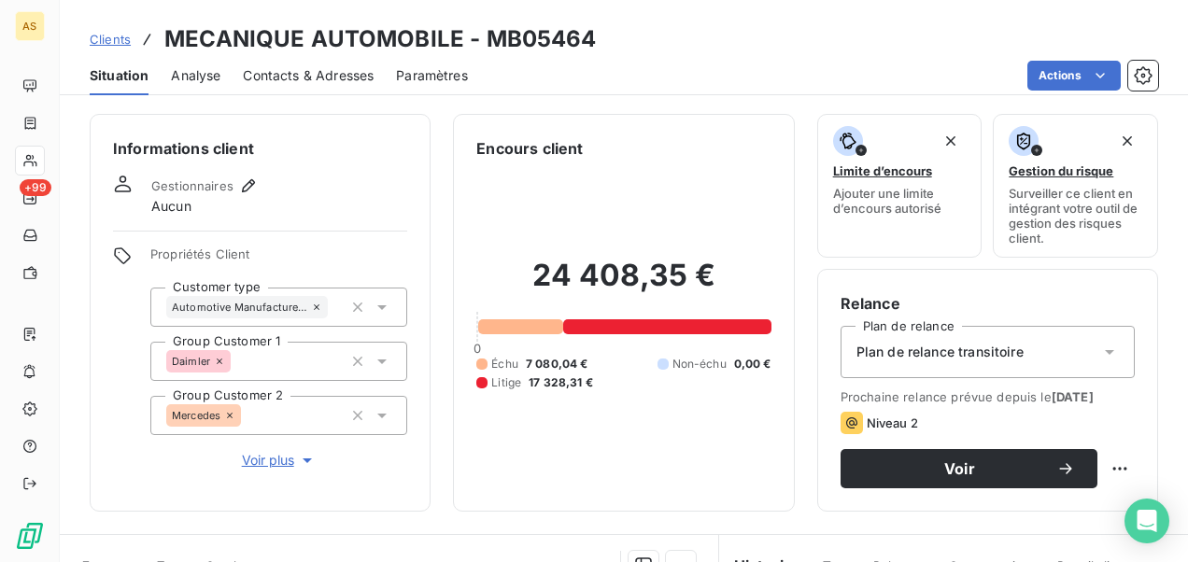
click at [309, 63] on div "Contacts & Adresses" at bounding box center [308, 75] width 131 height 39
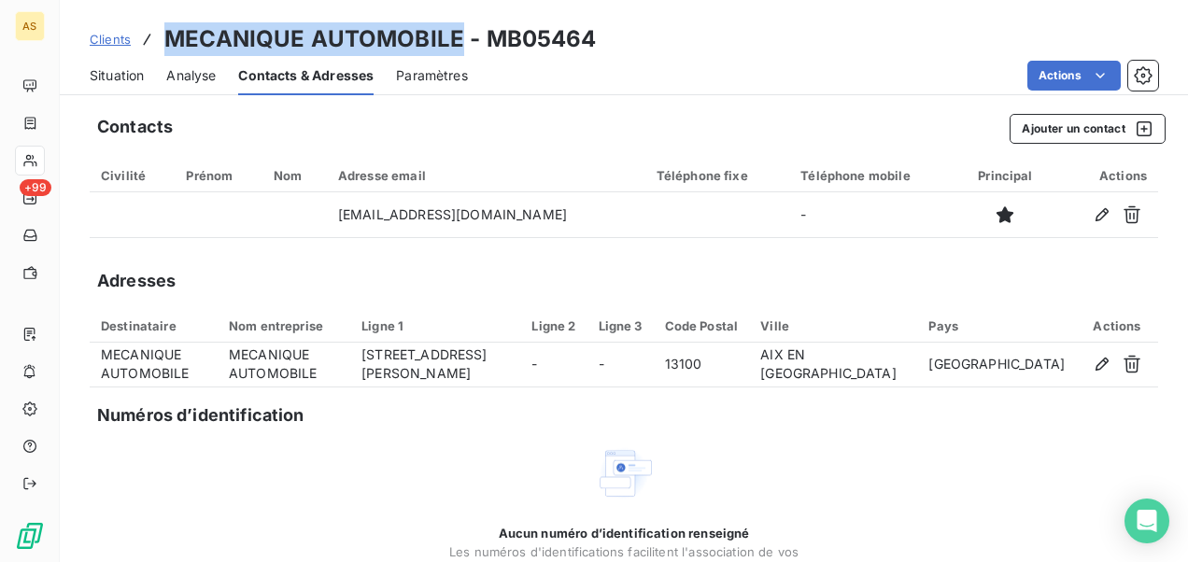
drag, startPoint x: 459, startPoint y: 39, endPoint x: 169, endPoint y: 45, distance: 290.5
click at [169, 45] on h3 "MECANIQUE AUTOMOBILE - MB05464" at bounding box center [380, 39] width 432 height 34
click at [93, 30] on link "Clients" at bounding box center [110, 39] width 41 height 19
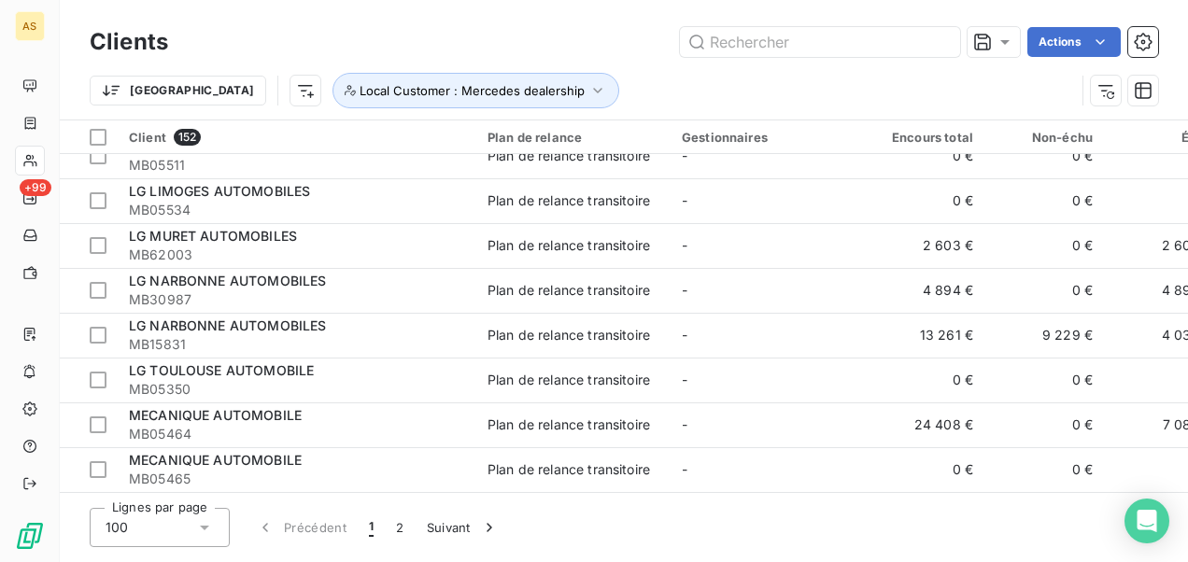
scroll to position [4151, 0]
click at [403, 525] on button "2" at bounding box center [400, 527] width 30 height 39
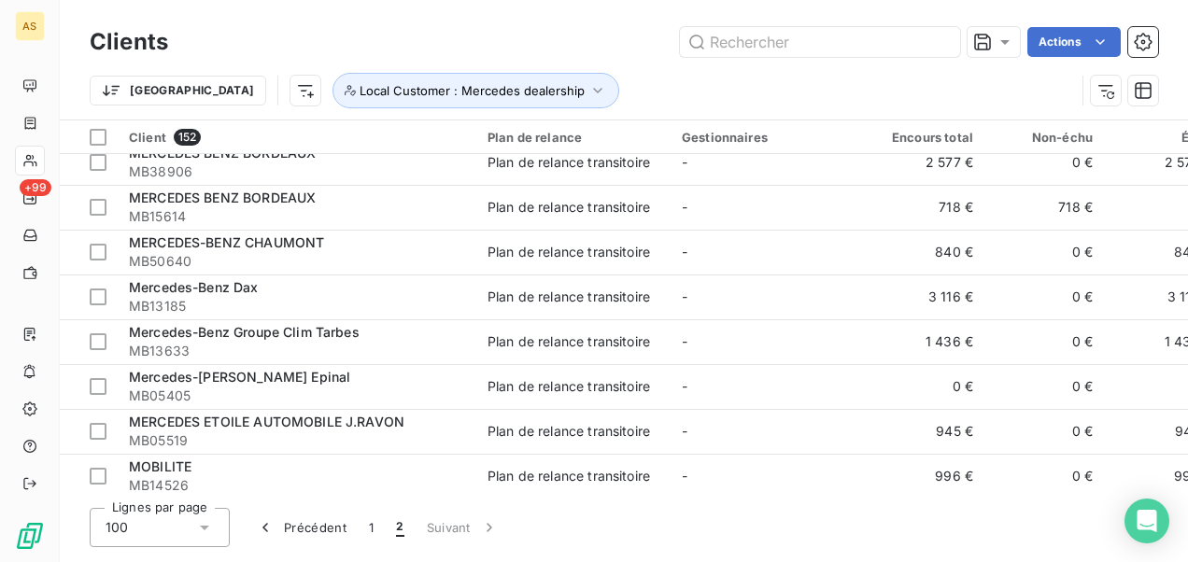
scroll to position [0, 0]
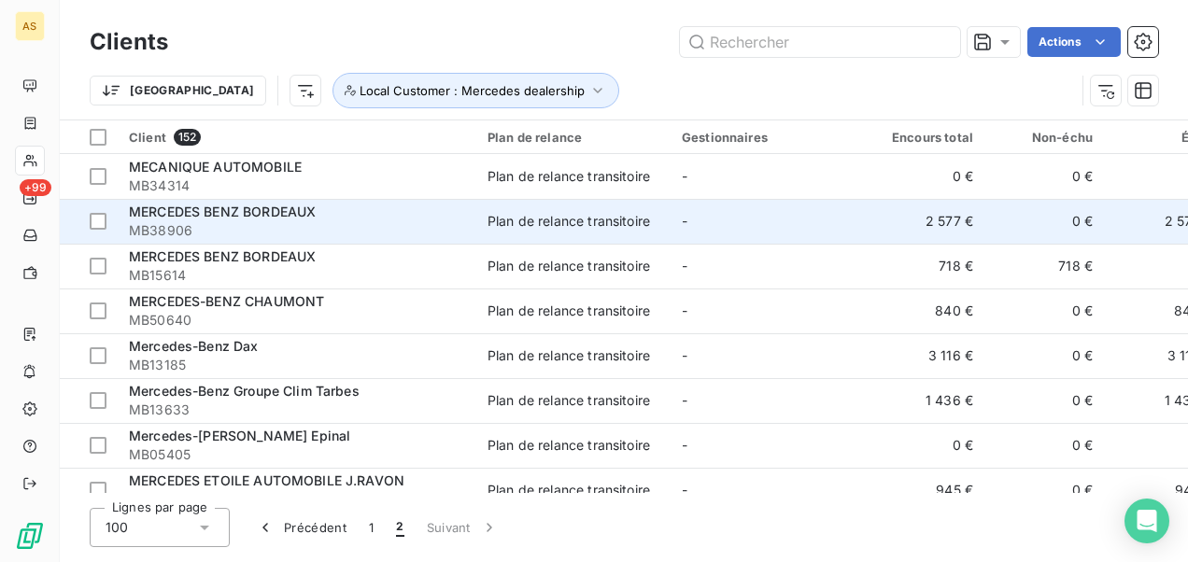
click at [606, 213] on div "Plan de relance transitoire" at bounding box center [568, 221] width 162 height 19
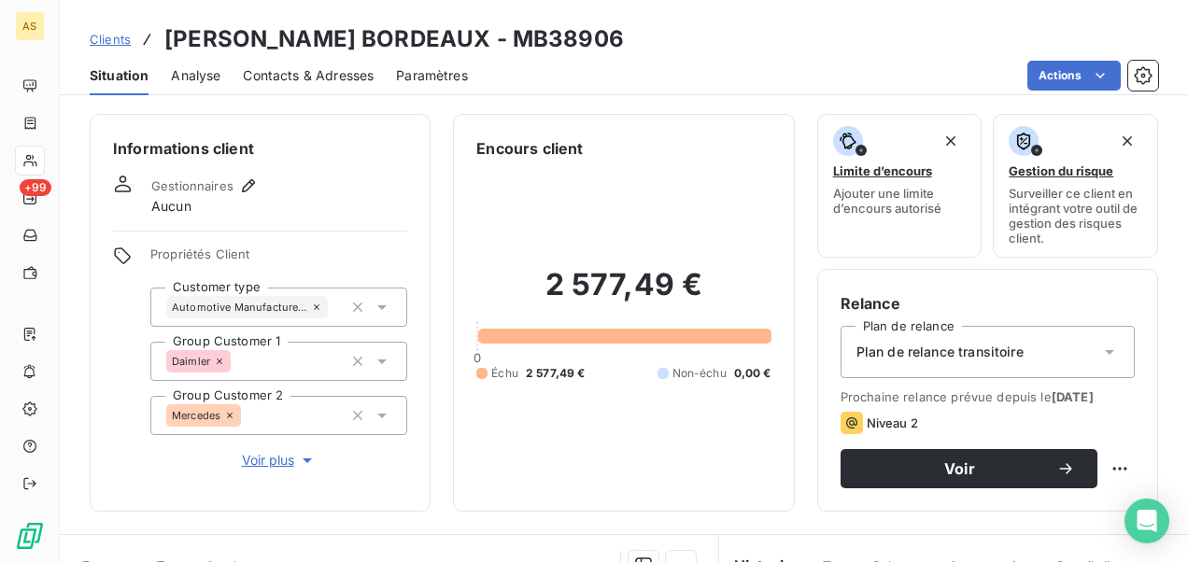
click at [304, 80] on span "Contacts & Adresses" at bounding box center [308, 75] width 131 height 19
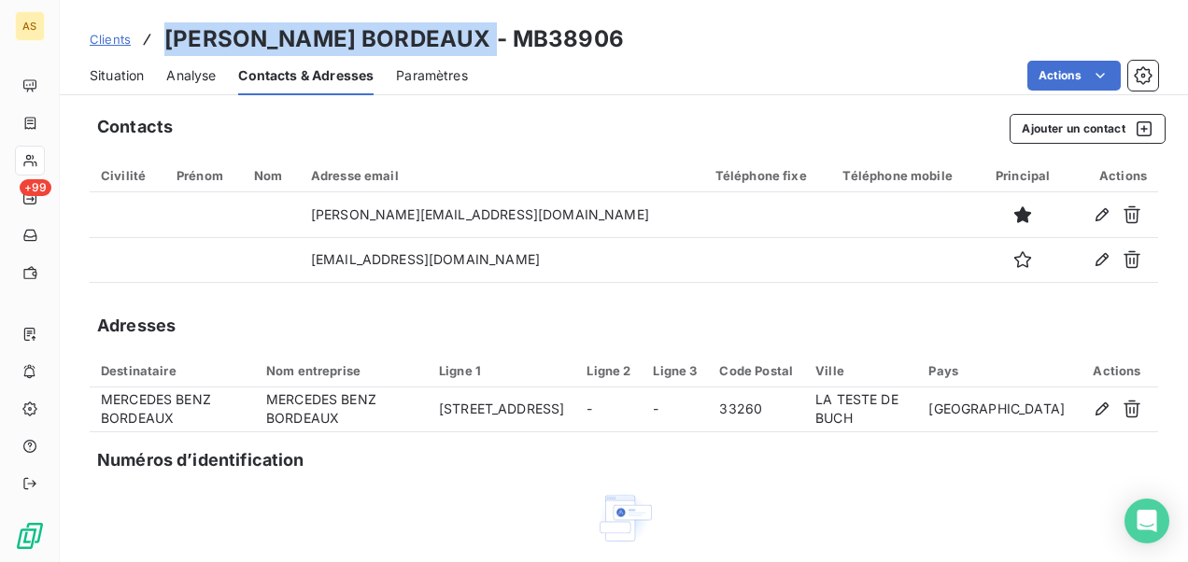
drag, startPoint x: 491, startPoint y: 41, endPoint x: 172, endPoint y: 34, distance: 319.4
click at [172, 34] on h3 "[PERSON_NAME] BORDEAUX - MB38906" at bounding box center [393, 39] width 459 height 34
click at [95, 35] on span "Clients" at bounding box center [110, 39] width 41 height 15
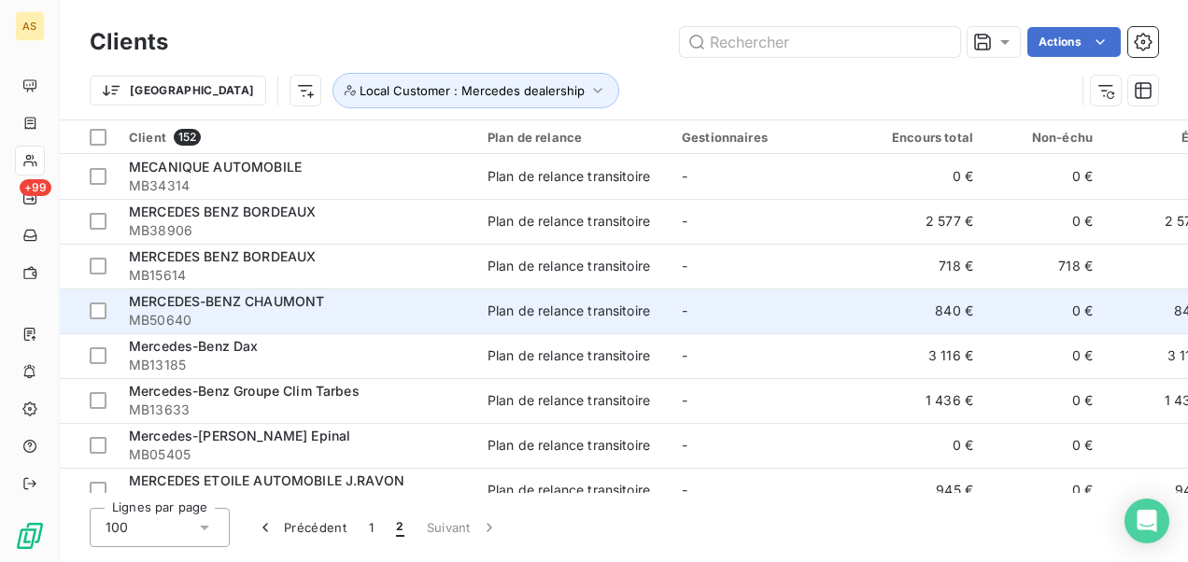
click at [426, 314] on span "MB50640" at bounding box center [297, 320] width 336 height 19
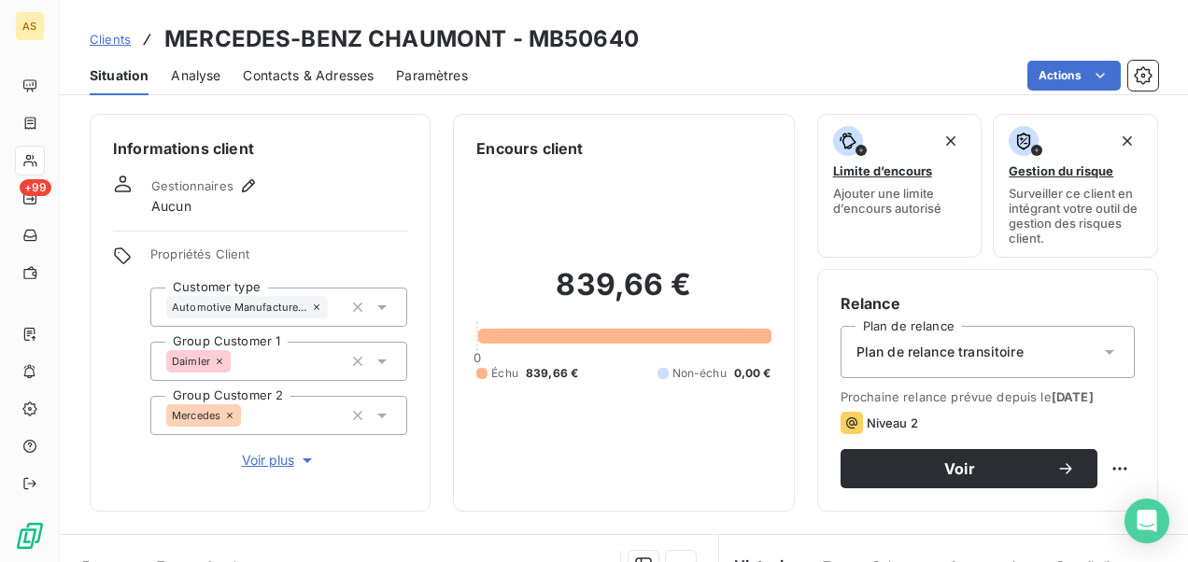
click at [259, 67] on span "Contacts & Adresses" at bounding box center [308, 75] width 131 height 19
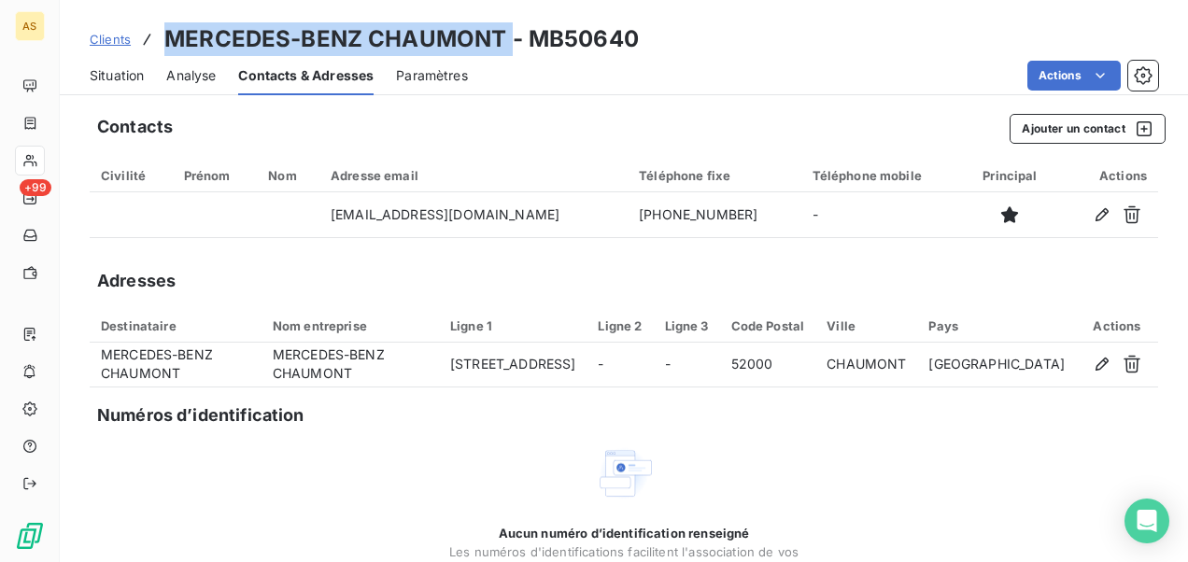
drag, startPoint x: 507, startPoint y: 35, endPoint x: 140, endPoint y: 51, distance: 367.4
click at [140, 51] on div "Clients MERCEDES-BENZ CHAUMONT - MB50640" at bounding box center [364, 39] width 549 height 34
click at [90, 30] on link "Clients" at bounding box center [110, 39] width 41 height 19
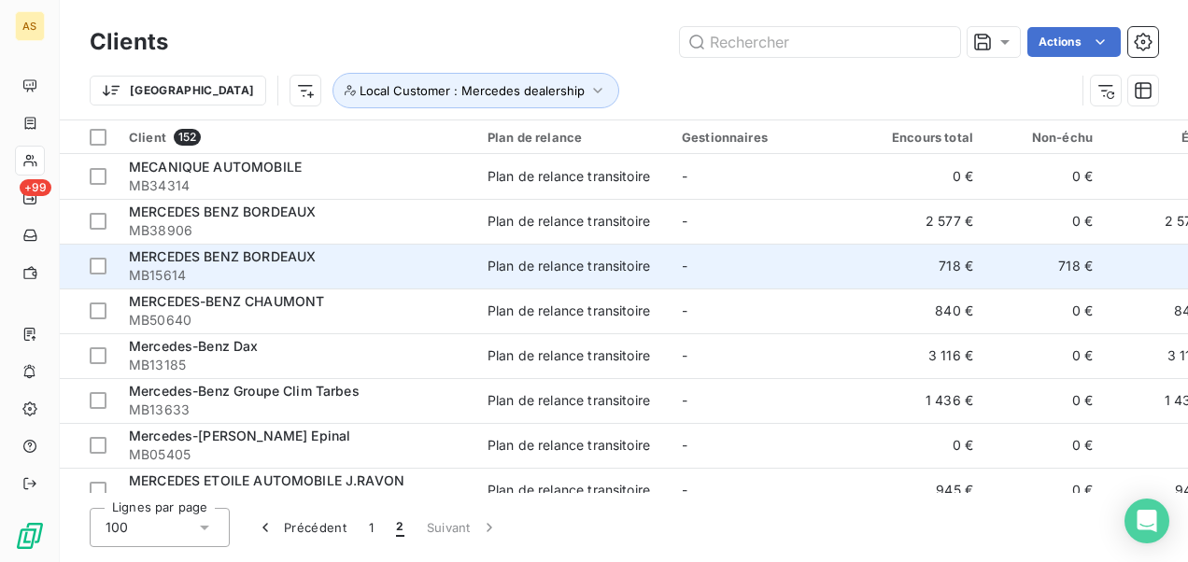
scroll to position [93, 0]
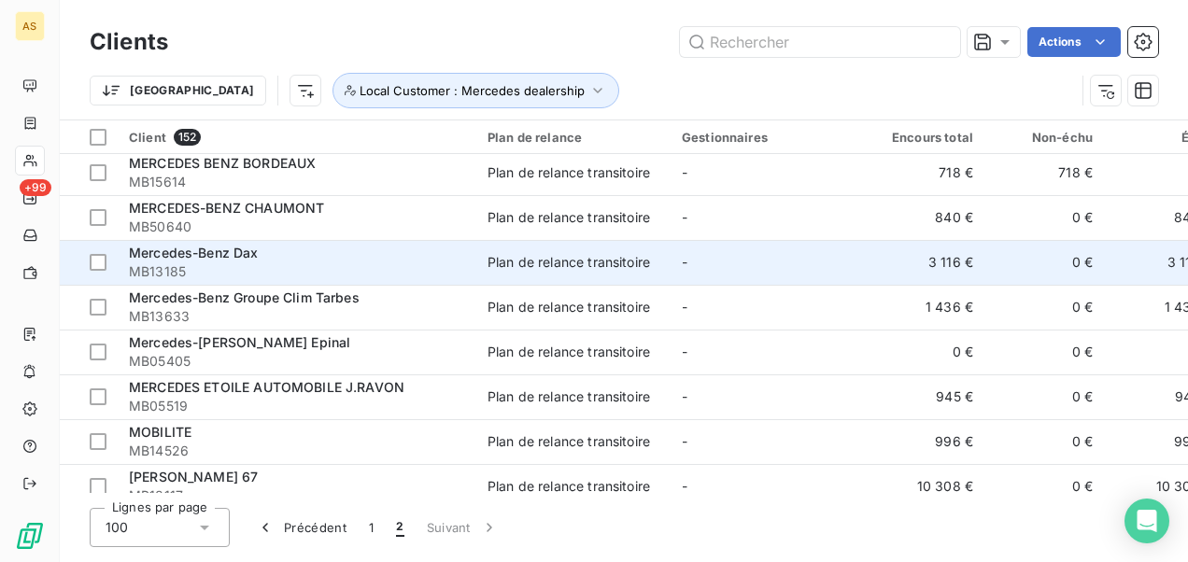
click at [404, 265] on span "MB13185" at bounding box center [297, 271] width 336 height 19
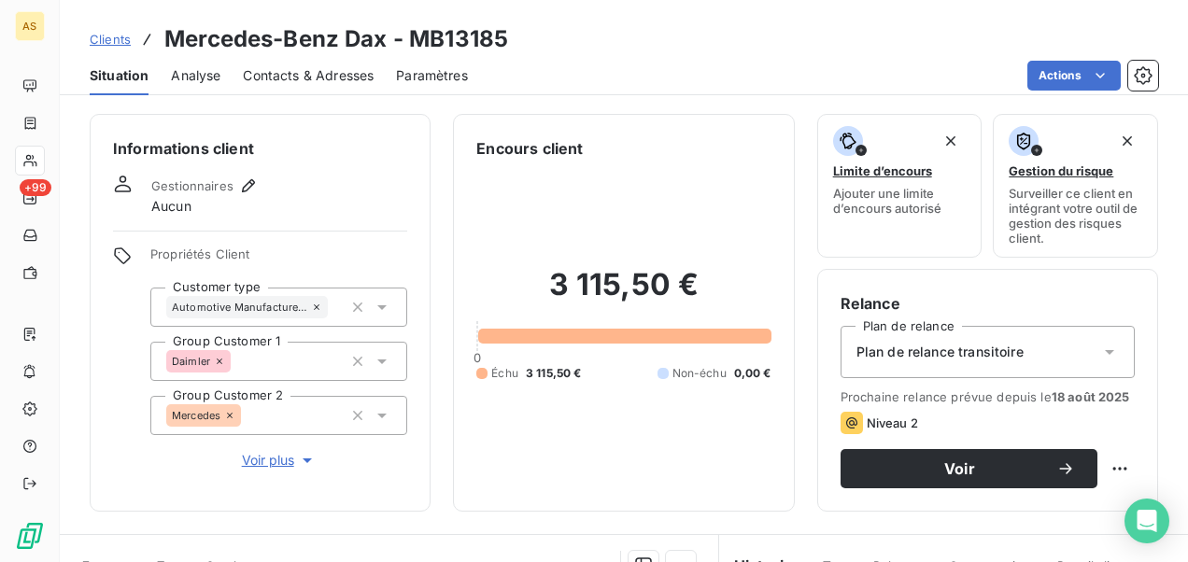
click at [327, 75] on span "Contacts & Adresses" at bounding box center [308, 75] width 131 height 19
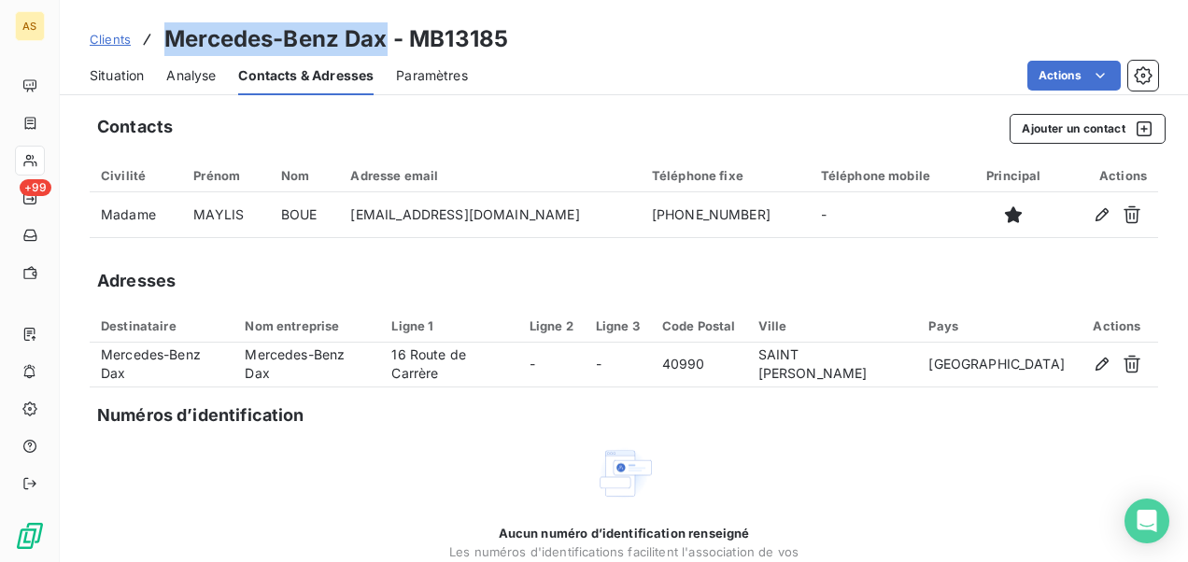
drag, startPoint x: 384, startPoint y: 41, endPoint x: 165, endPoint y: 28, distance: 218.9
click at [165, 28] on h3 "Mercedes-Benz Dax - MB13185" at bounding box center [336, 39] width 344 height 34
click at [92, 41] on span "Clients" at bounding box center [110, 39] width 41 height 15
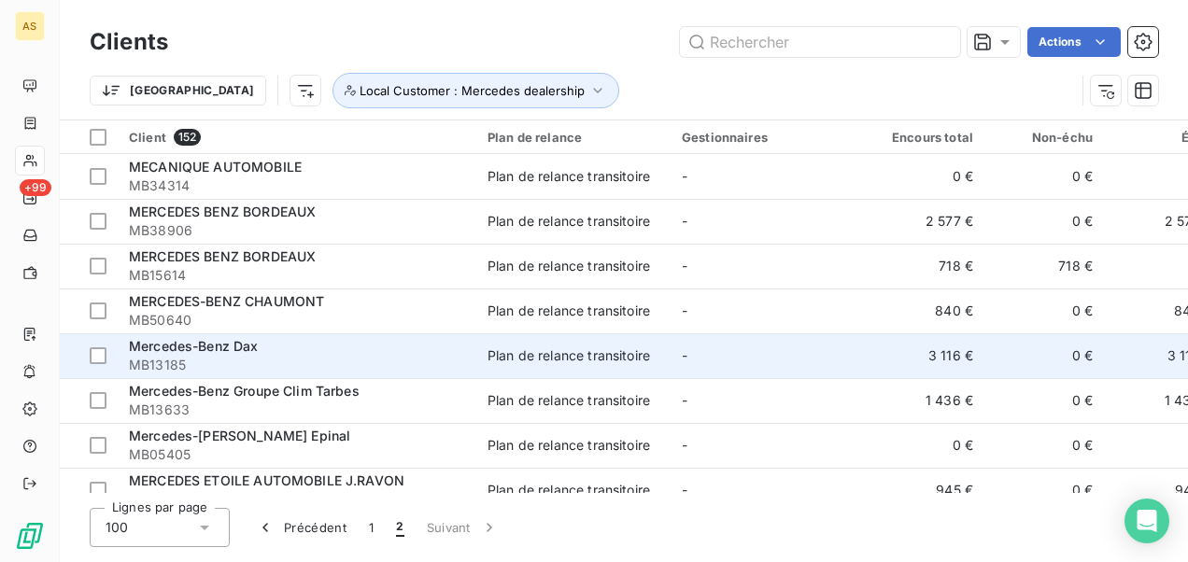
scroll to position [93, 0]
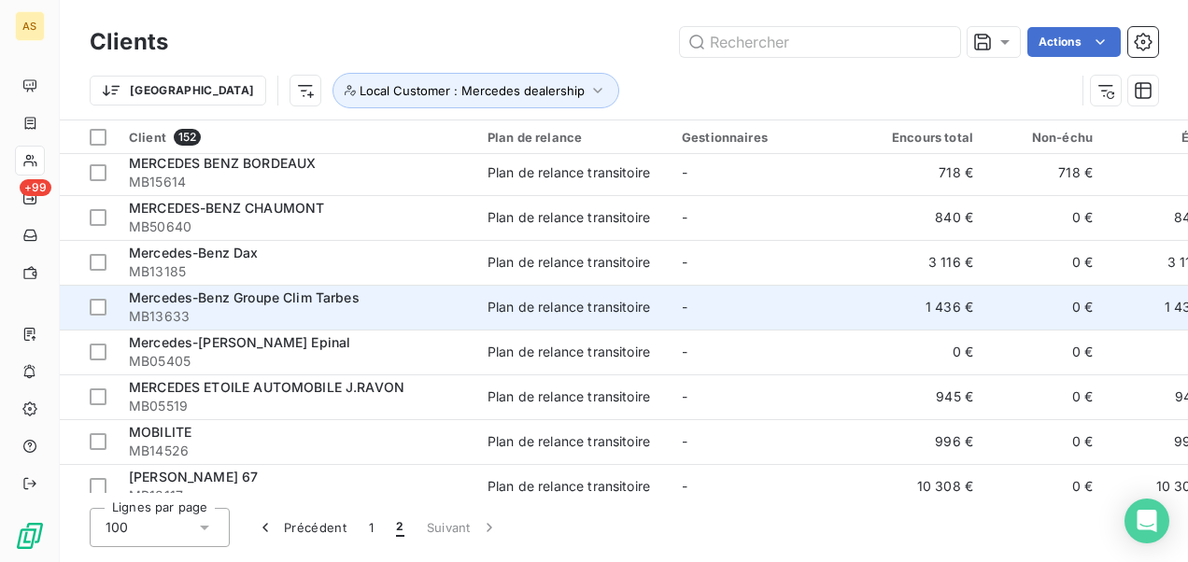
click at [558, 298] on div "Plan de relance transitoire" at bounding box center [568, 307] width 162 height 19
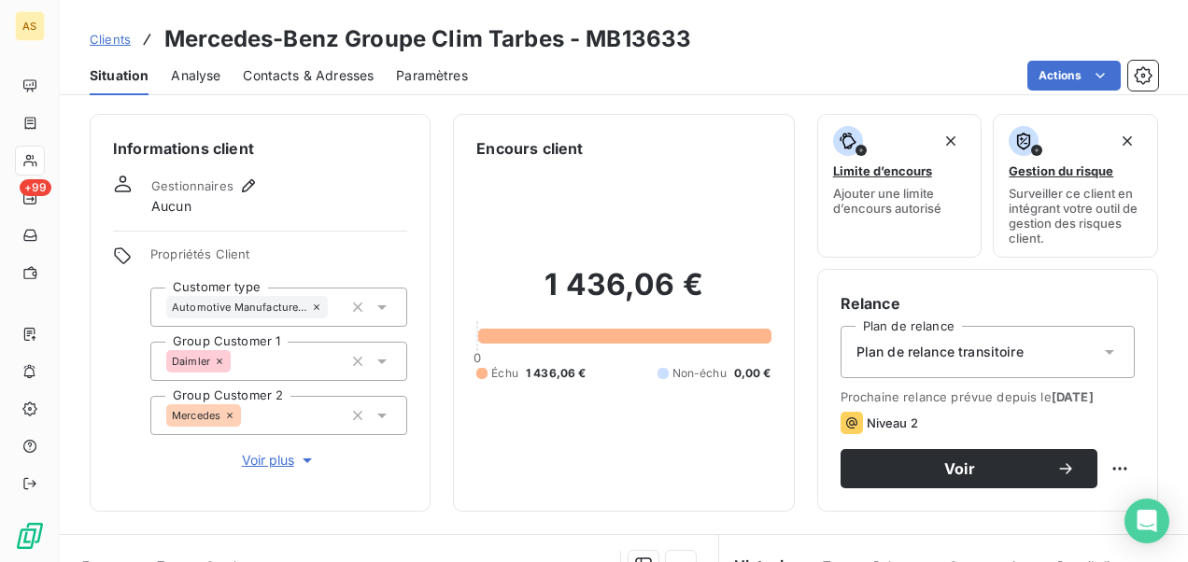
click at [321, 78] on span "Contacts & Adresses" at bounding box center [308, 75] width 131 height 19
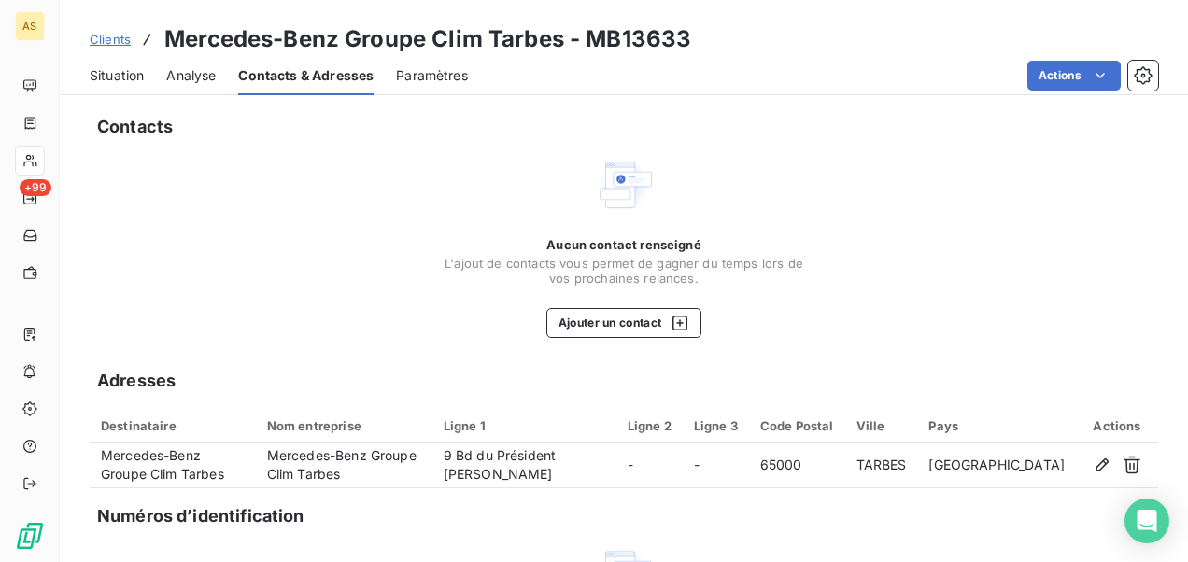
click at [122, 69] on span "Situation" at bounding box center [117, 75] width 54 height 19
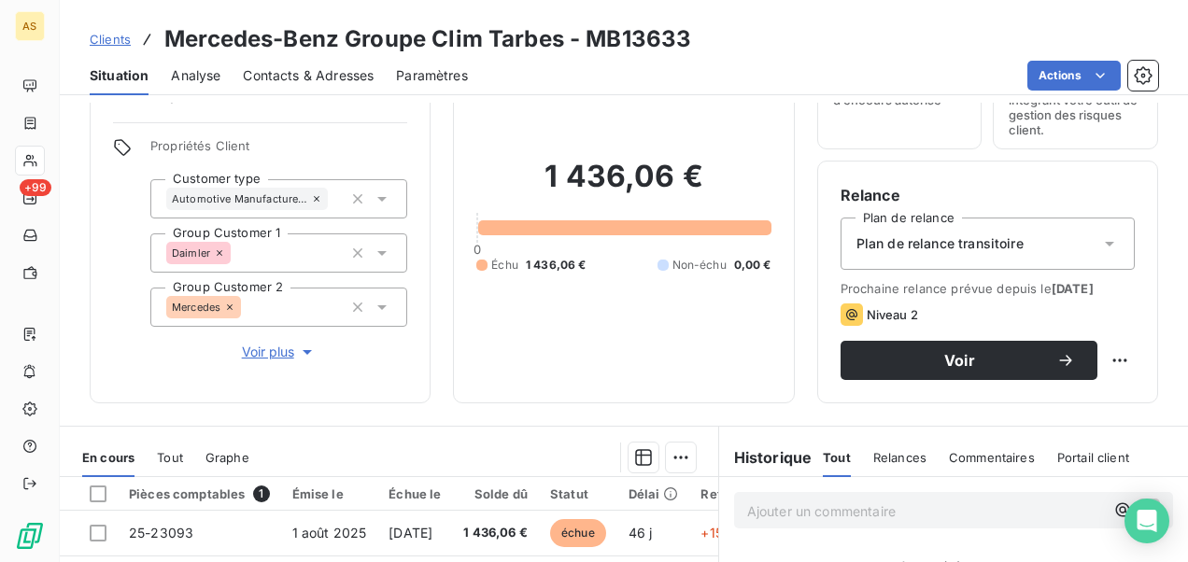
scroll to position [78, 0]
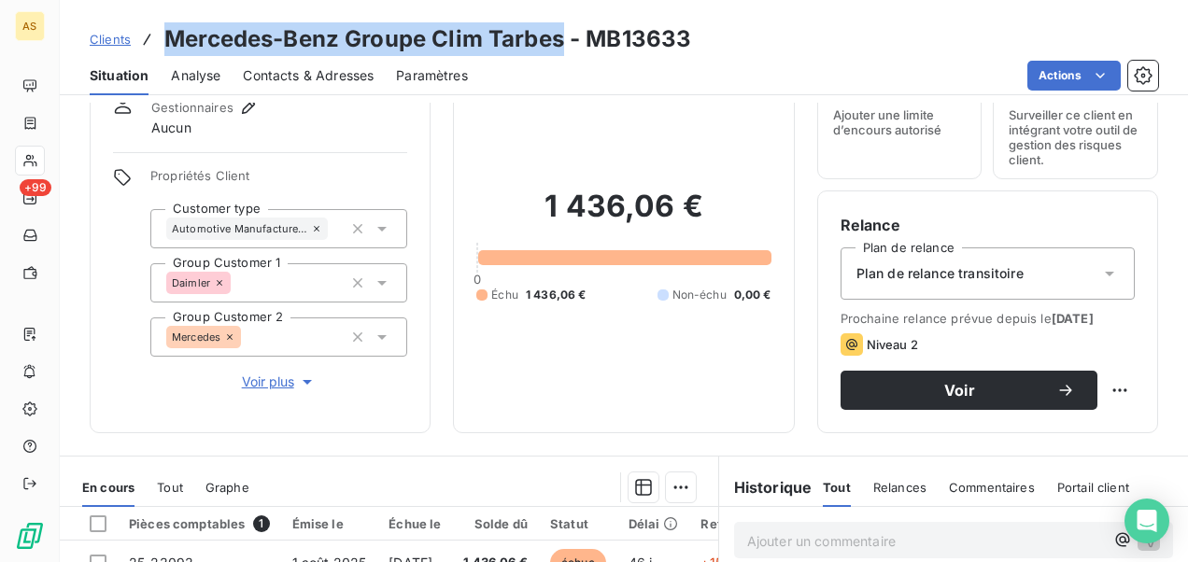
drag, startPoint x: 562, startPoint y: 39, endPoint x: 162, endPoint y: 39, distance: 399.7
click at [162, 39] on div "Clients Mercedes-Benz Groupe Clim Tarbes - MB13633" at bounding box center [390, 39] width 601 height 34
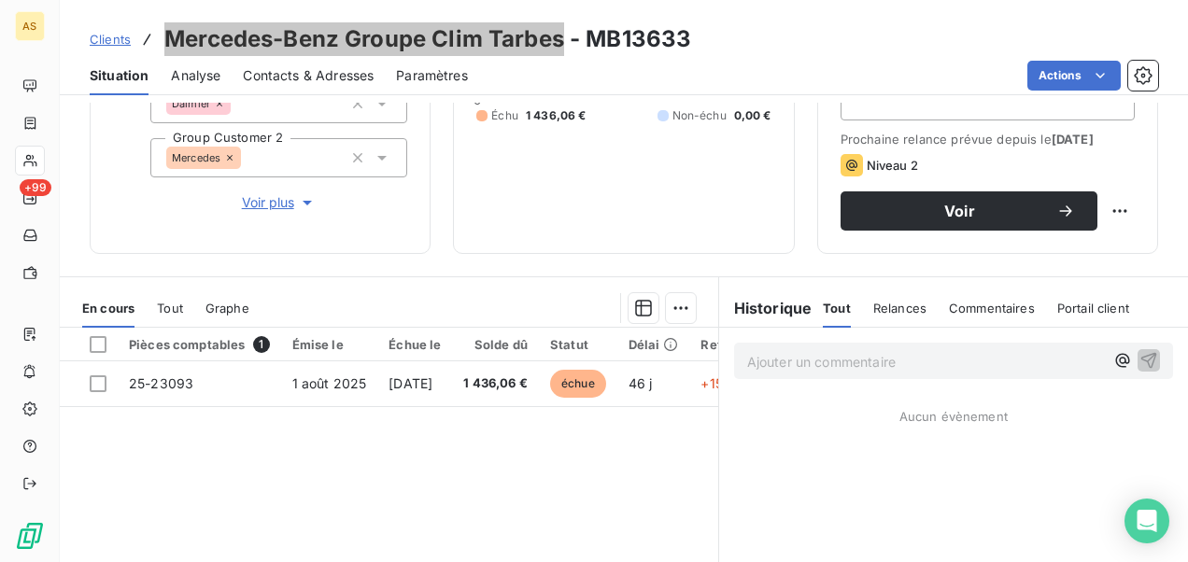
scroll to position [265, 0]
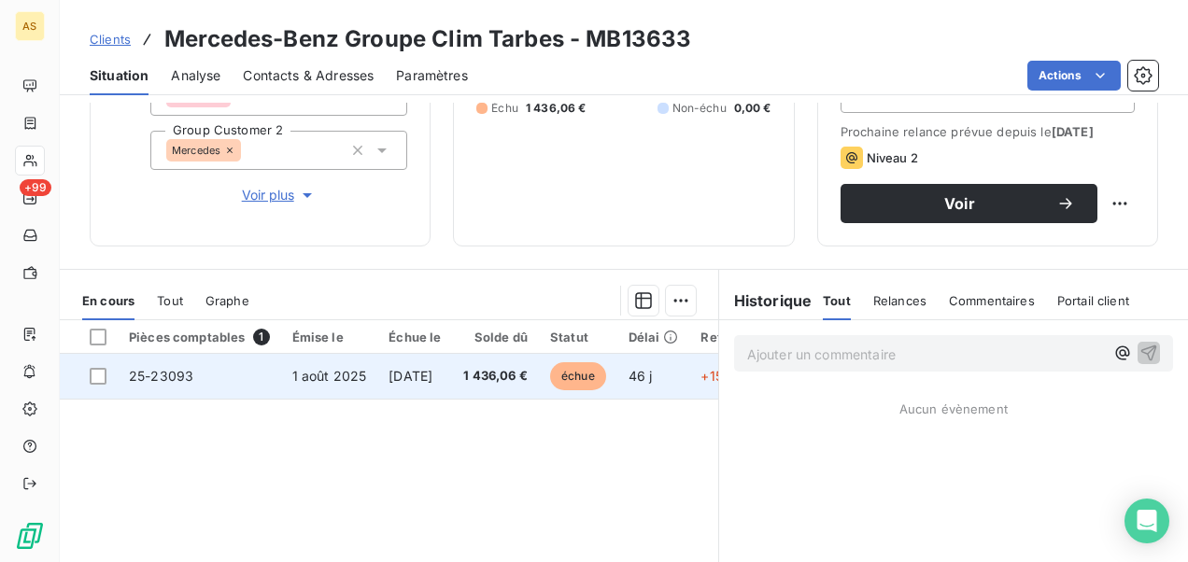
click at [579, 390] on span "échue" at bounding box center [578, 376] width 56 height 28
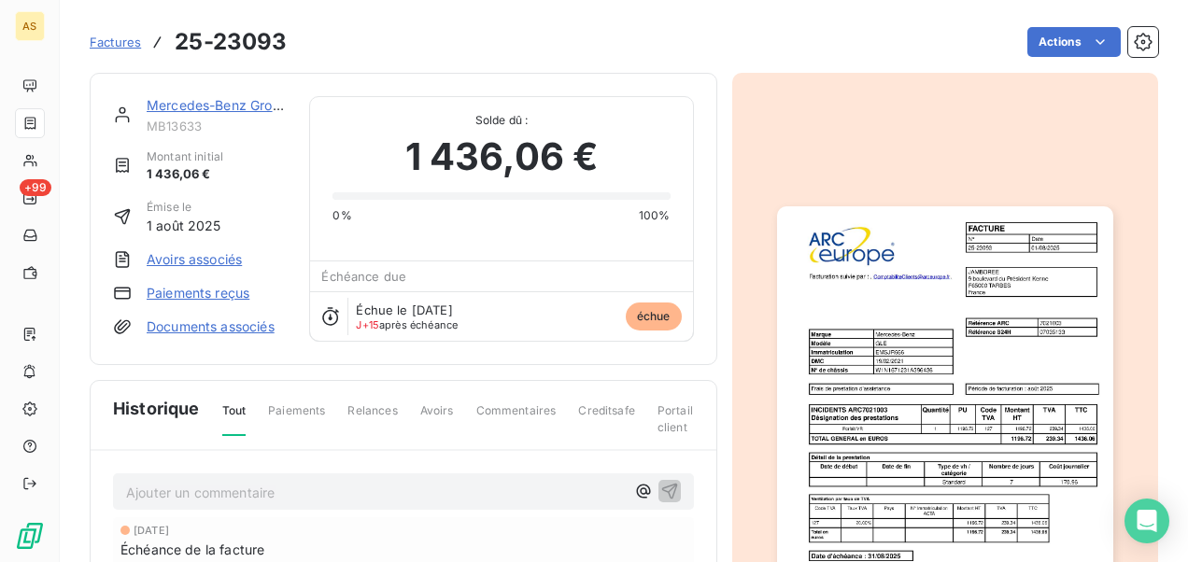
click at [1029, 269] on img "button" at bounding box center [945, 443] width 336 height 475
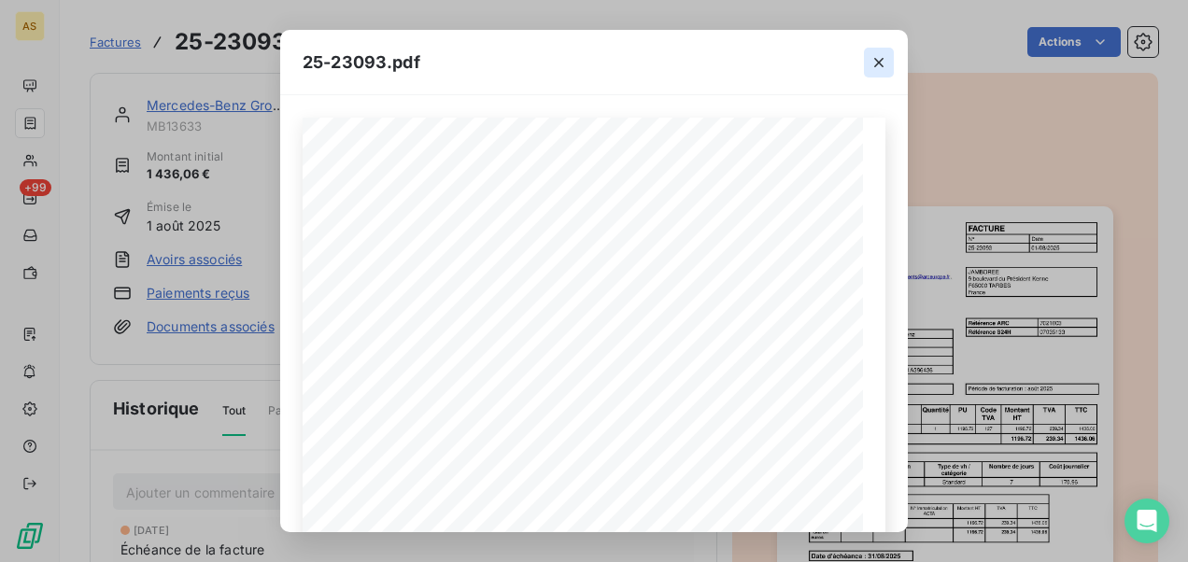
click at [880, 63] on icon "button" at bounding box center [878, 62] width 9 height 9
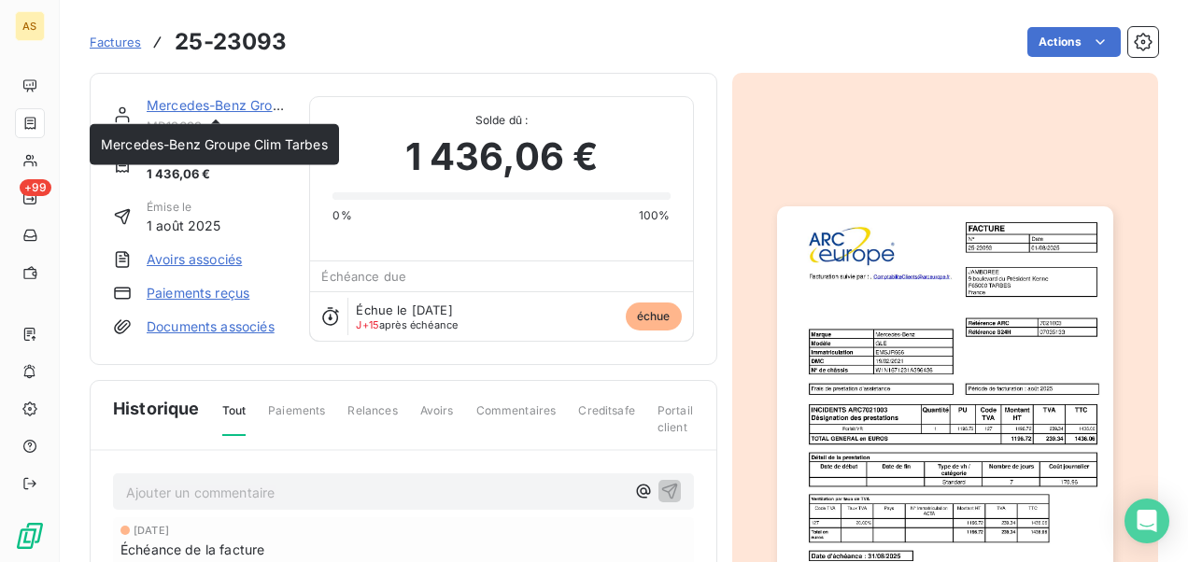
click at [191, 108] on link "Mercedes-Benz Groupe Clim Tarbes" at bounding box center [260, 105] width 227 height 16
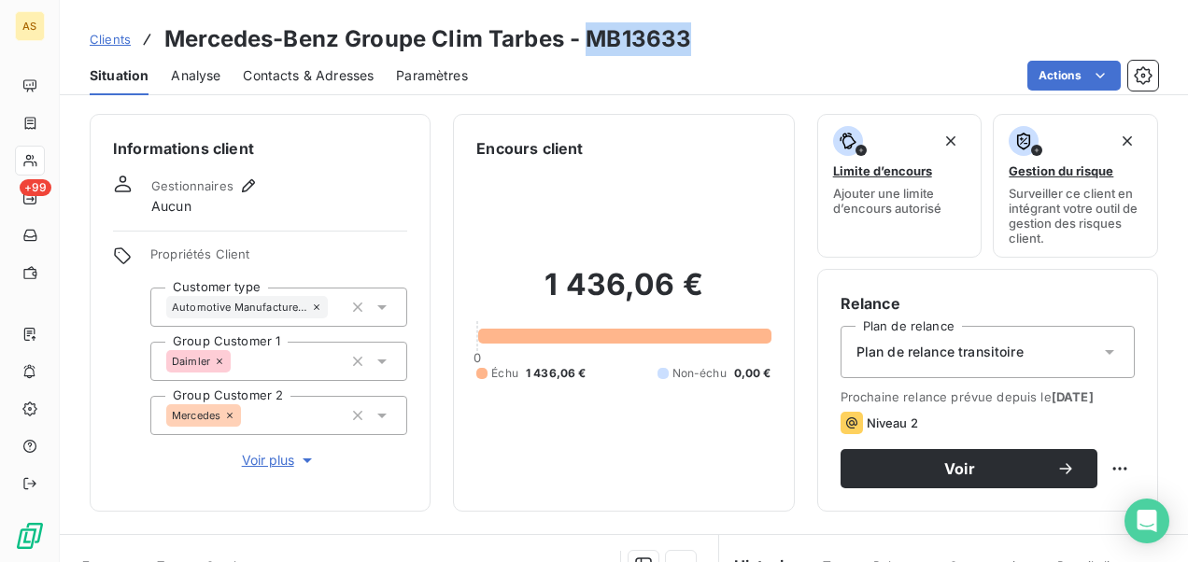
drag, startPoint x: 721, startPoint y: 24, endPoint x: 585, endPoint y: 27, distance: 136.4
click at [585, 27] on div "Clients Mercedes-Benz Groupe Clim Tarbes - MB13633" at bounding box center [624, 39] width 1128 height 34
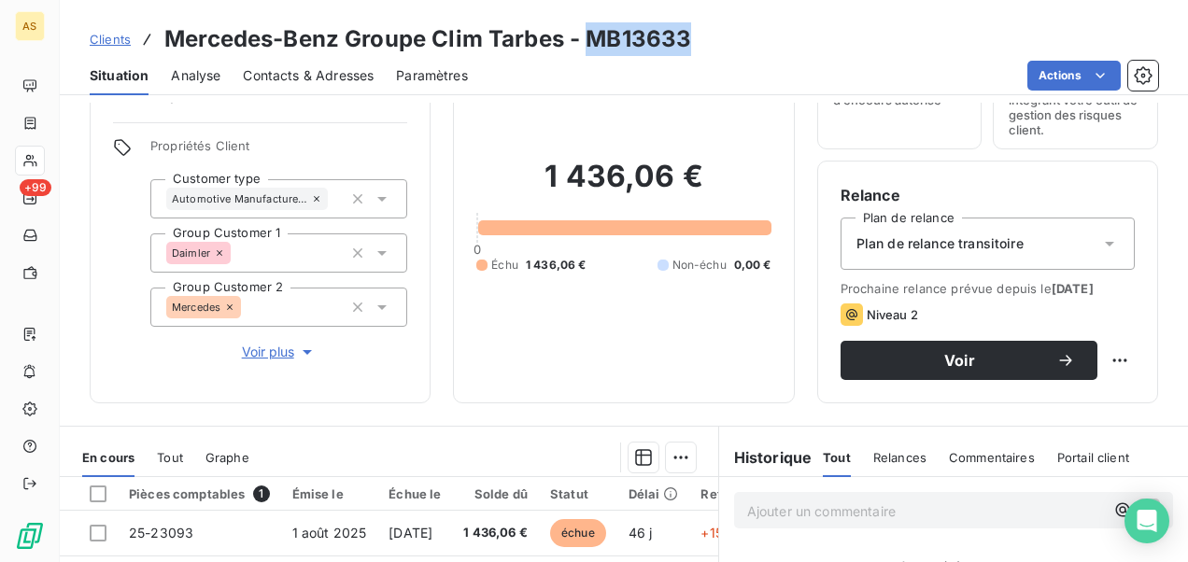
scroll to position [78, 0]
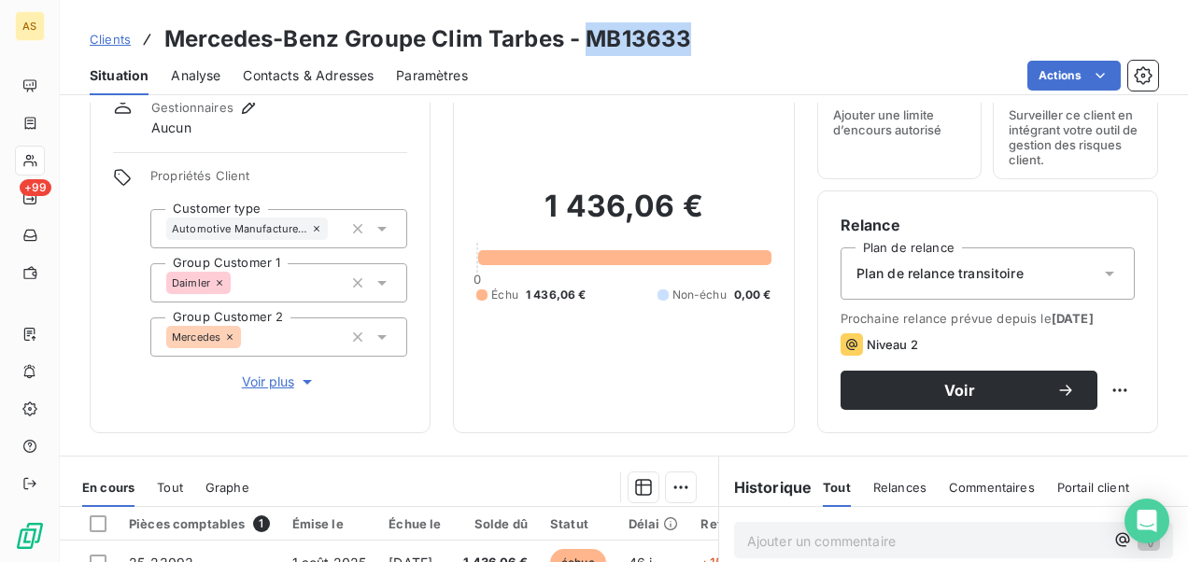
click at [299, 66] on span "Contacts & Adresses" at bounding box center [308, 75] width 131 height 19
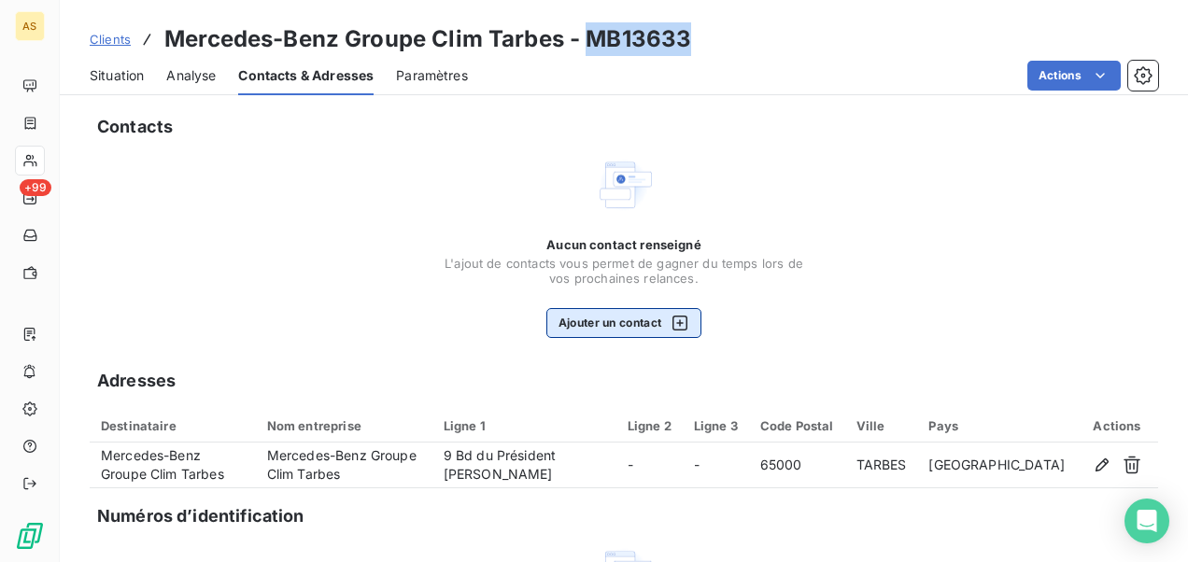
click at [682, 323] on icon "button" at bounding box center [679, 323] width 19 height 19
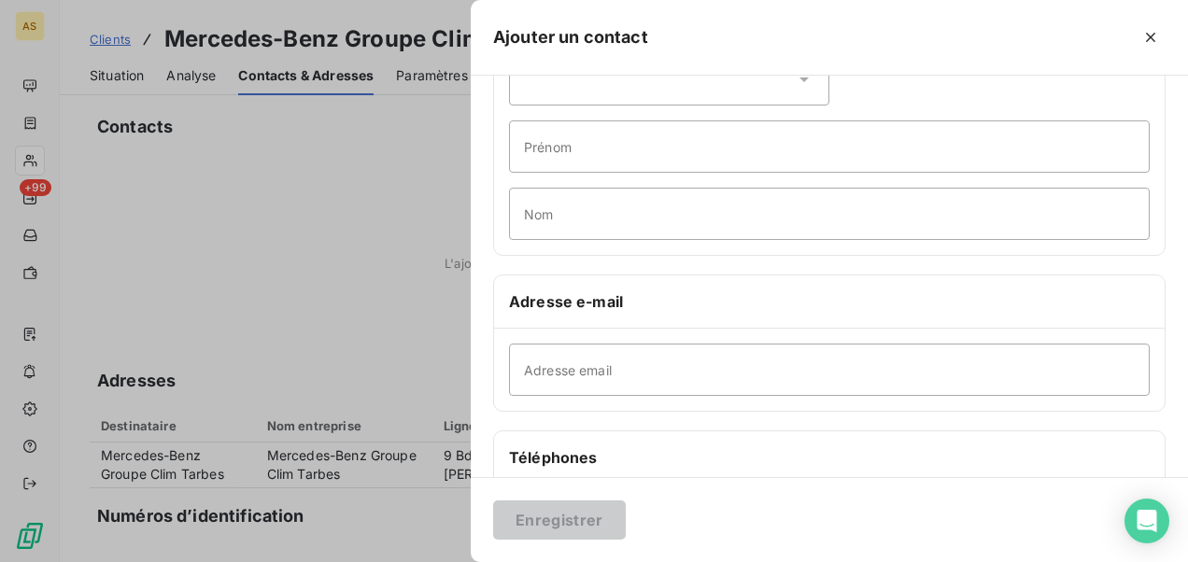
scroll to position [187, 0]
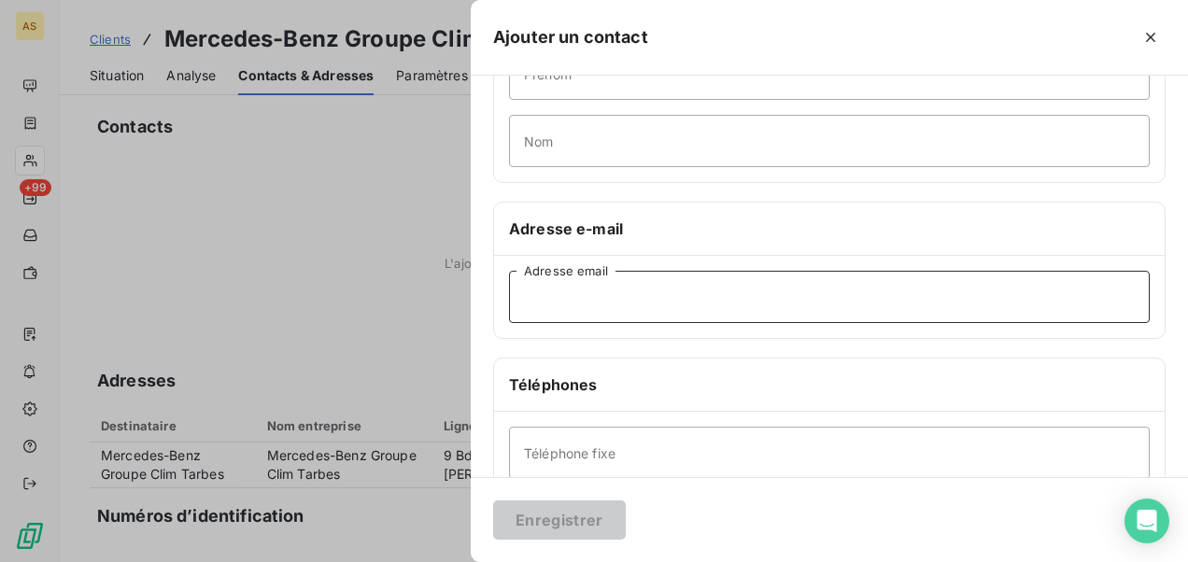
click at [530, 301] on input "Adresse email" at bounding box center [829, 297] width 641 height 52
paste input "[EMAIL_ADDRESS][PERSON_NAME][DOMAIN_NAME]"
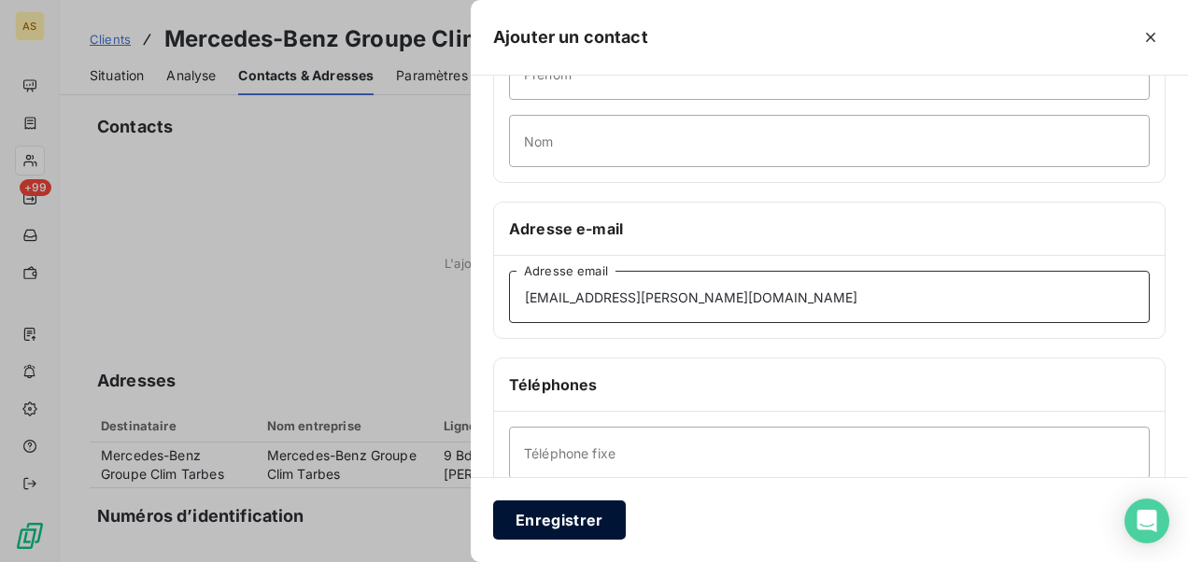
type input "[EMAIL_ADDRESS][PERSON_NAME][DOMAIN_NAME]"
click at [585, 529] on button "Enregistrer" at bounding box center [559, 520] width 133 height 39
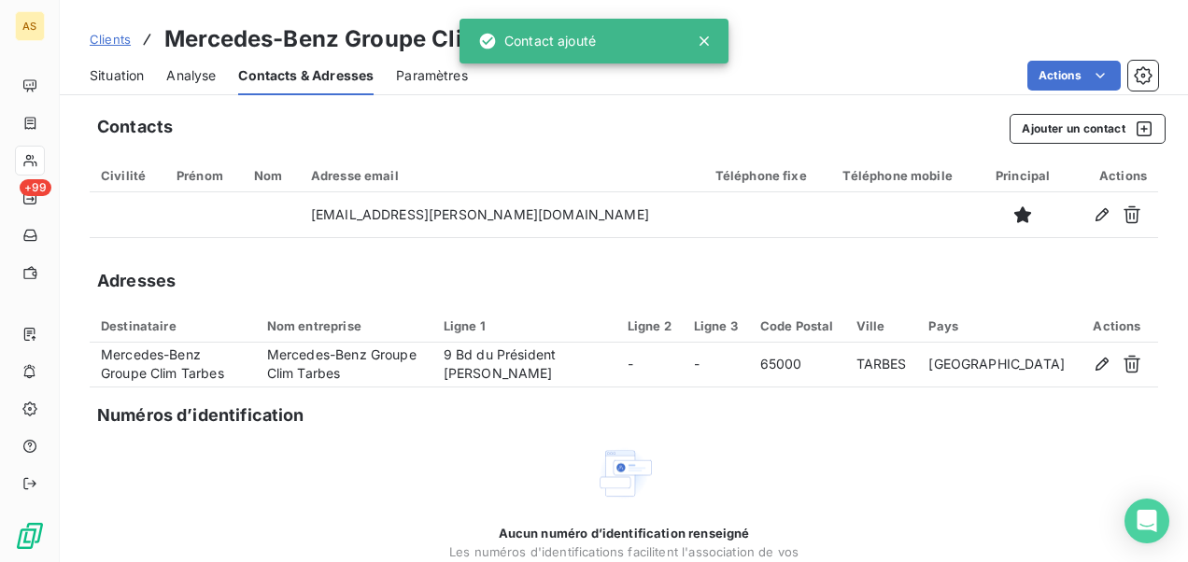
click at [121, 69] on span "Situation" at bounding box center [117, 75] width 54 height 19
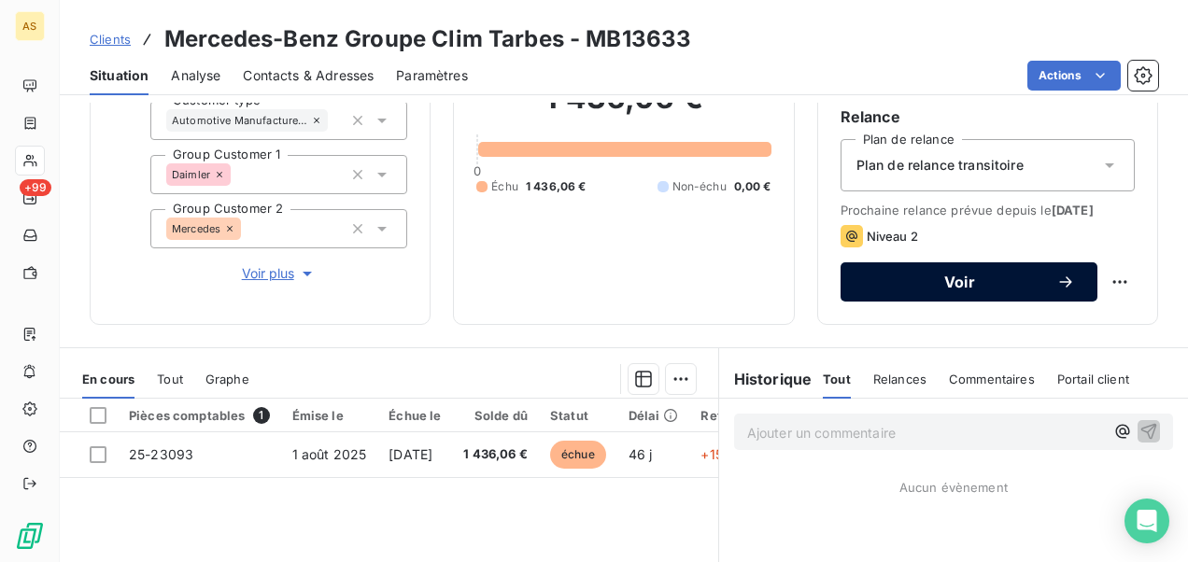
click at [909, 289] on span "Voir" at bounding box center [959, 282] width 193 height 15
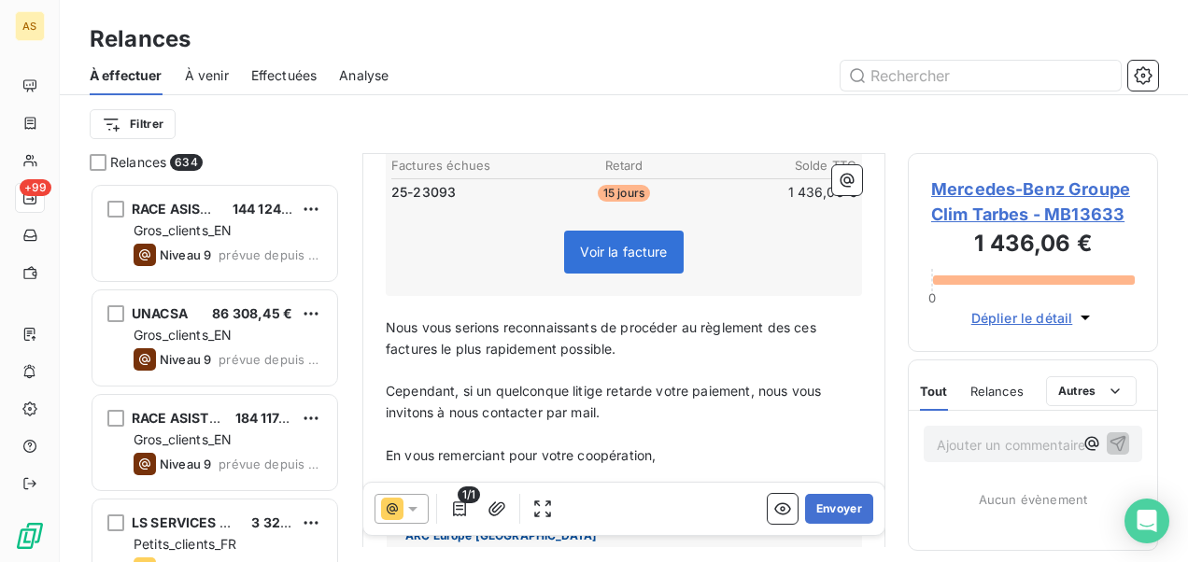
scroll to position [375, 0]
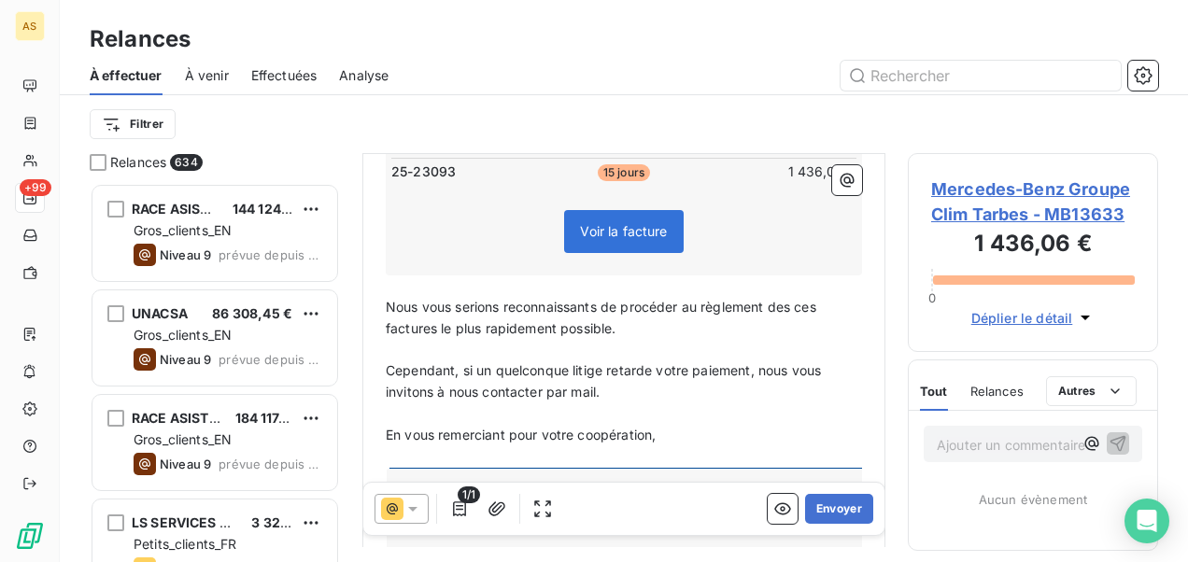
click at [420, 514] on icon at bounding box center [412, 509] width 19 height 19
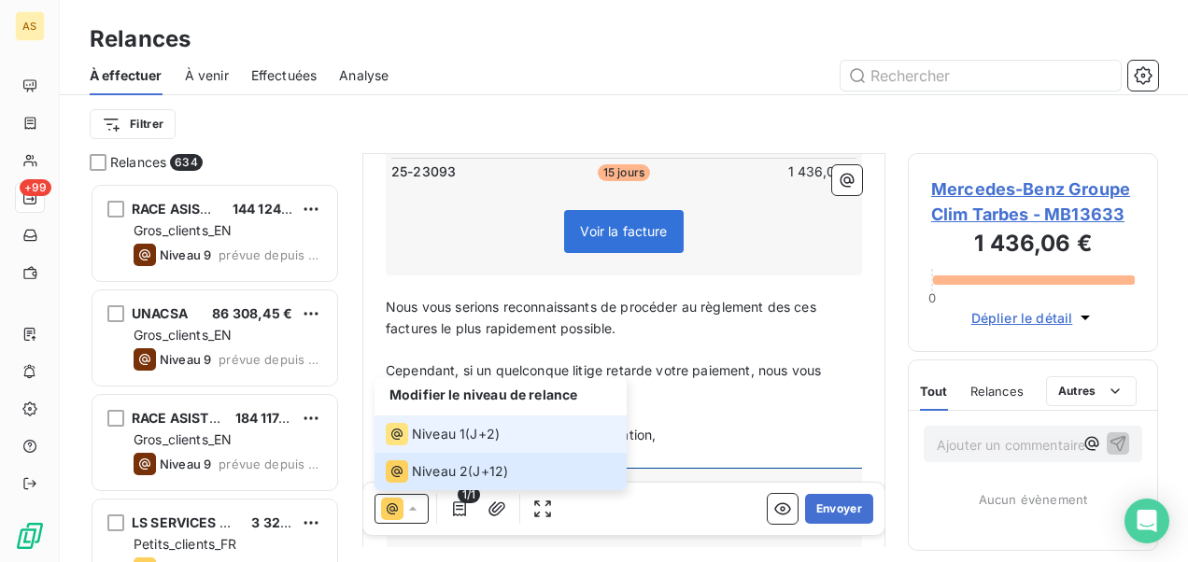
click at [422, 439] on span "Niveau 1" at bounding box center [438, 434] width 53 height 19
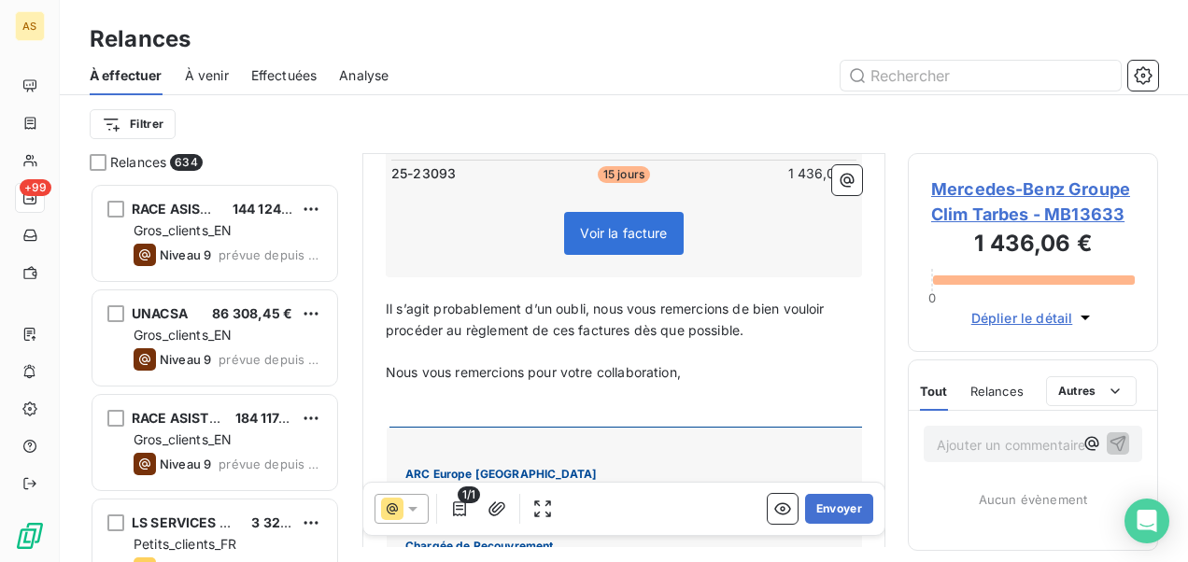
scroll to position [374, 0]
click at [828, 506] on button "Envoyer" at bounding box center [839, 509] width 68 height 30
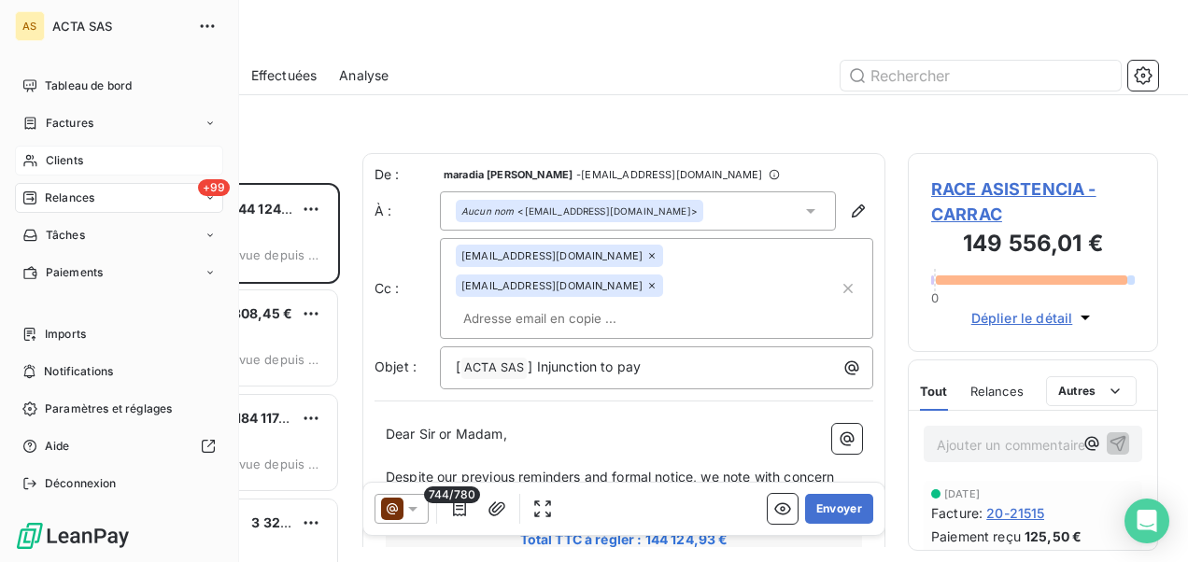
click at [50, 155] on span "Clients" at bounding box center [64, 160] width 37 height 17
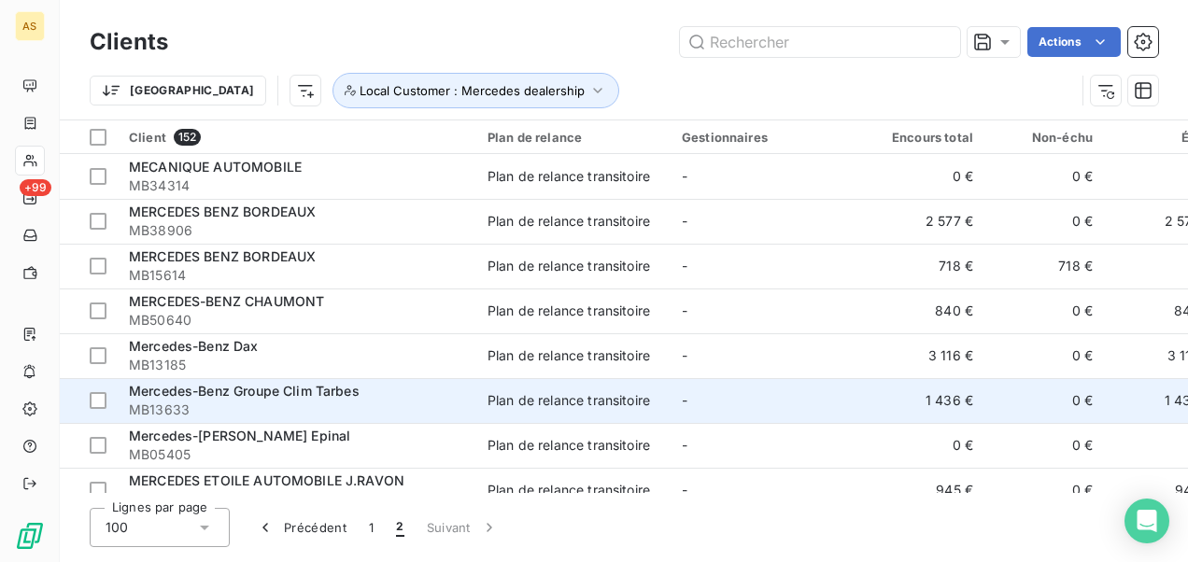
click at [387, 396] on div "Mercedes-Benz Groupe Clim Tarbes" at bounding box center [297, 391] width 336 height 19
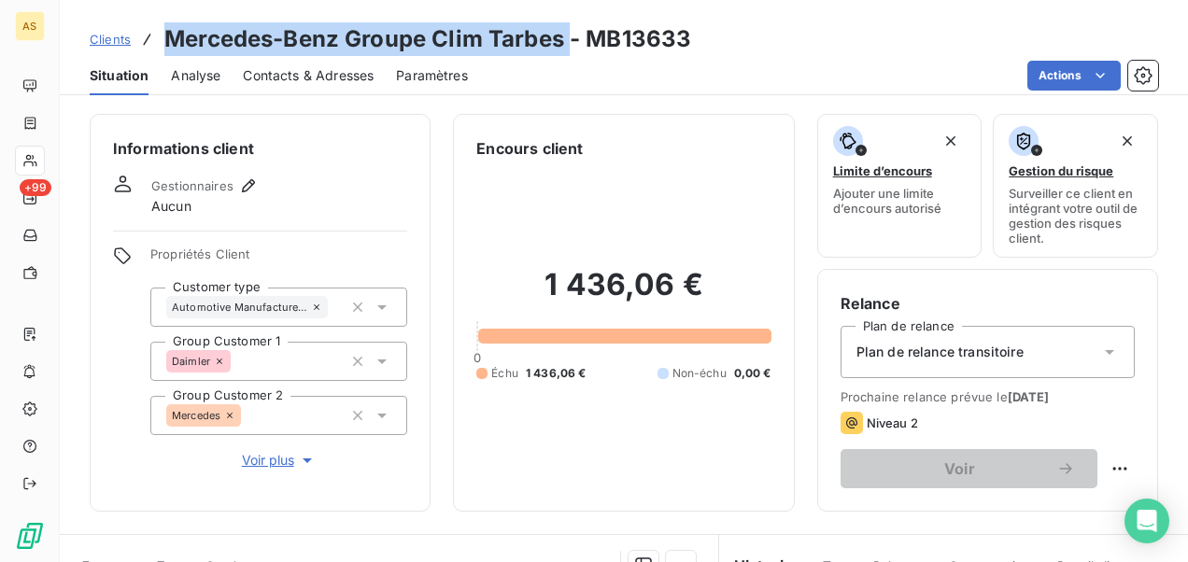
drag, startPoint x: 570, startPoint y: 42, endPoint x: 161, endPoint y: 42, distance: 409.0
click at [161, 42] on div "Clients Mercedes-Benz Groupe Clim Tarbes - MB13633" at bounding box center [390, 39] width 601 height 34
click at [103, 33] on span "Clients" at bounding box center [110, 39] width 41 height 15
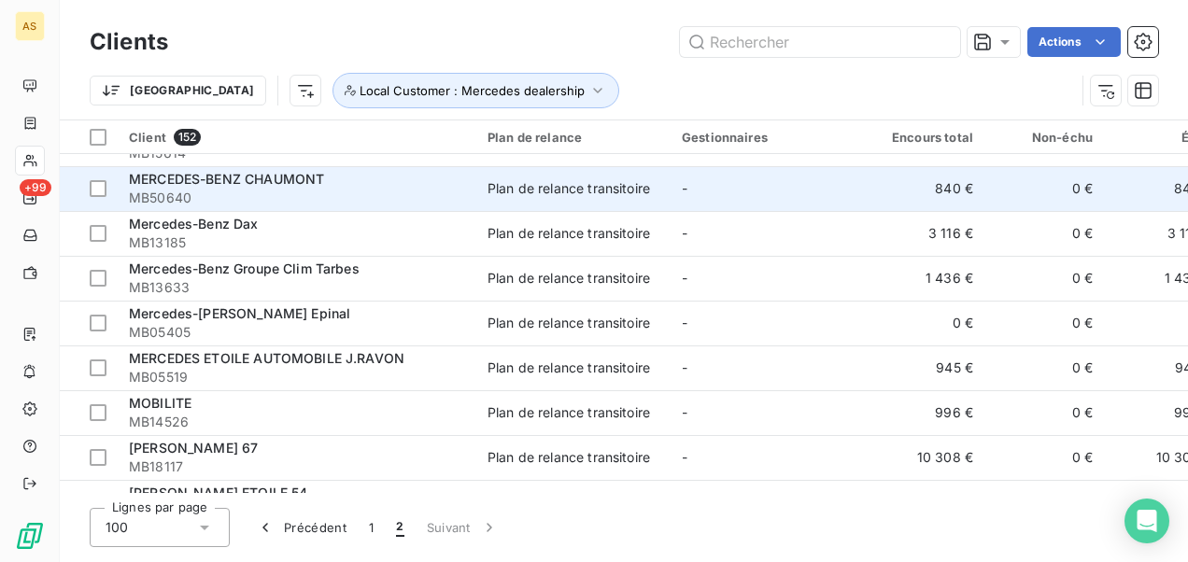
scroll to position [93, 0]
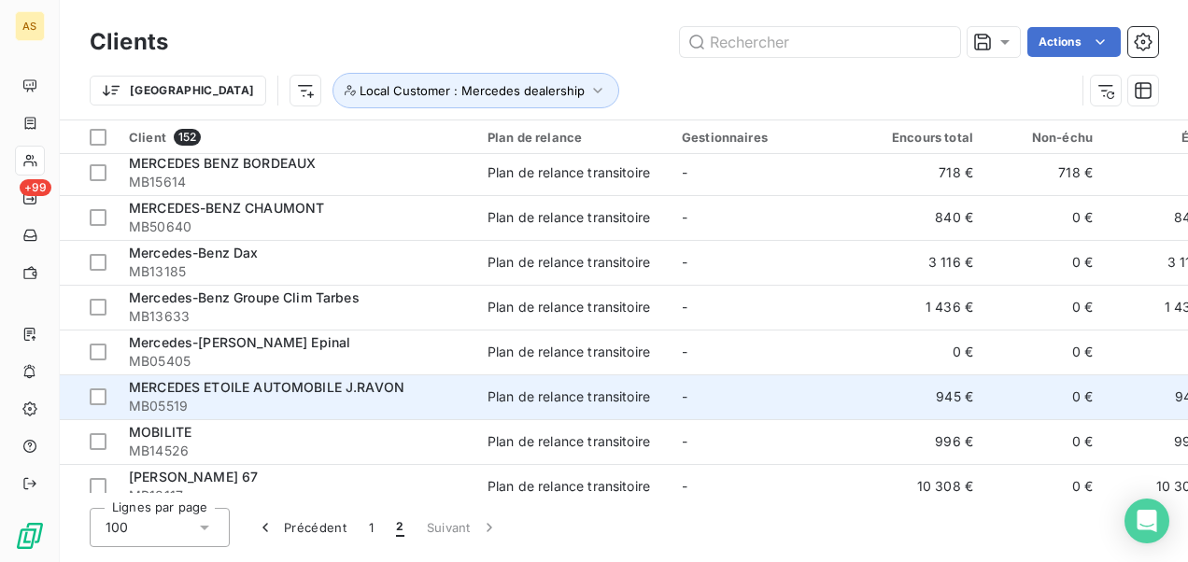
click at [303, 393] on span "MERCEDES ETOILE AUTOMOBILE J.RAVON" at bounding box center [266, 387] width 275 height 16
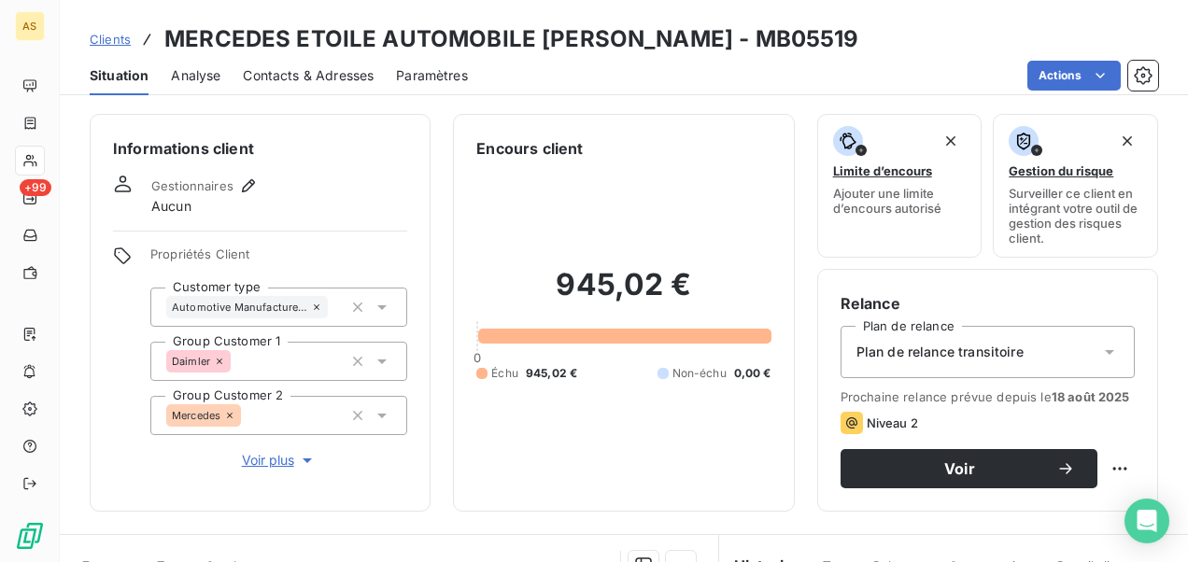
click at [316, 78] on span "Contacts & Adresses" at bounding box center [308, 75] width 131 height 19
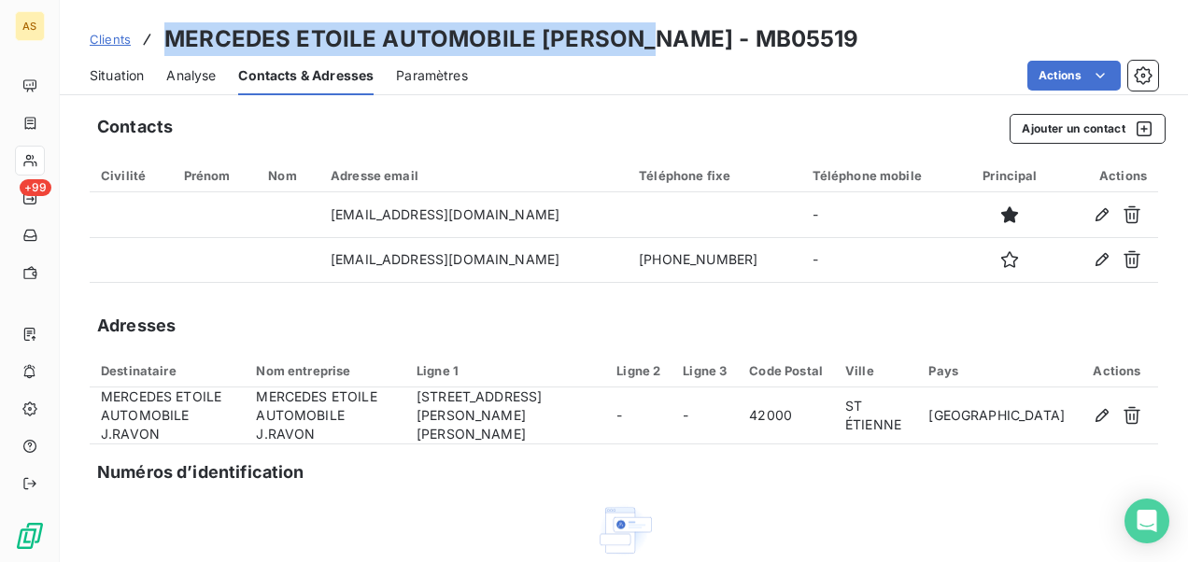
drag, startPoint x: 638, startPoint y: 39, endPoint x: 156, endPoint y: 7, distance: 482.9
click at [156, 7] on div "Clients MERCEDES ETOILE AUTOMOBILE [PERSON_NAME] - MB05519 Situation Analyse Co…" at bounding box center [624, 47] width 1128 height 95
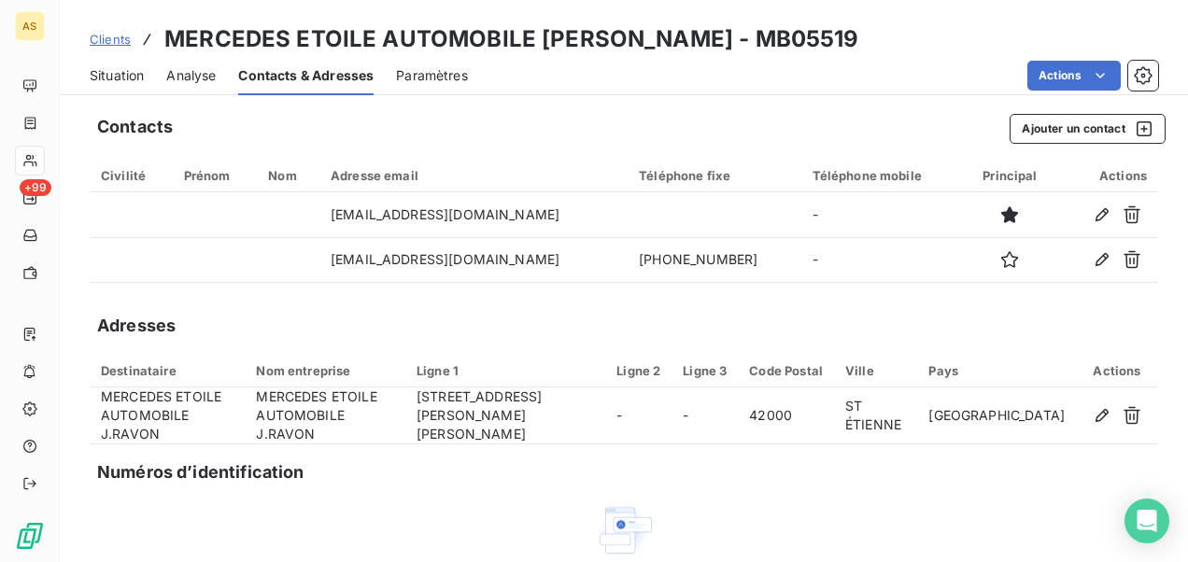
click at [97, 24] on div "Clients MERCEDES ETOILE AUTOMOBILE [PERSON_NAME] - MB05519" at bounding box center [474, 39] width 769 height 34
click at [98, 37] on span "Clients" at bounding box center [110, 39] width 41 height 15
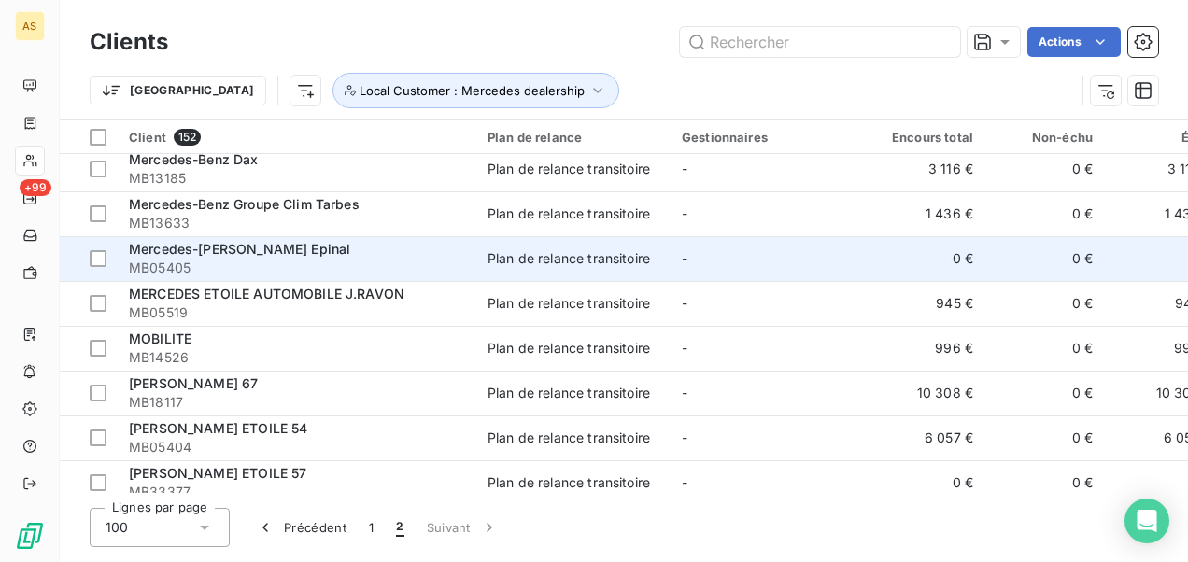
scroll to position [280, 0]
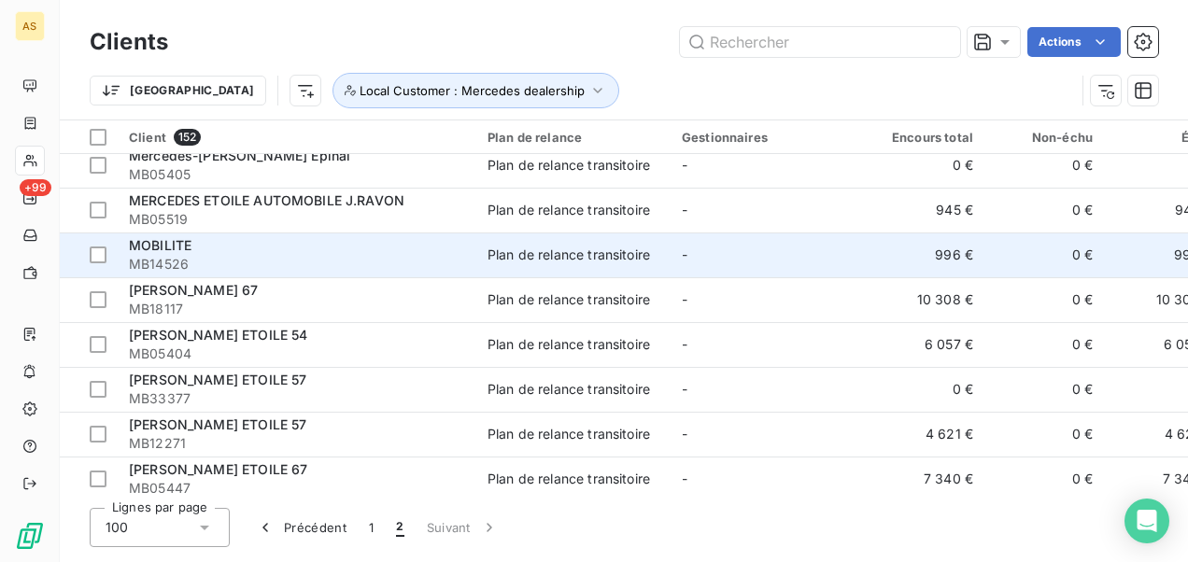
click at [444, 265] on span "MB14526" at bounding box center [297, 264] width 336 height 19
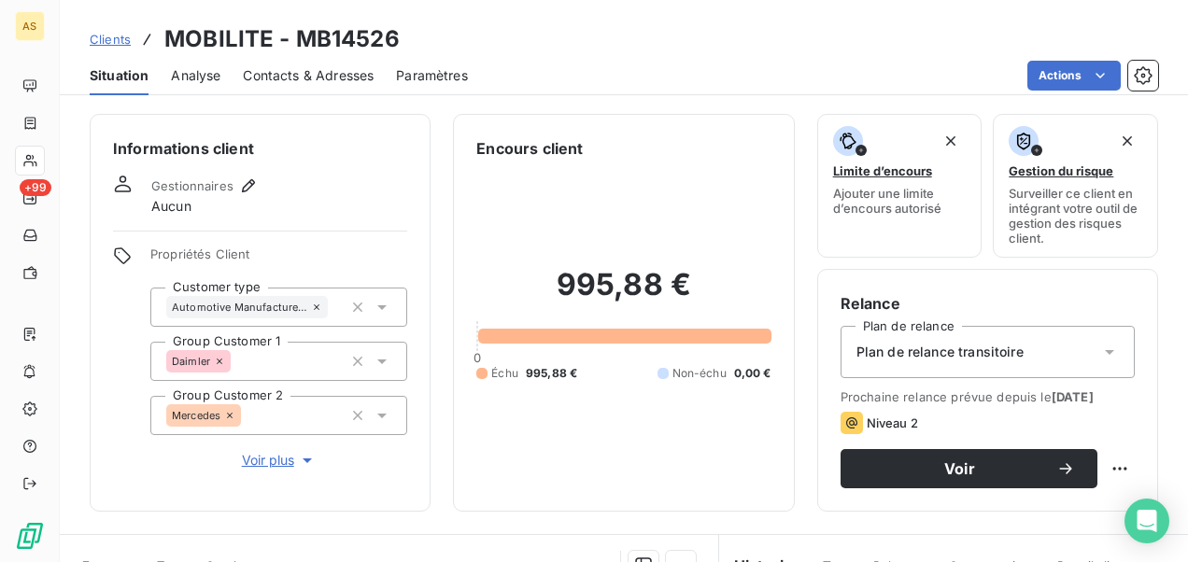
click at [284, 56] on div "Contacts & Adresses" at bounding box center [308, 75] width 131 height 39
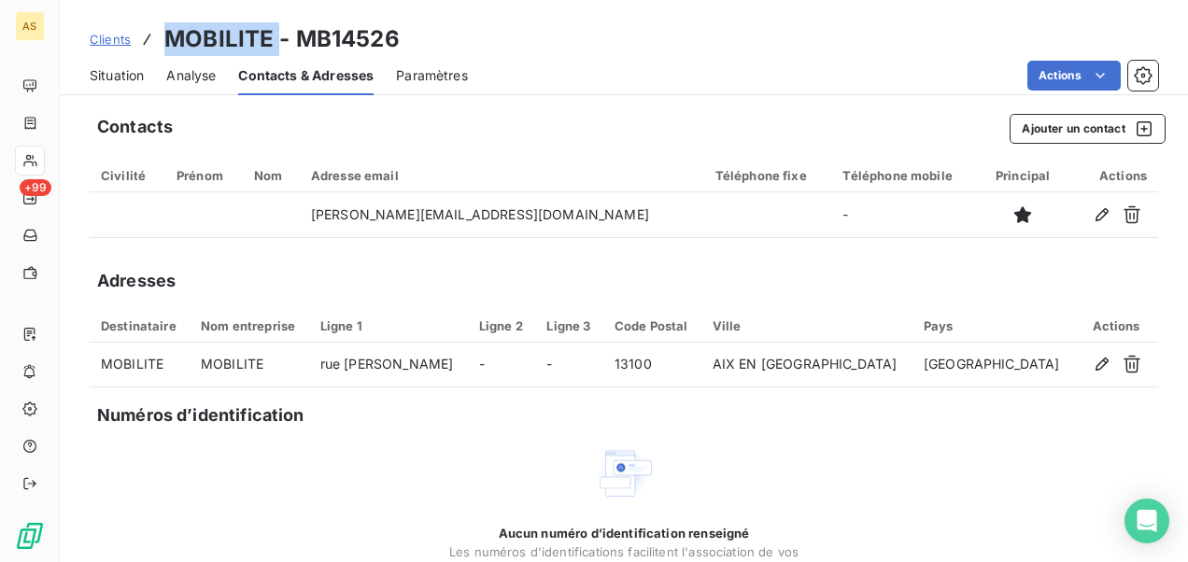
drag, startPoint x: 275, startPoint y: 35, endPoint x: 160, endPoint y: 32, distance: 114.9
click at [160, 32] on div "Clients MOBILITE - MB14526" at bounding box center [245, 39] width 310 height 34
drag, startPoint x: 160, startPoint y: 32, endPoint x: 545, endPoint y: 77, distance: 388.2
click at [545, 77] on div "Actions" at bounding box center [824, 76] width 668 height 30
click at [112, 40] on span "Clients" at bounding box center [110, 39] width 41 height 15
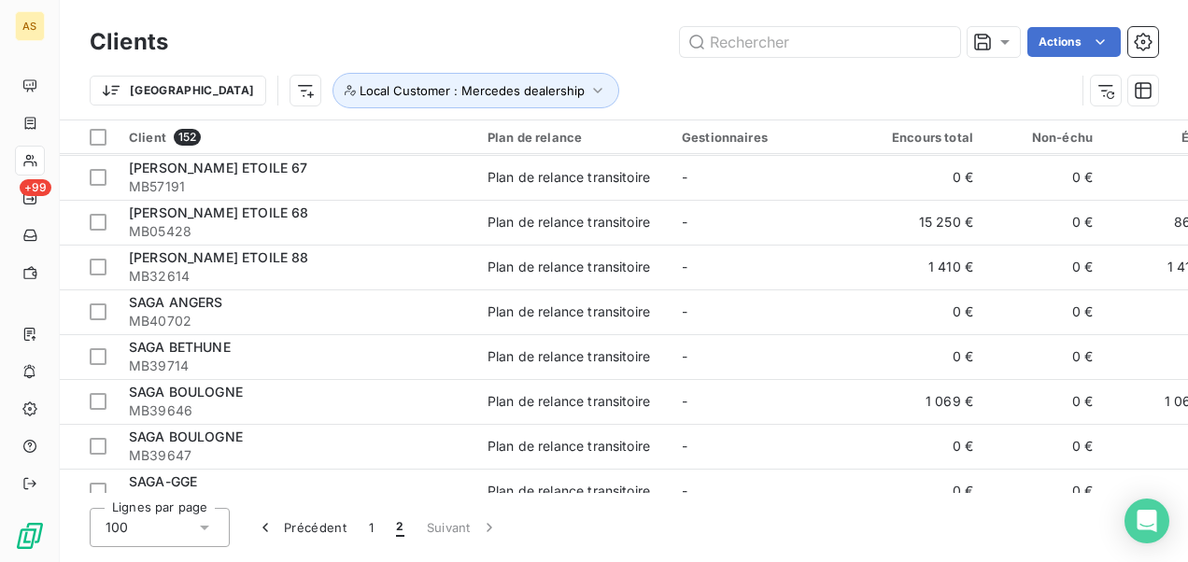
scroll to position [654, 0]
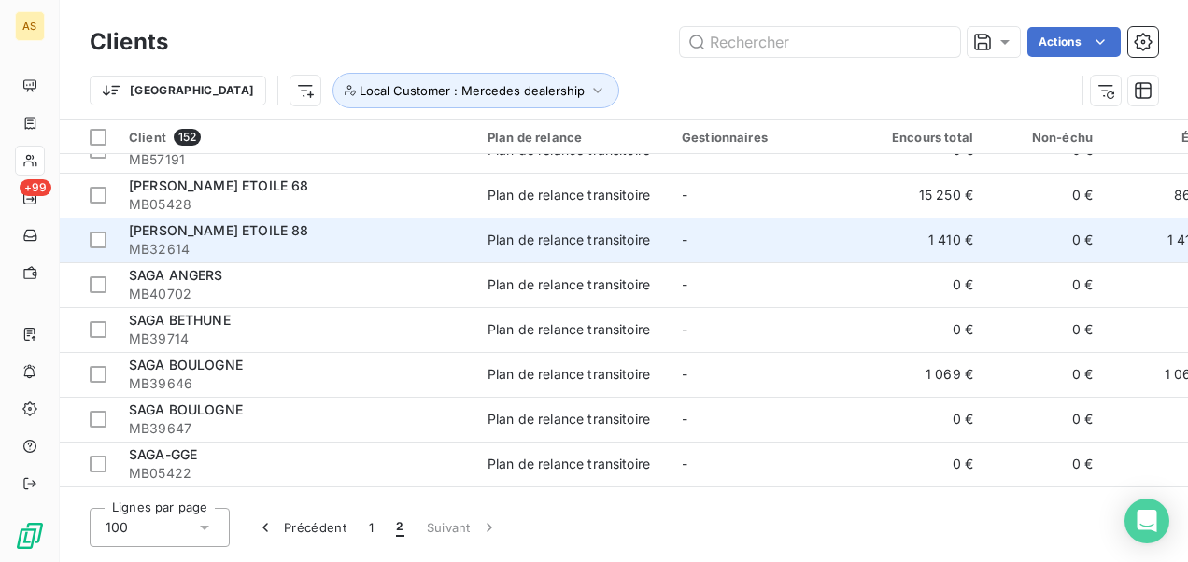
click at [353, 254] on span "MB32614" at bounding box center [297, 249] width 336 height 19
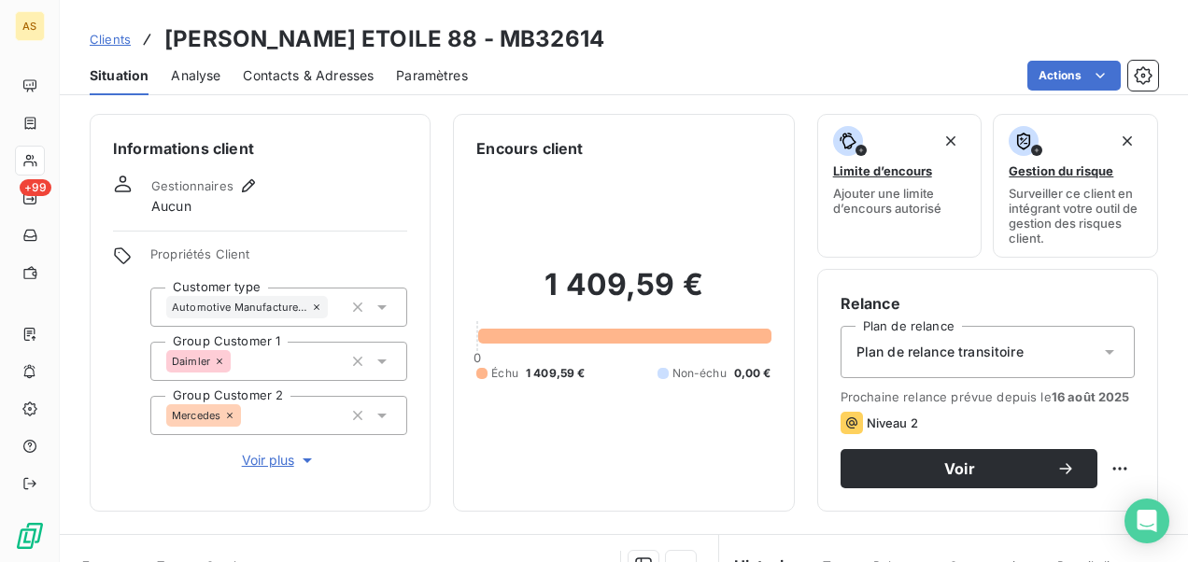
click at [320, 61] on div "Contacts & Adresses" at bounding box center [308, 75] width 131 height 39
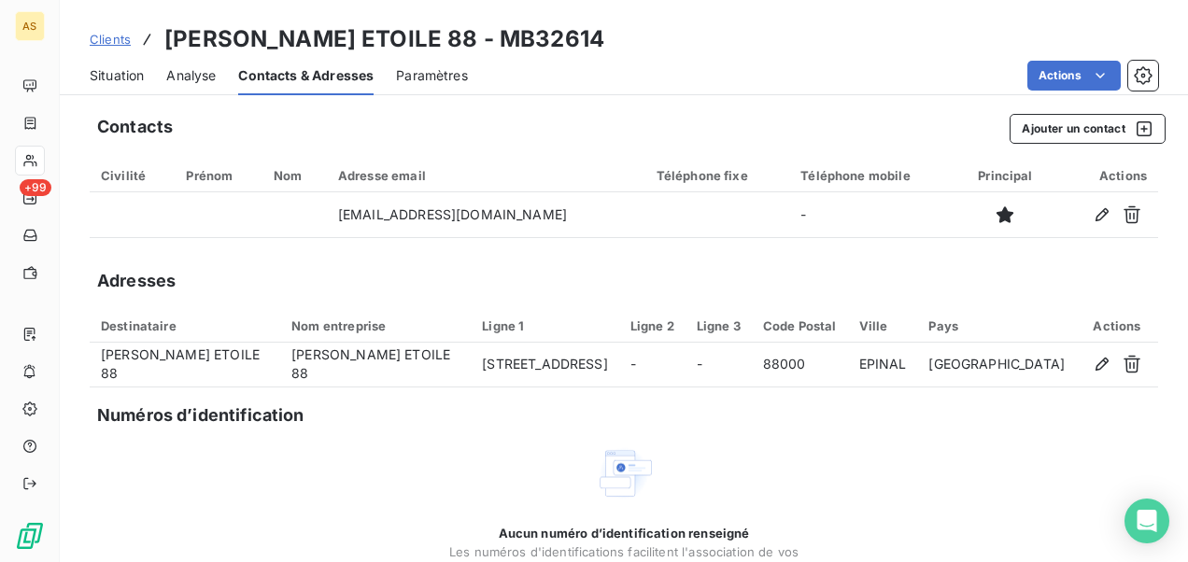
click at [121, 39] on span "Clients" at bounding box center [110, 39] width 41 height 15
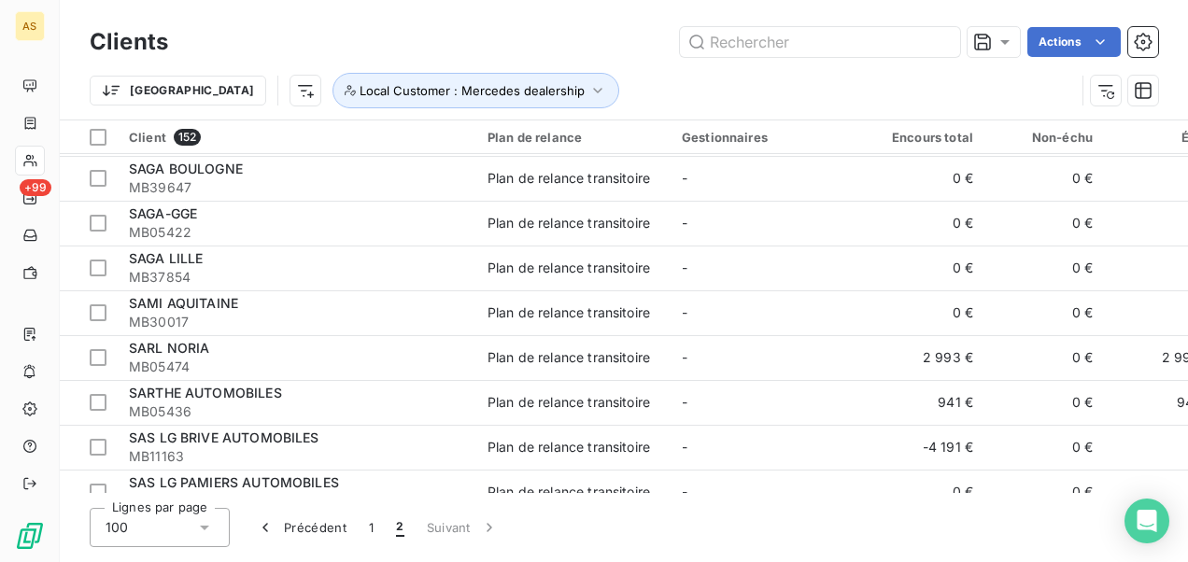
scroll to position [934, 0]
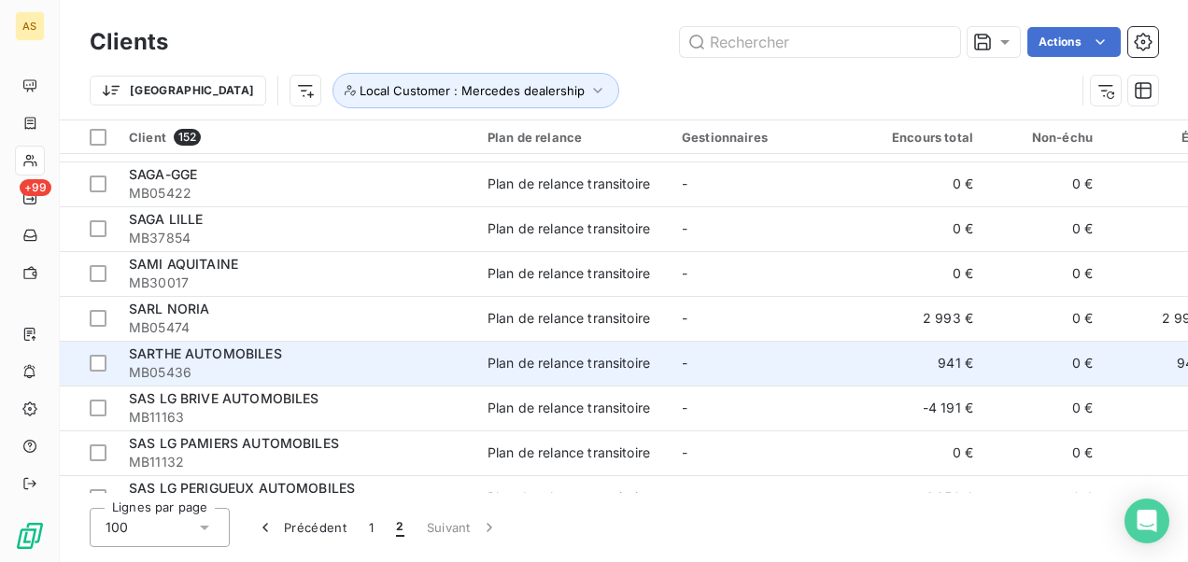
click at [490, 375] on td "Plan de relance transitoire" at bounding box center [573, 363] width 194 height 45
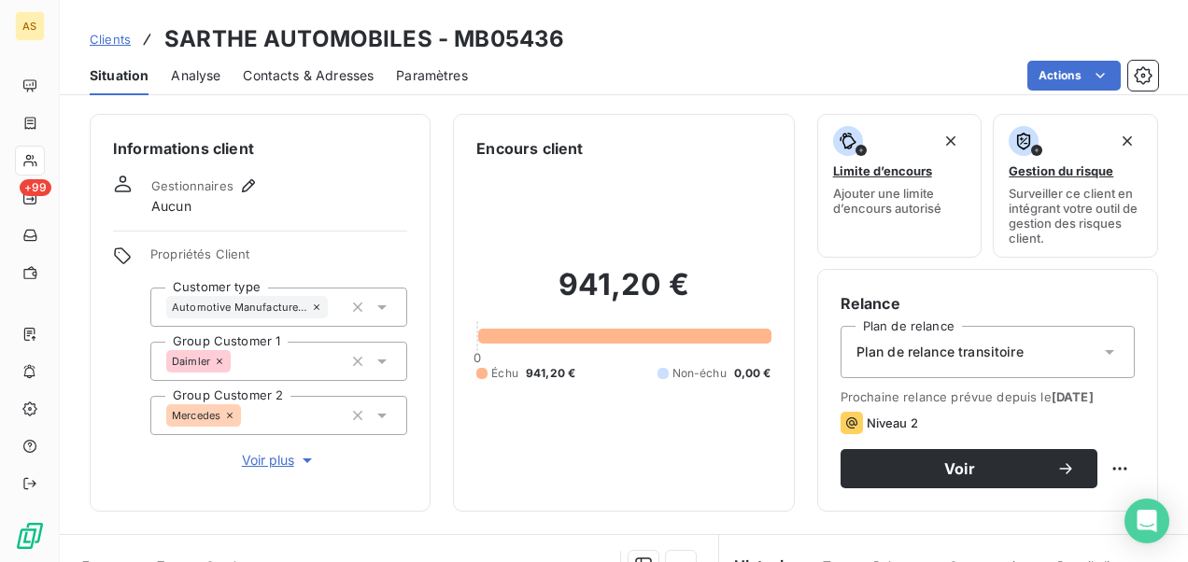
click at [342, 66] on span "Contacts & Adresses" at bounding box center [308, 75] width 131 height 19
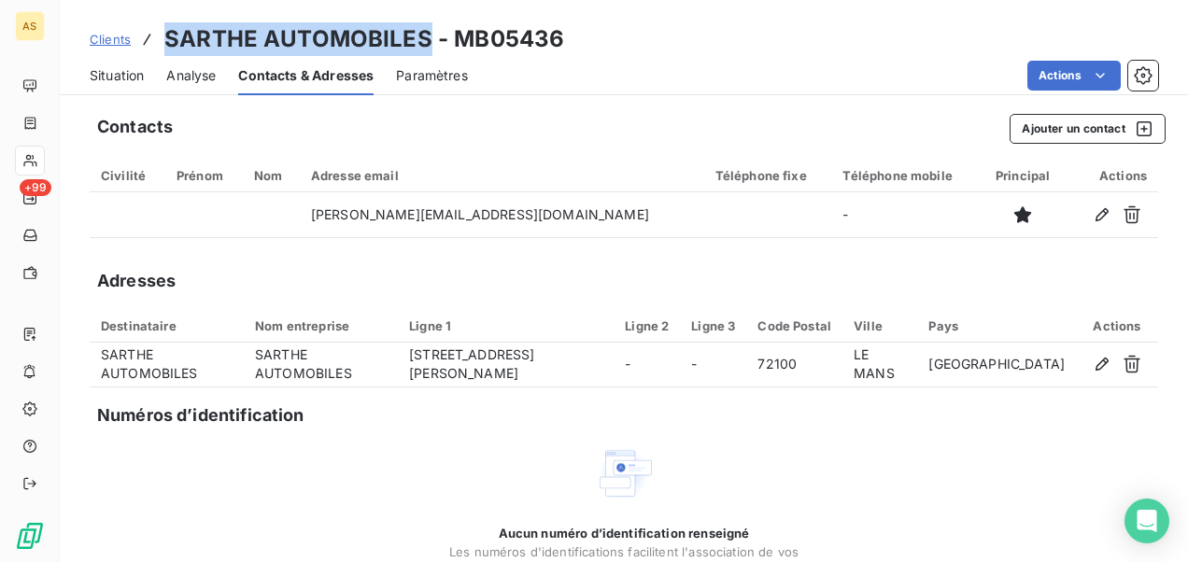
drag, startPoint x: 430, startPoint y: 38, endPoint x: 157, endPoint y: 45, distance: 272.7
click at [157, 45] on div "Clients SARTHE AUTOMOBILES - MB05436" at bounding box center [327, 39] width 474 height 34
click at [114, 43] on span "Clients" at bounding box center [110, 39] width 41 height 15
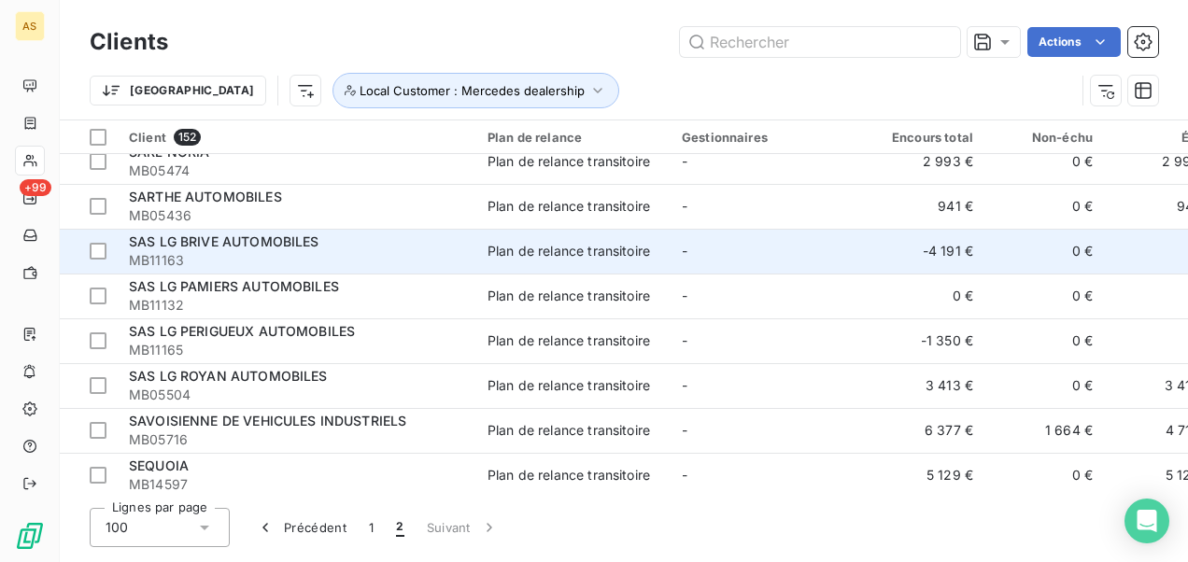
scroll to position [1121, 0]
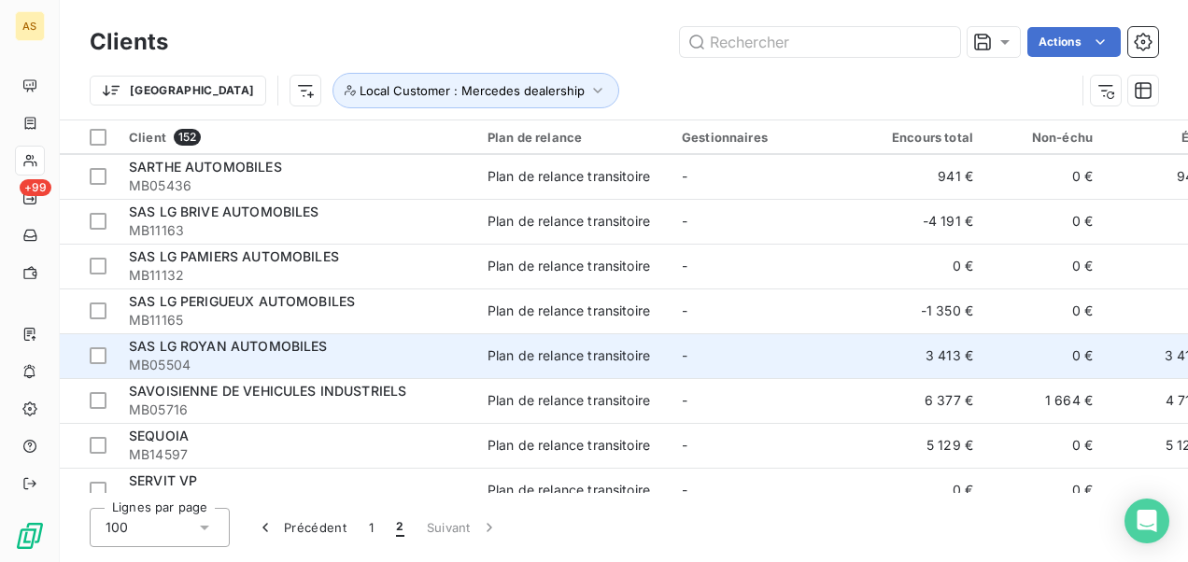
click at [374, 349] on div "SAS LG ROYAN AUTOMOBILES" at bounding box center [297, 346] width 336 height 19
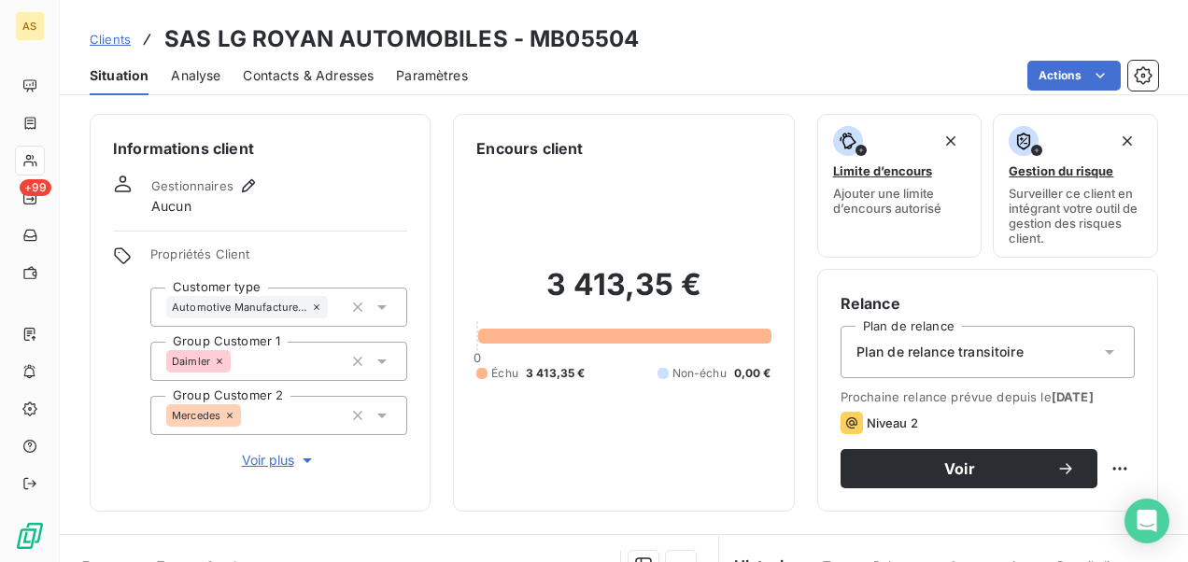
click at [296, 78] on span "Contacts & Adresses" at bounding box center [308, 75] width 131 height 19
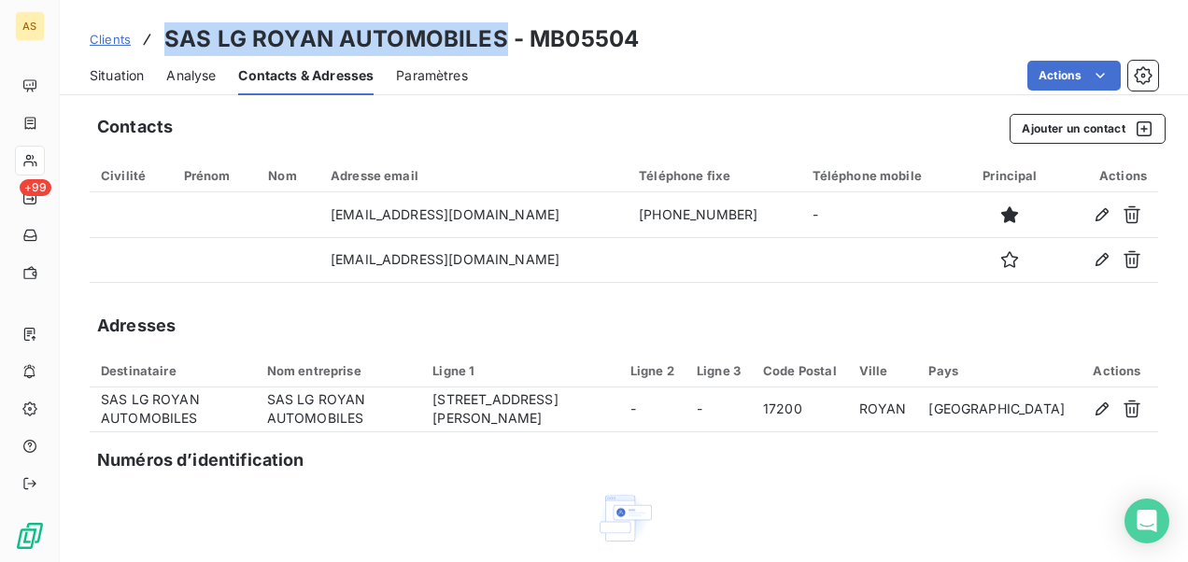
drag, startPoint x: 498, startPoint y: 33, endPoint x: 166, endPoint y: 33, distance: 331.5
click at [166, 33] on h3 "SAS LG ROYAN AUTOMOBILES - MB05504" at bounding box center [401, 39] width 474 height 34
click at [112, 38] on span "Clients" at bounding box center [110, 39] width 41 height 15
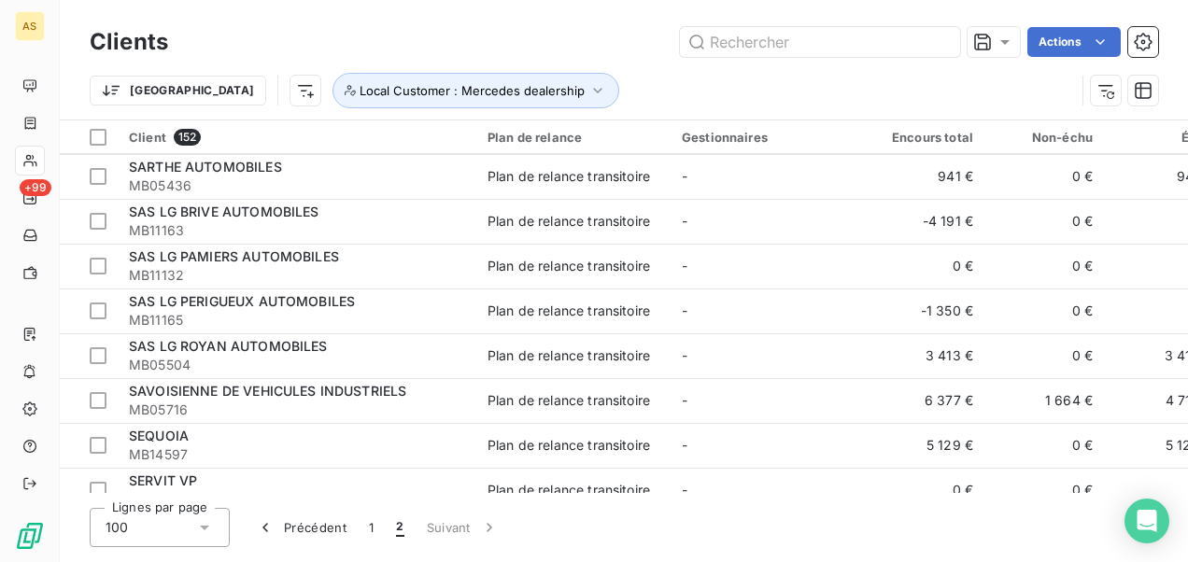
scroll to position [1214, 0]
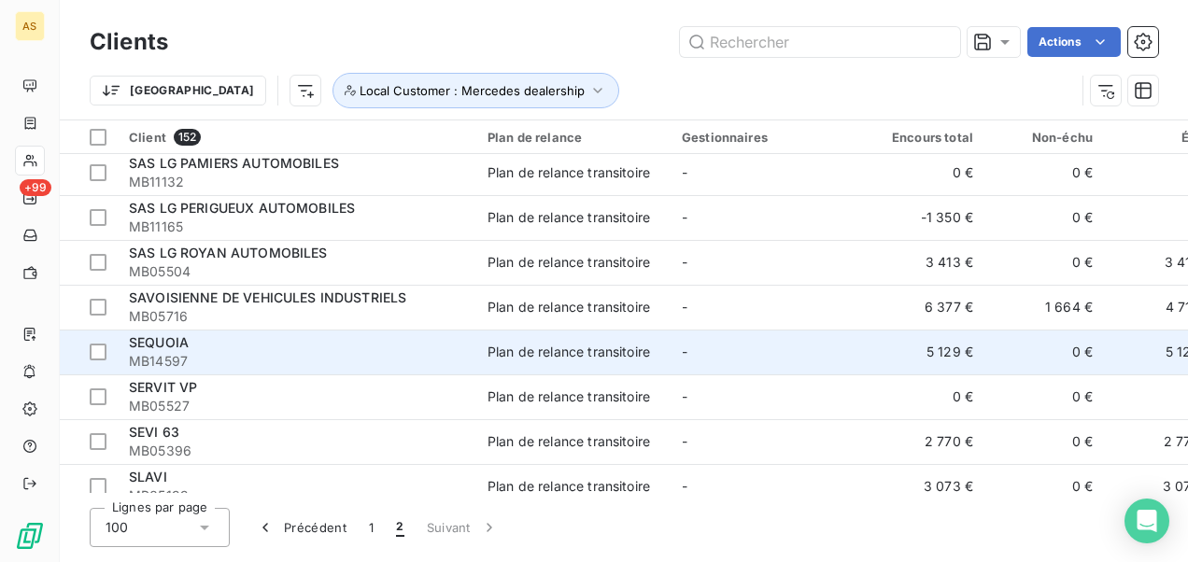
click at [420, 355] on span "MB14597" at bounding box center [297, 361] width 336 height 19
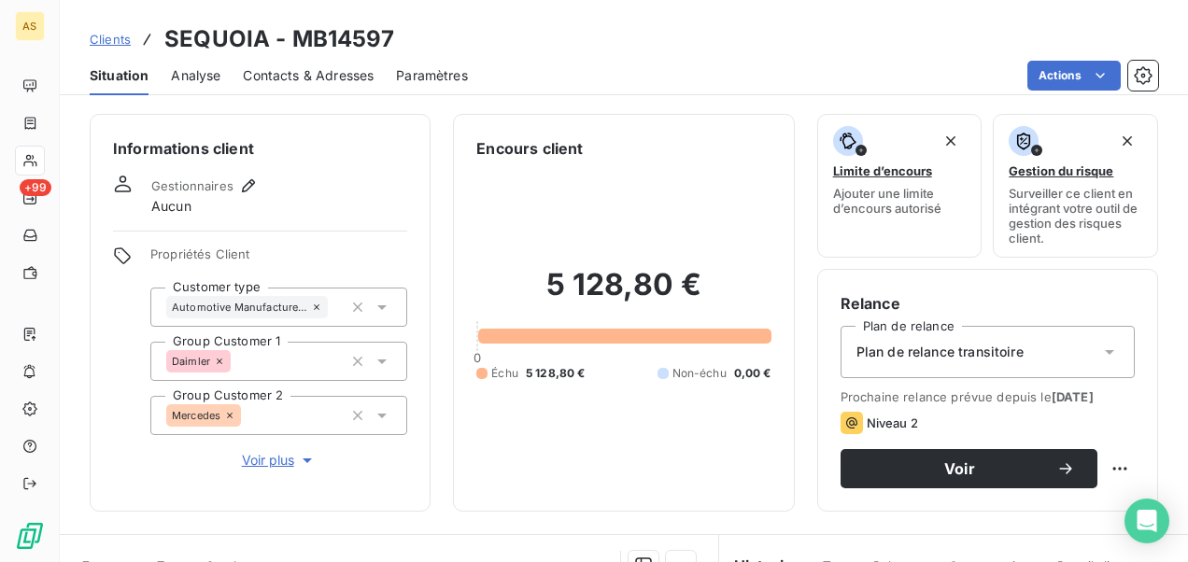
click at [286, 76] on span "Contacts & Adresses" at bounding box center [308, 75] width 131 height 19
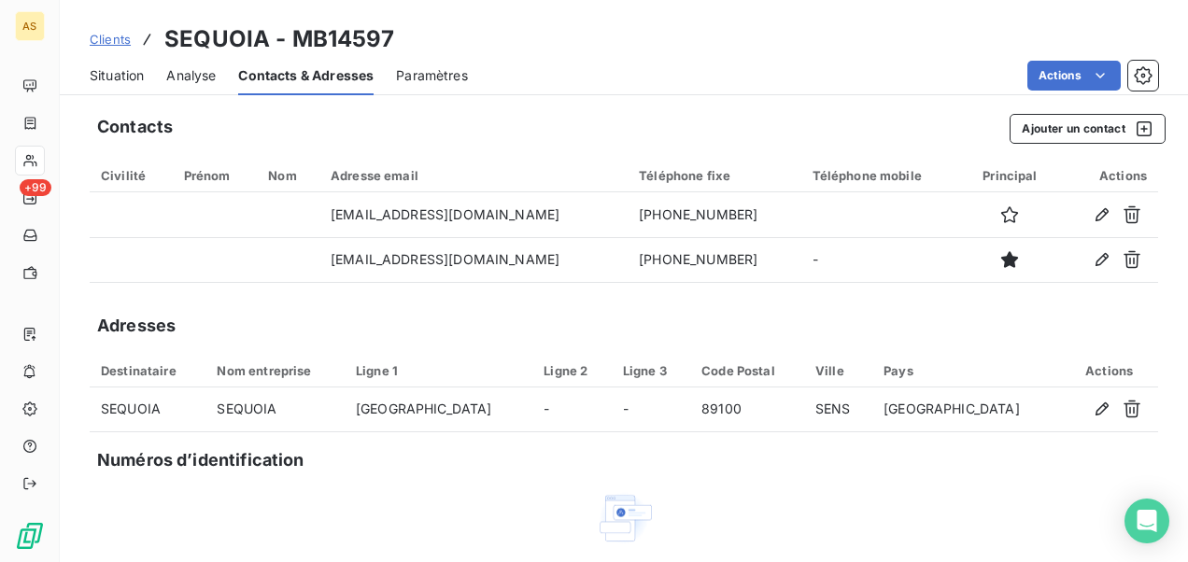
click at [247, 37] on h3 "SEQUOIA - MB14597" at bounding box center [279, 39] width 231 height 34
drag, startPoint x: 247, startPoint y: 37, endPoint x: 471, endPoint y: 52, distance: 224.6
click at [471, 52] on div "Clients SEQUOIA - MB14597" at bounding box center [624, 39] width 1128 height 34
drag, startPoint x: 226, startPoint y: 35, endPoint x: 168, endPoint y: 32, distance: 58.0
click at [168, 32] on h3 "SEQUOIA - MB14597" at bounding box center [279, 39] width 231 height 34
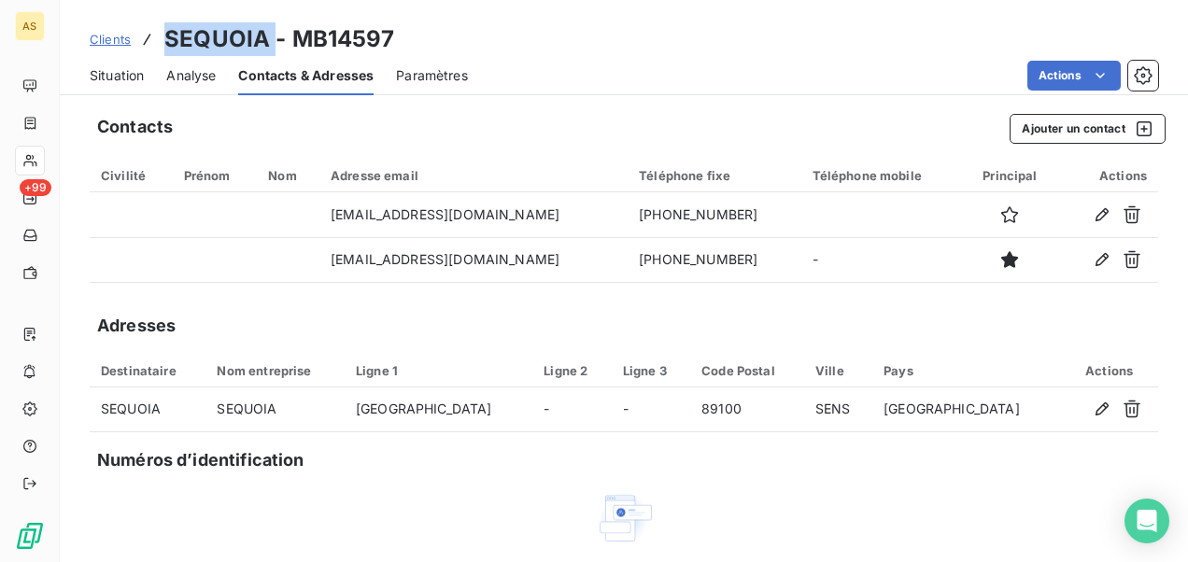
click at [114, 39] on span "Clients" at bounding box center [110, 39] width 41 height 15
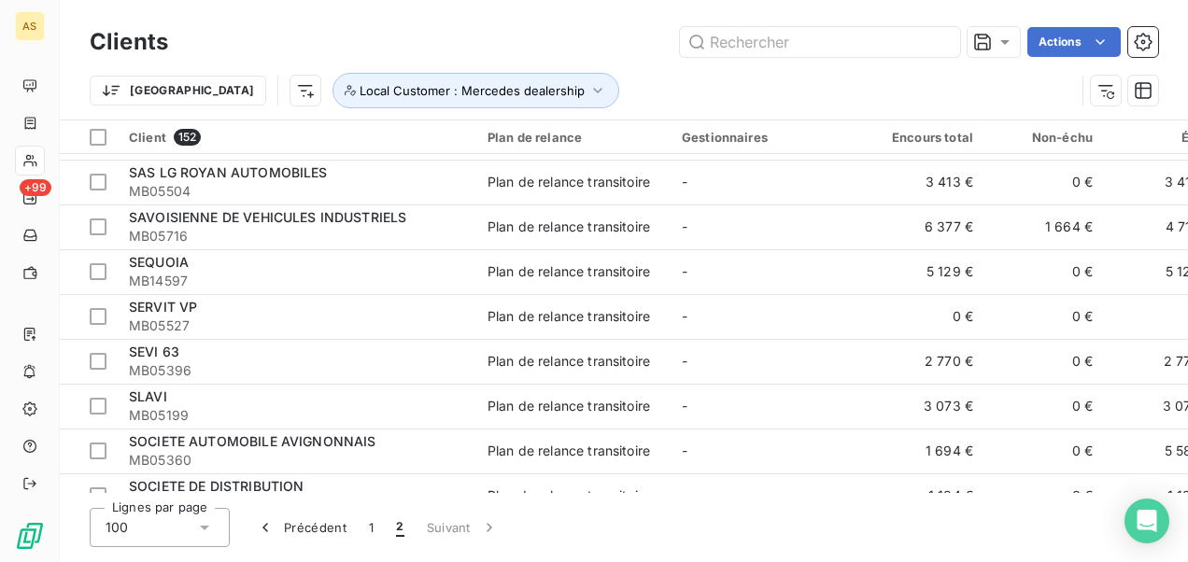
scroll to position [1307, 0]
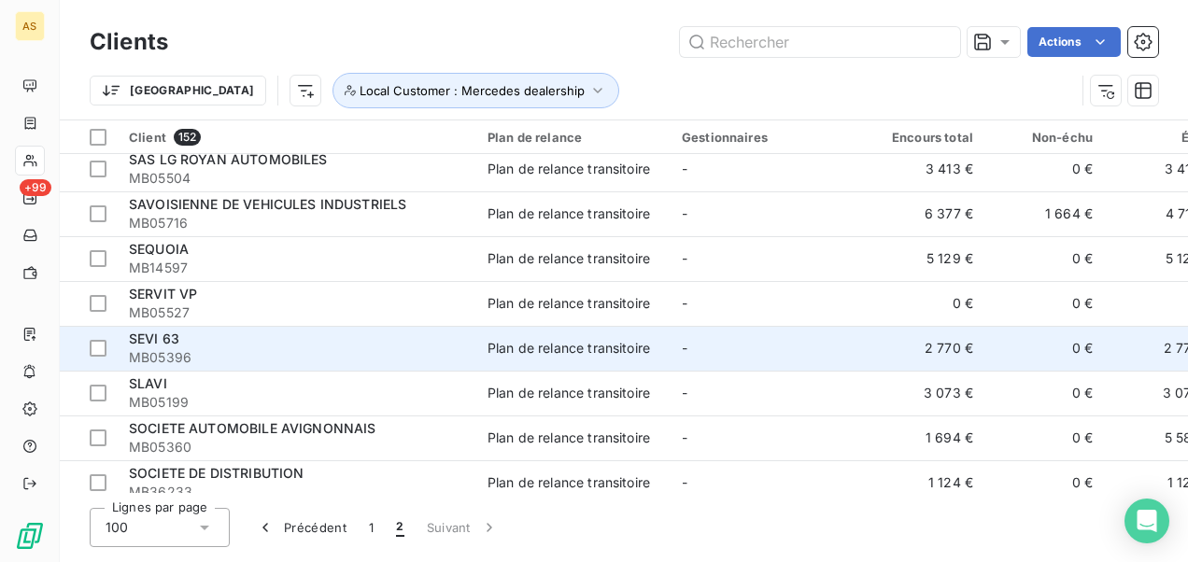
click at [331, 340] on div "SEVI 63" at bounding box center [297, 339] width 336 height 19
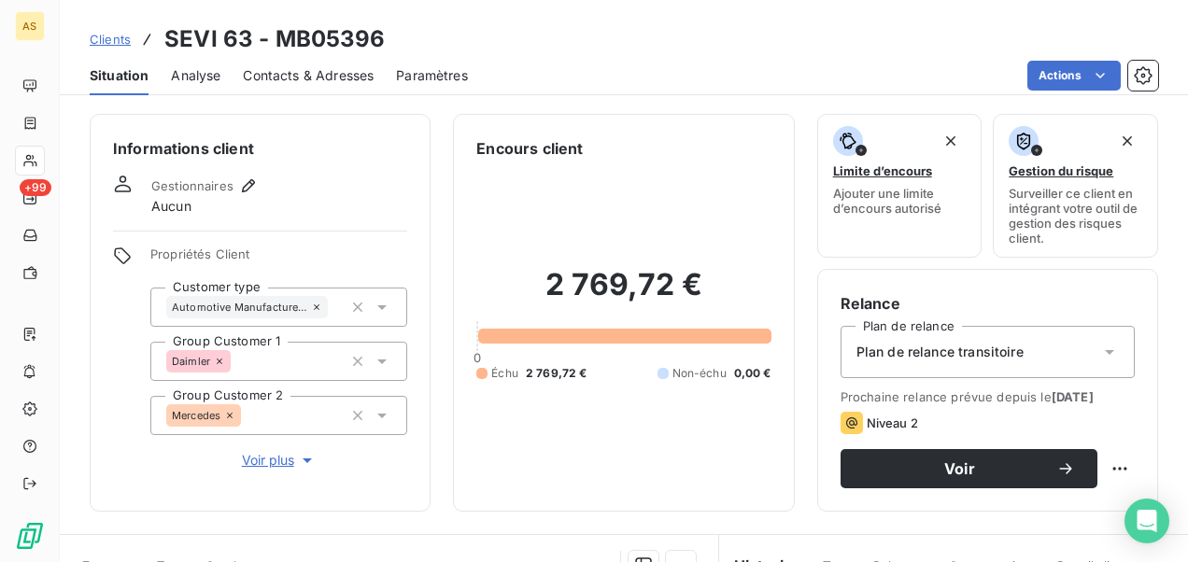
click at [319, 78] on span "Contacts & Adresses" at bounding box center [308, 75] width 131 height 19
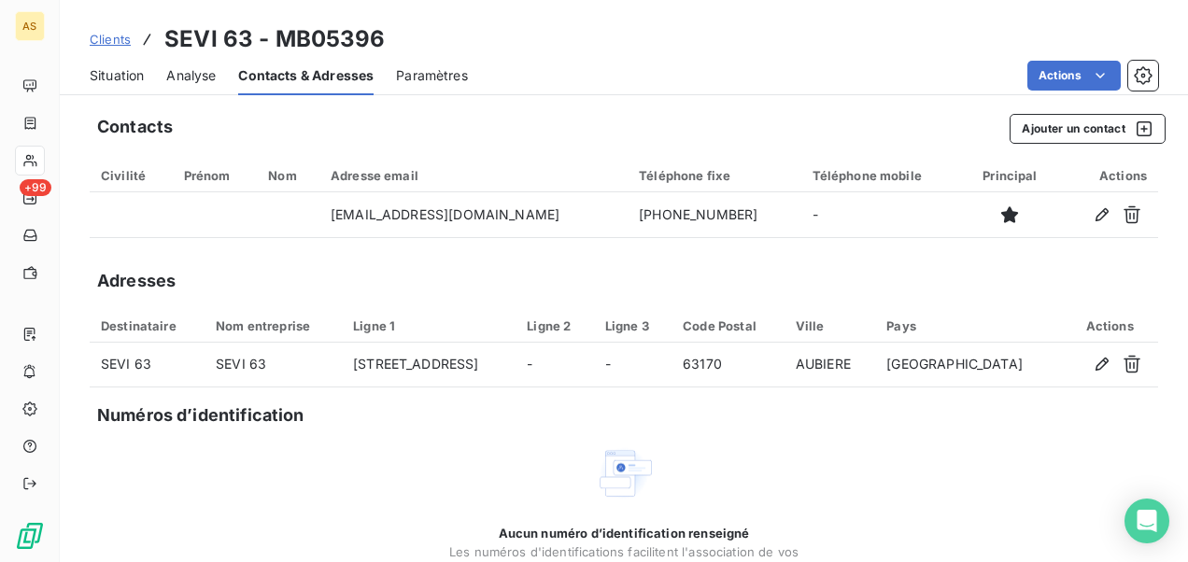
click at [129, 75] on span "Situation" at bounding box center [117, 75] width 54 height 19
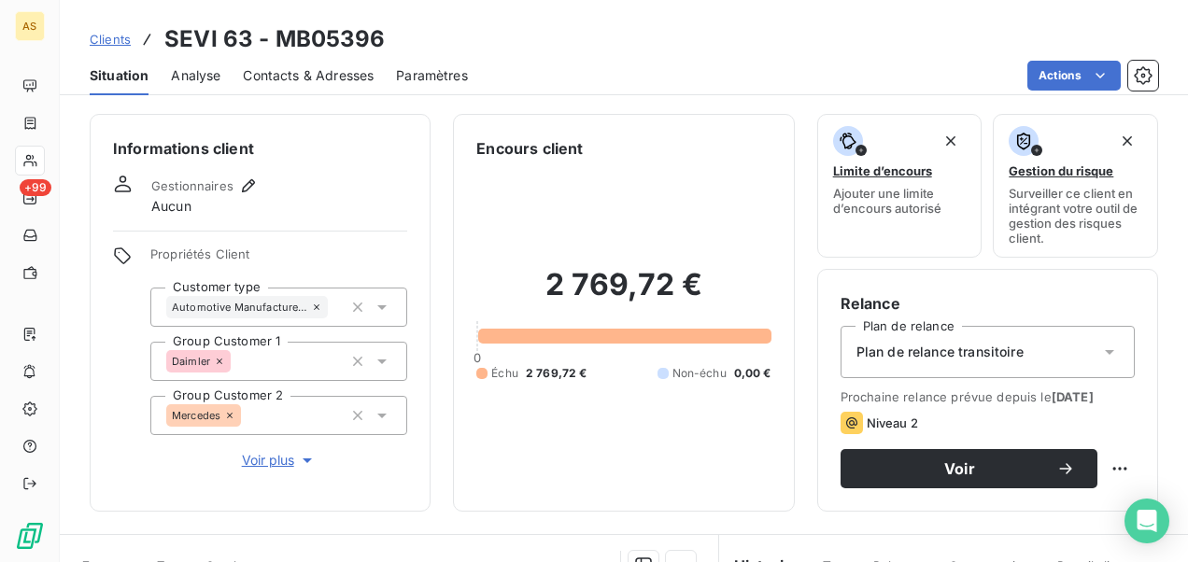
click at [95, 36] on span "Clients" at bounding box center [110, 39] width 41 height 15
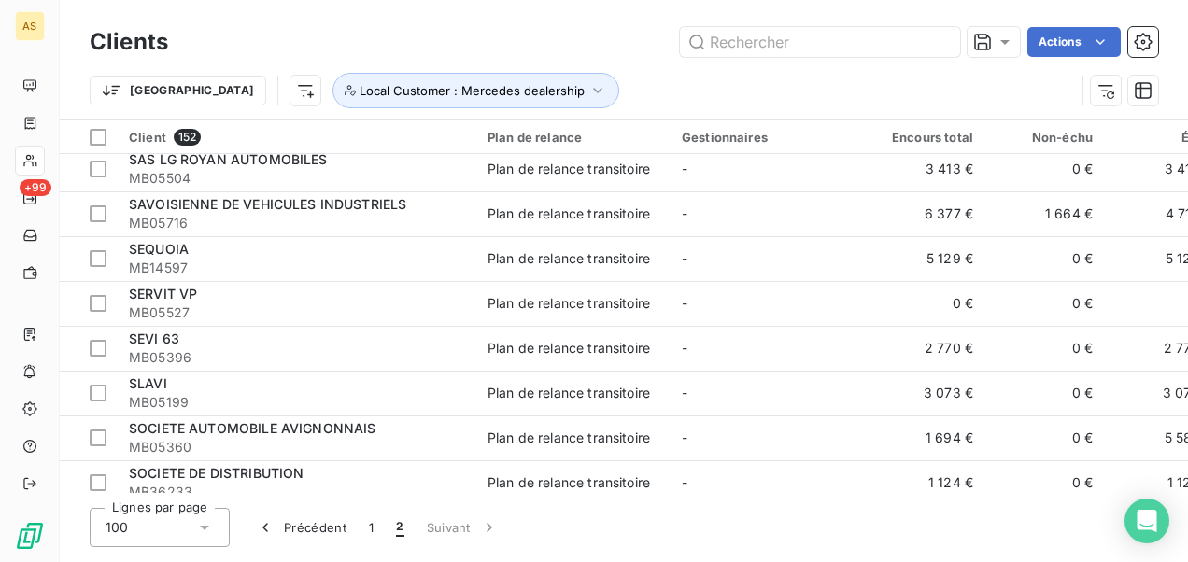
scroll to position [1401, 0]
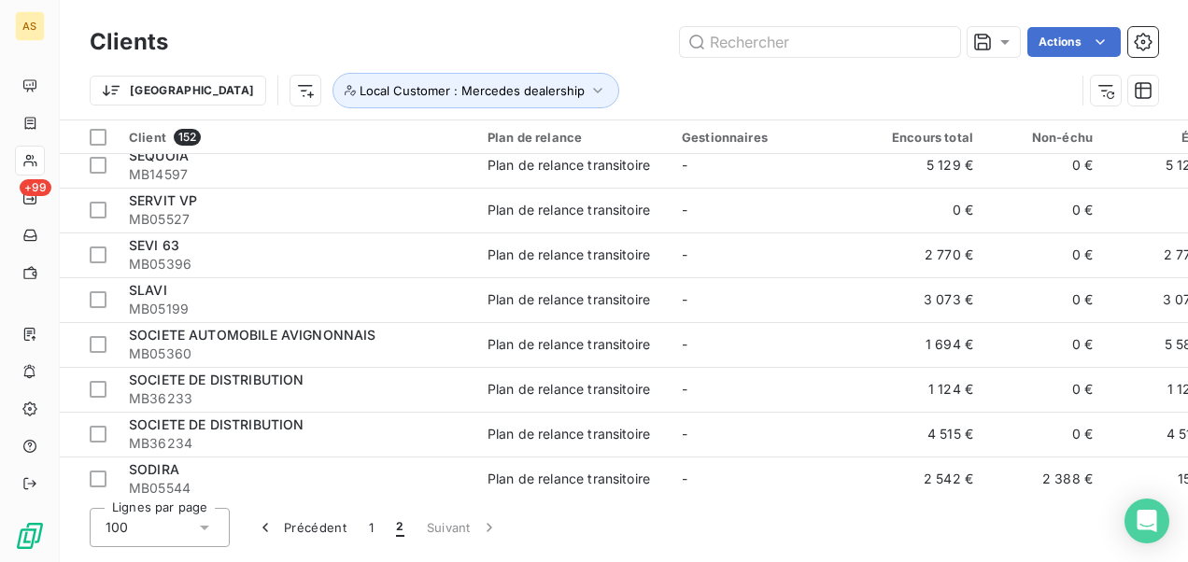
click at [732, 92] on div "Trier Local Customer : Mercedes dealership" at bounding box center [582, 90] width 985 height 35
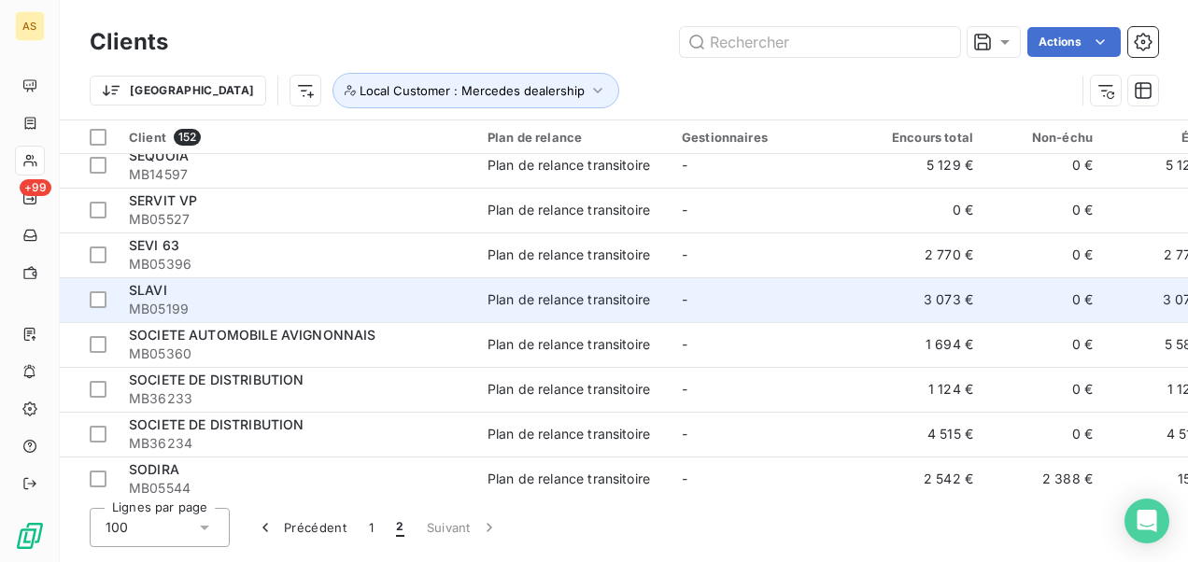
click at [638, 314] on td "Plan de relance transitoire" at bounding box center [573, 299] width 194 height 45
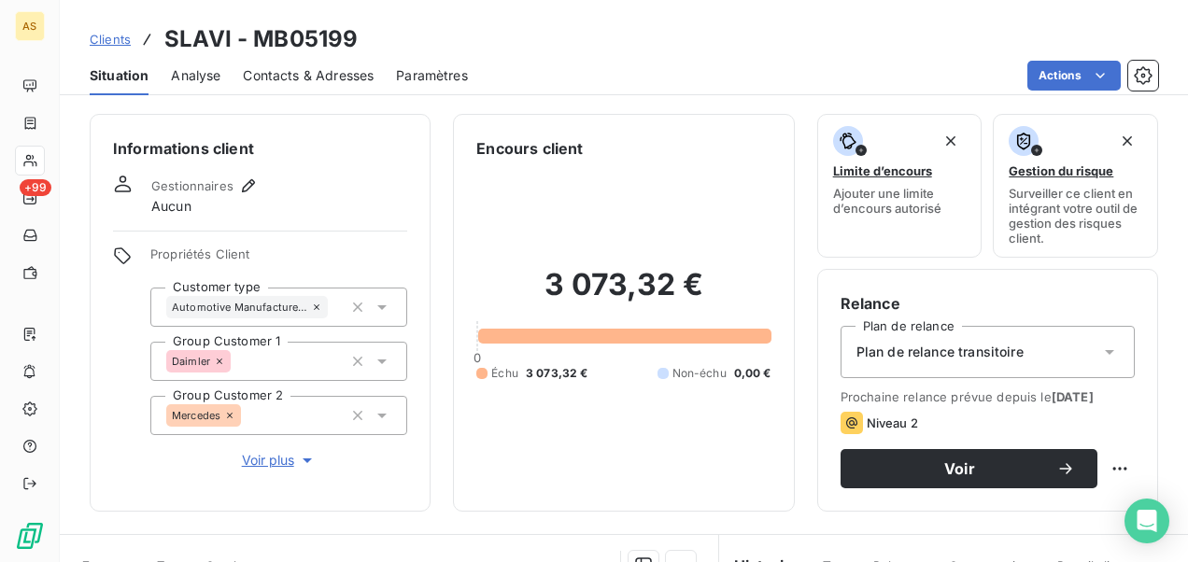
click at [308, 69] on span "Contacts & Adresses" at bounding box center [308, 75] width 131 height 19
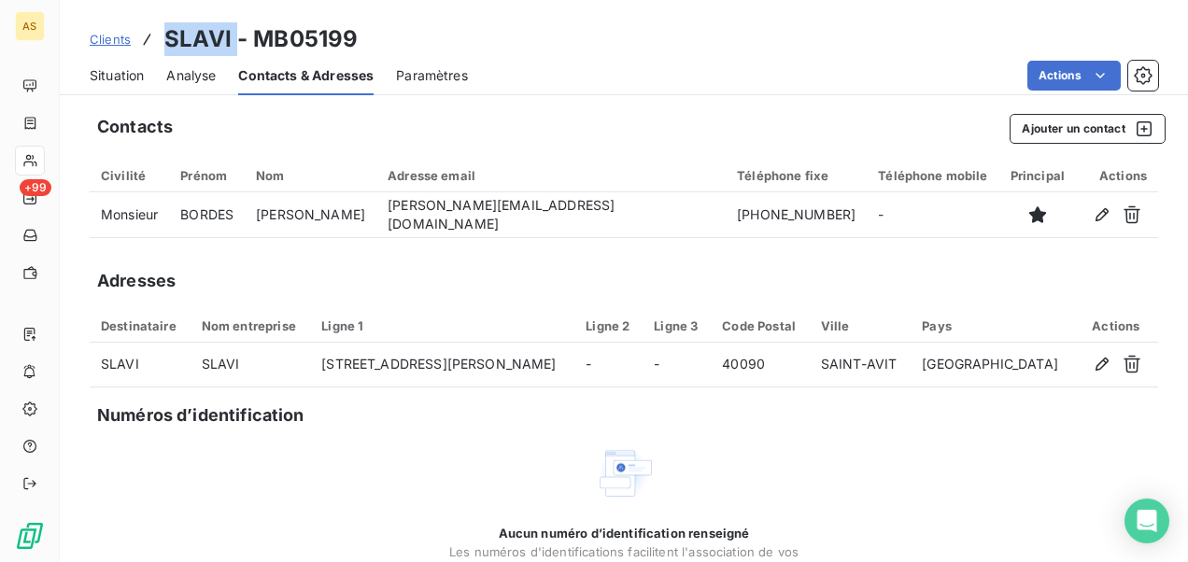
drag, startPoint x: 233, startPoint y: 35, endPoint x: 162, endPoint y: 39, distance: 71.1
click at [162, 39] on div "Clients SLAVI - MB05199" at bounding box center [224, 39] width 268 height 34
click at [114, 41] on span "Clients" at bounding box center [110, 39] width 41 height 15
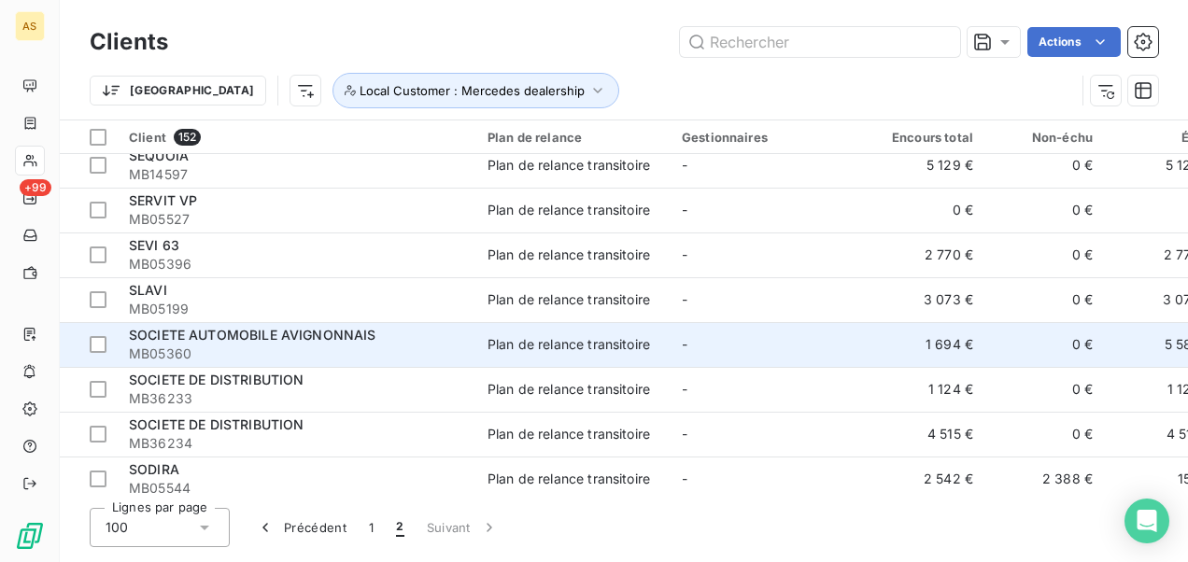
scroll to position [1494, 0]
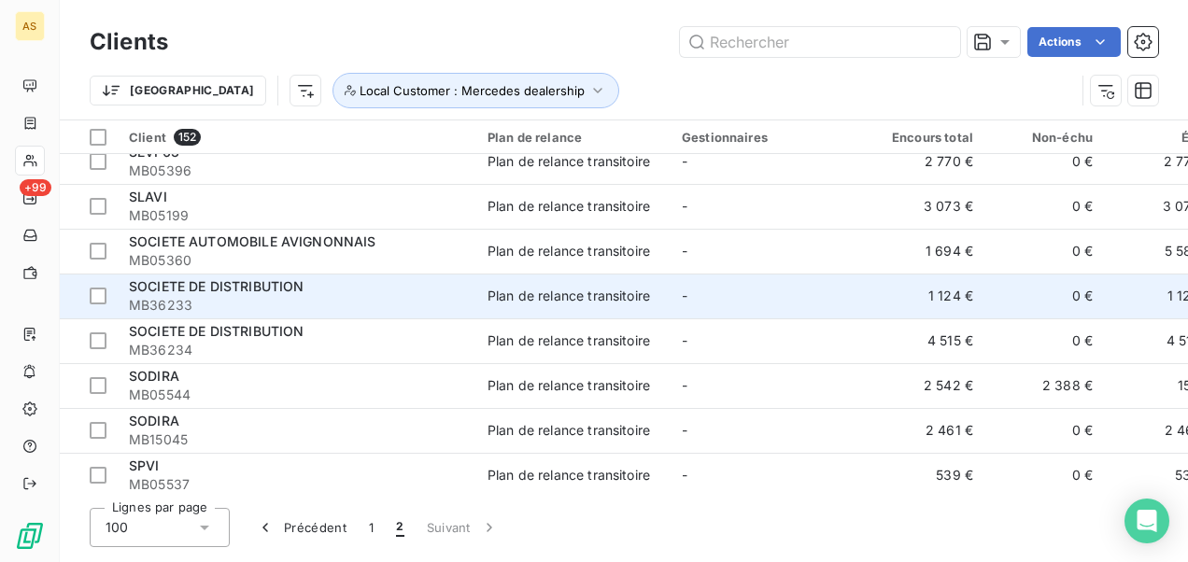
click at [611, 300] on div "Plan de relance transitoire" at bounding box center [568, 296] width 162 height 19
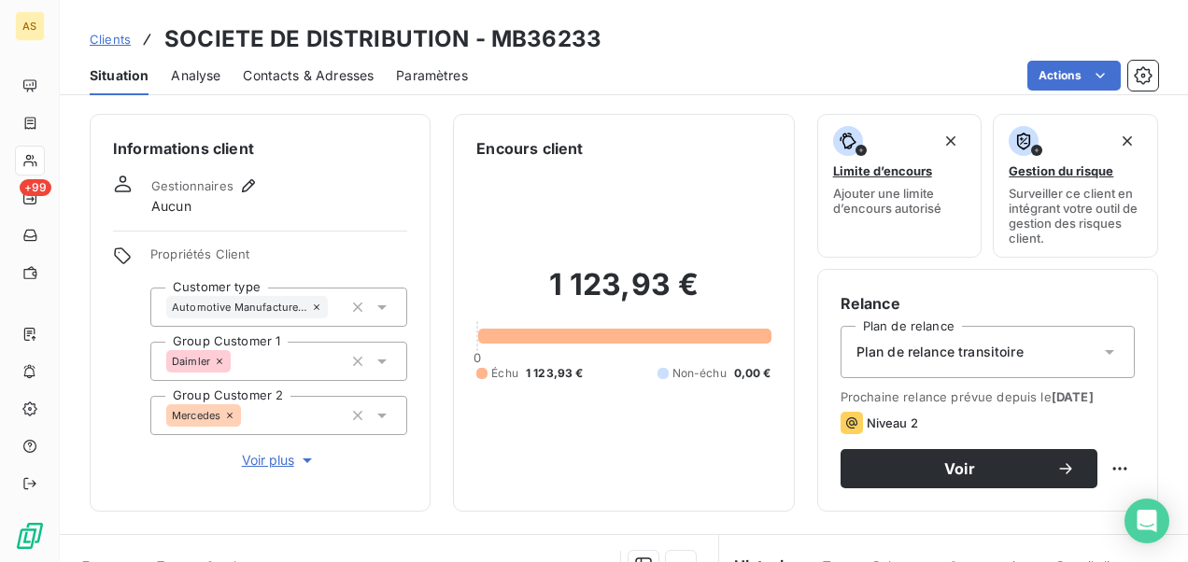
click at [263, 71] on span "Contacts & Adresses" at bounding box center [308, 75] width 131 height 19
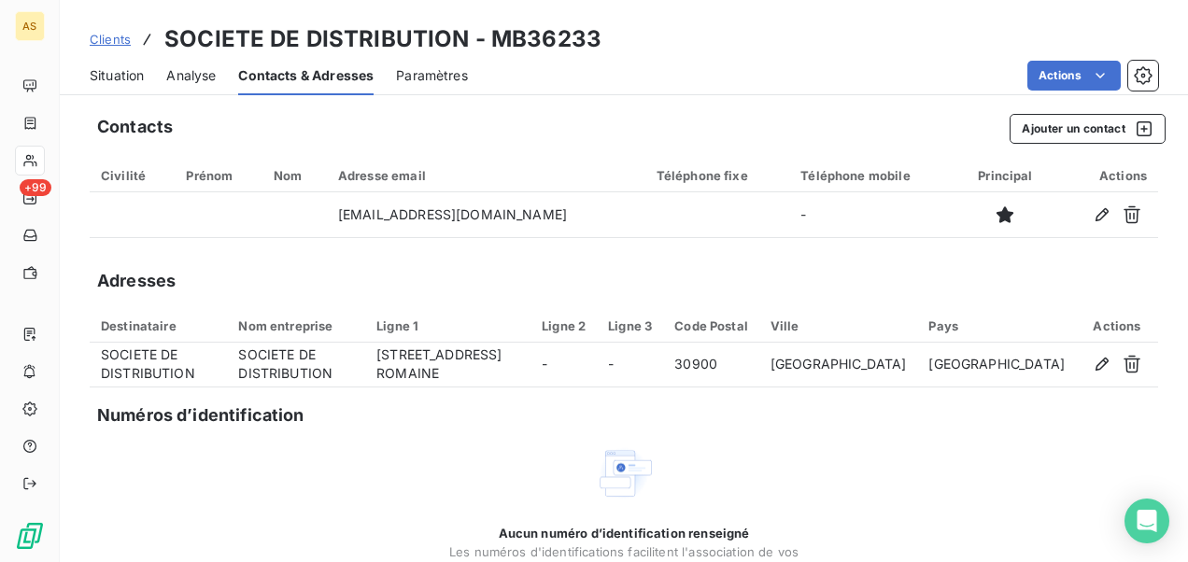
click at [98, 37] on span "Clients" at bounding box center [110, 39] width 41 height 15
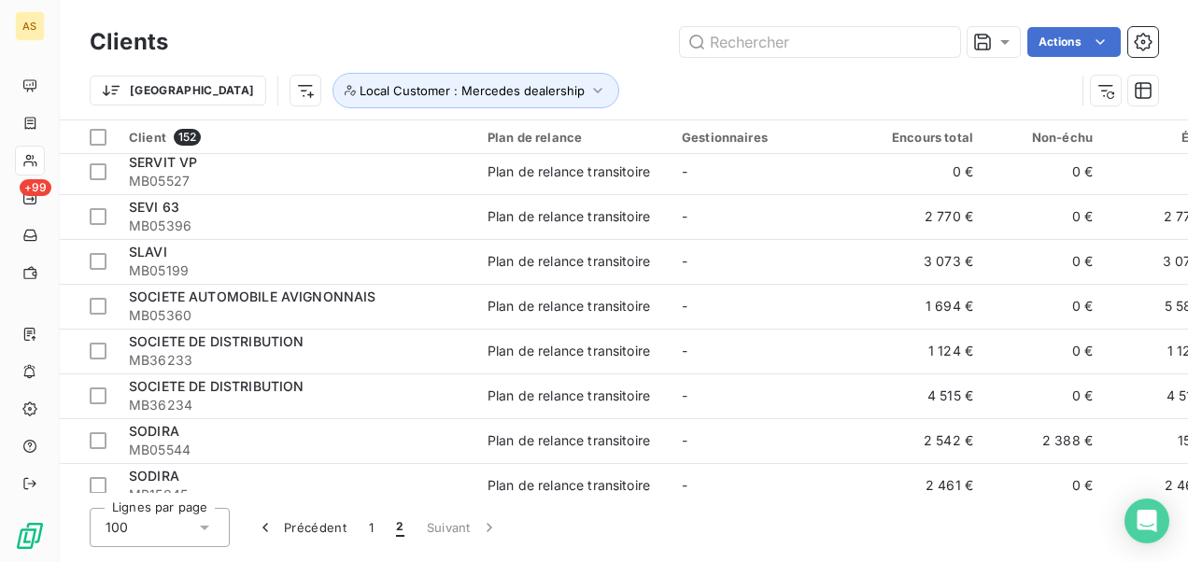
scroll to position [1532, 0]
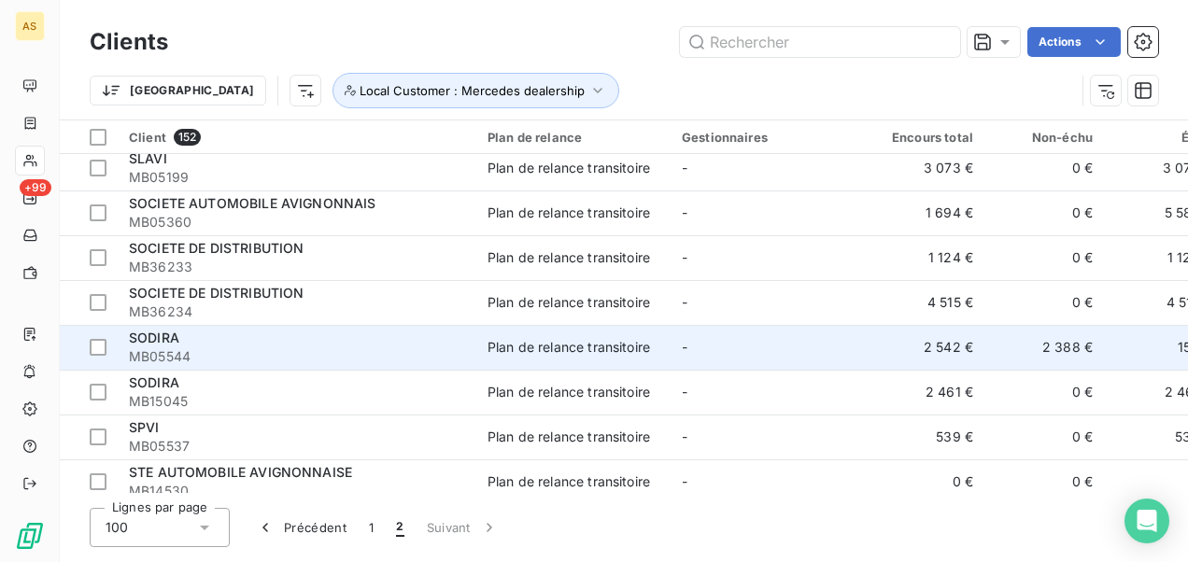
click at [544, 351] on div "Plan de relance transitoire" at bounding box center [568, 347] width 162 height 19
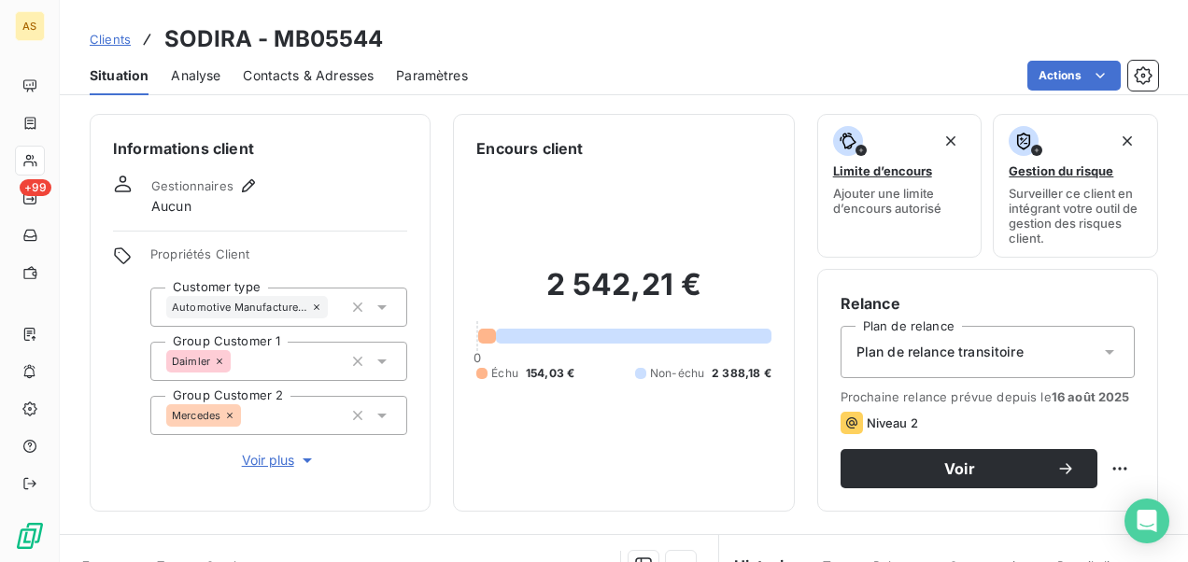
click at [340, 71] on span "Contacts & Adresses" at bounding box center [308, 75] width 131 height 19
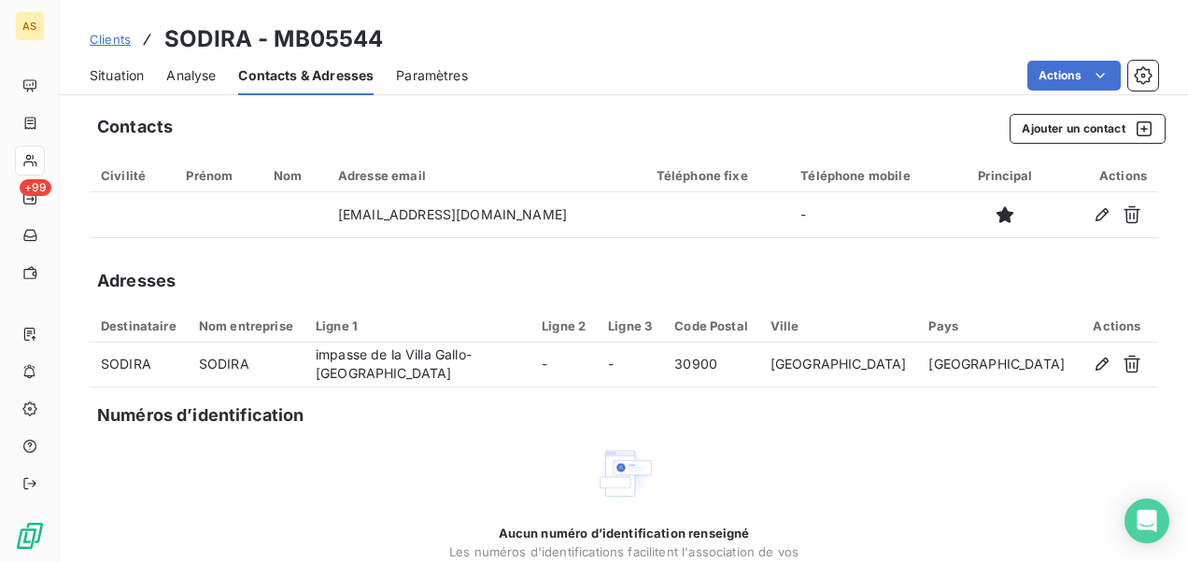
click at [132, 75] on span "Situation" at bounding box center [117, 75] width 54 height 19
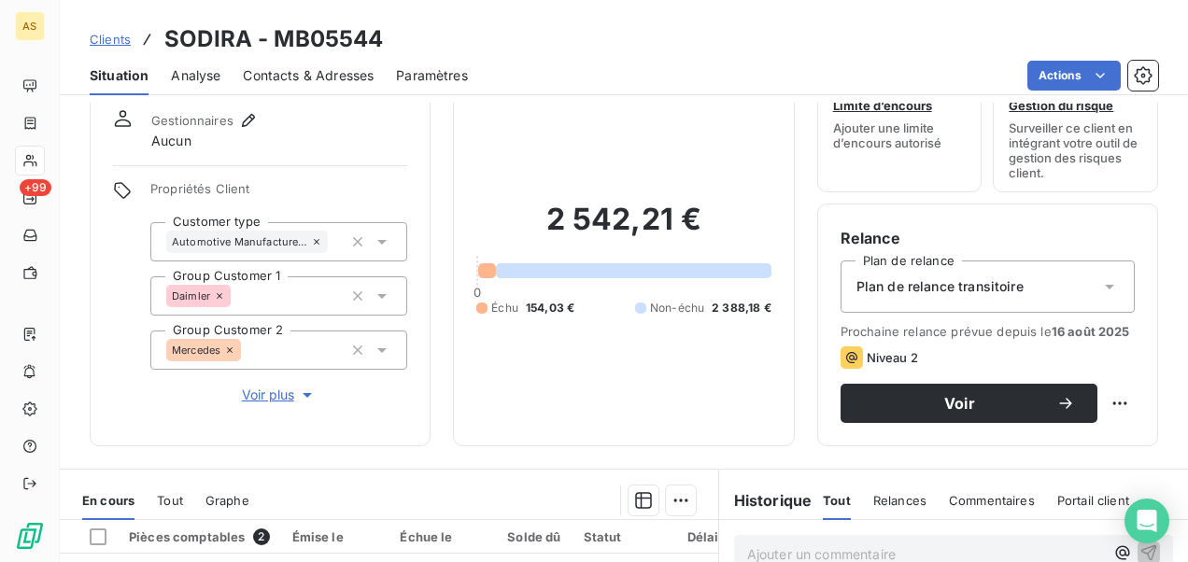
scroll to position [63, 0]
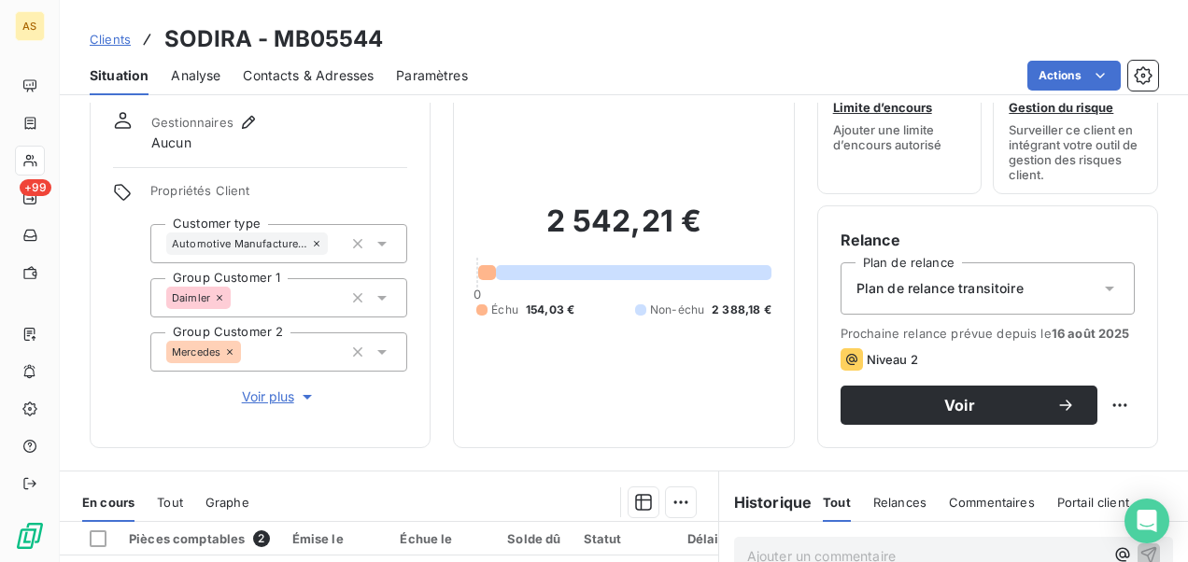
click at [122, 38] on span "Clients" at bounding box center [110, 39] width 41 height 15
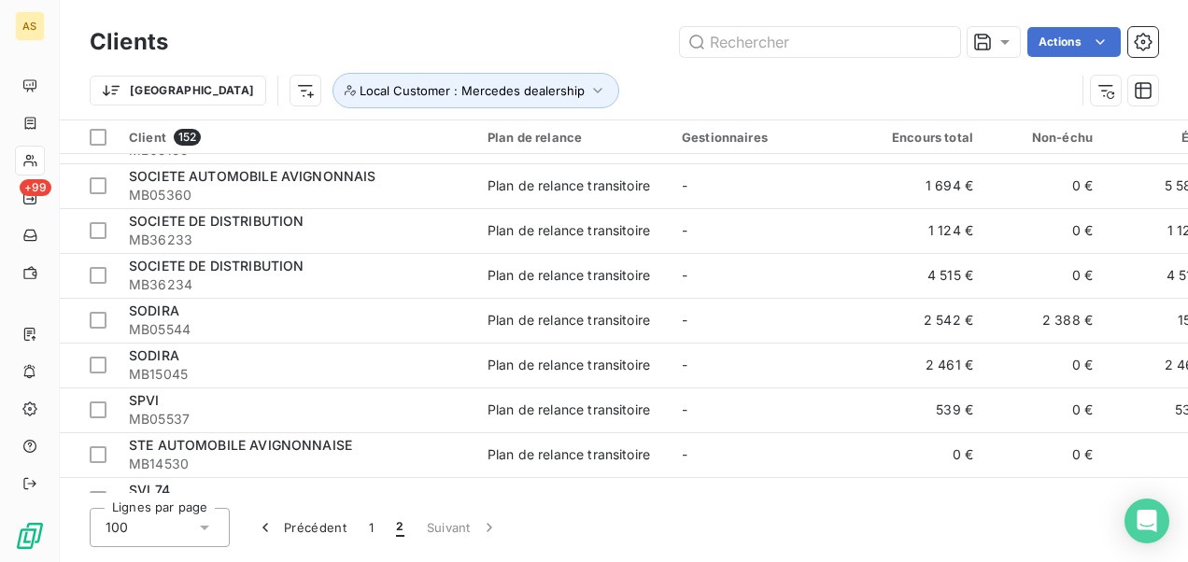
scroll to position [1587, 0]
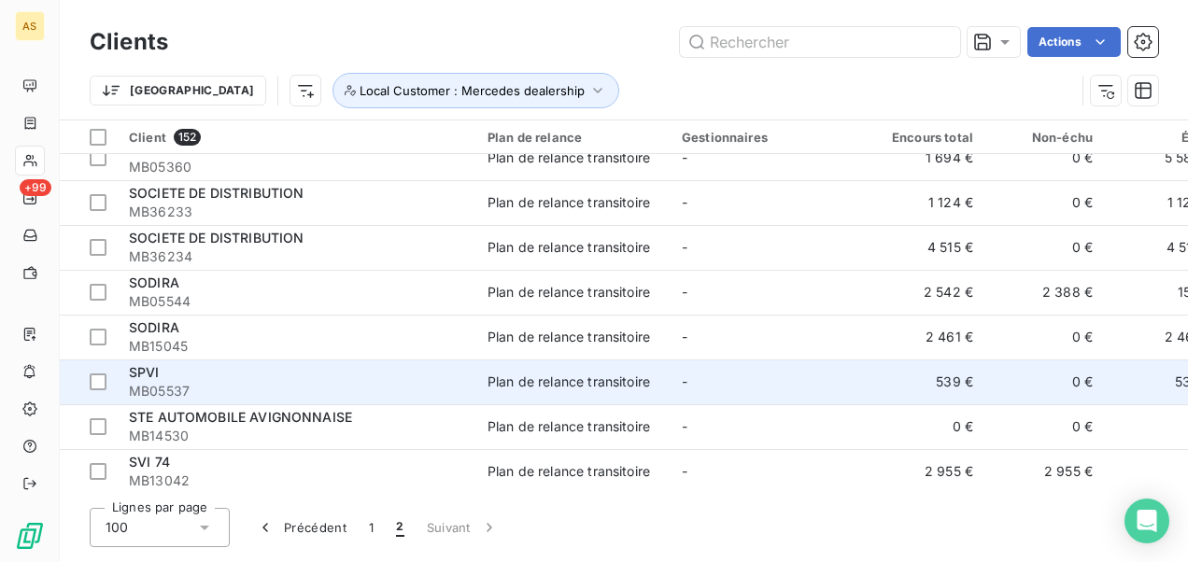
click at [588, 379] on div "Plan de relance transitoire" at bounding box center [568, 382] width 162 height 19
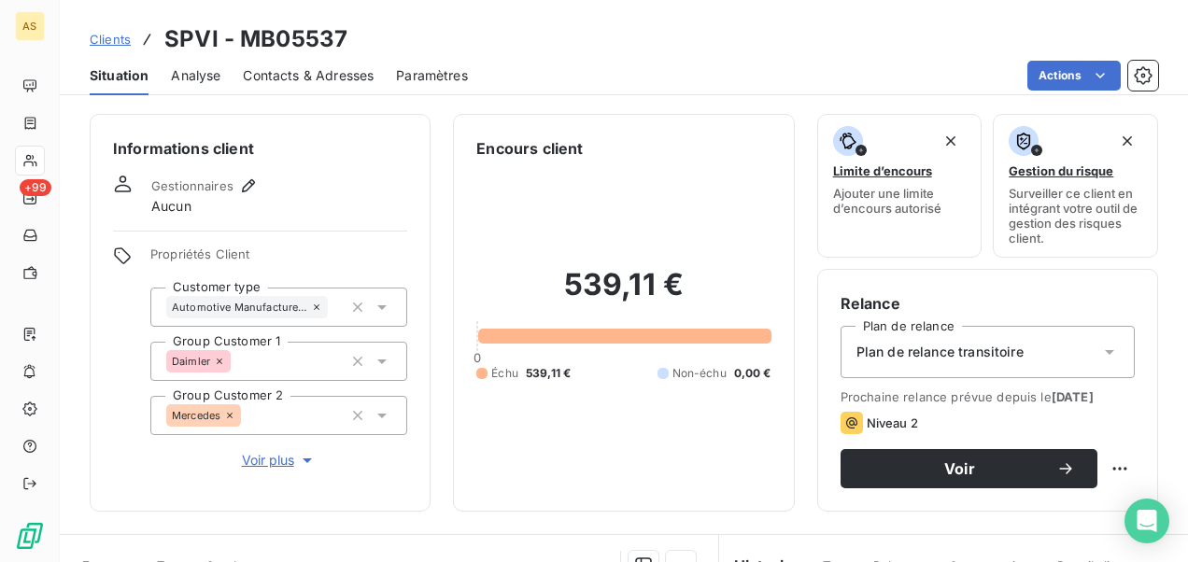
click at [314, 72] on span "Contacts & Adresses" at bounding box center [308, 75] width 131 height 19
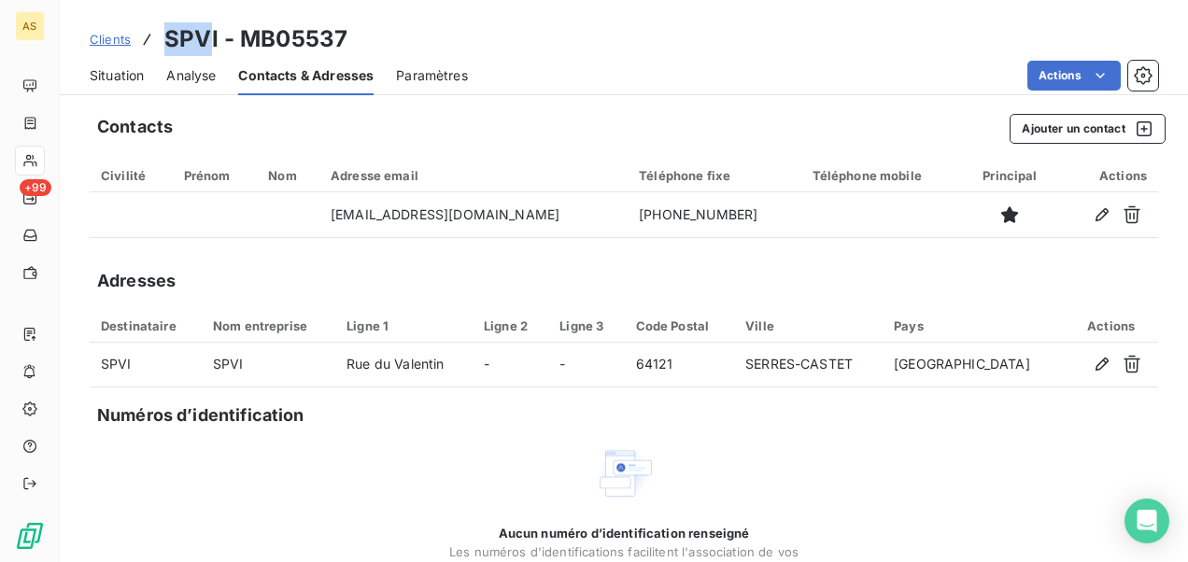
drag, startPoint x: 207, startPoint y: 39, endPoint x: 161, endPoint y: 35, distance: 46.8
click at [161, 35] on div "Clients SPVI - MB05537" at bounding box center [219, 39] width 258 height 34
click at [101, 35] on span "Clients" at bounding box center [110, 39] width 41 height 15
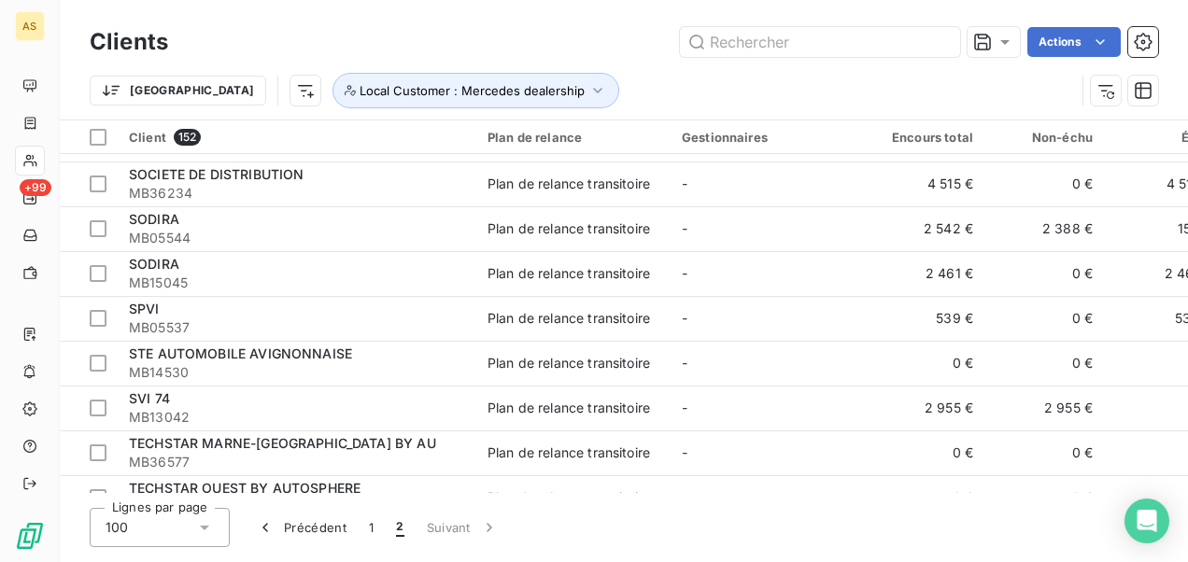
scroll to position [1681, 0]
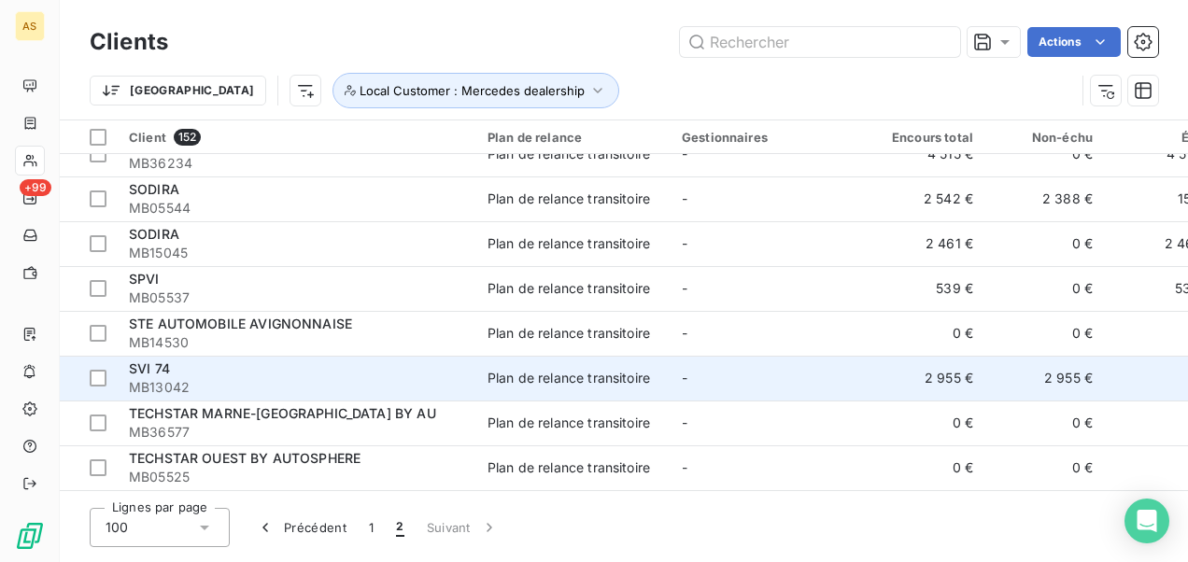
click at [861, 380] on td "-" at bounding box center [767, 378] width 194 height 45
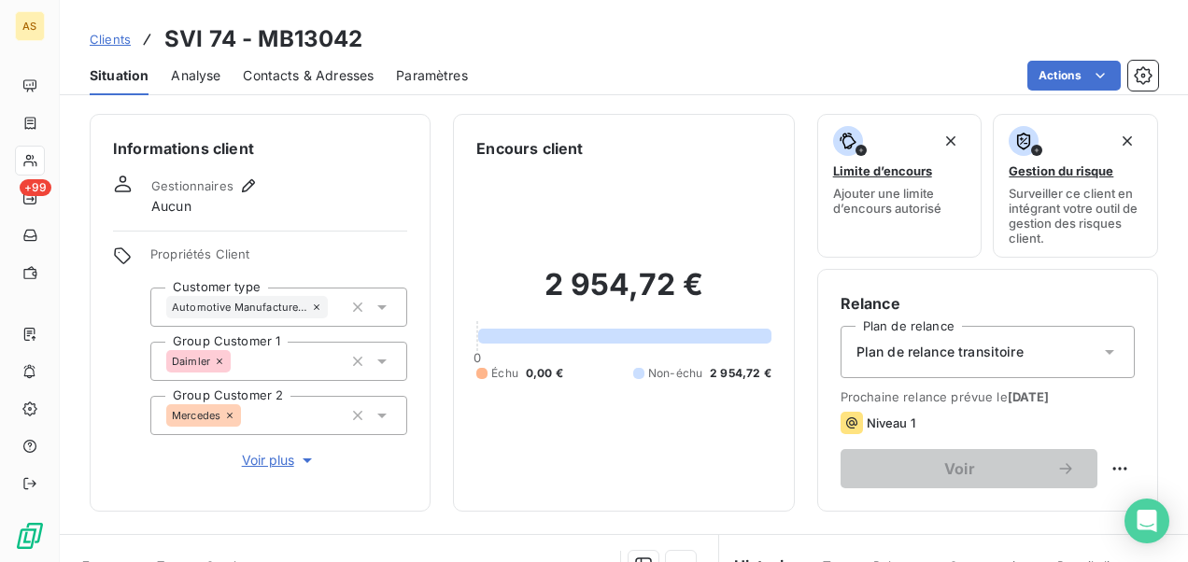
click at [306, 73] on span "Contacts & Adresses" at bounding box center [308, 75] width 131 height 19
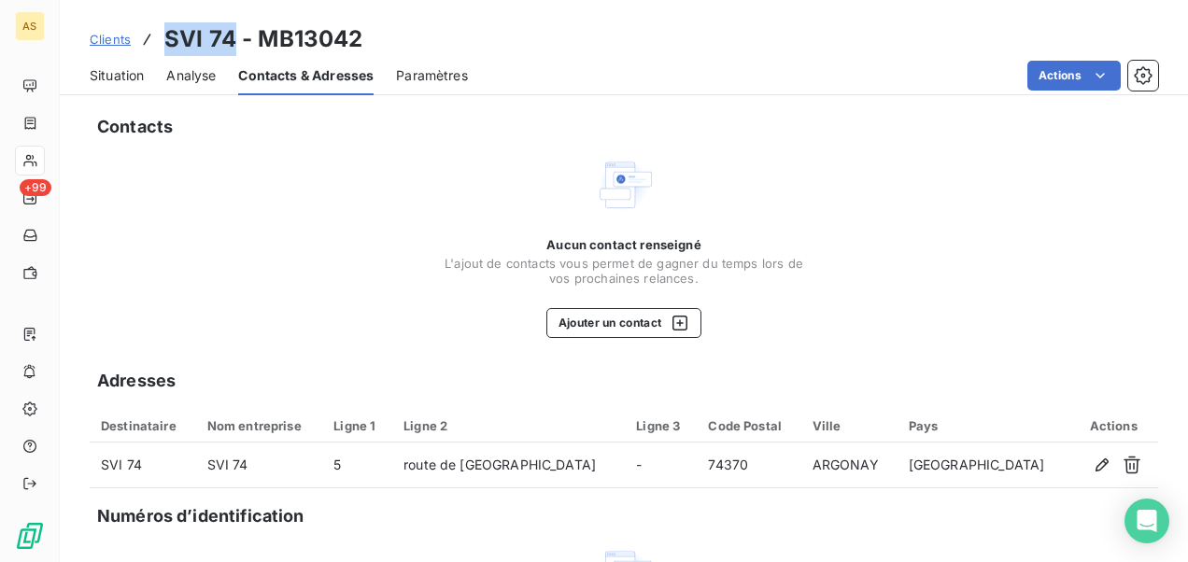
drag, startPoint x: 228, startPoint y: 37, endPoint x: 159, endPoint y: 32, distance: 69.3
click at [159, 32] on div "Clients SVI 74 - MB13042" at bounding box center [226, 39] width 273 height 34
click at [113, 35] on span "Clients" at bounding box center [110, 39] width 41 height 15
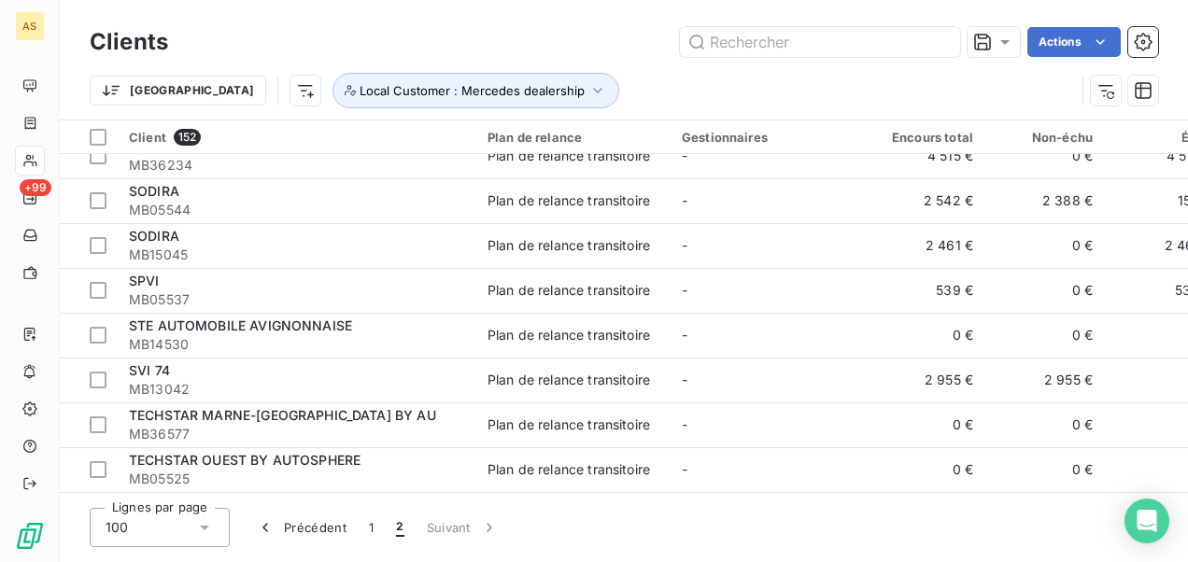
scroll to position [1719, 0]
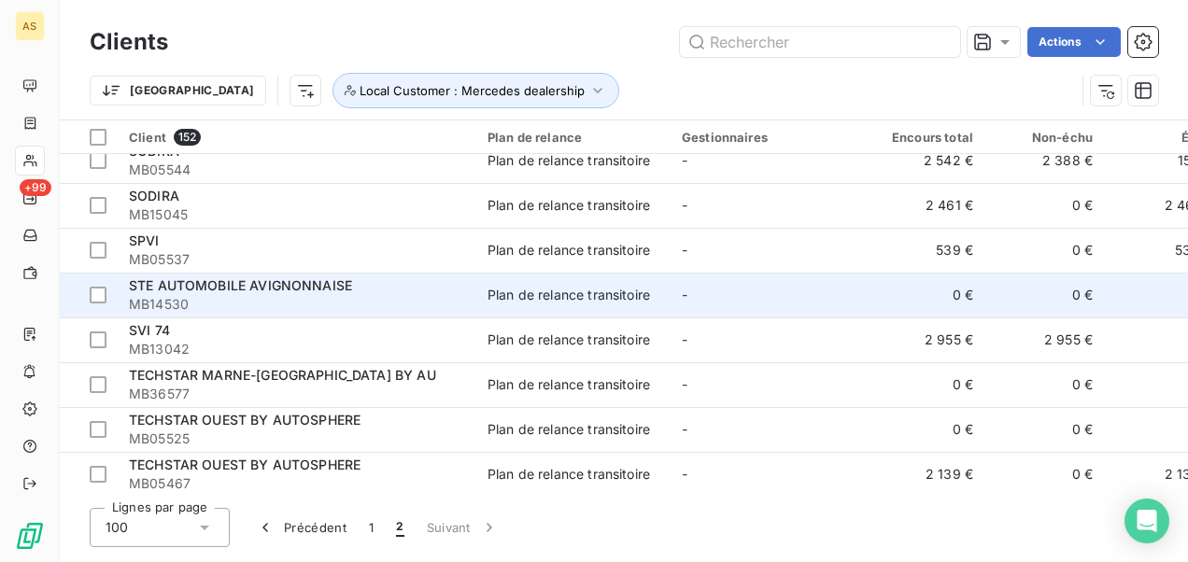
click at [235, 314] on td "STE AUTOMOBILE AVIGNONNAISE MB14530" at bounding box center [297, 295] width 359 height 45
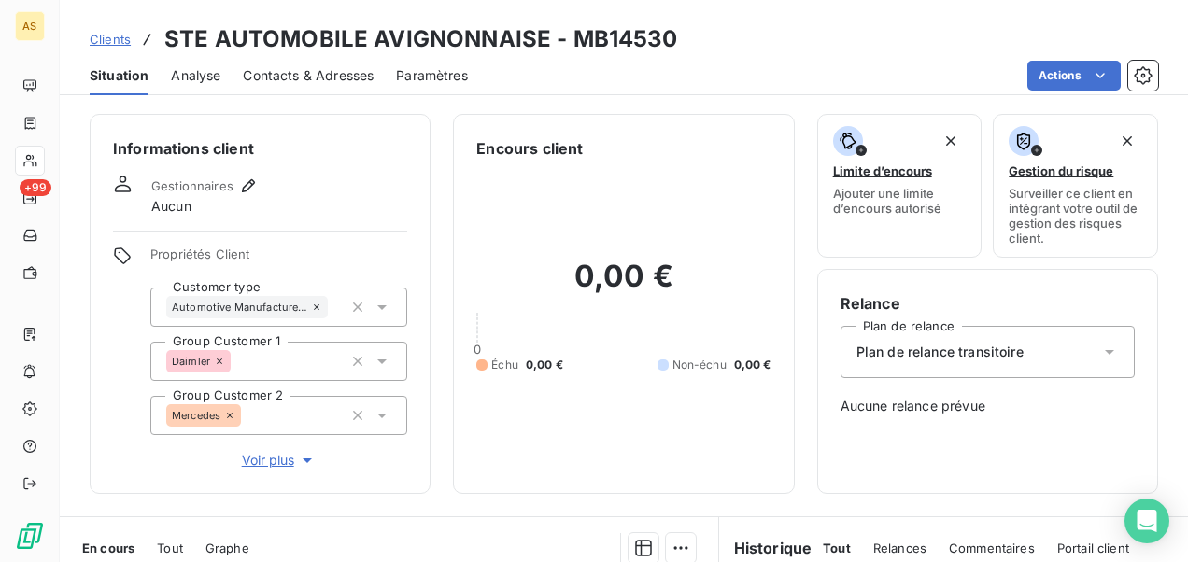
click at [110, 32] on span "Clients" at bounding box center [110, 39] width 41 height 15
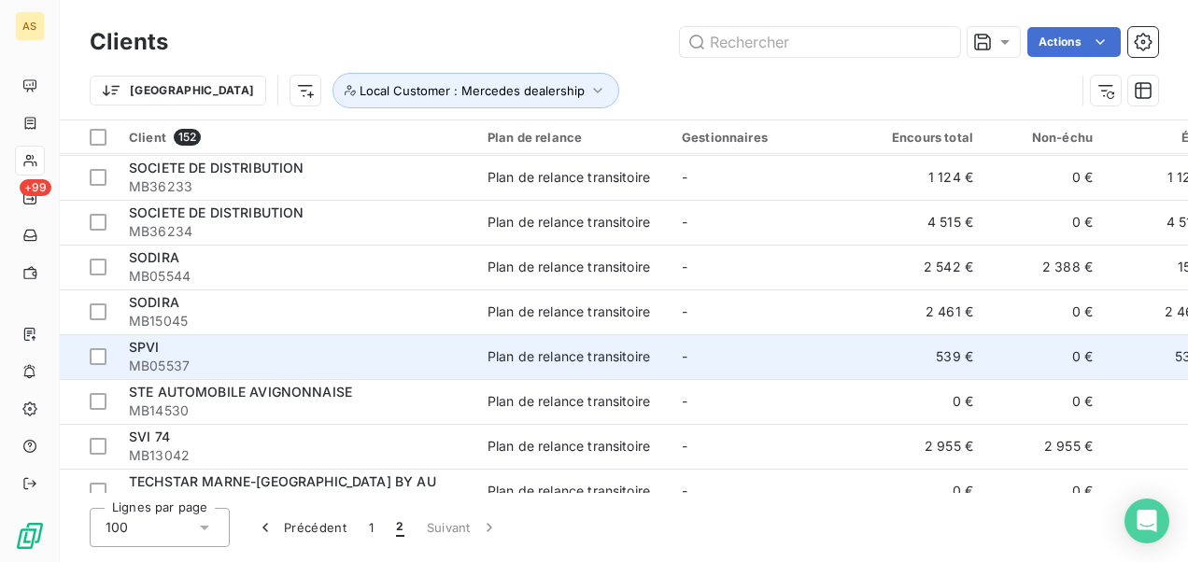
scroll to position [1587, 0]
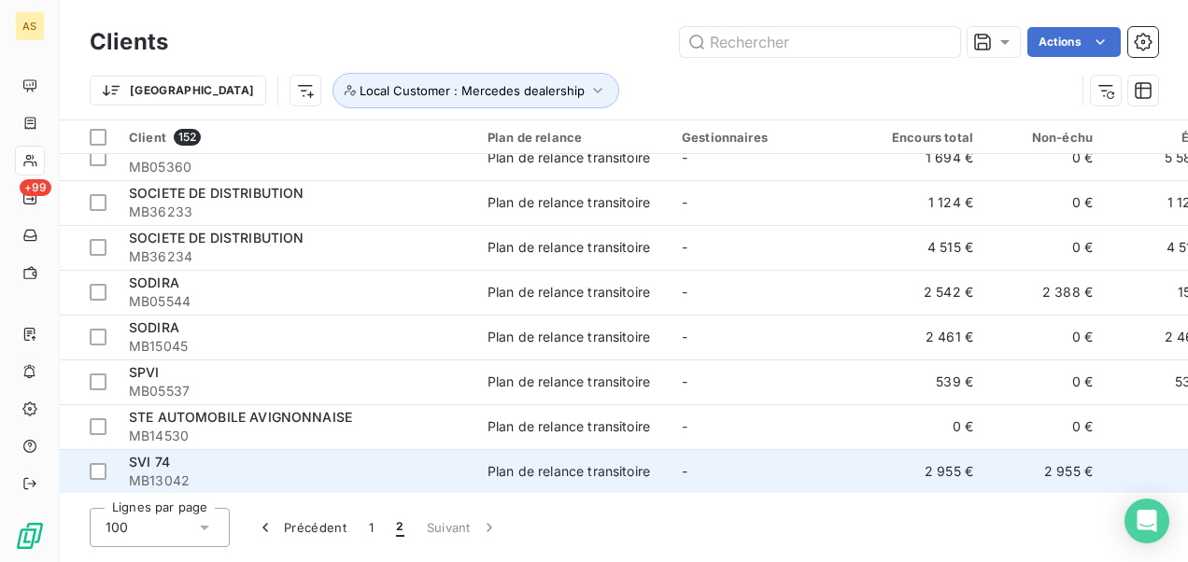
click at [230, 467] on div "SVI 74" at bounding box center [297, 462] width 336 height 19
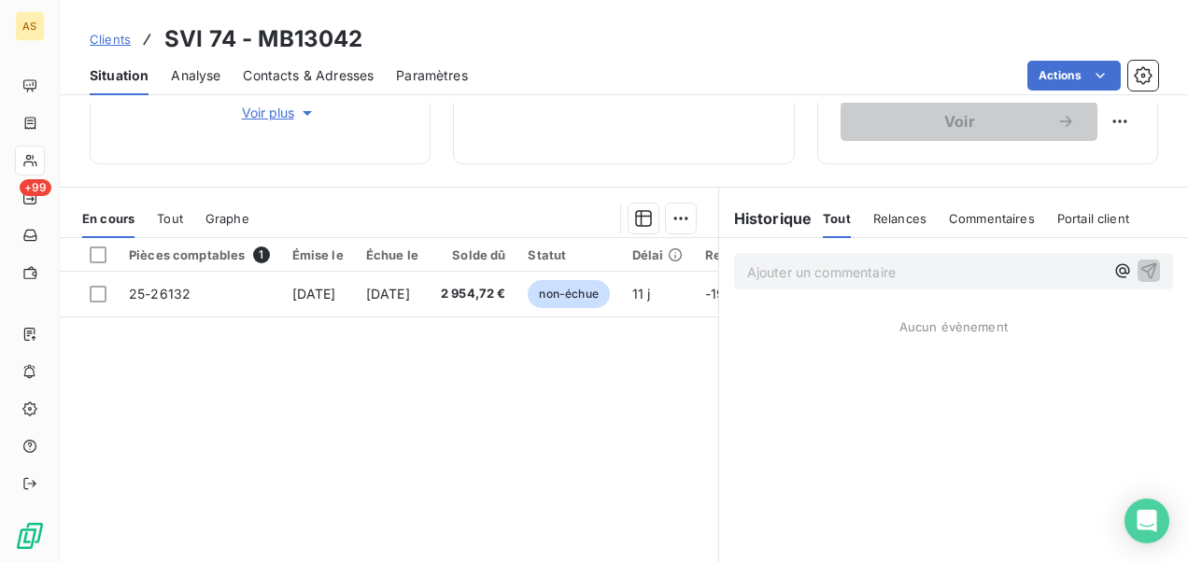
scroll to position [374, 0]
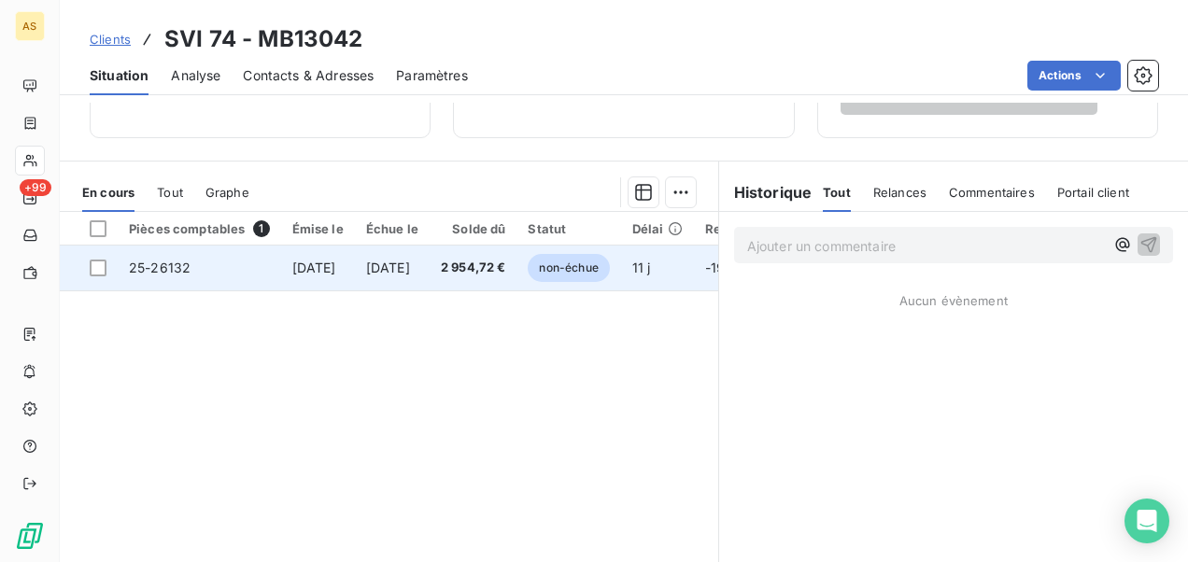
click at [478, 270] on td "2 954,72 €" at bounding box center [474, 268] width 88 height 45
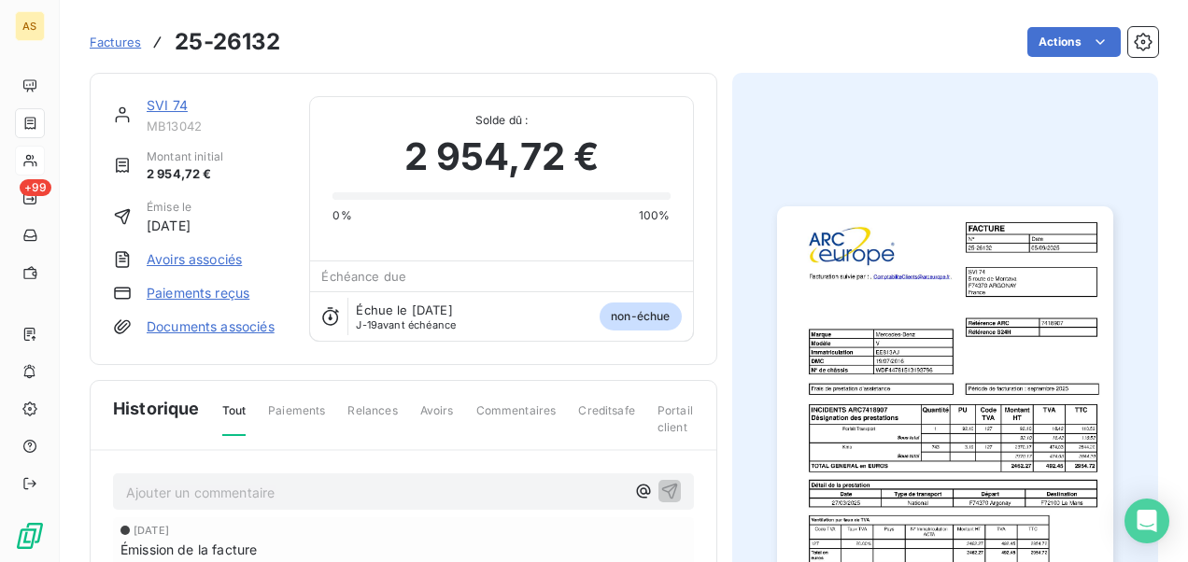
click at [861, 326] on img "button" at bounding box center [945, 443] width 336 height 475
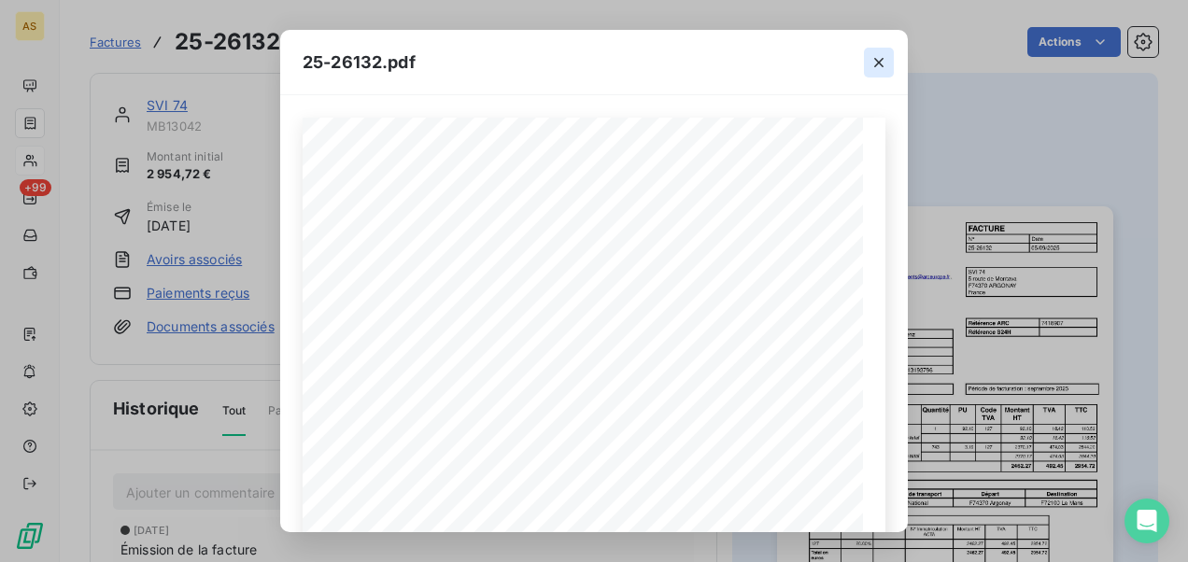
click at [878, 53] on icon "button" at bounding box center [878, 62] width 19 height 19
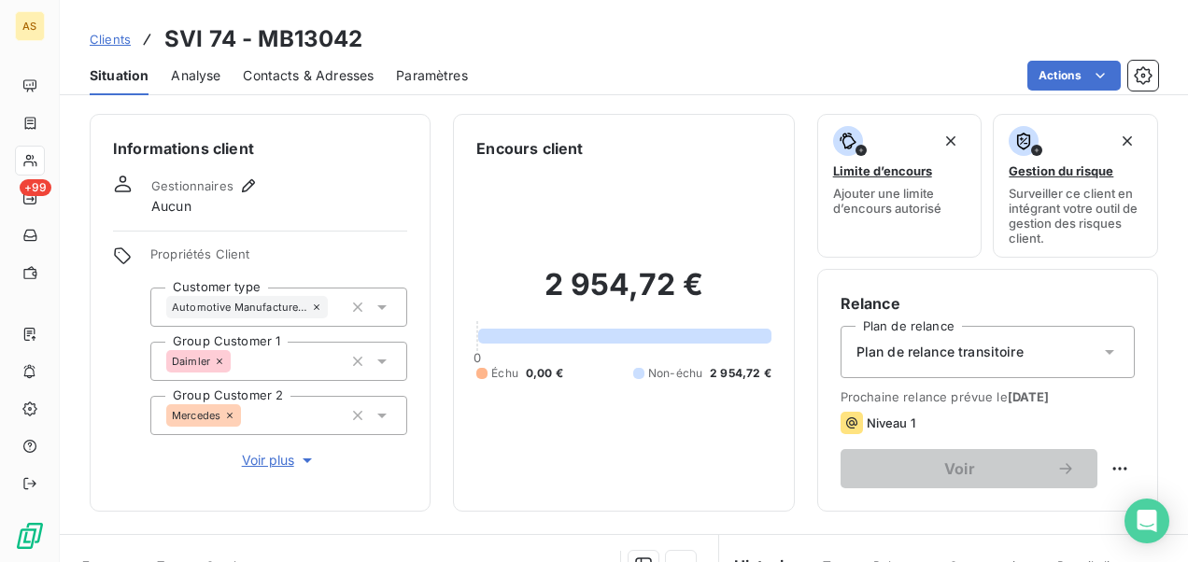
click at [99, 39] on span "Clients" at bounding box center [110, 39] width 41 height 15
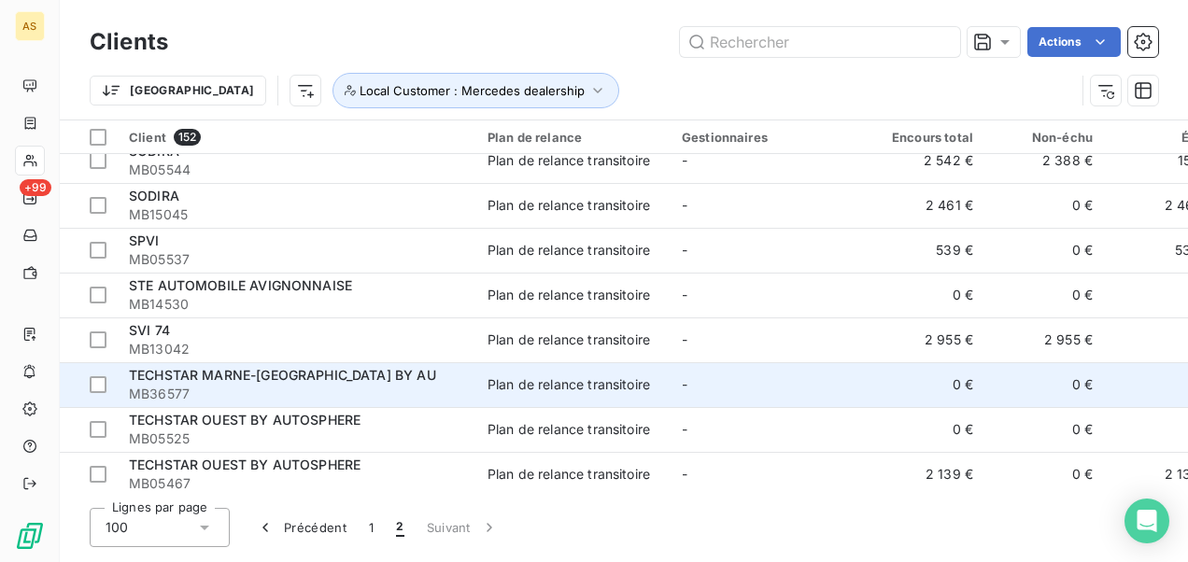
scroll to position [1812, 0]
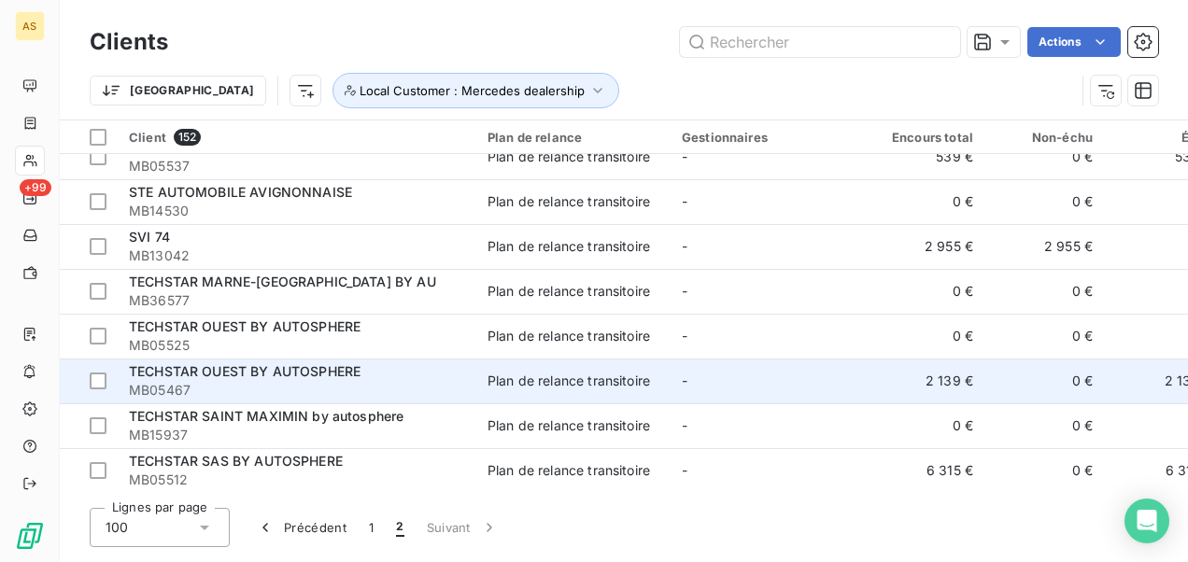
click at [317, 383] on span "MB05467" at bounding box center [297, 390] width 336 height 19
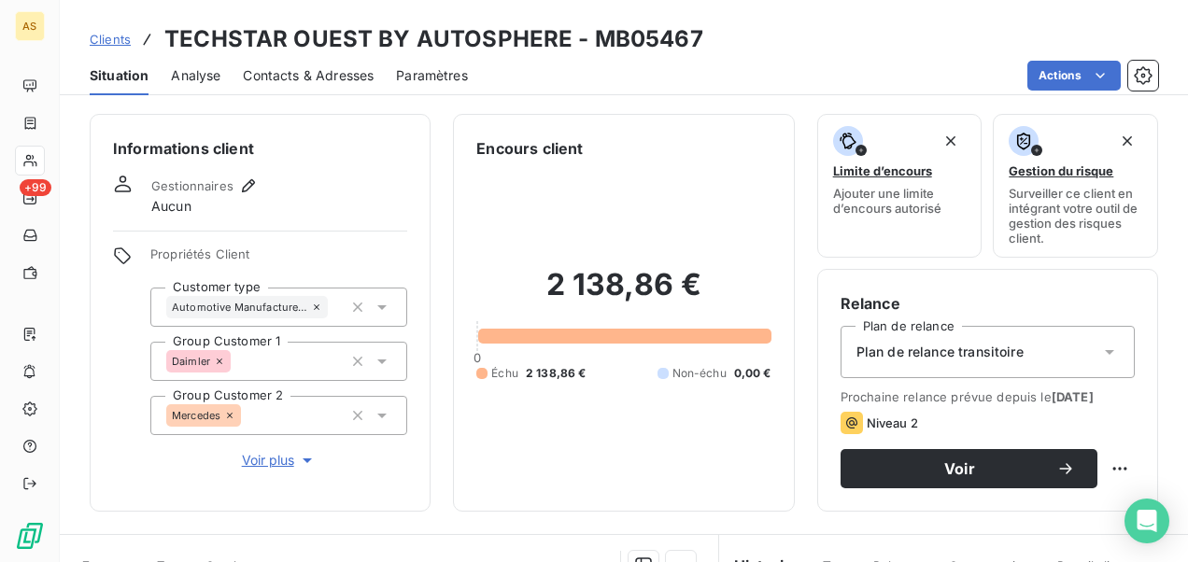
click at [320, 70] on span "Contacts & Adresses" at bounding box center [308, 75] width 131 height 19
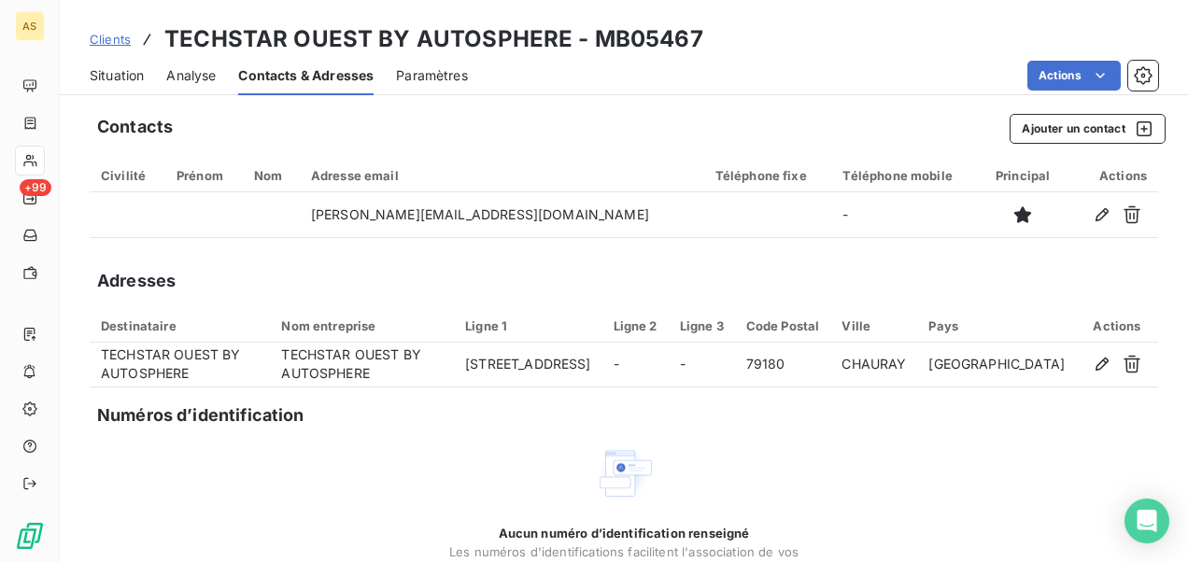
click at [116, 39] on span "Clients" at bounding box center [110, 39] width 41 height 15
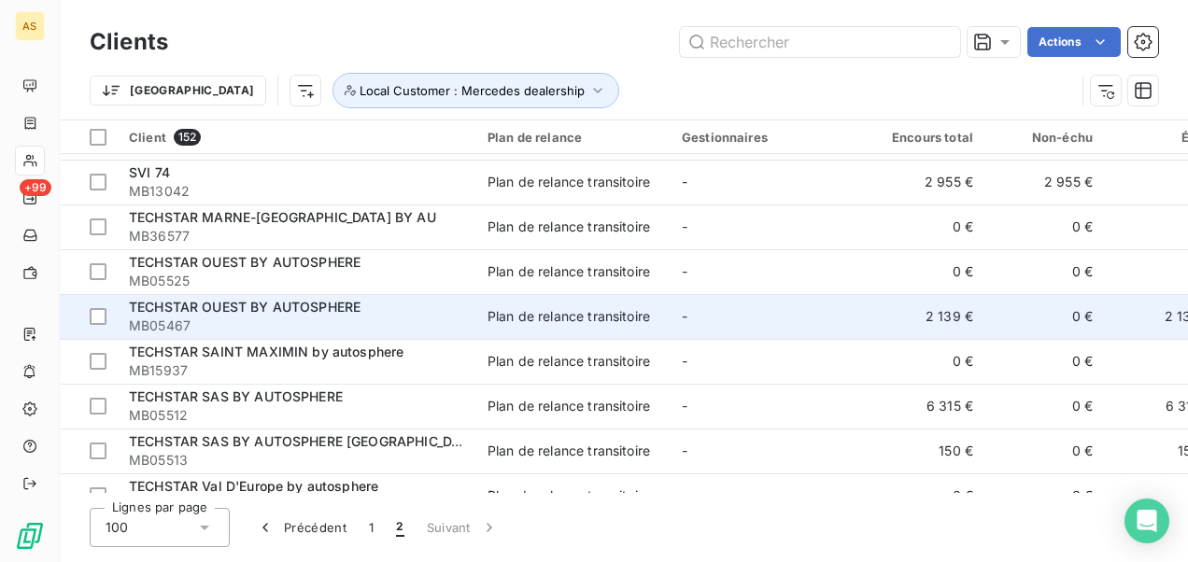
scroll to position [1906, 0]
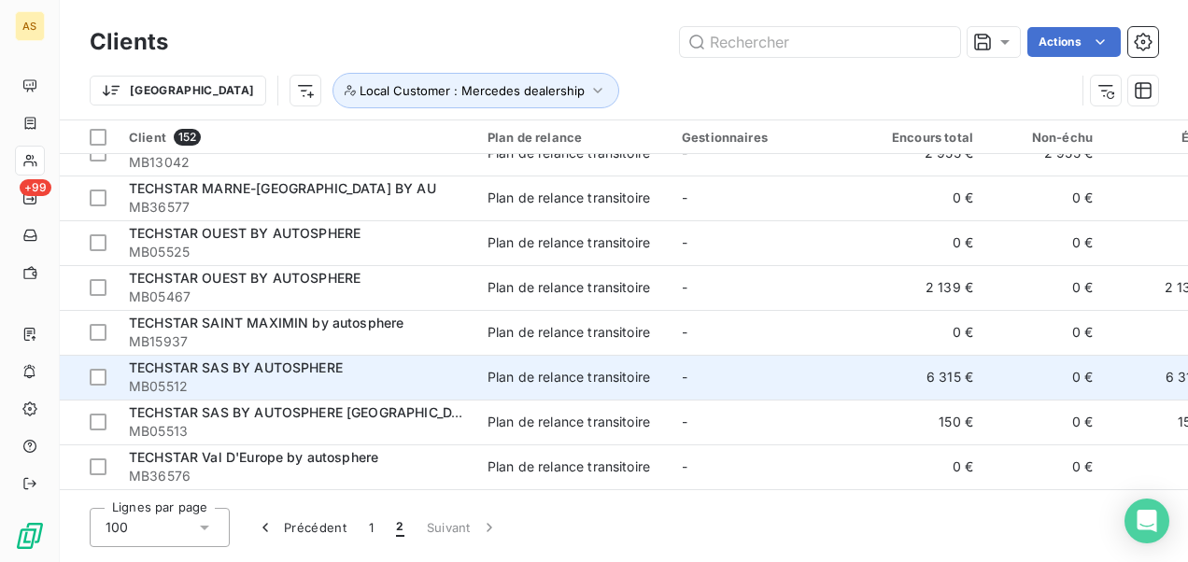
click at [311, 374] on span "TECHSTAR SAS BY AUTOSPHERE" at bounding box center [236, 368] width 214 height 16
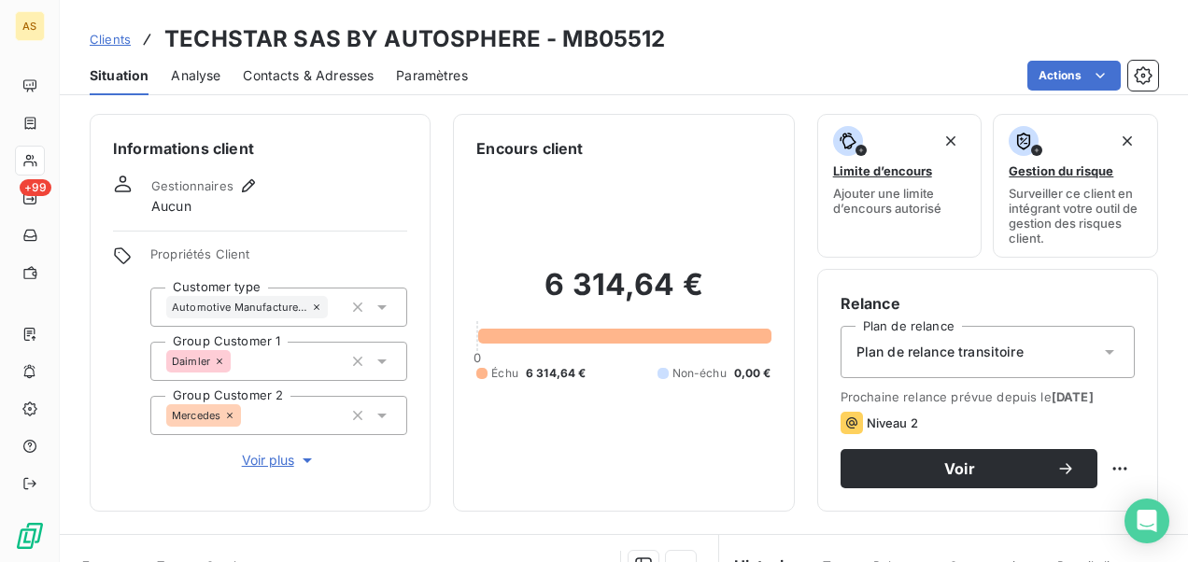
click at [275, 68] on span "Contacts & Adresses" at bounding box center [308, 75] width 131 height 19
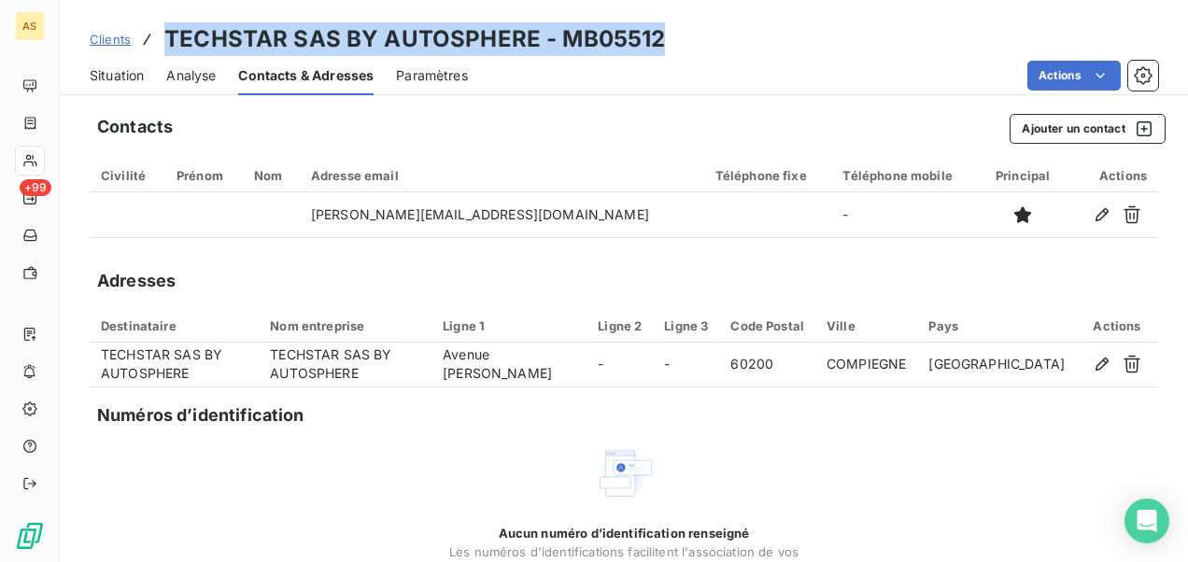
drag, startPoint x: 664, startPoint y: 31, endPoint x: 149, endPoint y: 35, distance: 514.5
click at [149, 35] on div "Clients TECHSTAR SAS BY AUTOSPHERE - MB05512" at bounding box center [624, 39] width 1128 height 34
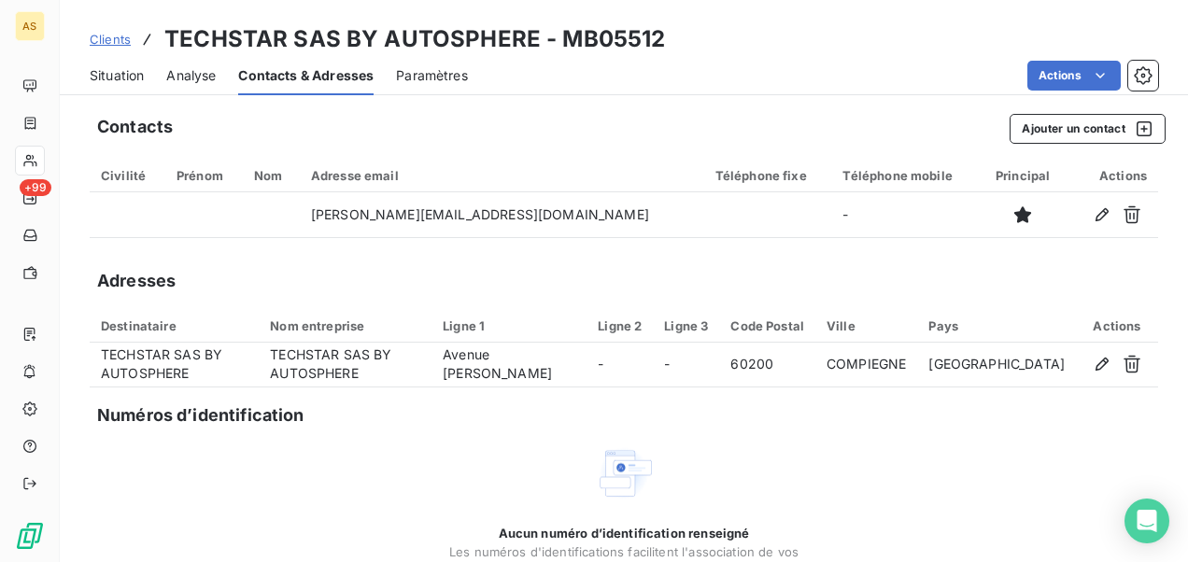
click at [93, 25] on div "Clients TECHSTAR SAS BY AUTOSPHERE - MB05512" at bounding box center [377, 39] width 575 height 34
click at [105, 37] on span "Clients" at bounding box center [110, 39] width 41 height 15
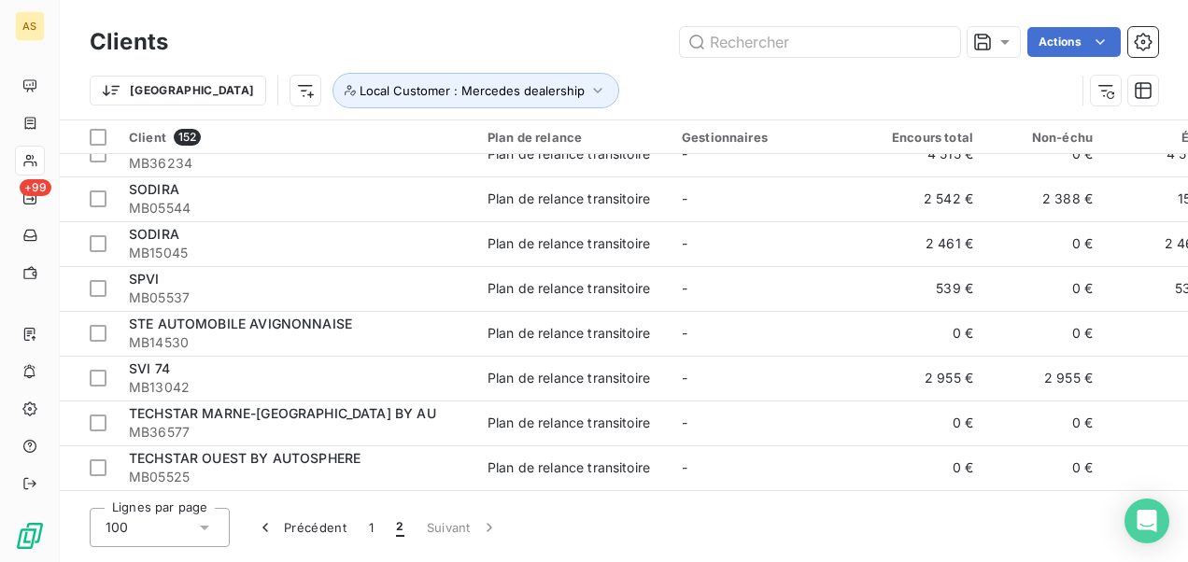
scroll to position [1774, 0]
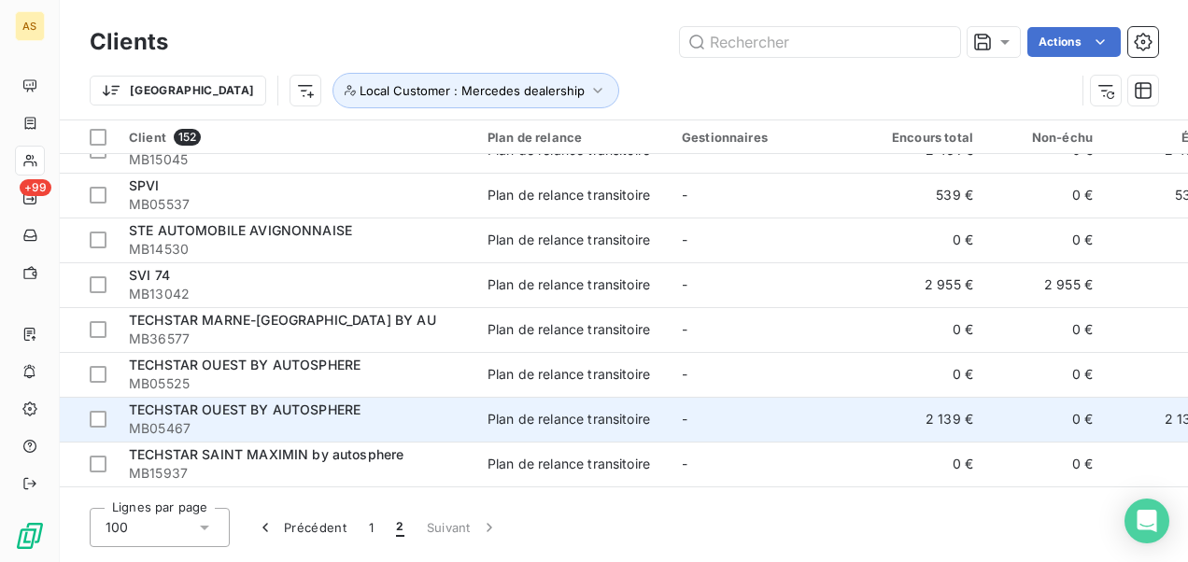
click at [478, 410] on td "Plan de relance transitoire" at bounding box center [573, 419] width 194 height 45
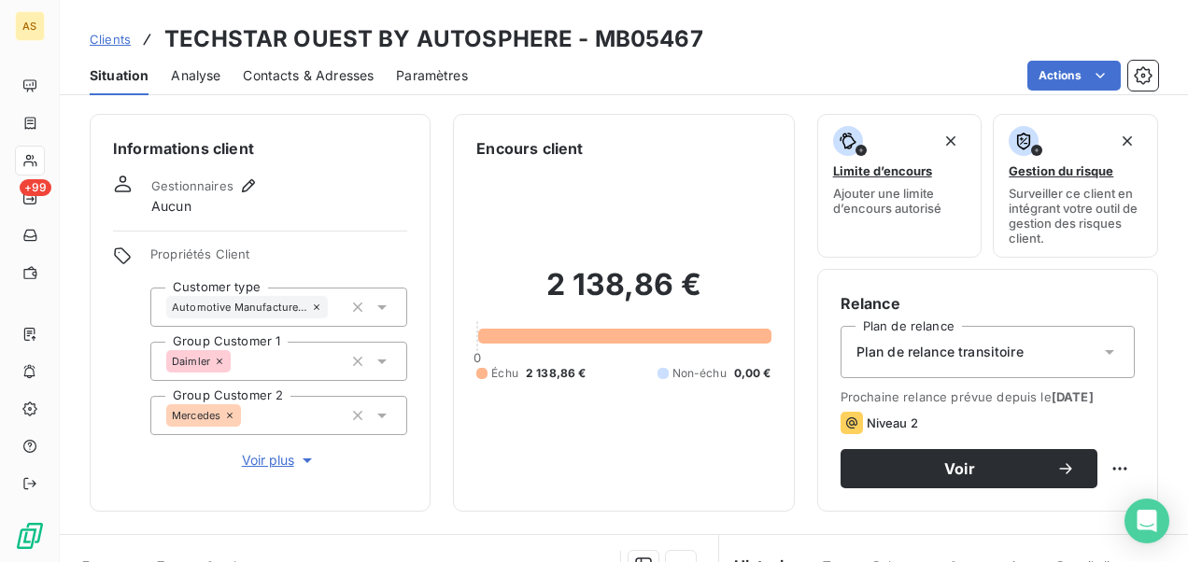
click at [308, 60] on div "Contacts & Adresses" at bounding box center [308, 75] width 131 height 39
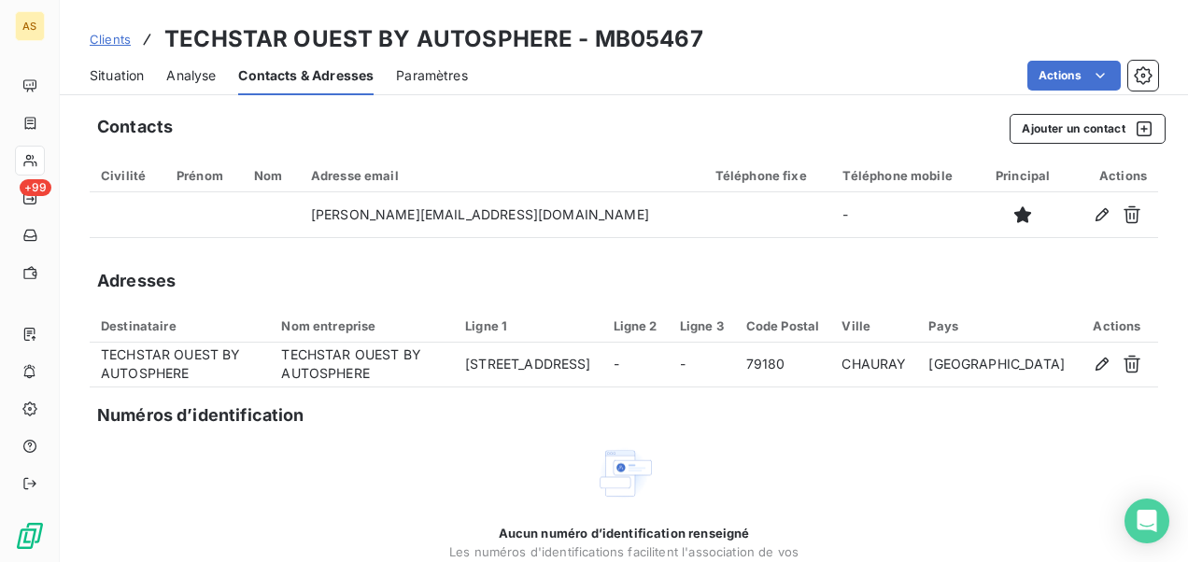
click at [105, 44] on span "Clients" at bounding box center [110, 39] width 41 height 15
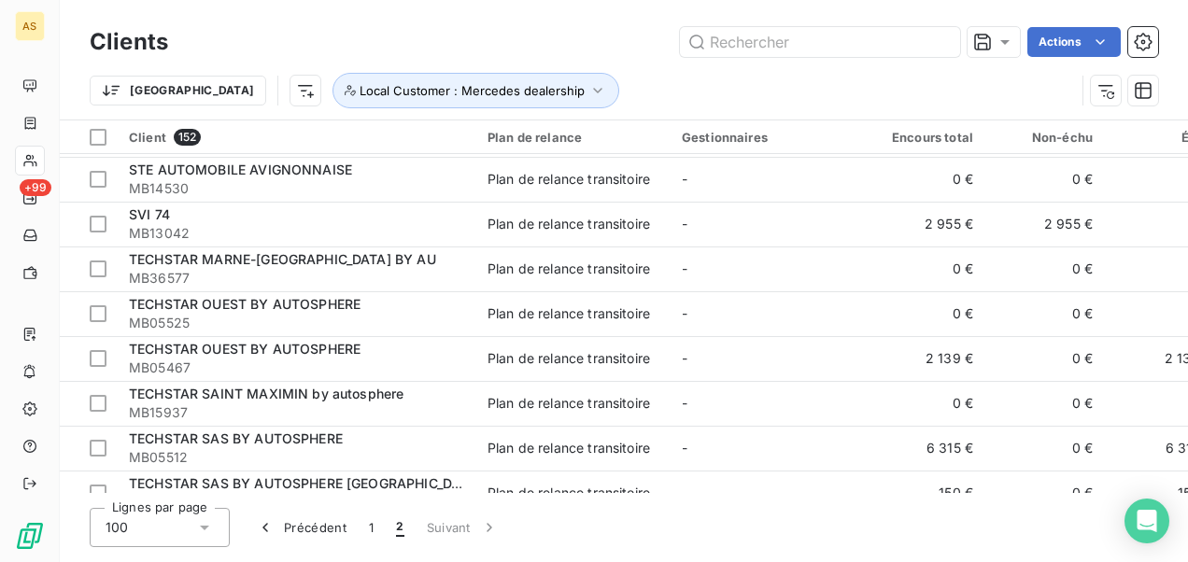
scroll to position [1999, 0]
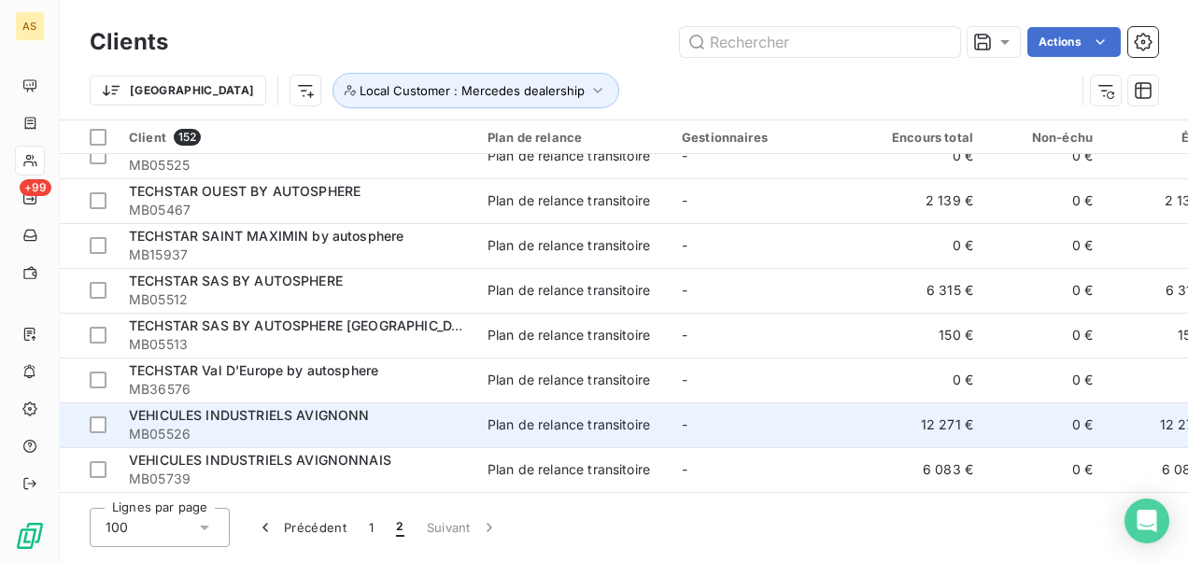
click at [410, 425] on span "MB05526" at bounding box center [297, 434] width 336 height 19
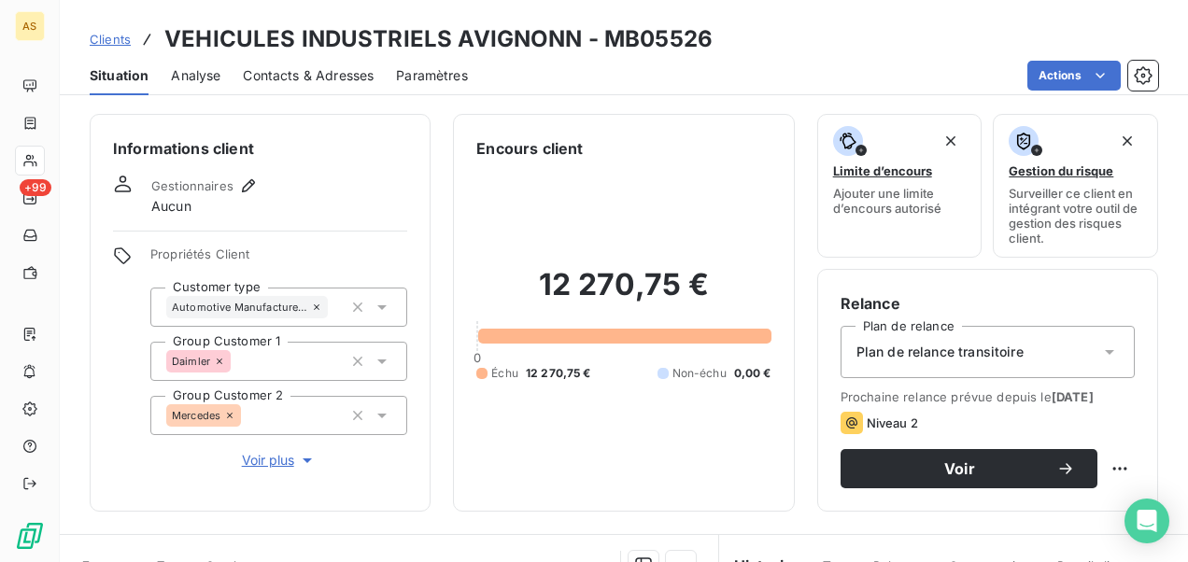
click at [340, 72] on span "Contacts & Adresses" at bounding box center [308, 75] width 131 height 19
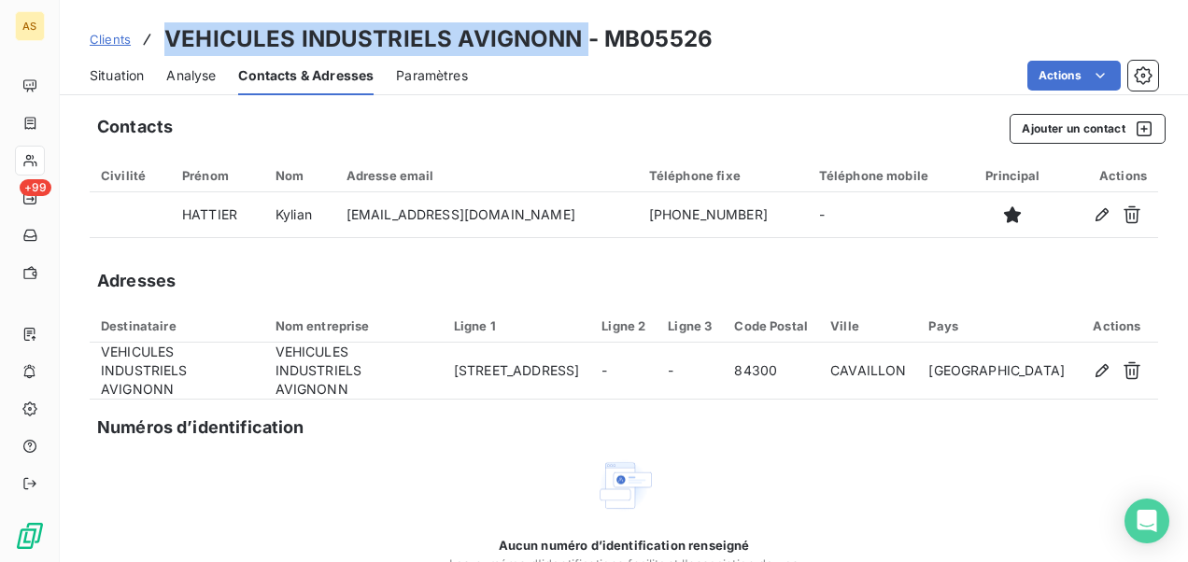
drag, startPoint x: 579, startPoint y: 39, endPoint x: 151, endPoint y: 10, distance: 428.6
click at [151, 10] on div "Clients VEHICULES INDUSTRIELS AVIGNONN - MB05526 Situation Analyse Contacts & A…" at bounding box center [624, 47] width 1128 height 95
click at [114, 39] on span "Clients" at bounding box center [110, 39] width 41 height 15
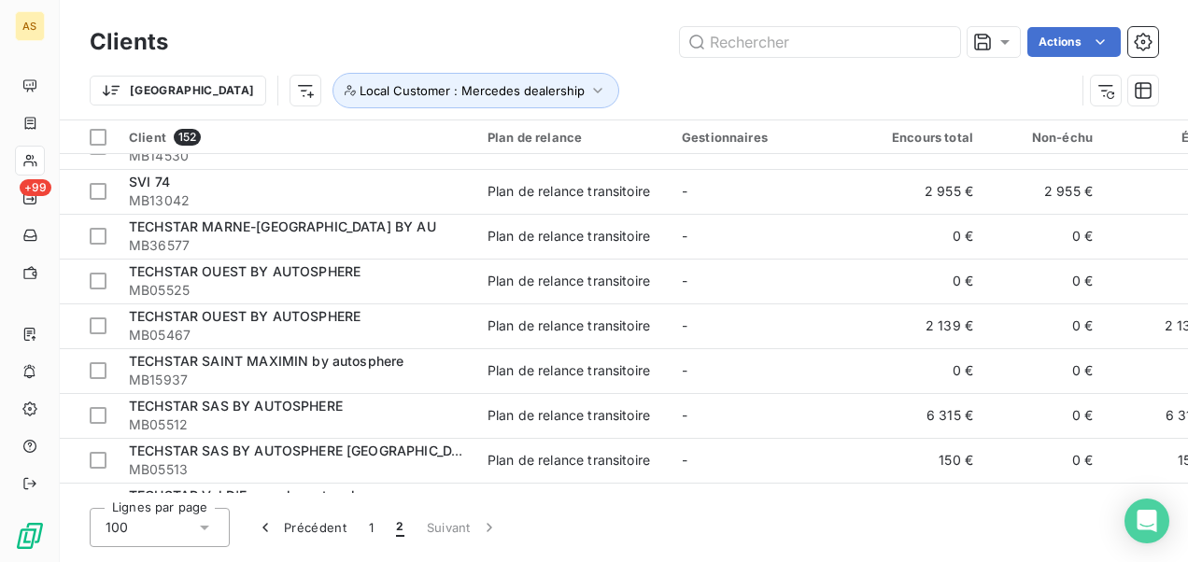
scroll to position [1961, 0]
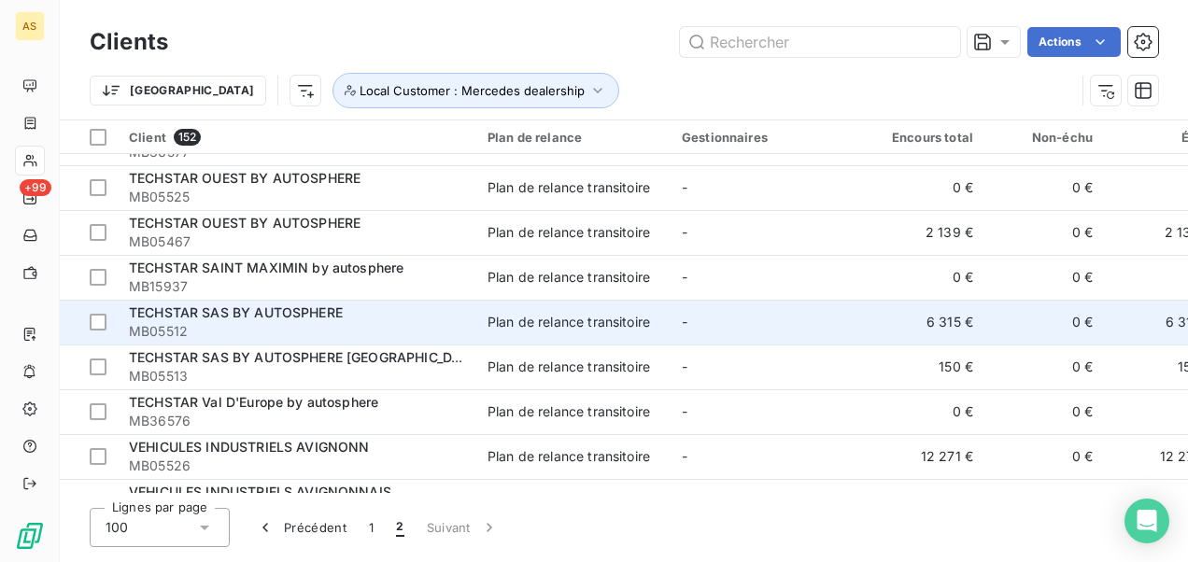
click at [458, 334] on span "MB05512" at bounding box center [297, 331] width 336 height 19
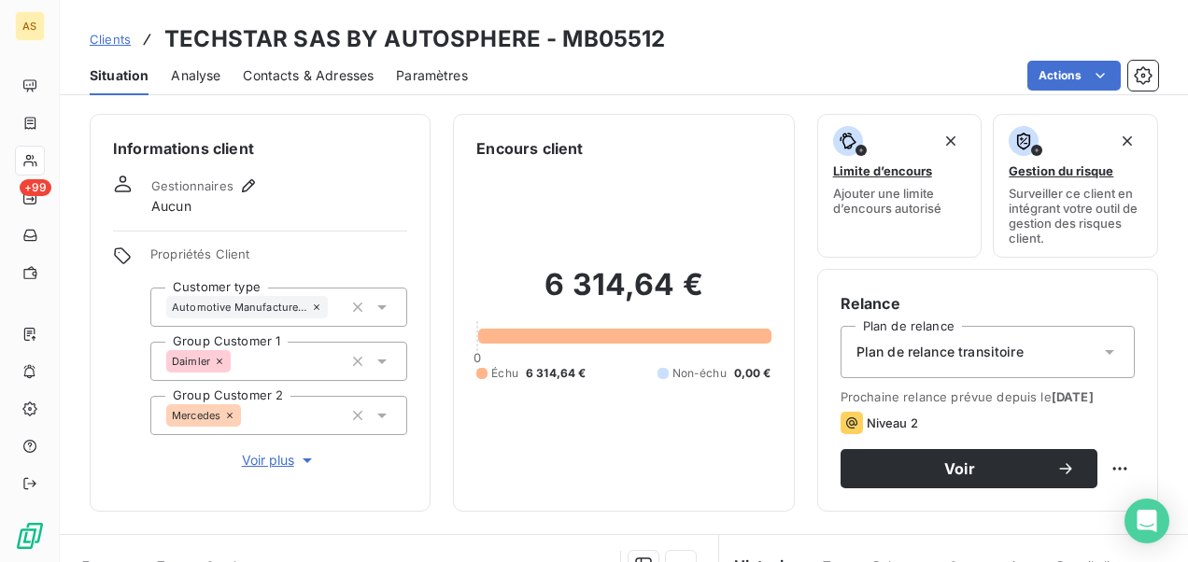
click at [291, 66] on span "Contacts & Adresses" at bounding box center [308, 75] width 131 height 19
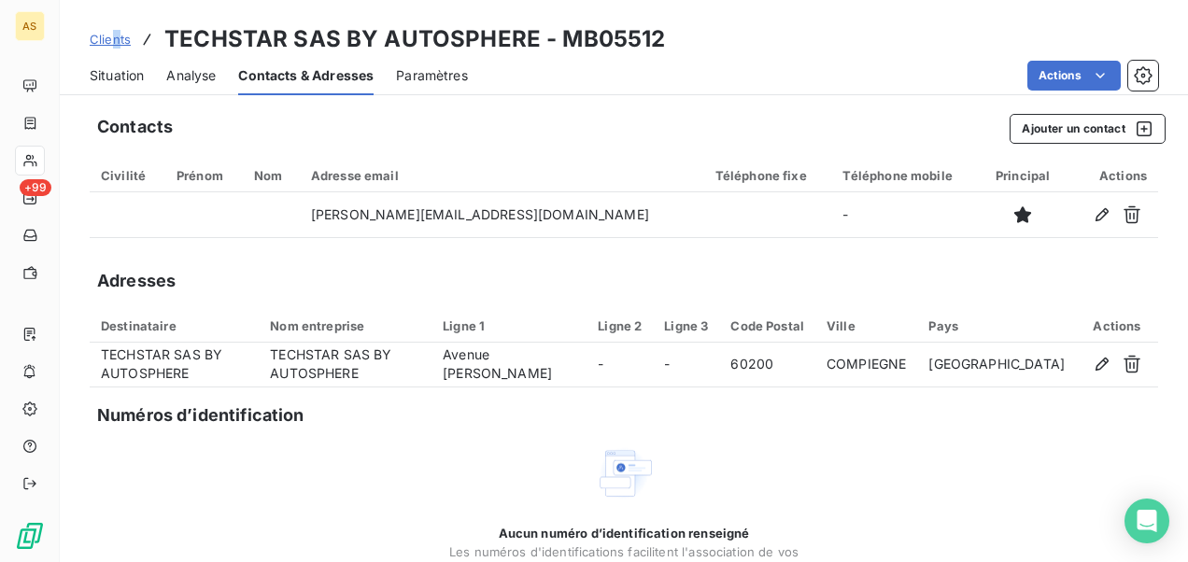
click at [115, 49] on div "Clients TECHSTAR SAS BY AUTOSPHERE - MB05512" at bounding box center [377, 39] width 575 height 34
drag, startPoint x: 115, startPoint y: 49, endPoint x: 102, endPoint y: 43, distance: 14.2
click at [102, 43] on span "Clients" at bounding box center [110, 39] width 41 height 15
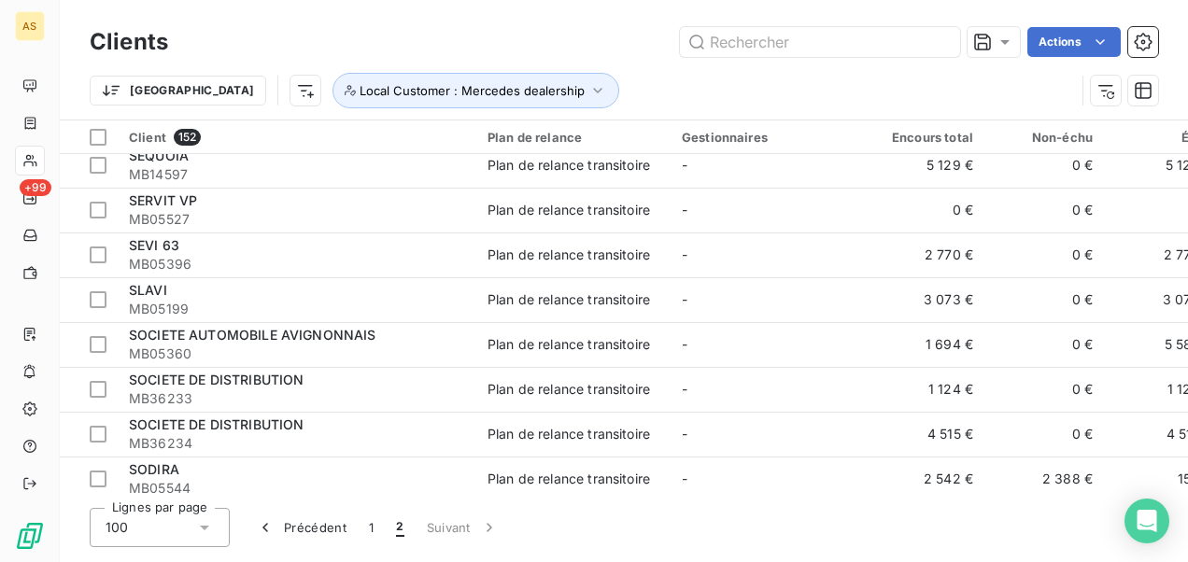
scroll to position [1774, 0]
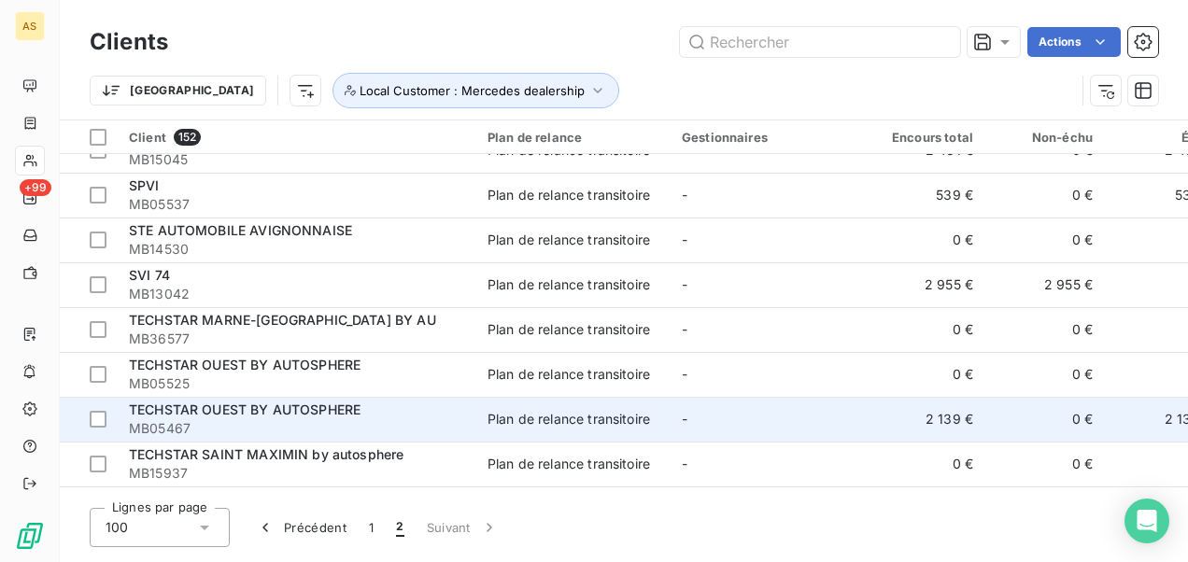
click at [203, 425] on span "MB05467" at bounding box center [297, 428] width 336 height 19
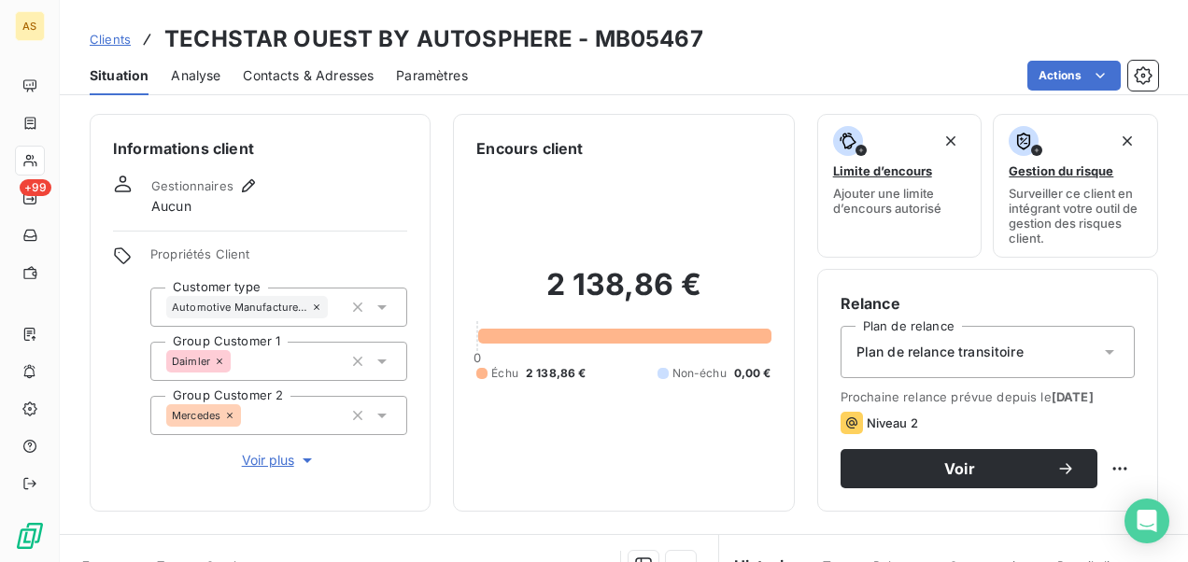
click at [288, 77] on span "Contacts & Adresses" at bounding box center [308, 75] width 131 height 19
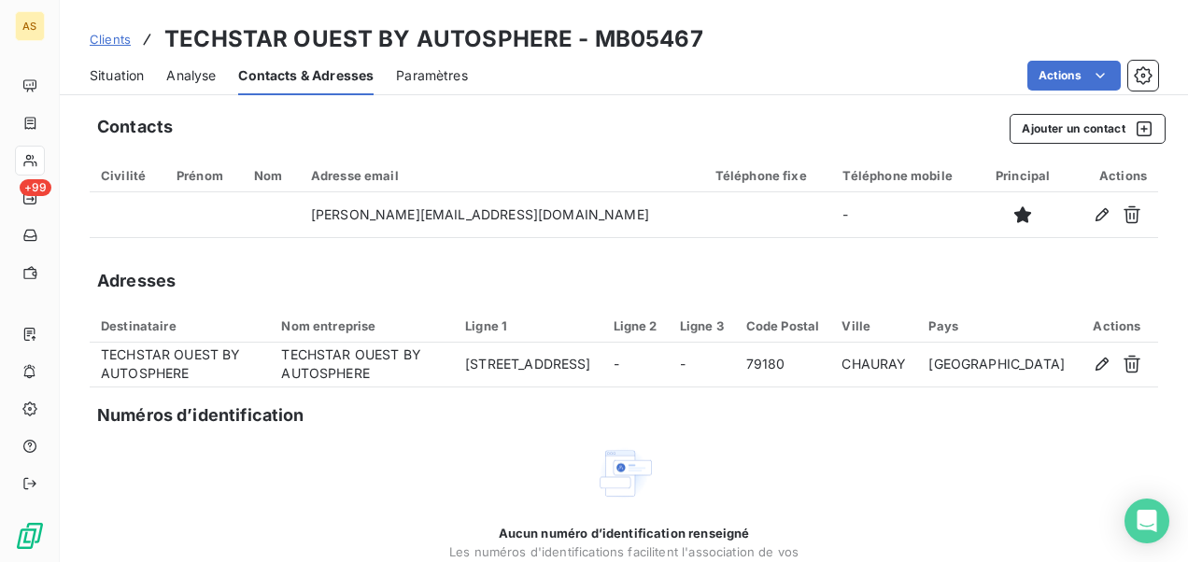
click at [118, 38] on span "Clients" at bounding box center [110, 39] width 41 height 15
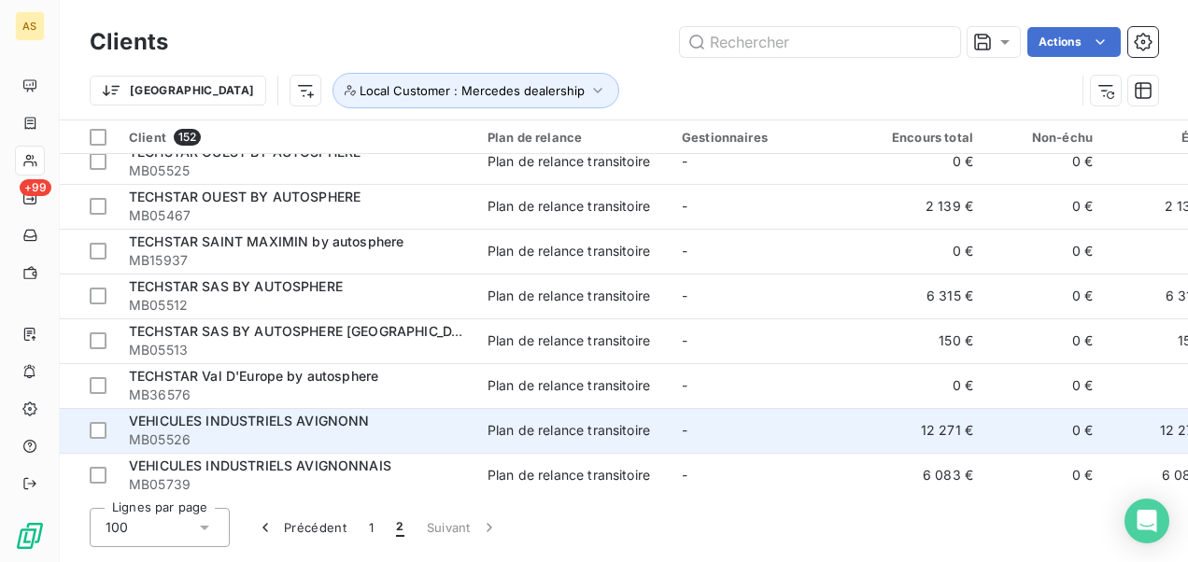
scroll to position [1999, 0]
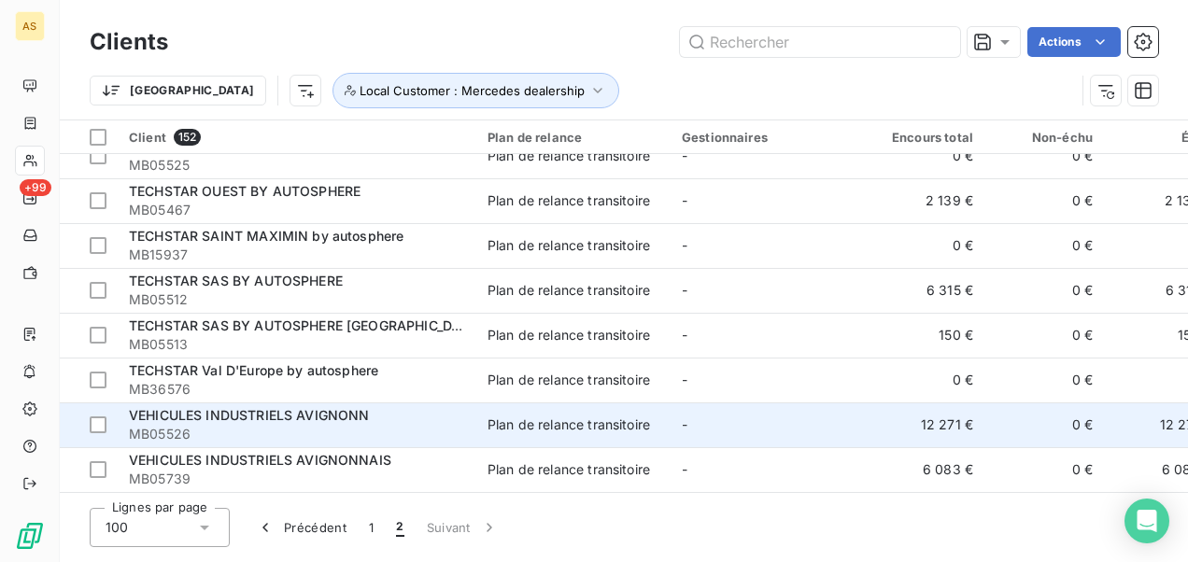
click at [320, 452] on span "VEHICULES INDUSTRIELS AVIGNONNAIS" at bounding box center [260, 460] width 262 height 16
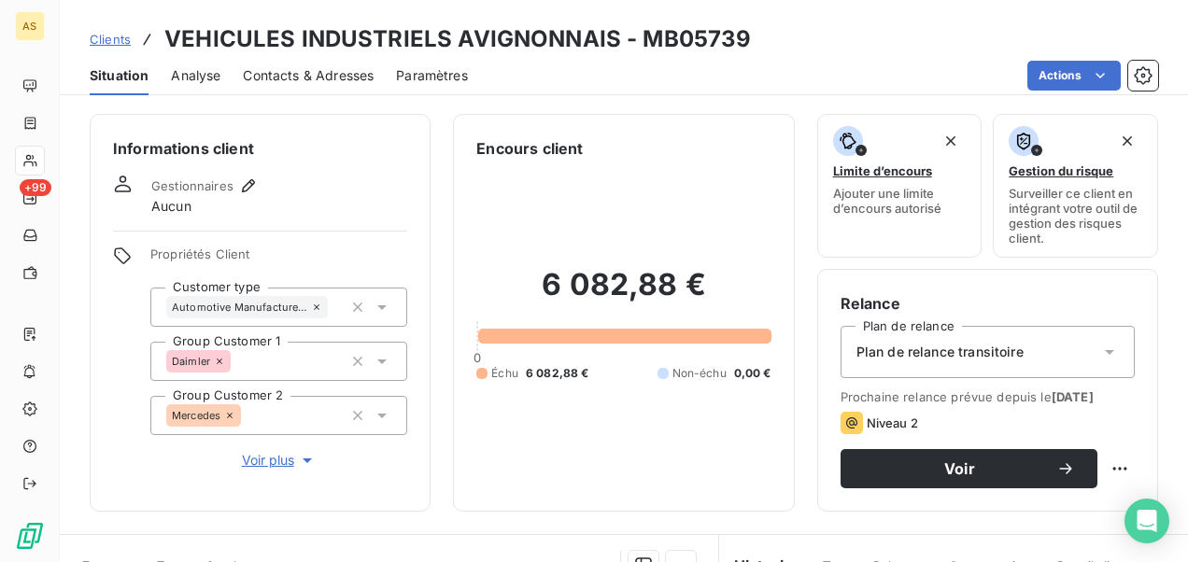
click at [320, 75] on span "Contacts & Adresses" at bounding box center [308, 75] width 131 height 19
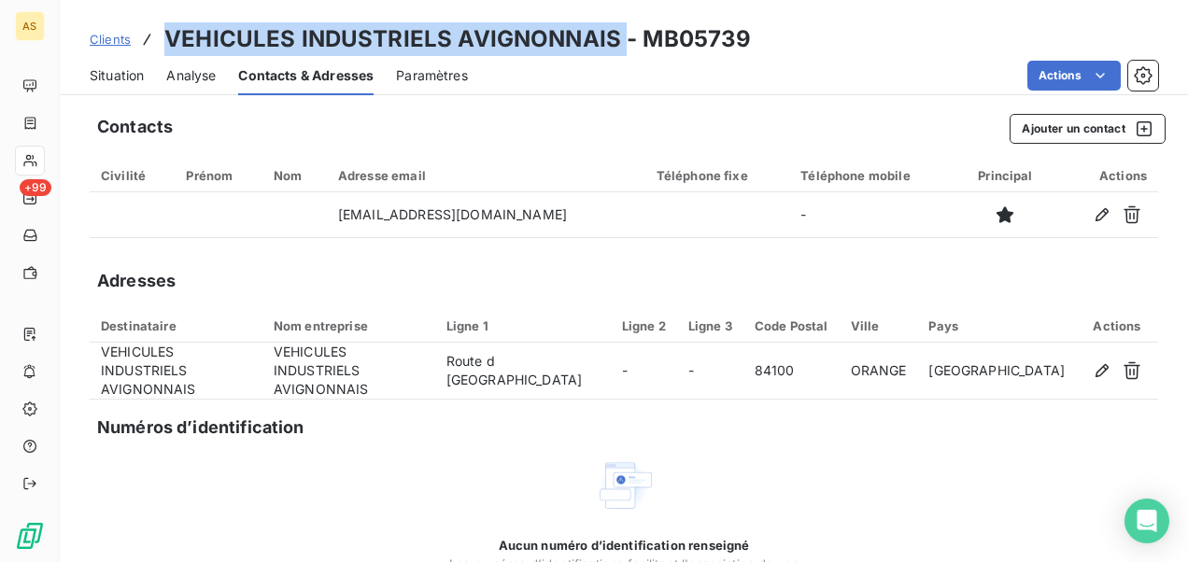
drag, startPoint x: 623, startPoint y: 41, endPoint x: 162, endPoint y: 45, distance: 461.3
click at [162, 45] on div "Clients VEHICULES INDUSTRIELS AVIGNONNAIS - MB05739" at bounding box center [421, 39] width 662 height 34
click at [107, 44] on span "Clients" at bounding box center [110, 39] width 41 height 15
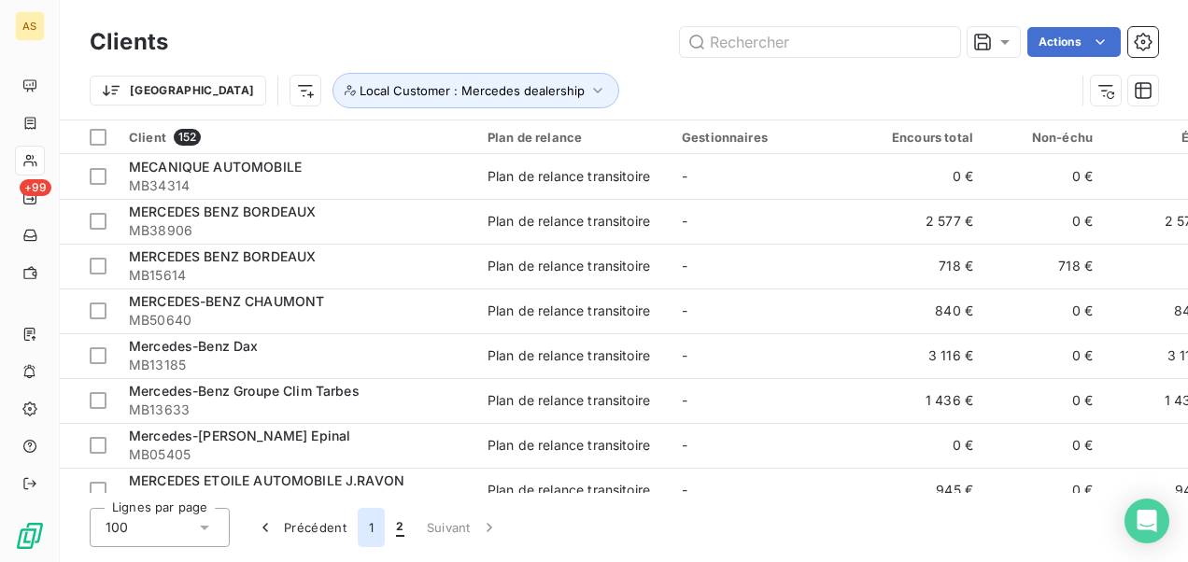
click at [374, 530] on button "1" at bounding box center [371, 527] width 27 height 39
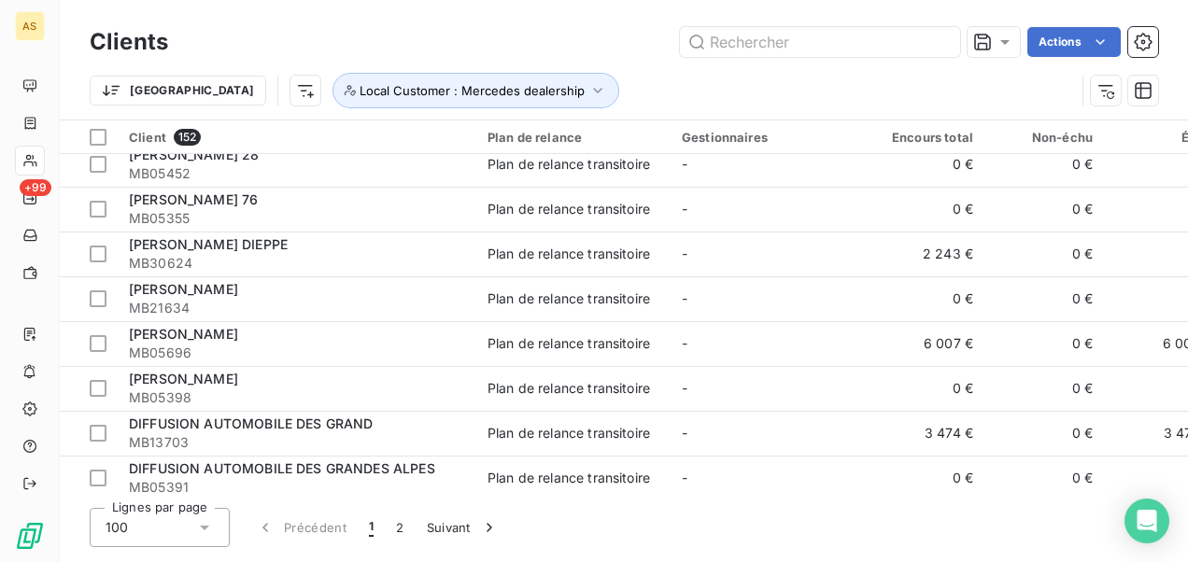
scroll to position [1536, 0]
click at [741, 40] on input "text" at bounding box center [820, 42] width 280 height 30
paste input "Mercedes-Benz Groupe Clim Tarbes"
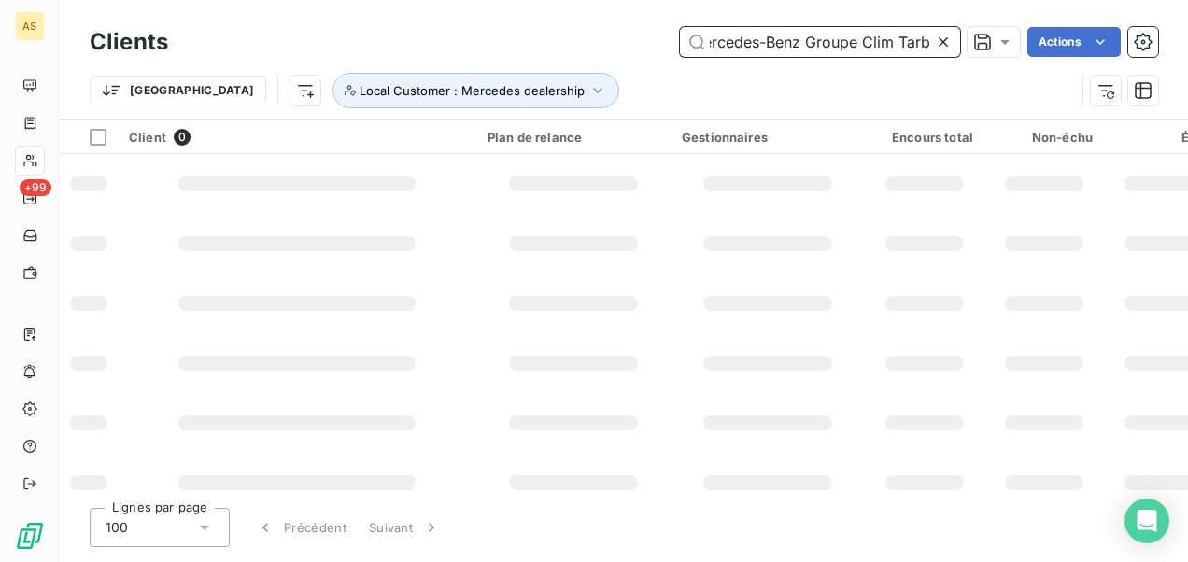
scroll to position [0, 21]
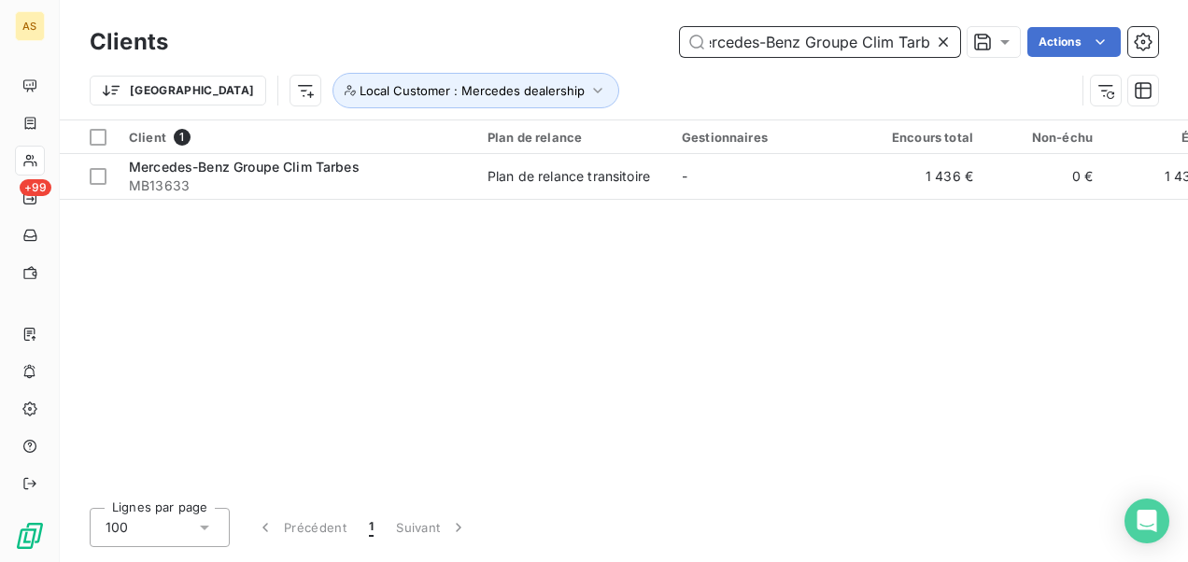
type input "Mercedes-Benz Groupe Clim Tarb"
click at [943, 49] on icon at bounding box center [943, 42] width 19 height 19
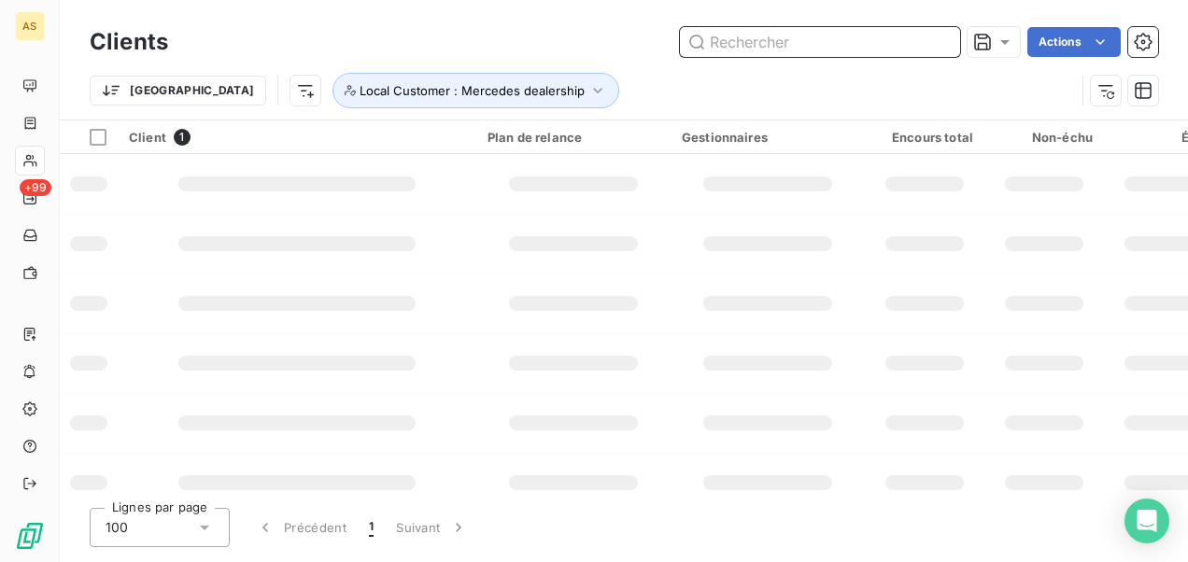
click at [711, 46] on input "text" at bounding box center [820, 42] width 280 height 30
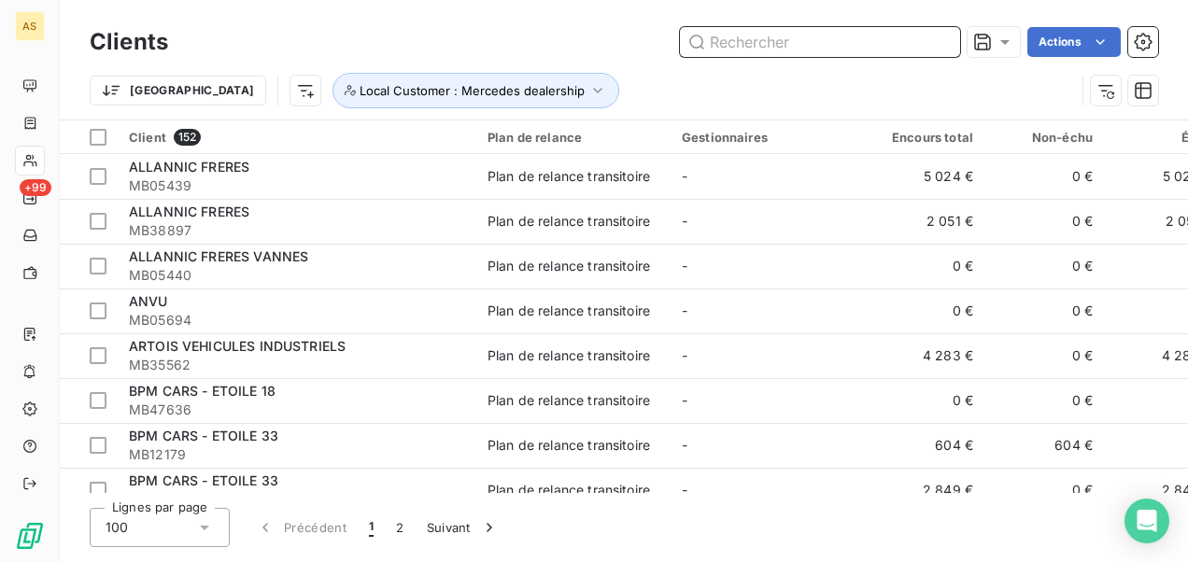
click at [715, 37] on input "text" at bounding box center [820, 42] width 280 height 30
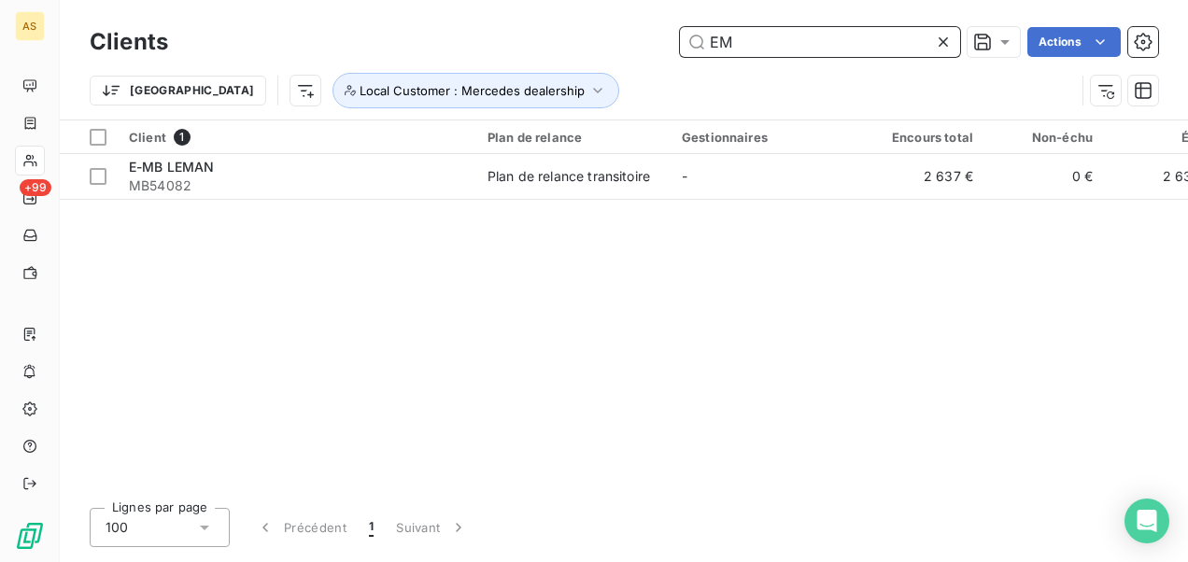
type input "E"
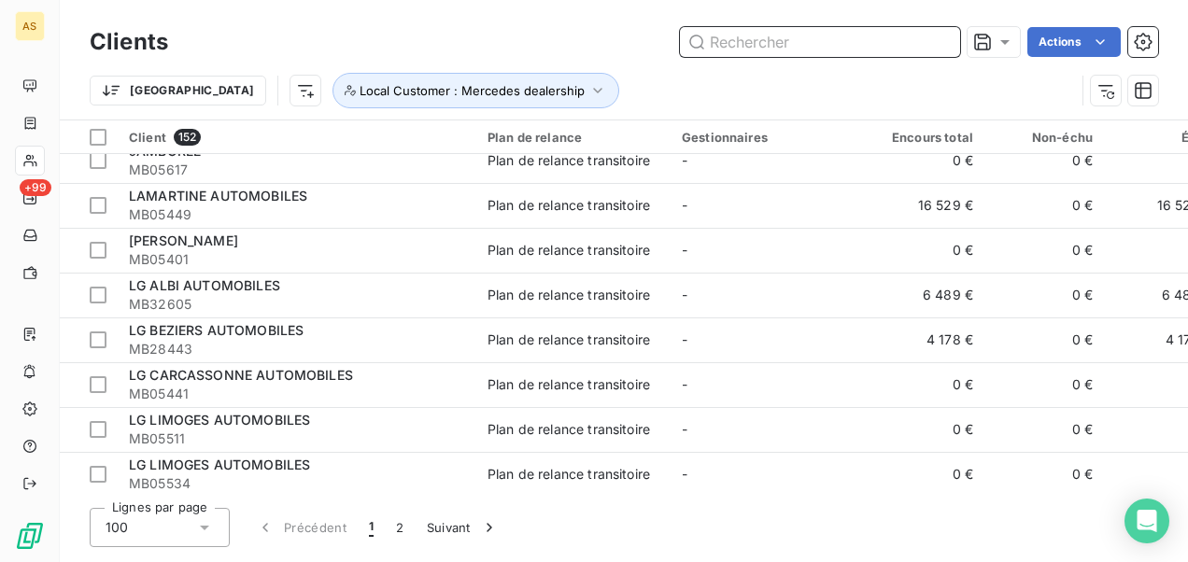
scroll to position [3964, 0]
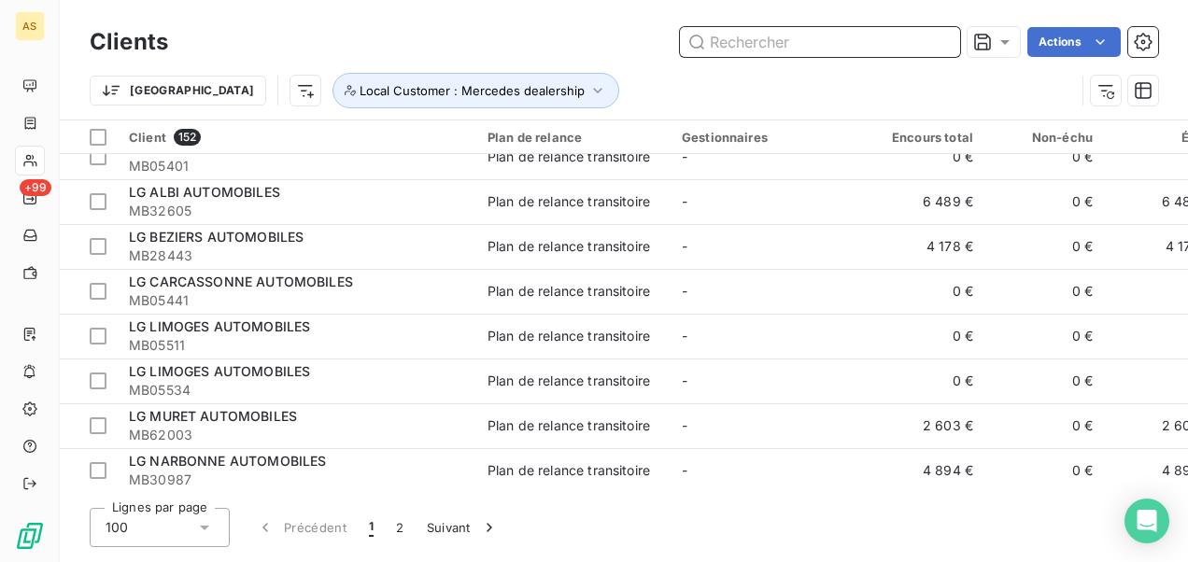
click at [726, 41] on input "text" at bounding box center [820, 42] width 280 height 30
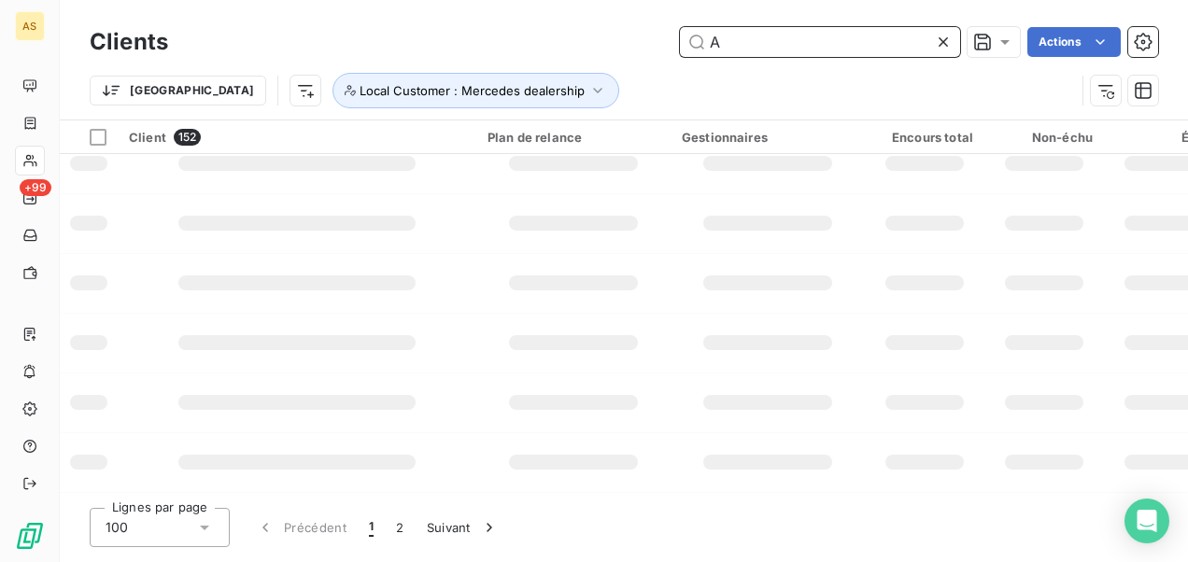
scroll to position [565, 0]
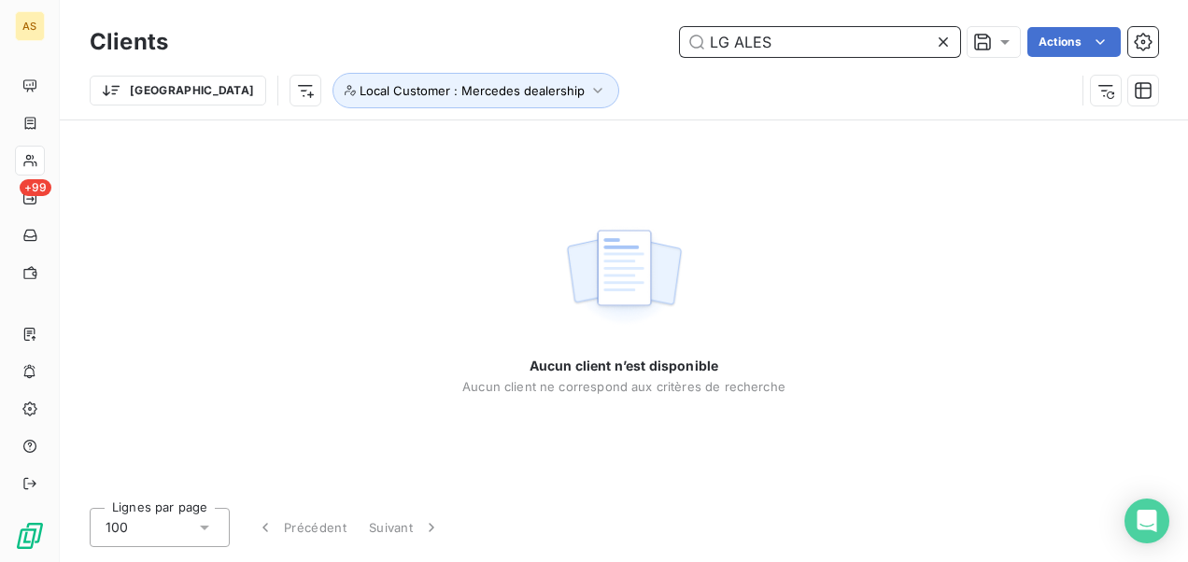
click at [797, 37] on input "LG ALES" at bounding box center [820, 42] width 280 height 30
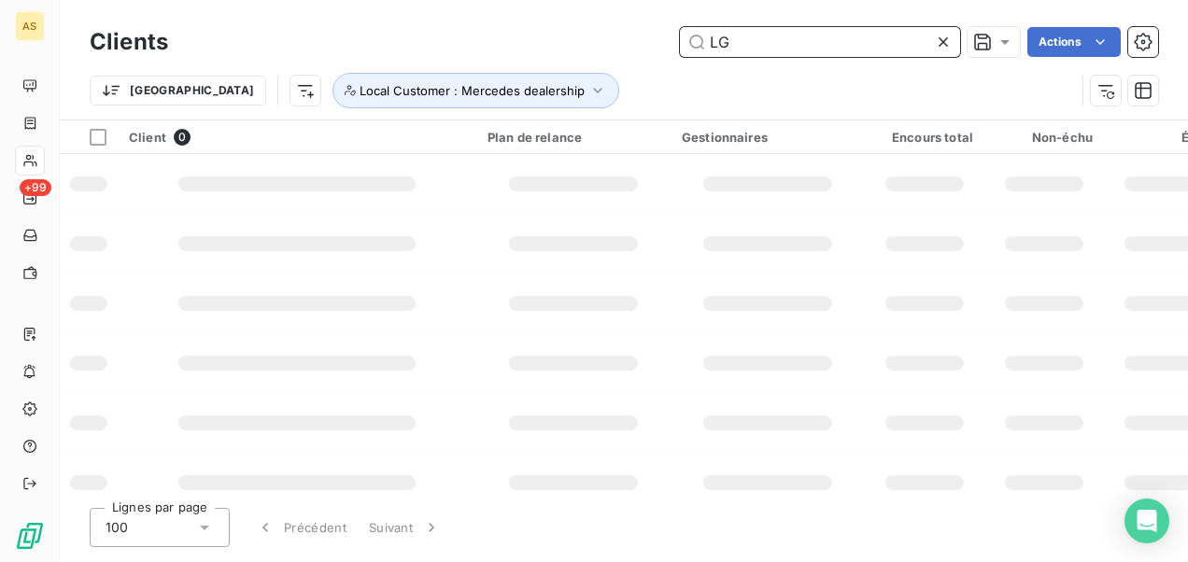
type input "LG"
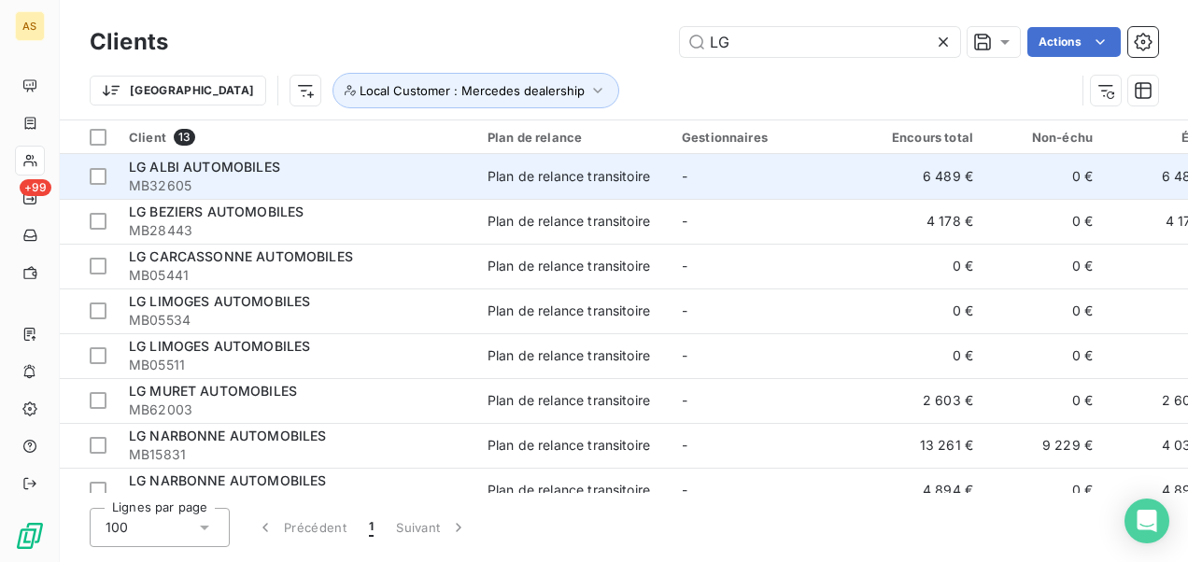
click at [571, 170] on div "Plan de relance transitoire" at bounding box center [568, 176] width 162 height 19
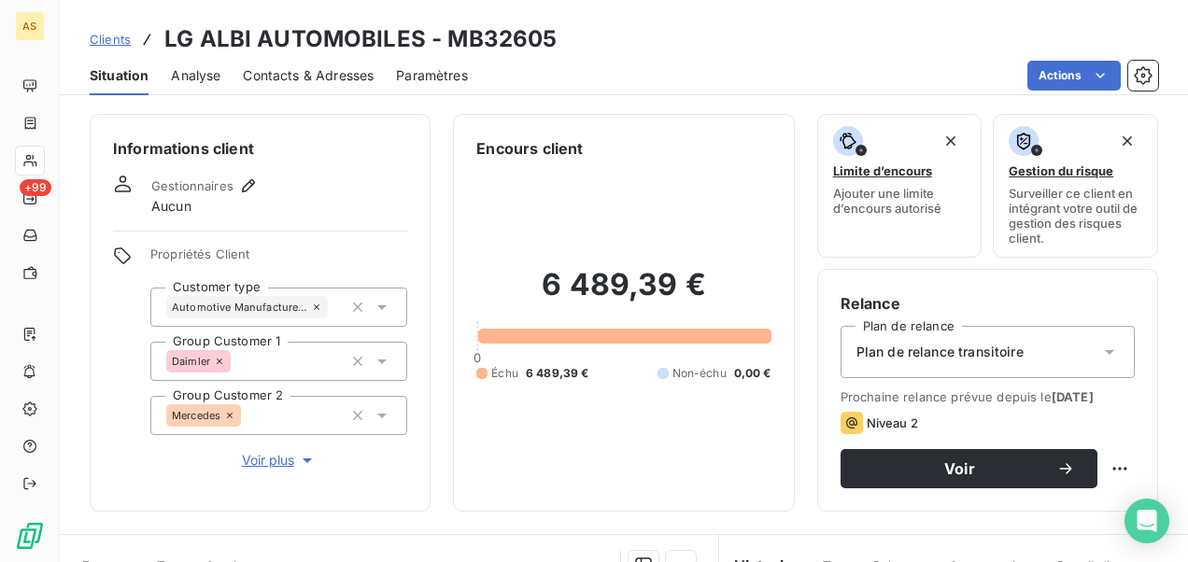
click at [330, 72] on span "Contacts & Adresses" at bounding box center [308, 75] width 131 height 19
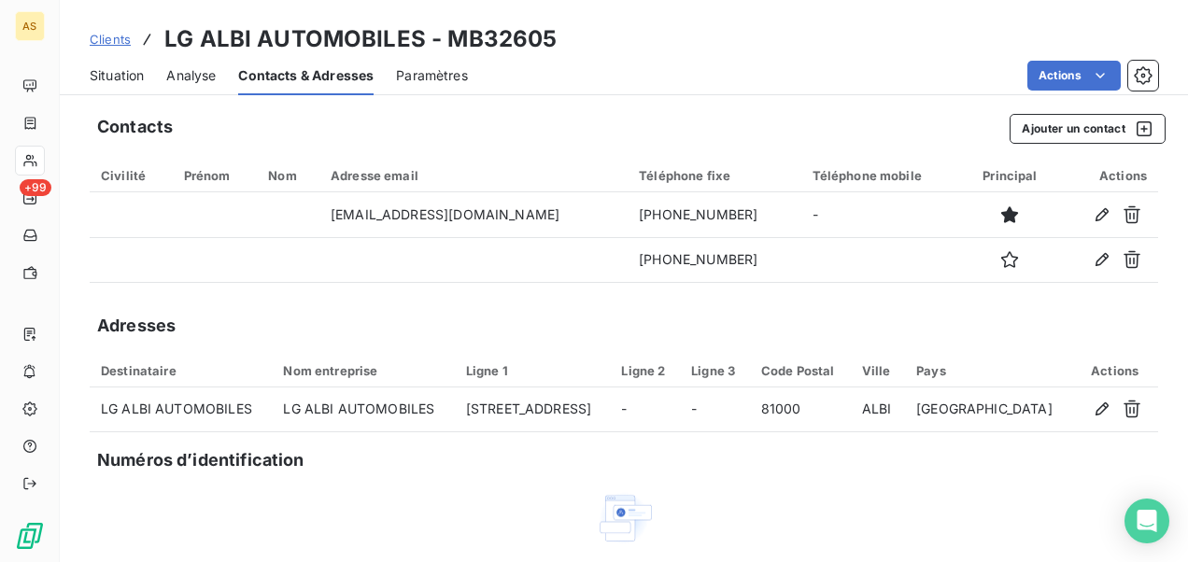
click at [116, 39] on span "Clients" at bounding box center [110, 39] width 41 height 15
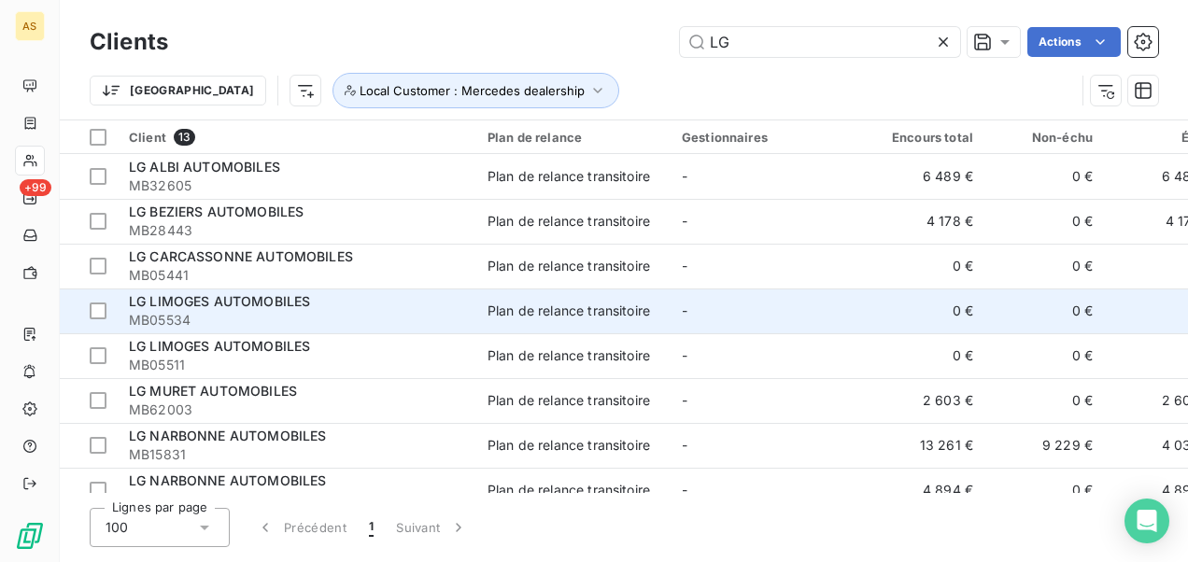
scroll to position [251, 0]
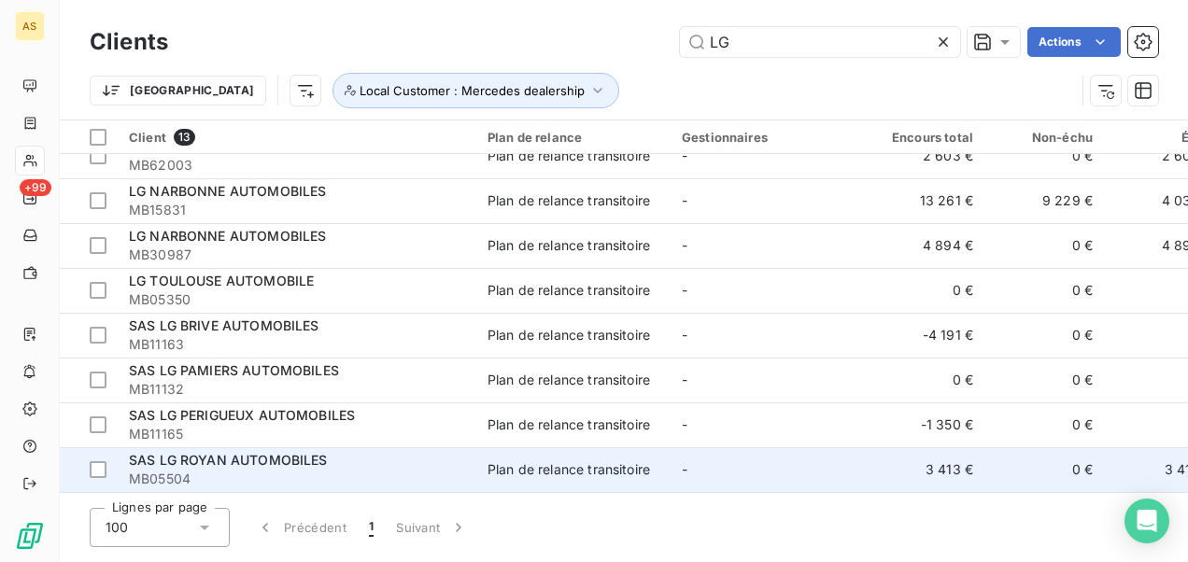
click at [574, 461] on div "Plan de relance transitoire" at bounding box center [568, 469] width 162 height 19
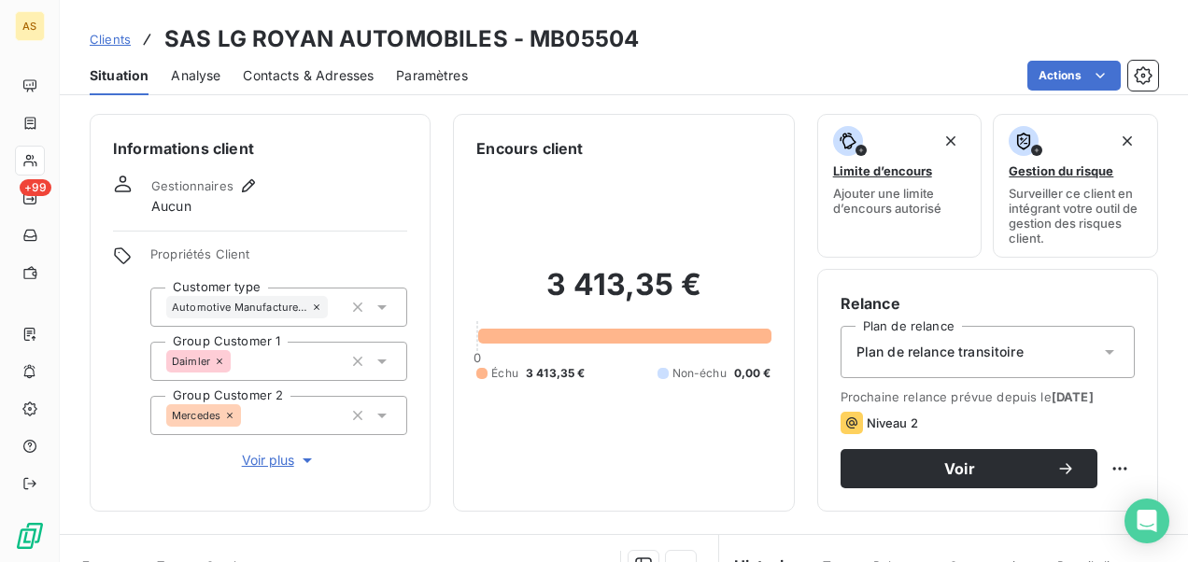
click at [355, 69] on span "Contacts & Adresses" at bounding box center [308, 75] width 131 height 19
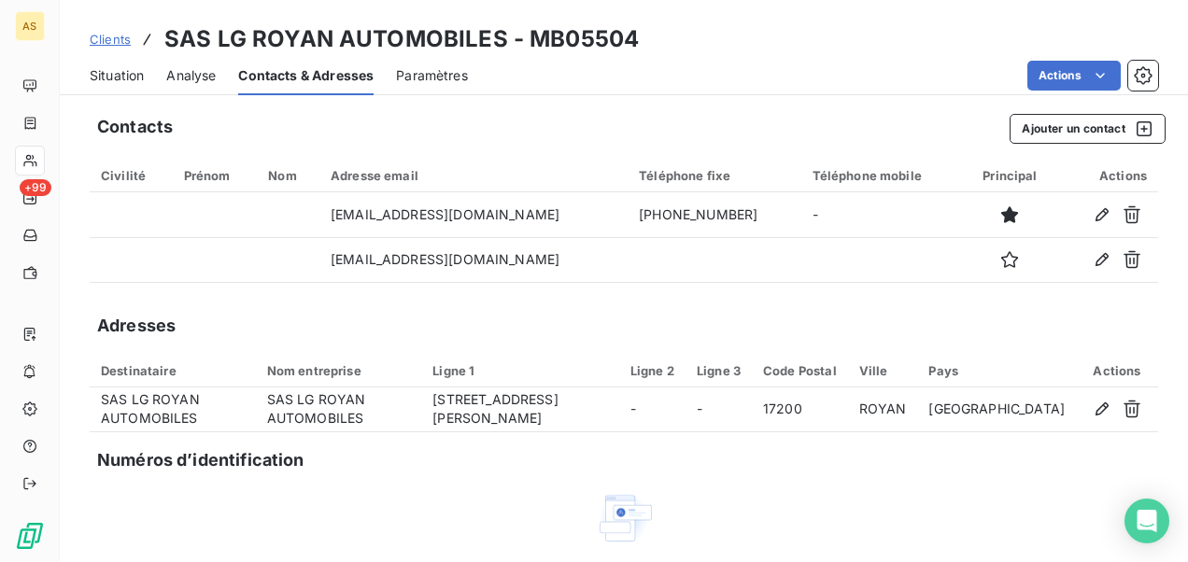
click at [120, 33] on span "Clients" at bounding box center [110, 39] width 41 height 15
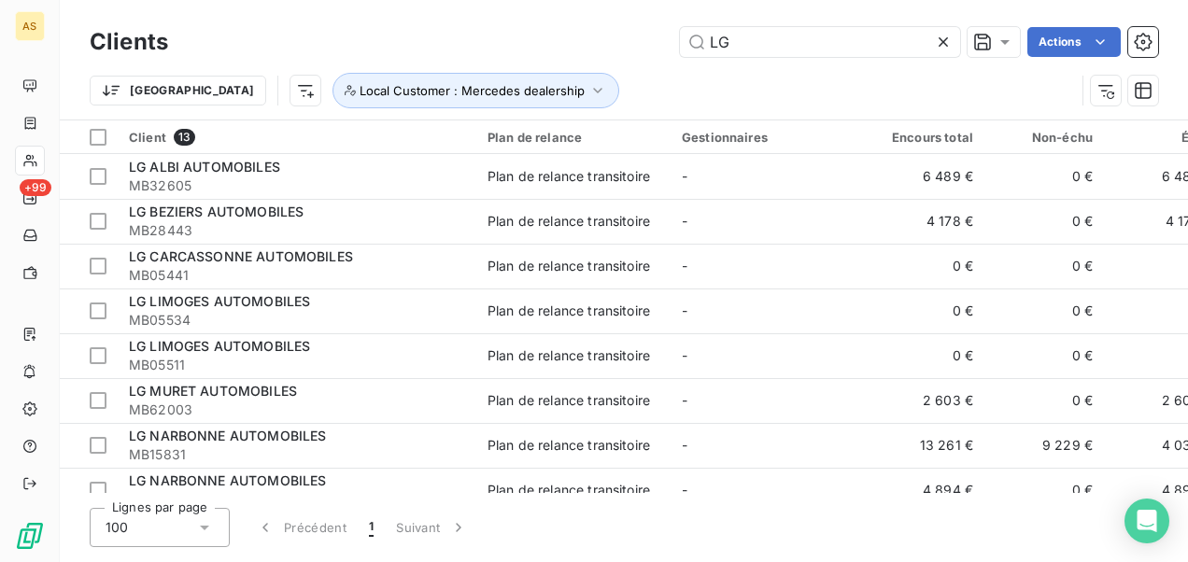
click at [952, 38] on div at bounding box center [947, 42] width 26 height 30
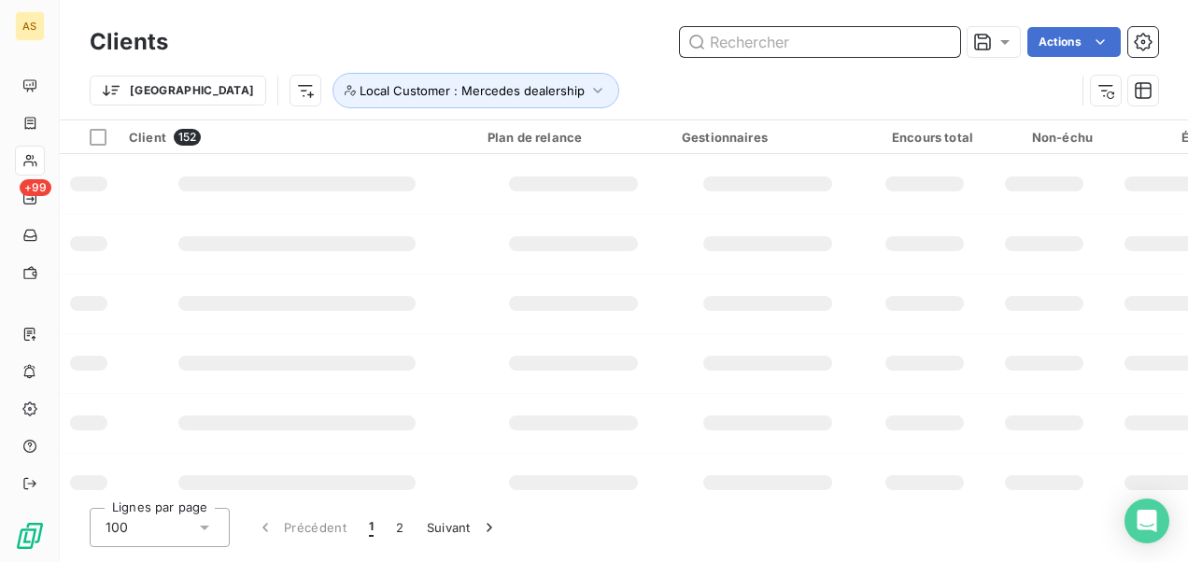
click at [754, 51] on input "text" at bounding box center [820, 42] width 280 height 30
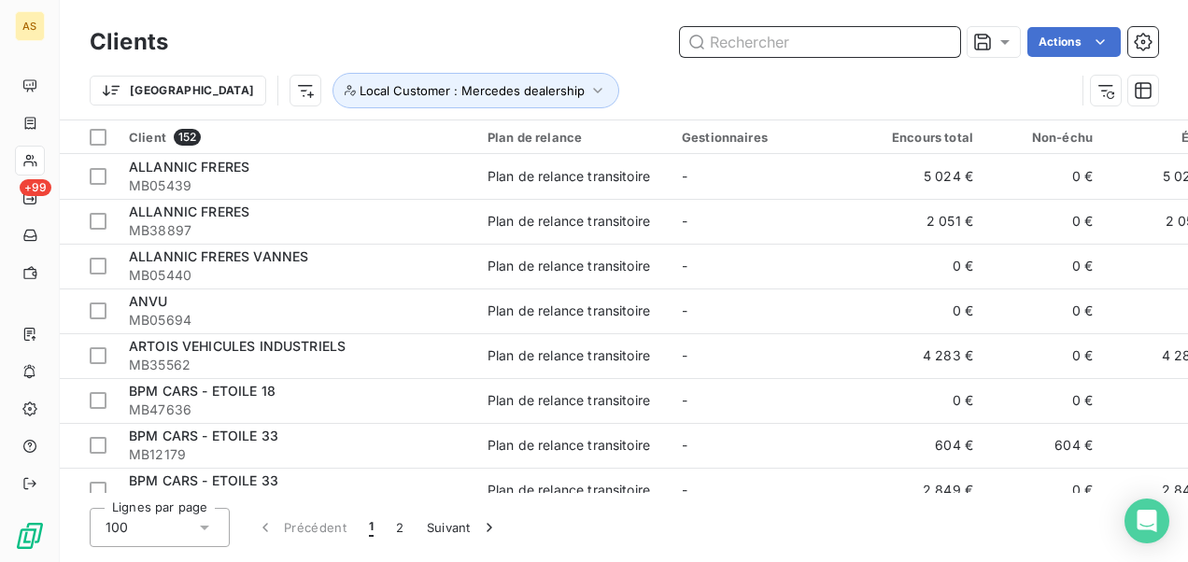
click at [756, 43] on input "text" at bounding box center [820, 42] width 280 height 30
paste input "ETOILE SERVICE"
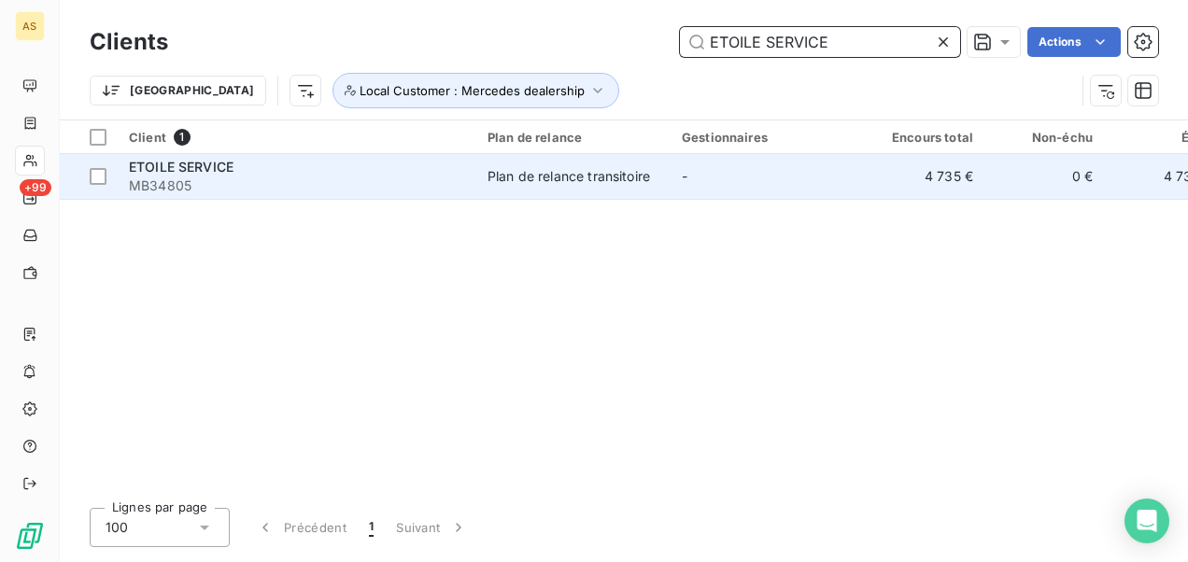
type input "ETOILE SERVICE"
click at [431, 174] on div "ETOILE SERVICE" at bounding box center [297, 167] width 336 height 19
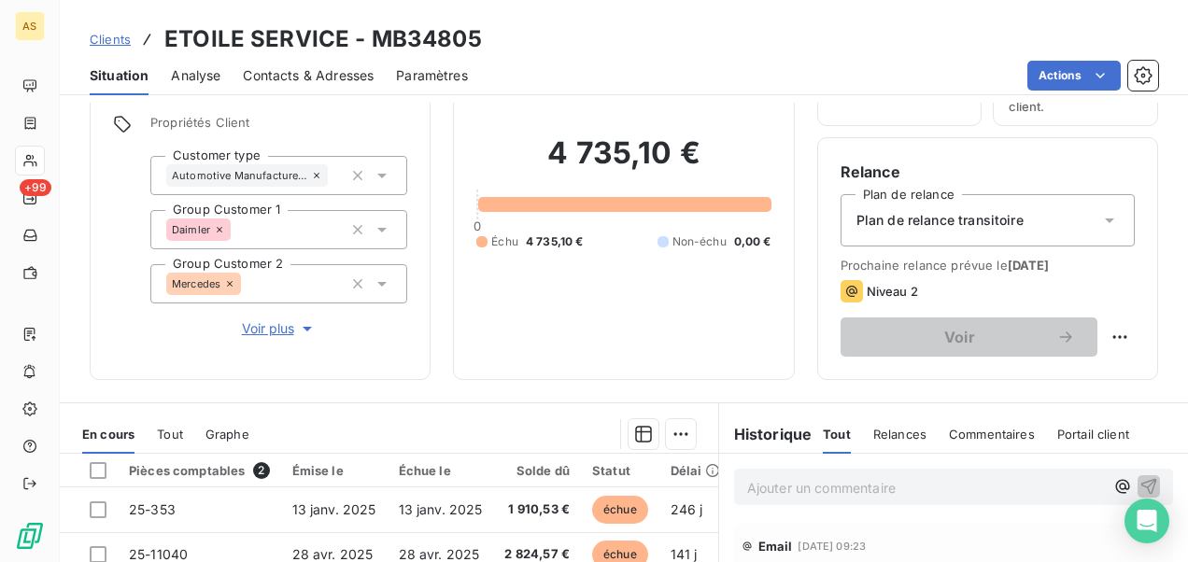
scroll to position [93, 0]
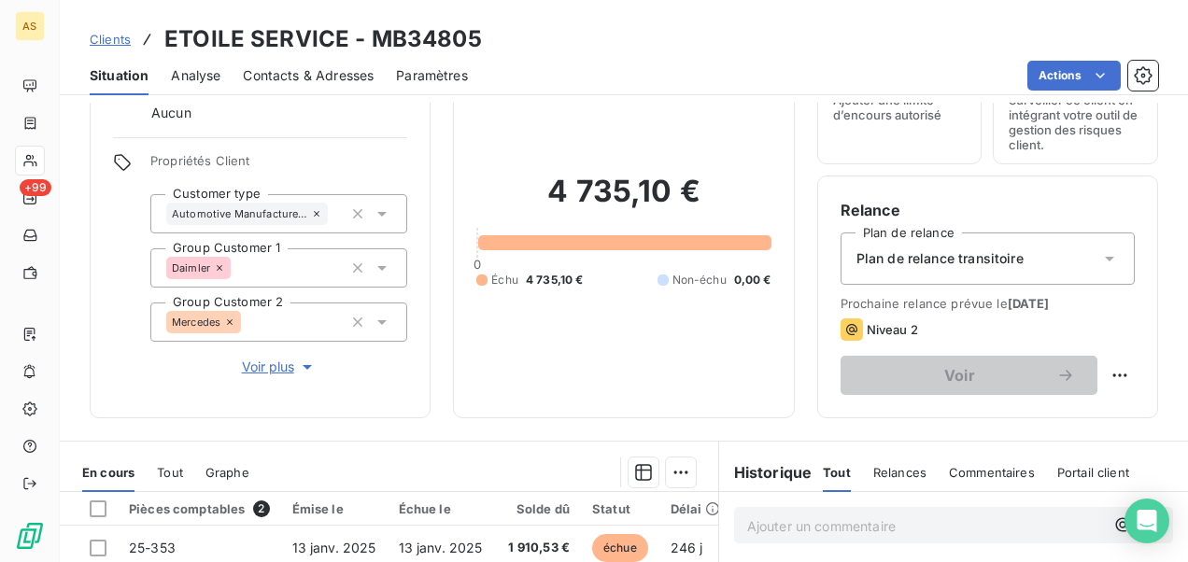
click at [345, 78] on span "Contacts & Adresses" at bounding box center [308, 75] width 131 height 19
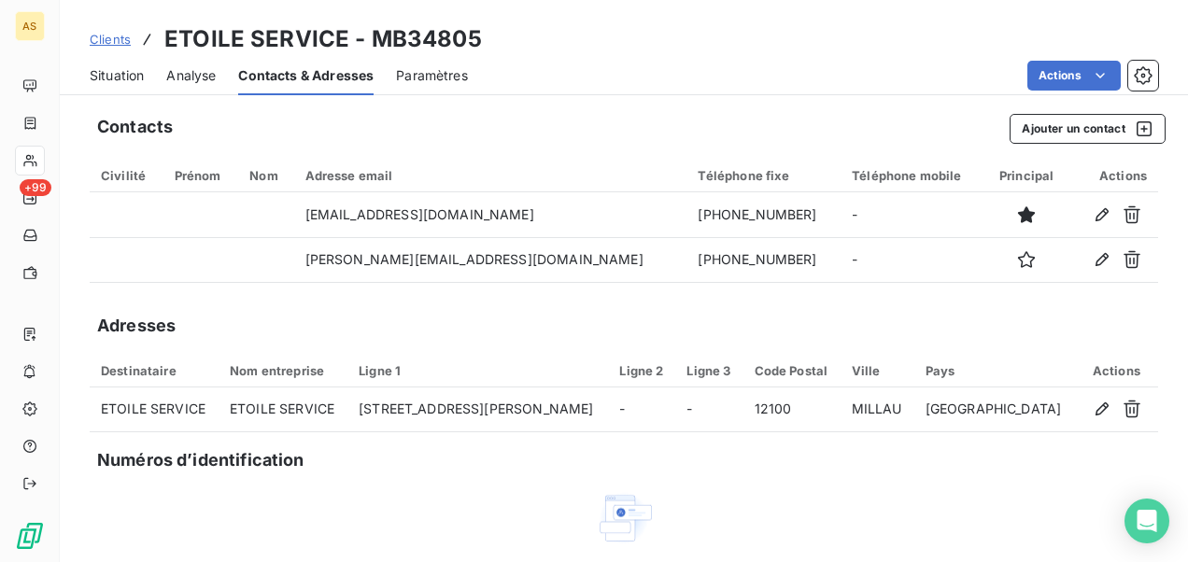
click at [106, 34] on span "Clients" at bounding box center [110, 39] width 41 height 15
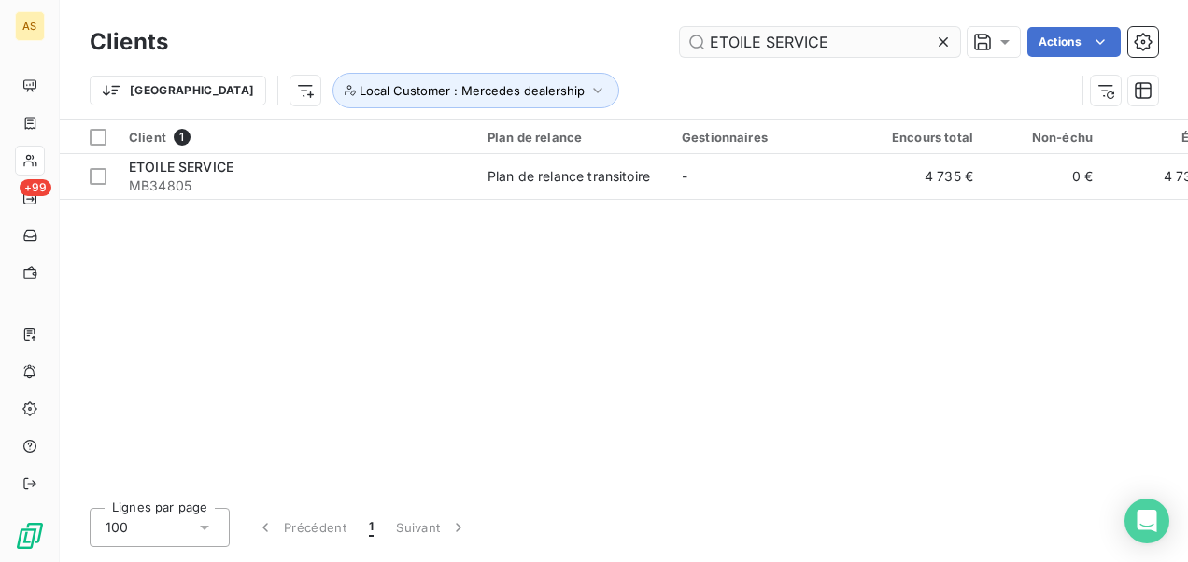
click at [937, 35] on icon at bounding box center [943, 42] width 19 height 19
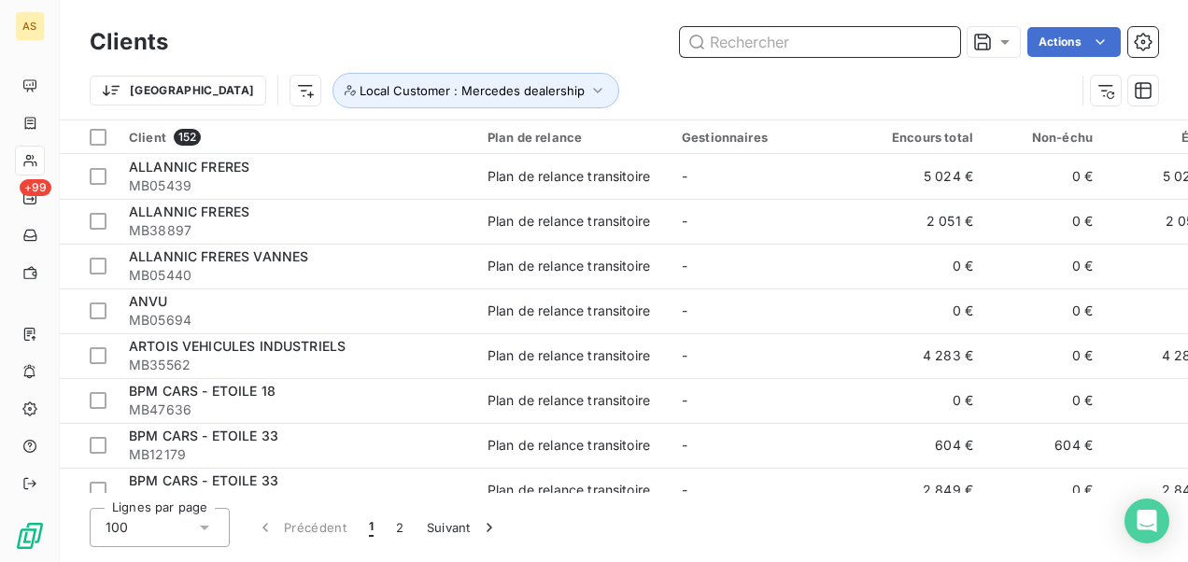
click at [786, 48] on input "text" at bounding box center [820, 42] width 280 height 30
paste input "LG ALBI AUTOMOBILES"
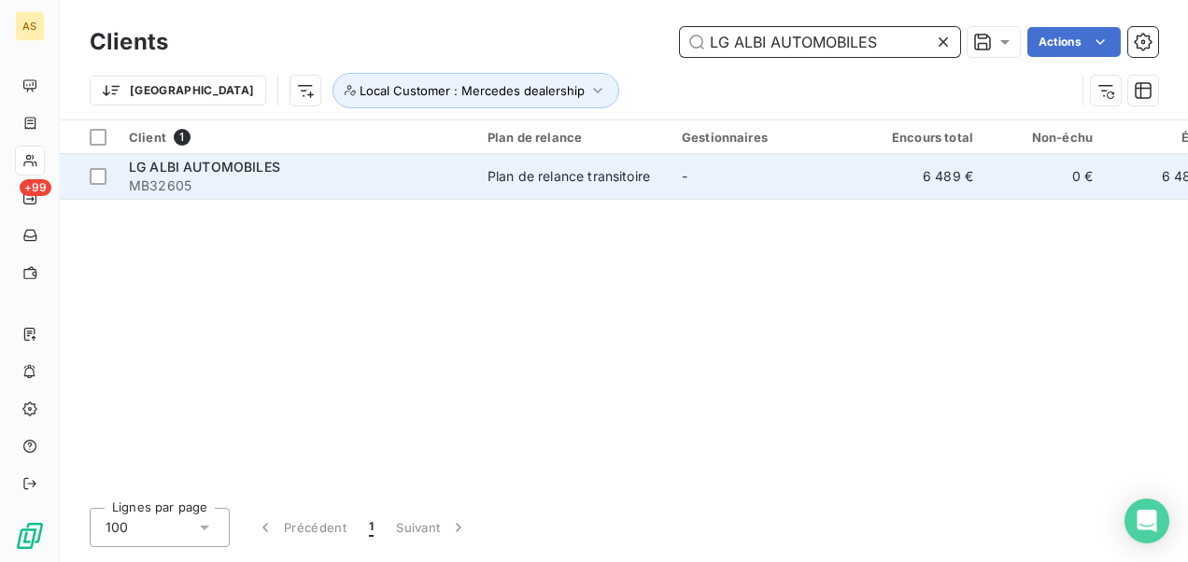
type input "LG ALBI AUTOMOBILES"
click at [738, 177] on td "-" at bounding box center [767, 176] width 194 height 45
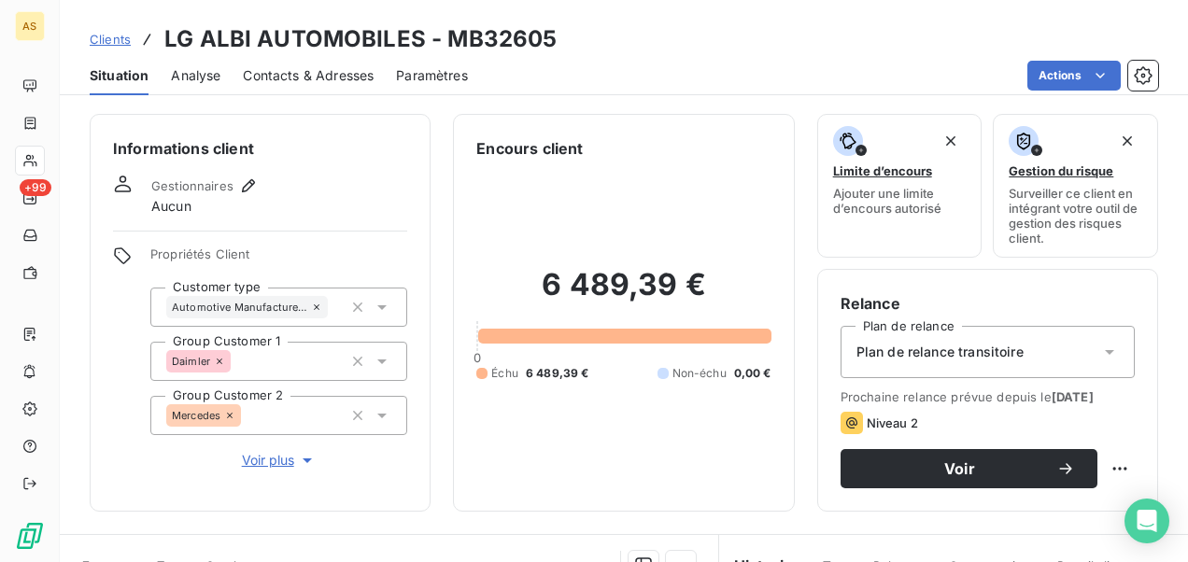
click at [297, 71] on span "Contacts & Adresses" at bounding box center [308, 75] width 131 height 19
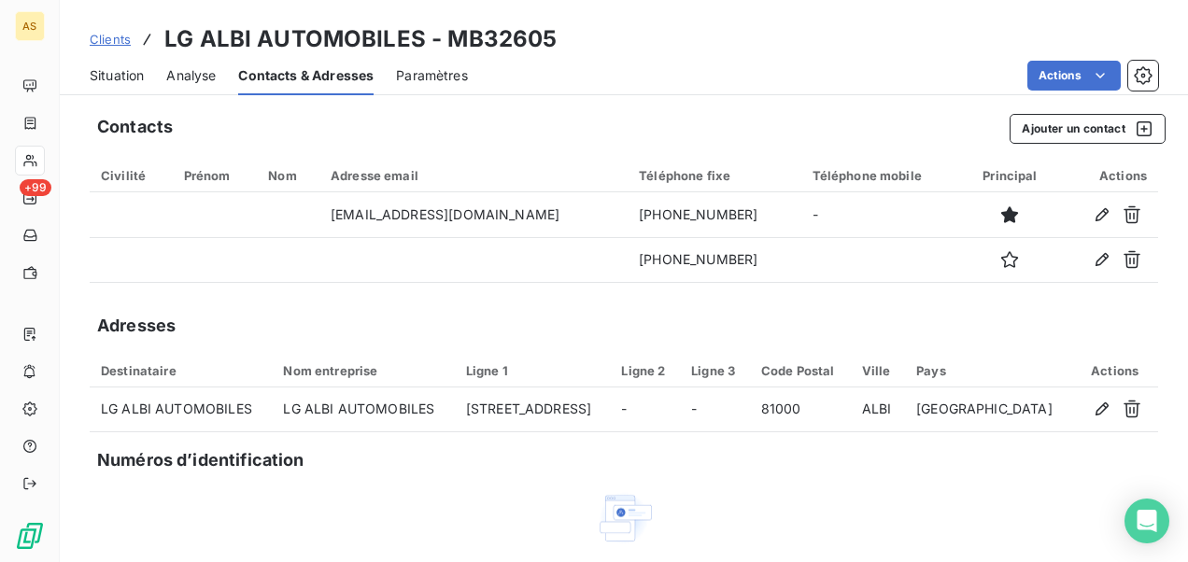
click at [110, 45] on span "Clients" at bounding box center [110, 39] width 41 height 15
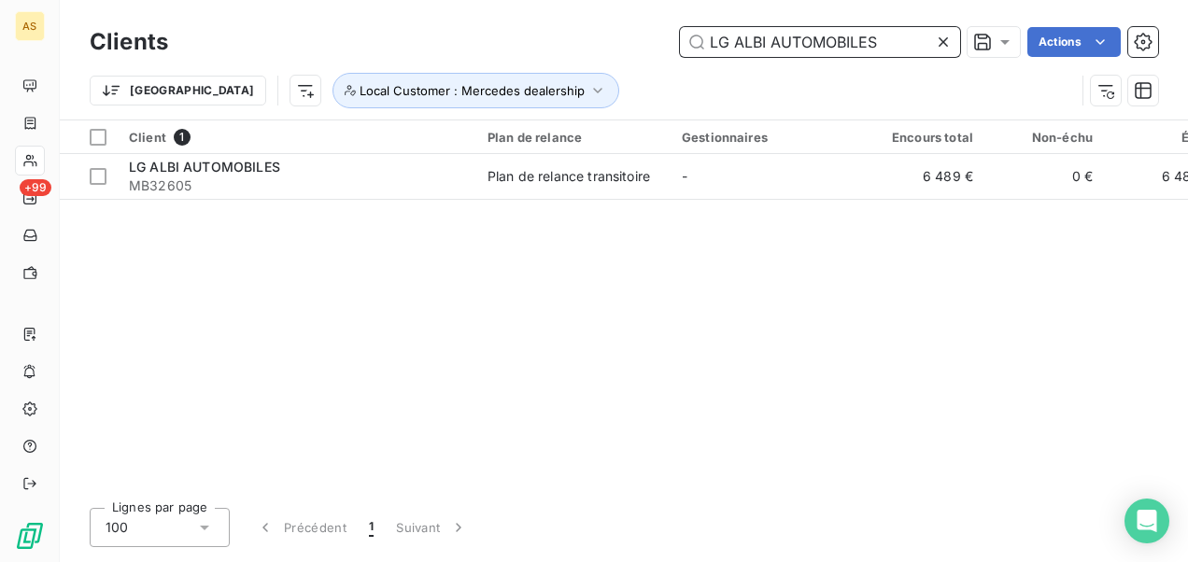
drag, startPoint x: 897, startPoint y: 42, endPoint x: 655, endPoint y: 65, distance: 243.9
click at [655, 65] on div "Clients LG ALBI AUTOMOBILES Actions [GEOGRAPHIC_DATA] Local Customer : Mercedes…" at bounding box center [624, 70] width 1068 height 97
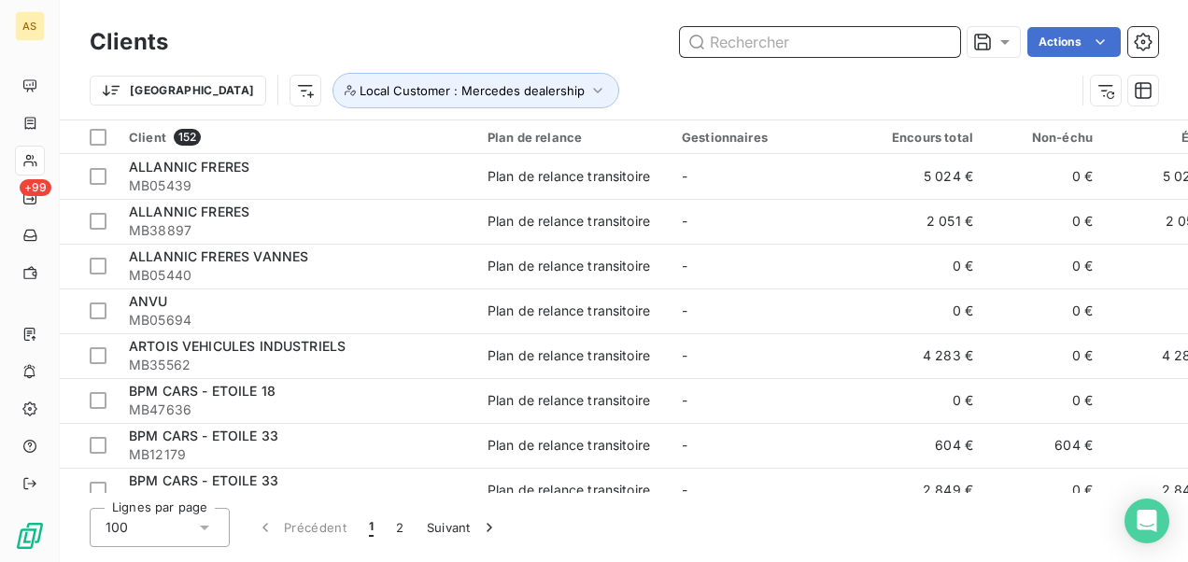
paste input "SVI 74"
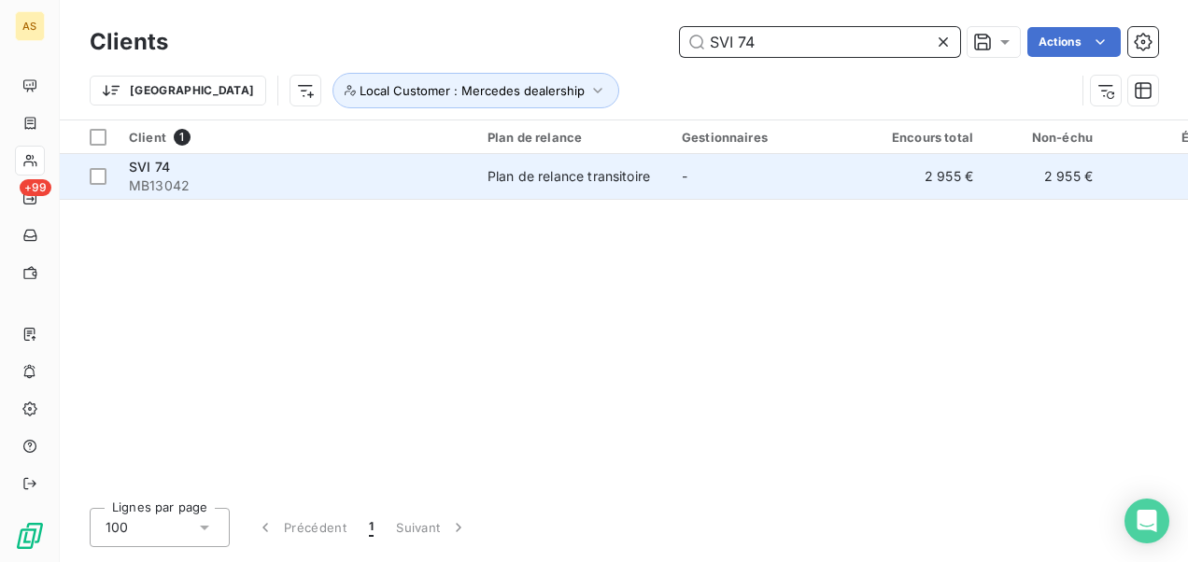
type input "SVI 74"
click at [696, 183] on td "-" at bounding box center [767, 176] width 194 height 45
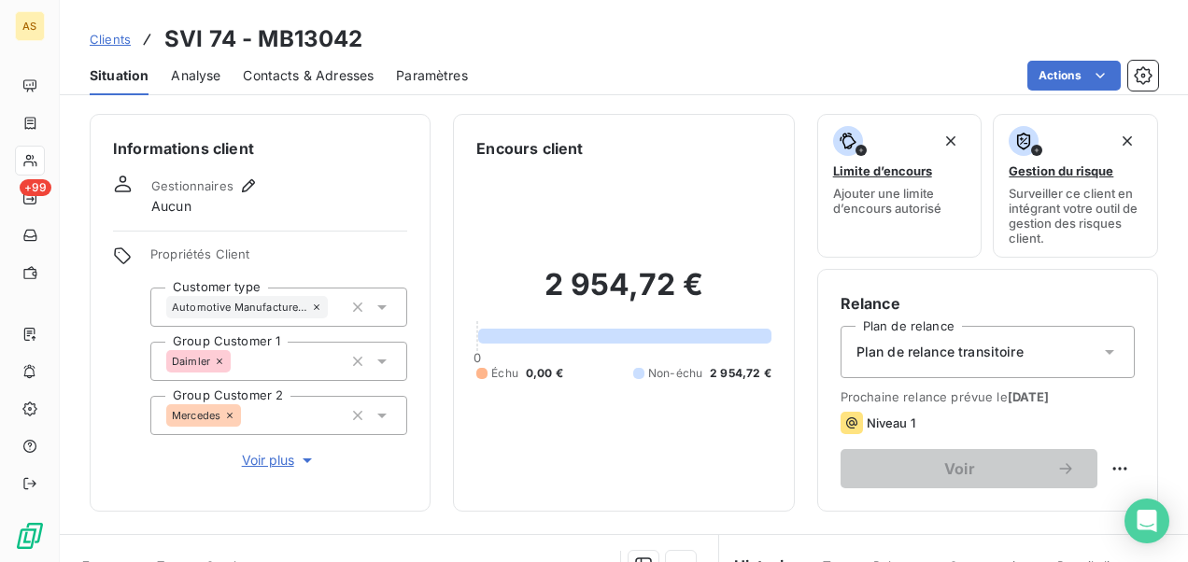
click at [332, 71] on span "Contacts & Adresses" at bounding box center [308, 75] width 131 height 19
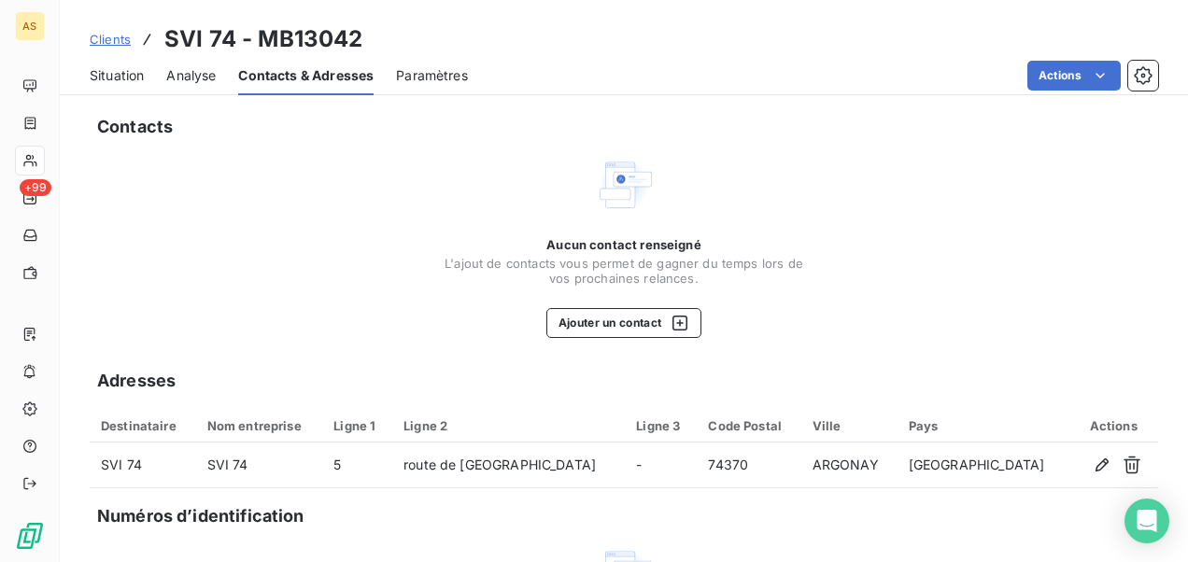
click at [120, 34] on span "Clients" at bounding box center [110, 39] width 41 height 15
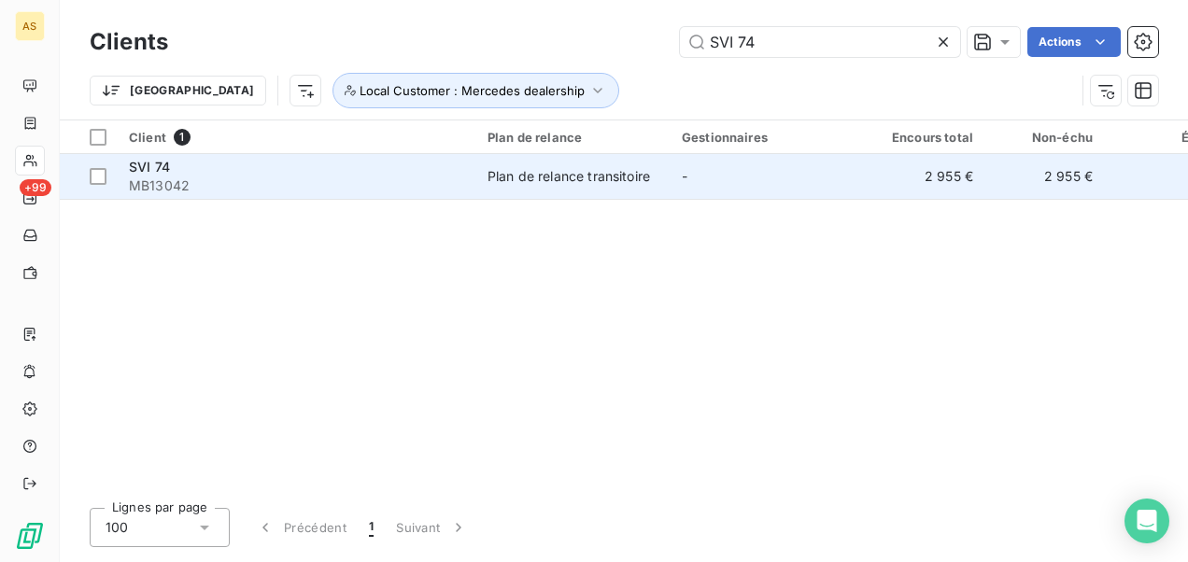
click at [613, 177] on div "Plan de relance transitoire" at bounding box center [568, 176] width 162 height 19
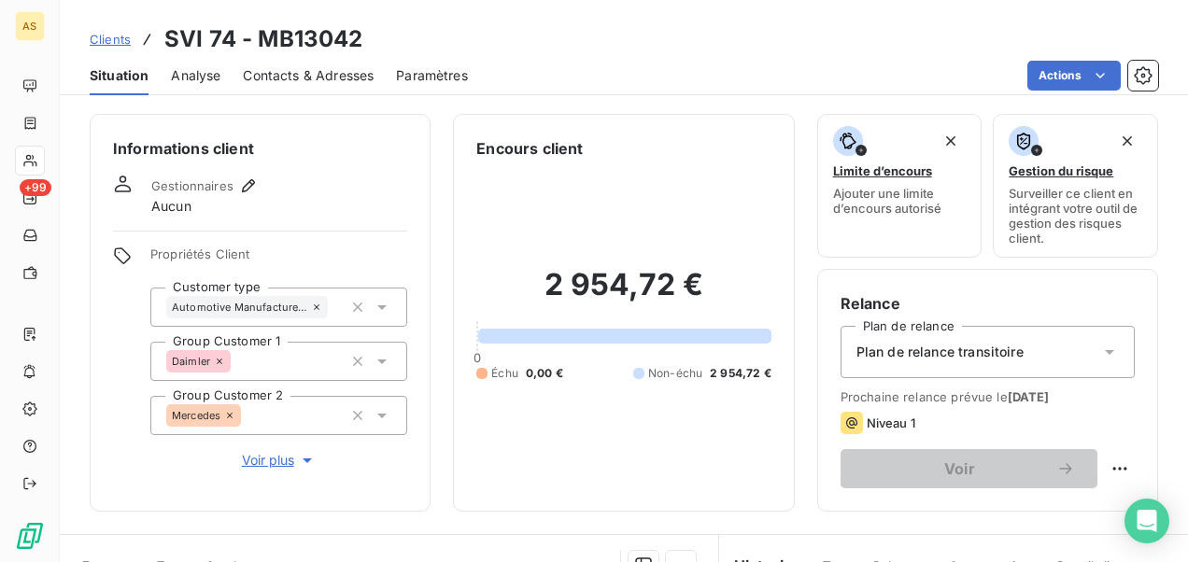
click at [342, 73] on span "Contacts & Adresses" at bounding box center [308, 75] width 131 height 19
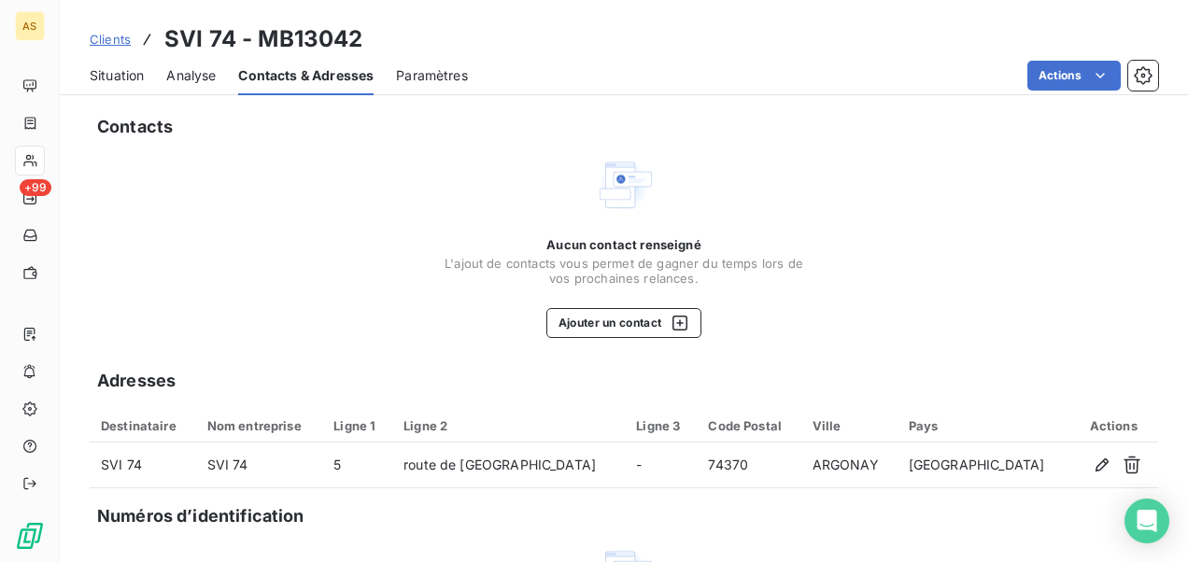
click at [112, 67] on span "Situation" at bounding box center [117, 75] width 54 height 19
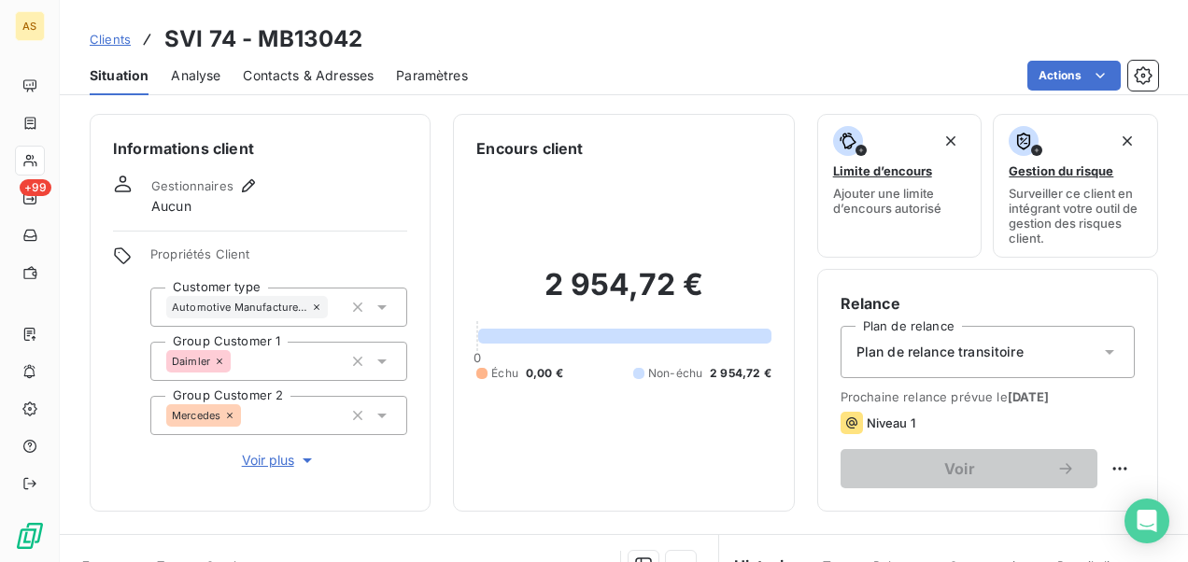
click at [104, 38] on span "Clients" at bounding box center [110, 39] width 41 height 15
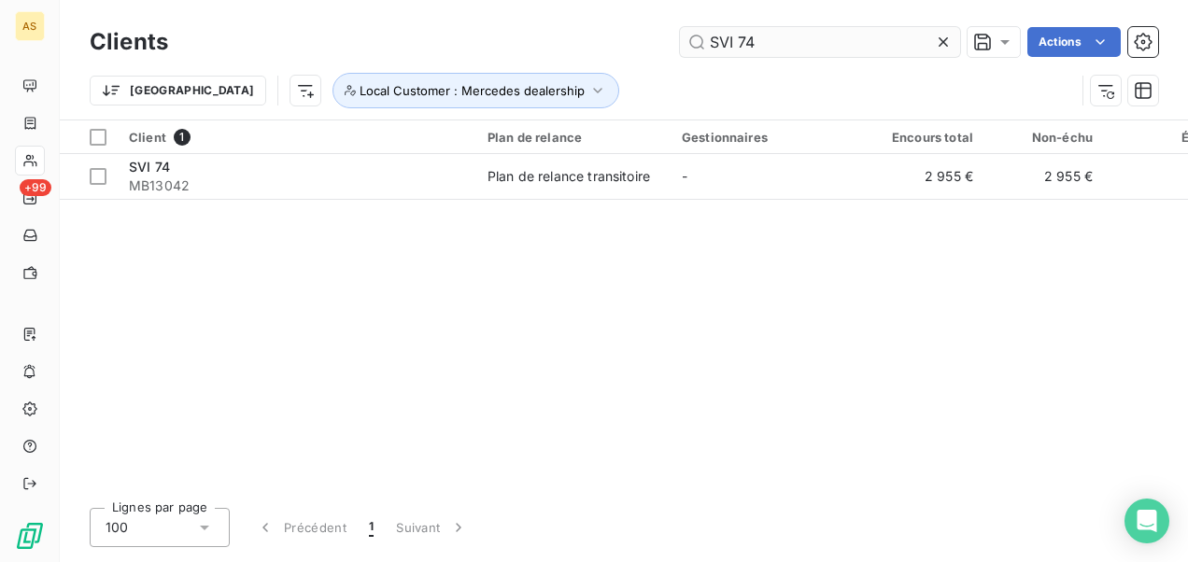
drag, startPoint x: 774, startPoint y: 35, endPoint x: 693, endPoint y: 40, distance: 81.4
click at [693, 40] on input "SVI 74" at bounding box center [820, 42] width 280 height 30
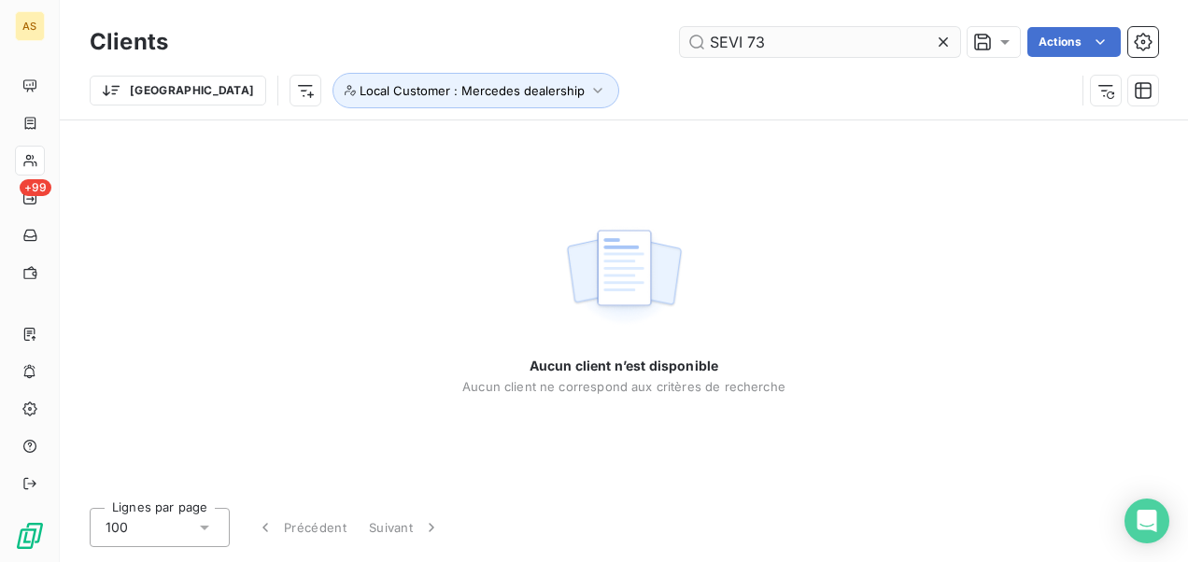
drag, startPoint x: 787, startPoint y: 45, endPoint x: 749, endPoint y: 51, distance: 38.8
click at [749, 51] on input "SEVI 73" at bounding box center [820, 42] width 280 height 30
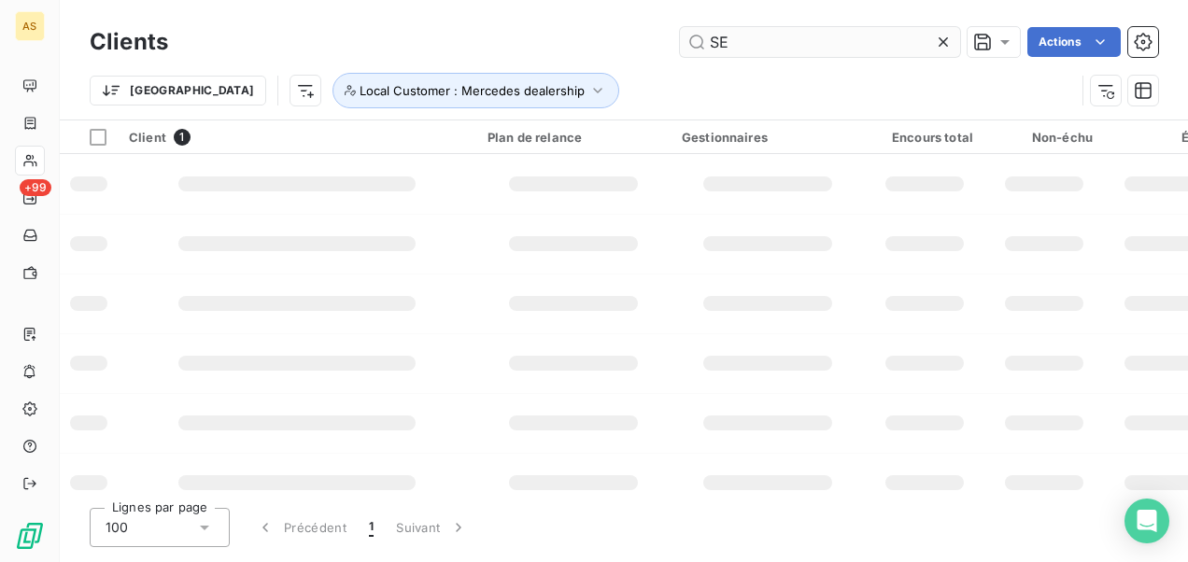
type input "S"
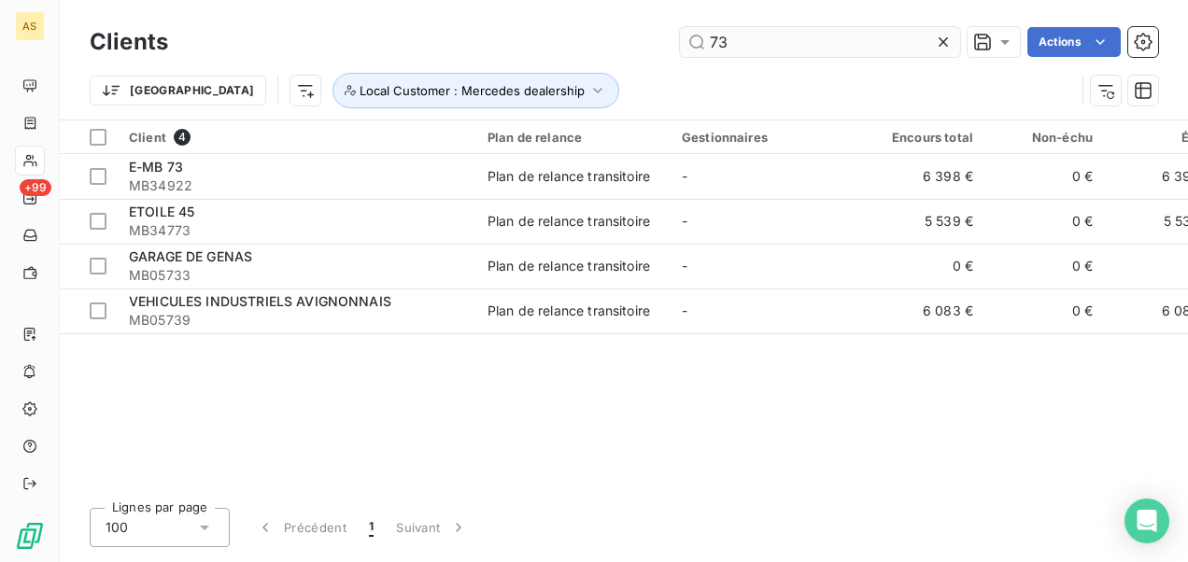
type input "7"
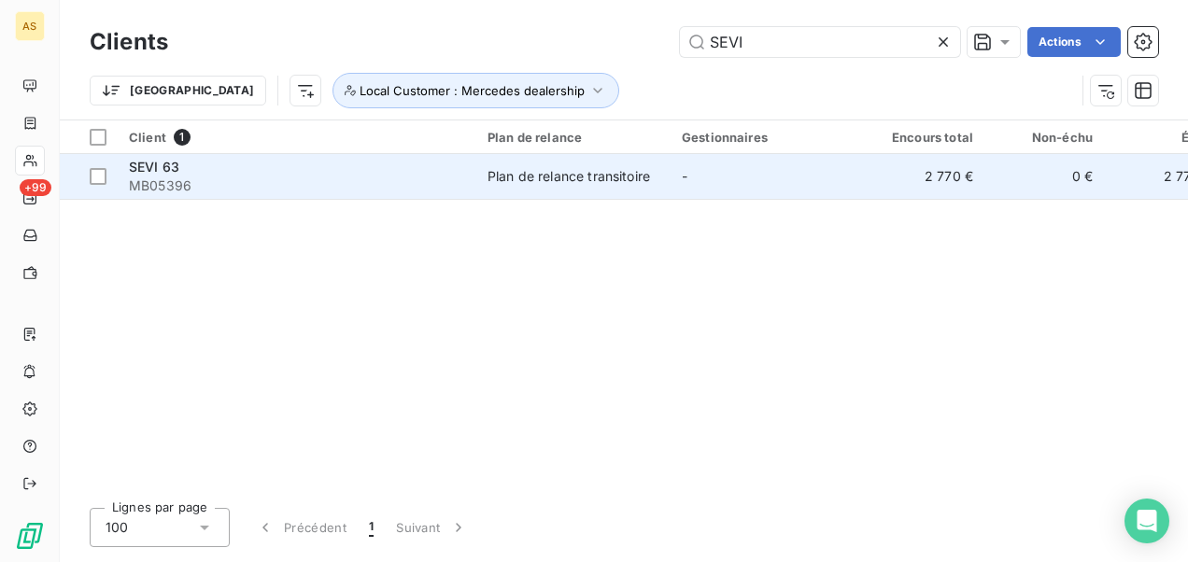
type input "SEVI"
click at [592, 184] on div "Plan de relance transitoire" at bounding box center [568, 176] width 162 height 19
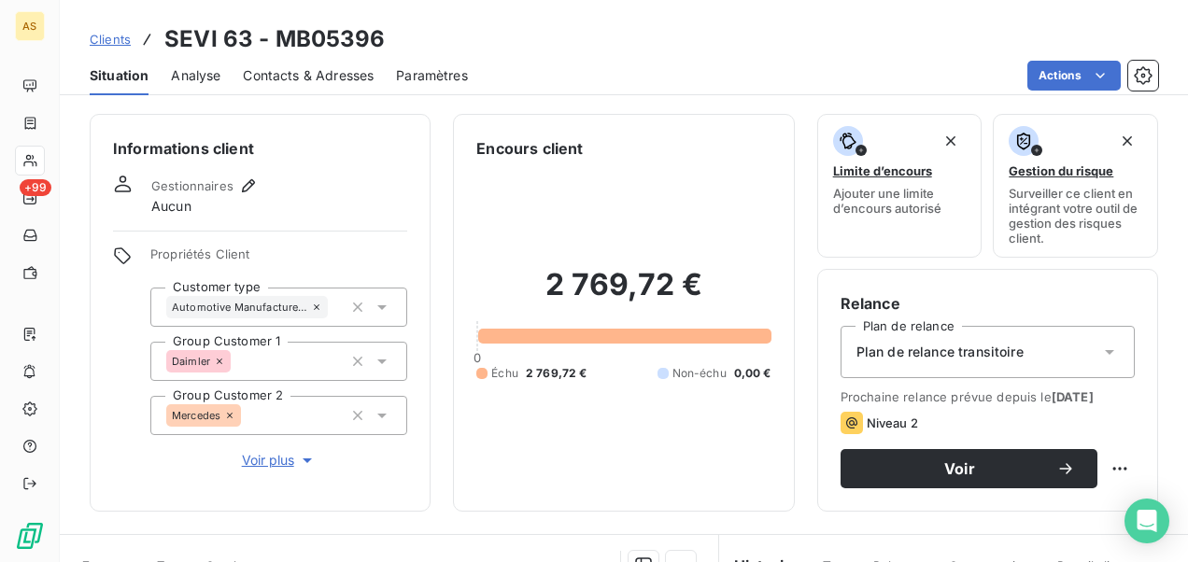
click at [326, 85] on div "Contacts & Adresses" at bounding box center [308, 75] width 131 height 39
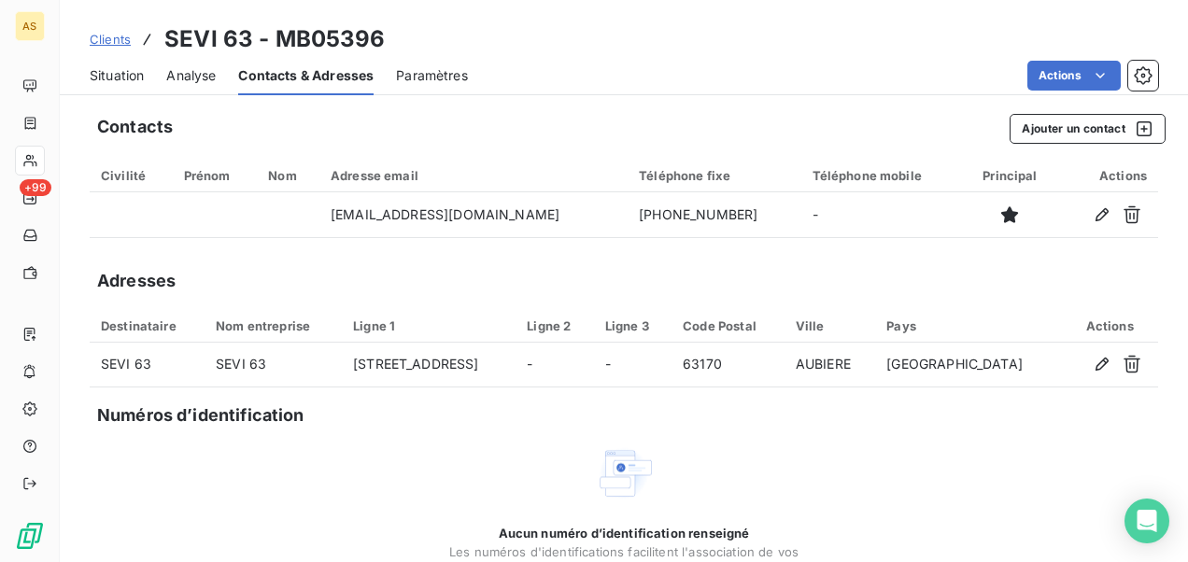
click at [125, 82] on span "Situation" at bounding box center [117, 75] width 54 height 19
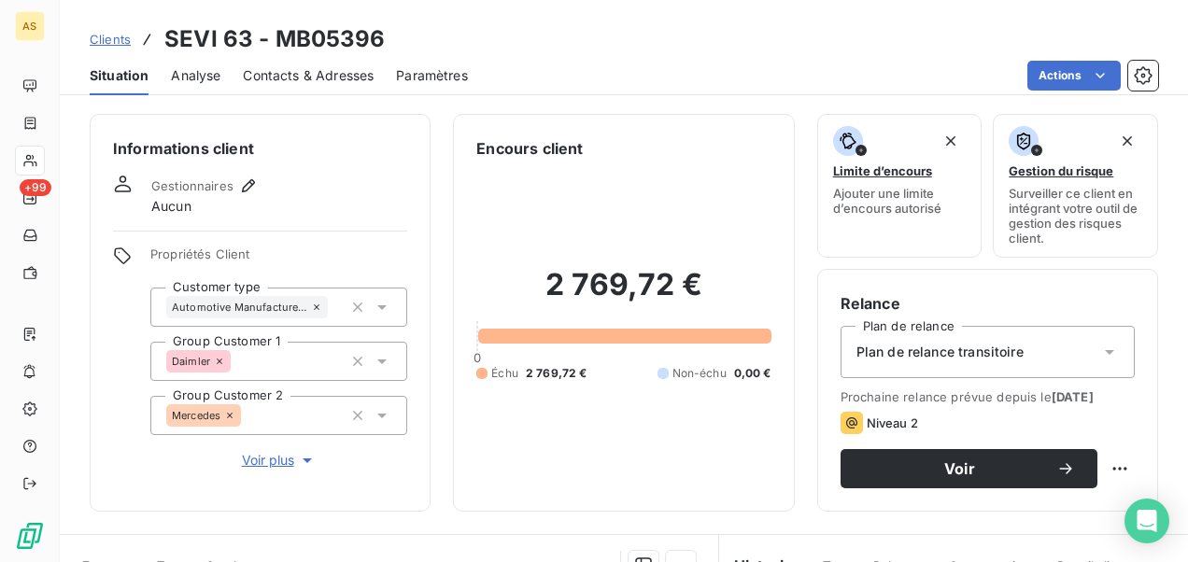
click at [116, 40] on span "Clients" at bounding box center [110, 39] width 41 height 15
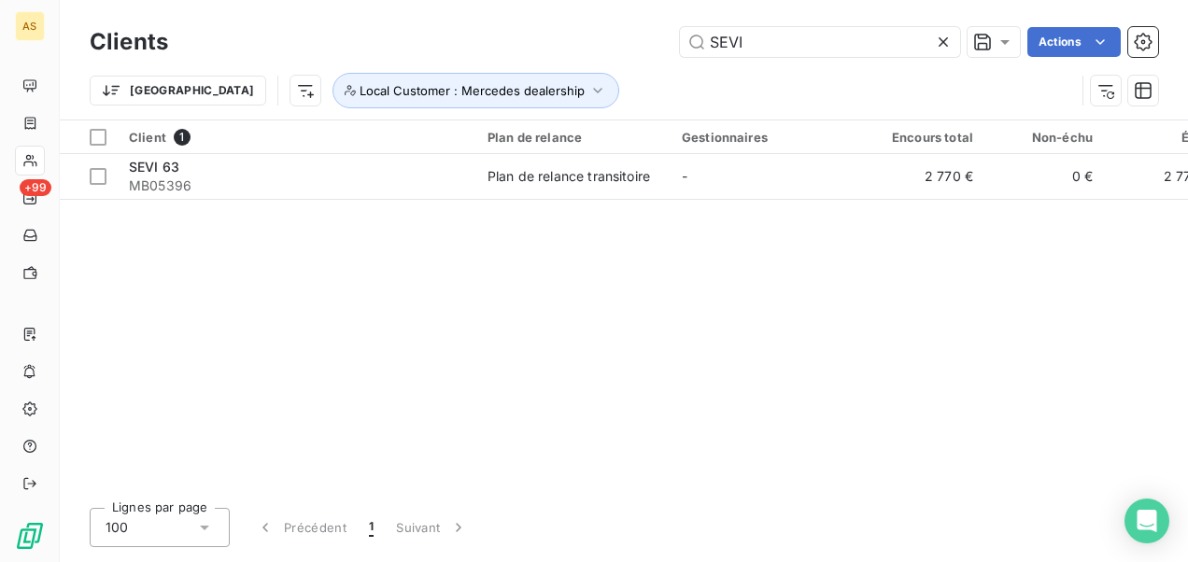
drag, startPoint x: 750, startPoint y: 39, endPoint x: 644, endPoint y: 41, distance: 105.5
click at [646, 40] on div "SEVI Actions" at bounding box center [673, 42] width 967 height 30
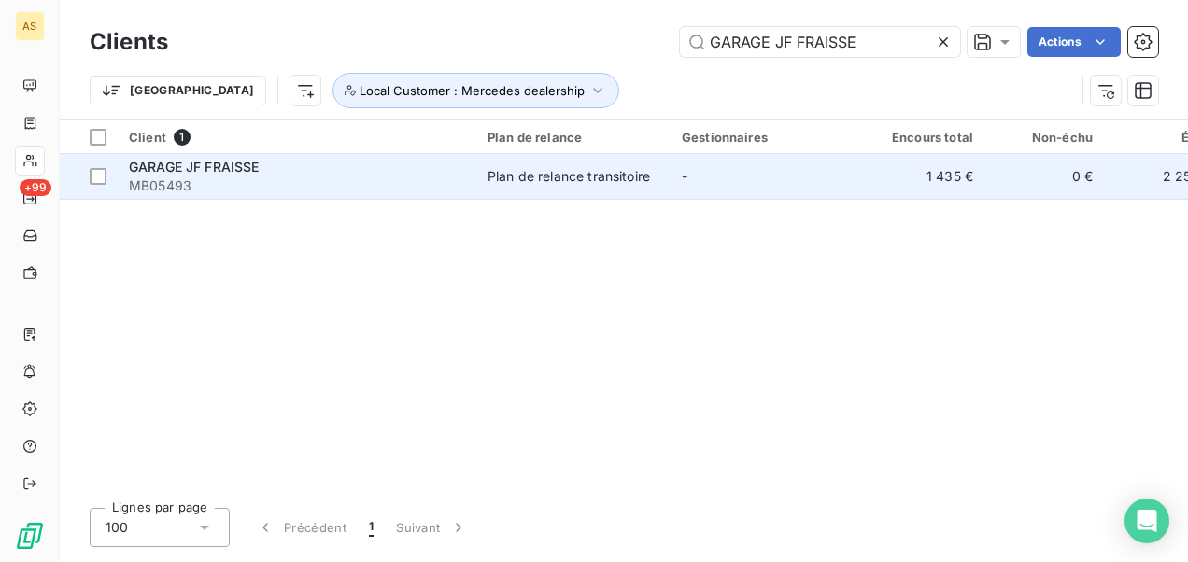
type input "GARAGE JF FRAISSE"
click at [584, 186] on td "Plan de relance transitoire" at bounding box center [573, 176] width 194 height 45
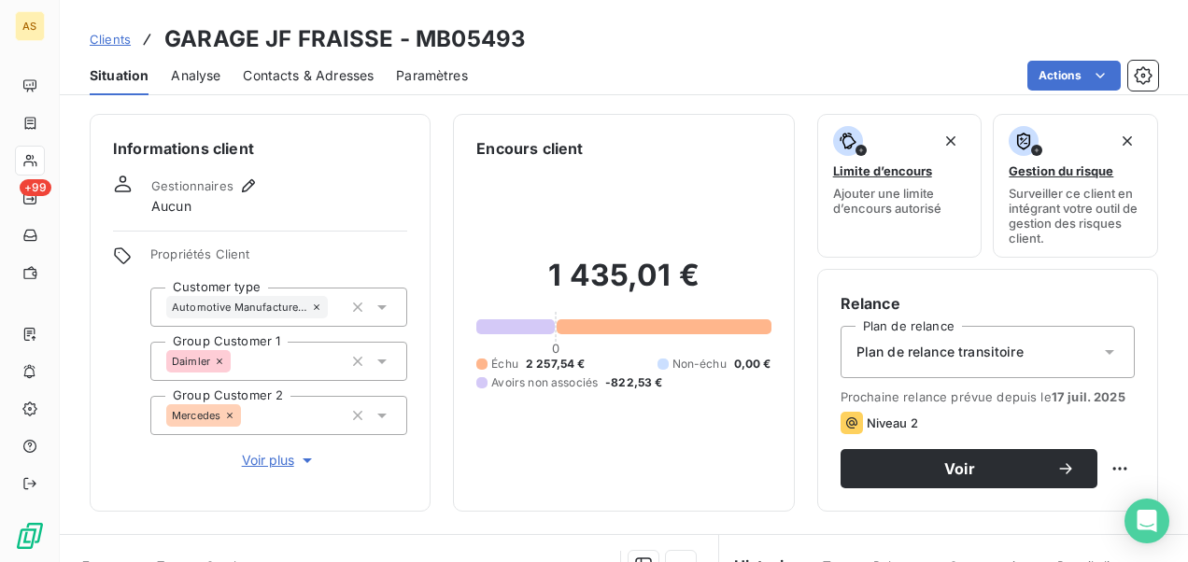
click at [306, 71] on span "Contacts & Adresses" at bounding box center [308, 75] width 131 height 19
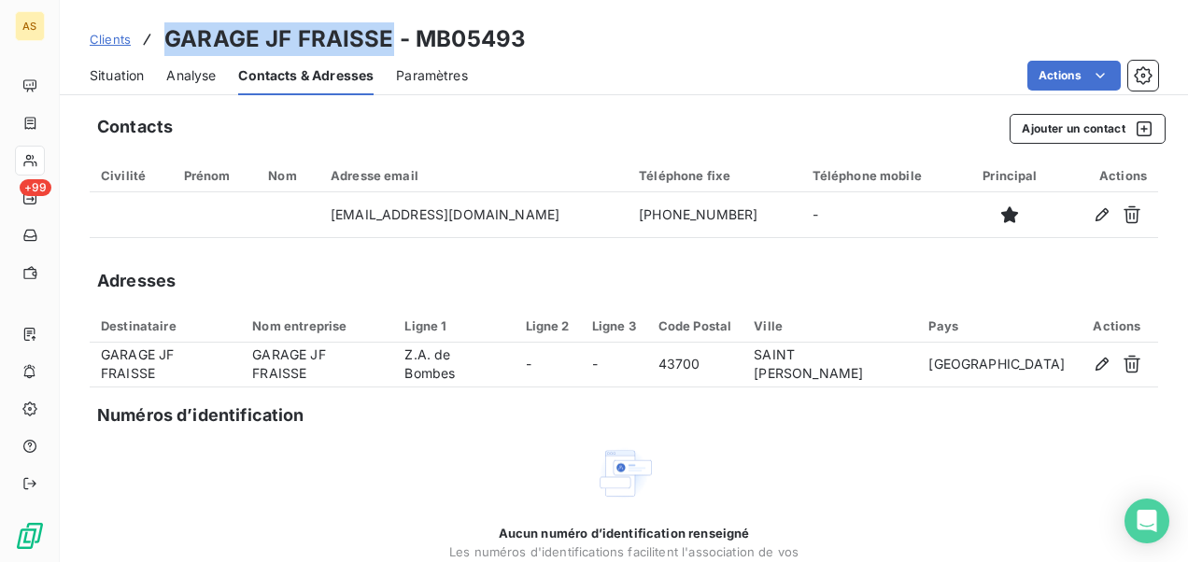
drag, startPoint x: 392, startPoint y: 31, endPoint x: 171, endPoint y: 19, distance: 221.6
click at [171, 19] on div "Clients GARAGE JF FRAISSE - MB05493 Situation Analyse Contacts & Adresses Param…" at bounding box center [624, 47] width 1128 height 95
click at [109, 40] on span "Clients" at bounding box center [110, 39] width 41 height 15
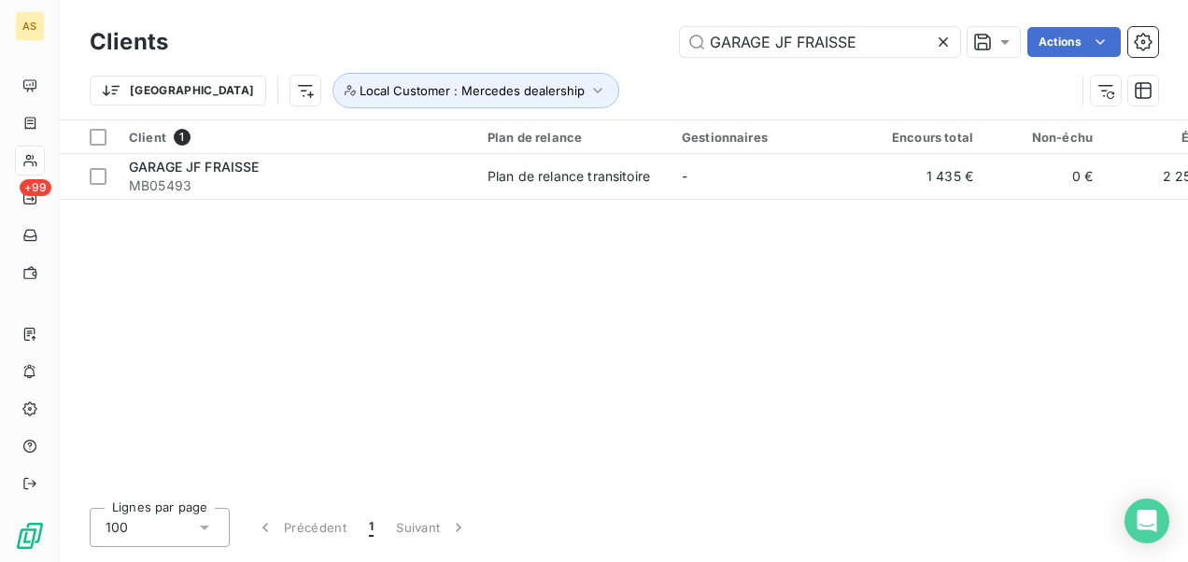
drag, startPoint x: 870, startPoint y: 47, endPoint x: 668, endPoint y: 49, distance: 202.6
click at [692, 56] on input "GARAGE JF FRAISSE" at bounding box center [820, 42] width 280 height 30
click at [668, 48] on div "GARAGE JF FRAISSE Actions" at bounding box center [673, 42] width 967 height 30
drag, startPoint x: 893, startPoint y: 30, endPoint x: 710, endPoint y: 49, distance: 184.0
click at [710, 49] on input "GARAGE JF FRAISSE" at bounding box center [820, 42] width 280 height 30
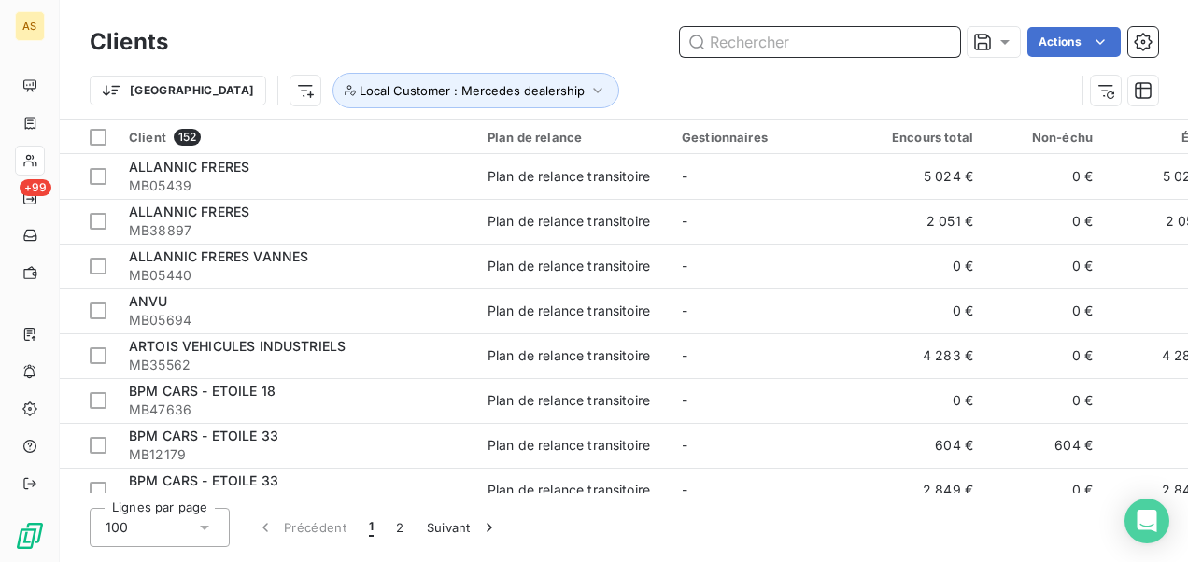
paste input "SARTHE AUTOMOBILES"
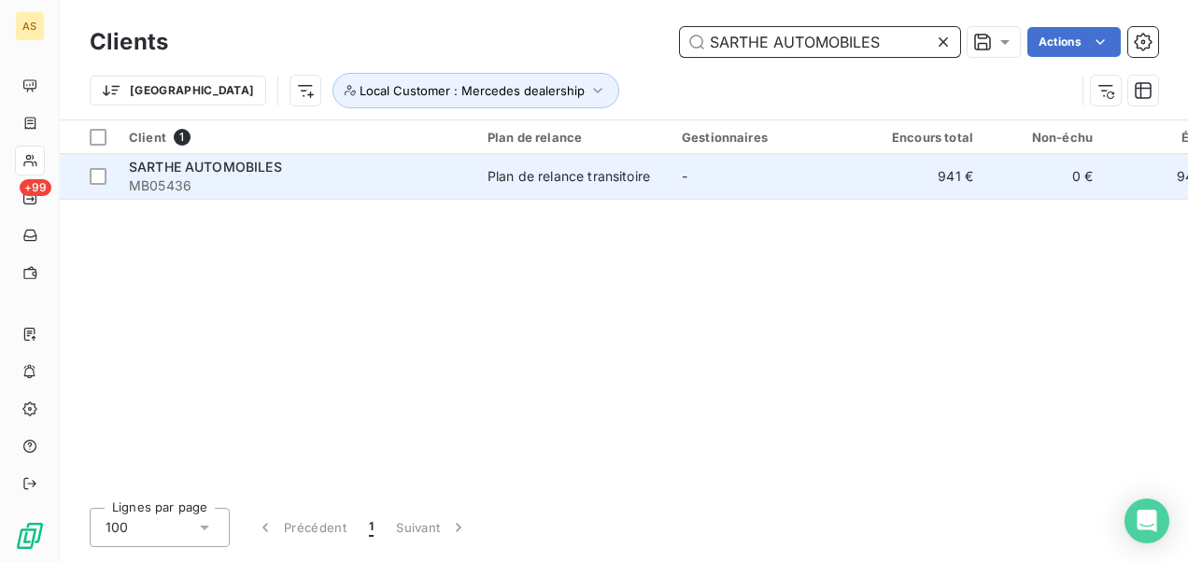
type input "SARTHE AUTOMOBILES"
click at [514, 180] on div "Plan de relance transitoire" at bounding box center [568, 176] width 162 height 19
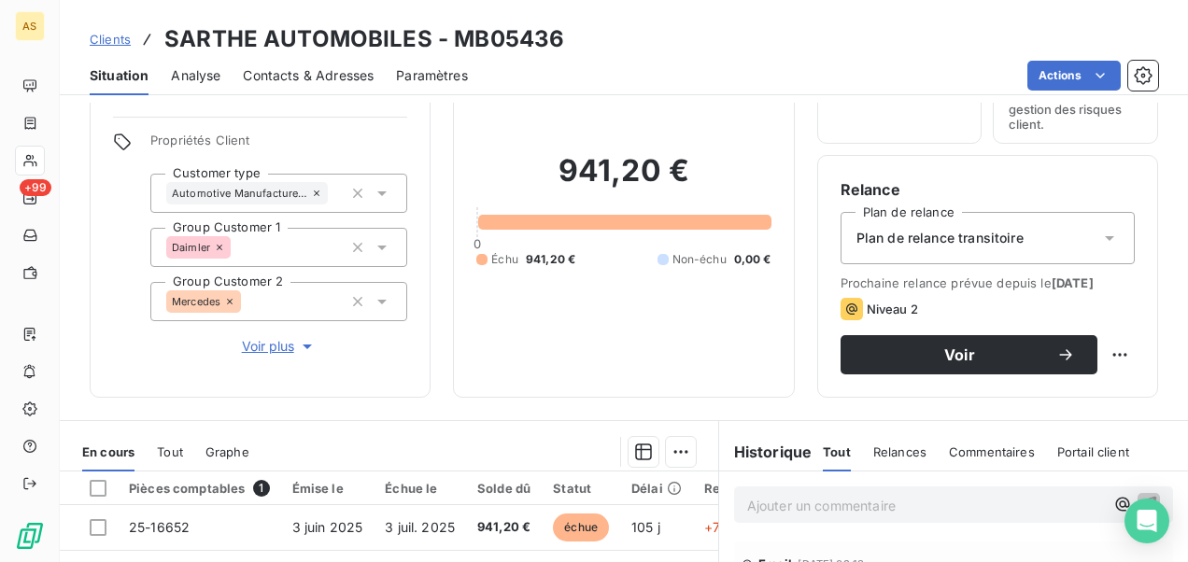
scroll to position [93, 0]
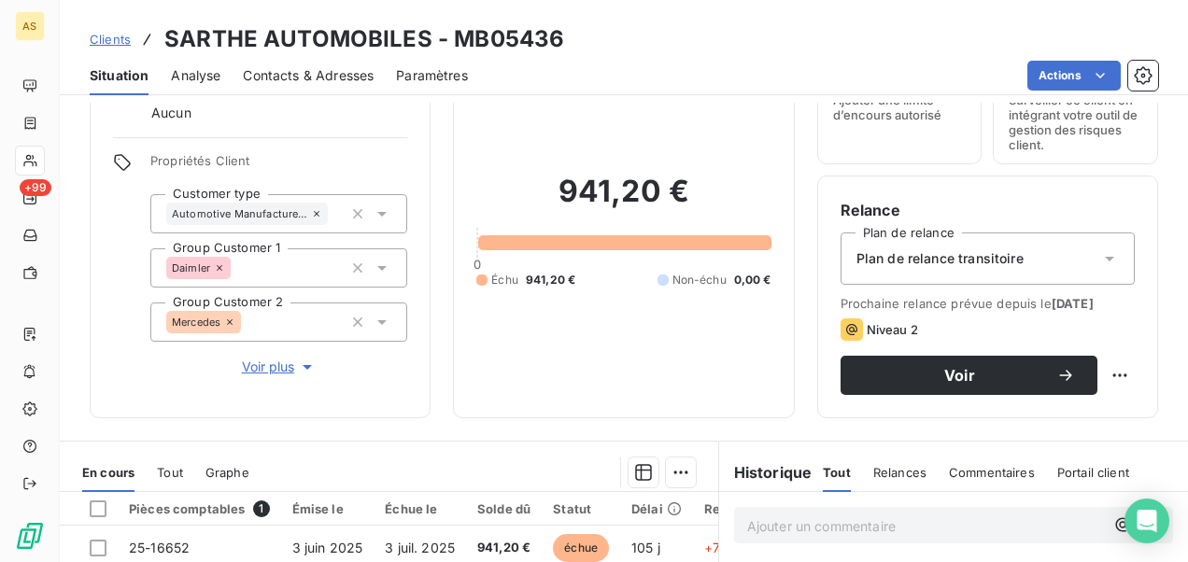
click at [347, 74] on span "Contacts & Adresses" at bounding box center [308, 75] width 131 height 19
